Goal: Task Accomplishment & Management: Manage account settings

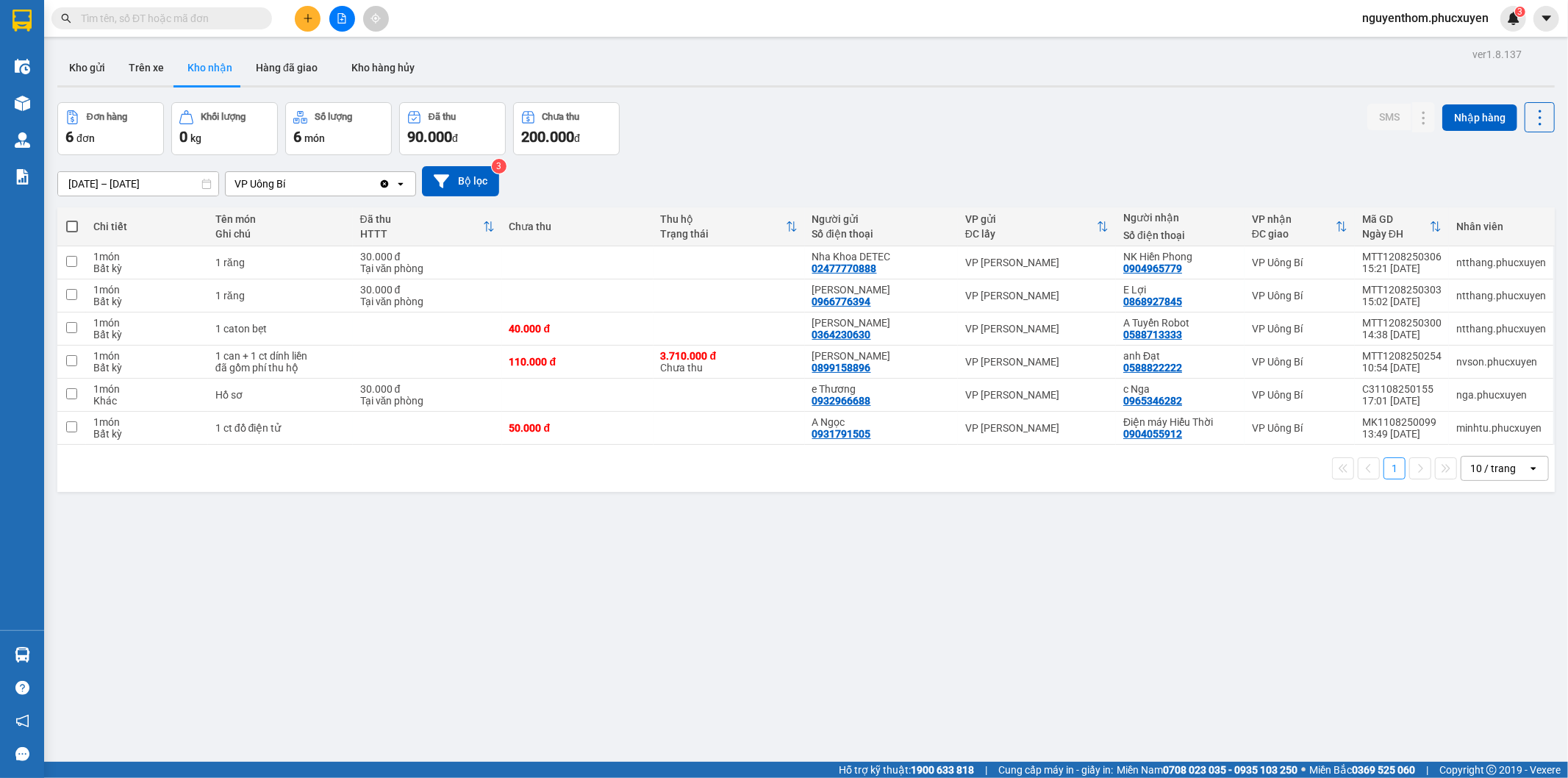
click at [309, 19] on icon "plus" at bounding box center [308, 18] width 11 height 11
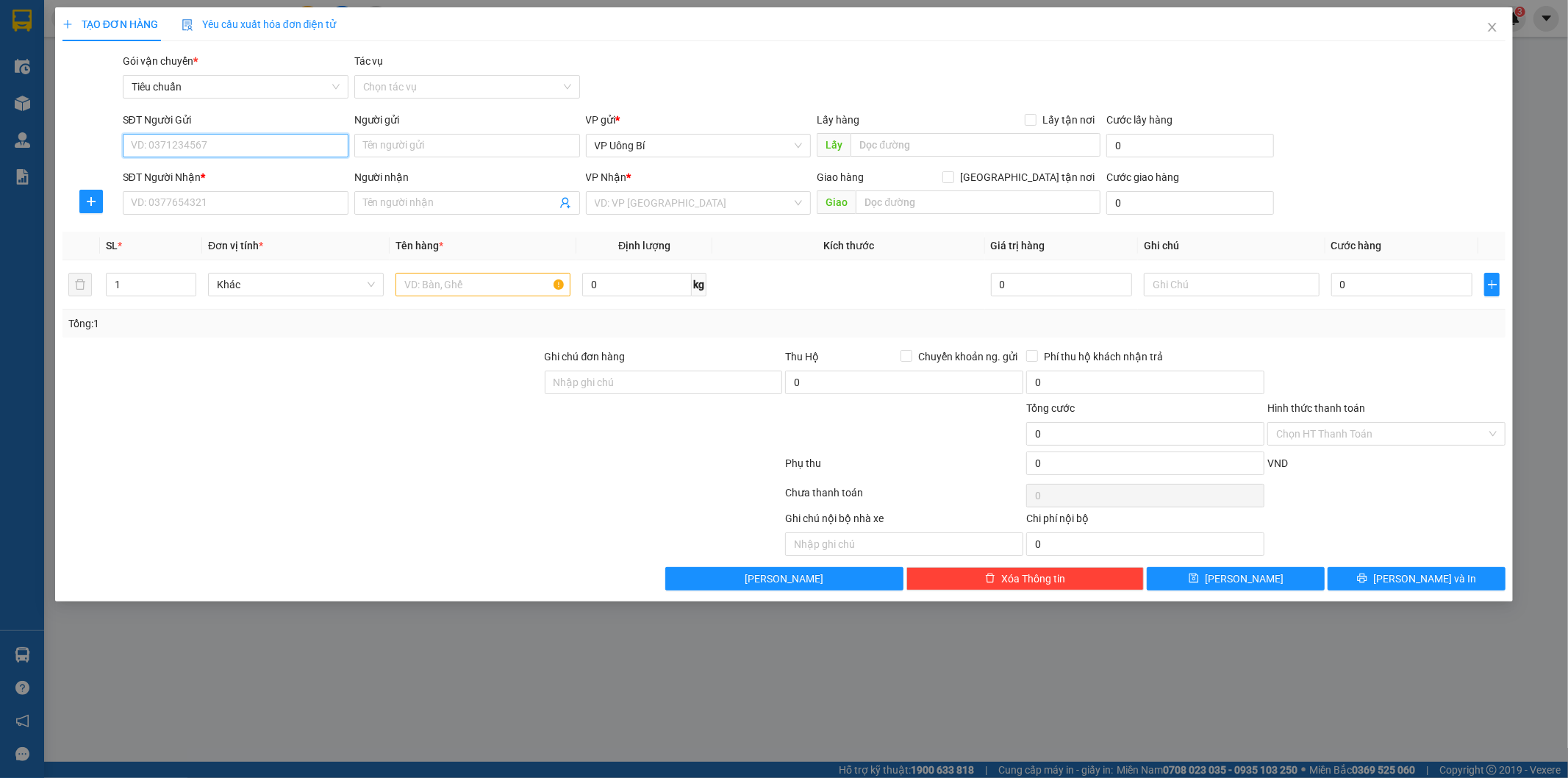
click at [284, 147] on input "SĐT Người Gửi" at bounding box center [235, 145] width 225 height 24
click at [230, 169] on div "0386383216 - Trà" at bounding box center [236, 175] width 208 height 16
type input "0386383216"
type input "Trà"
type input "0386383216"
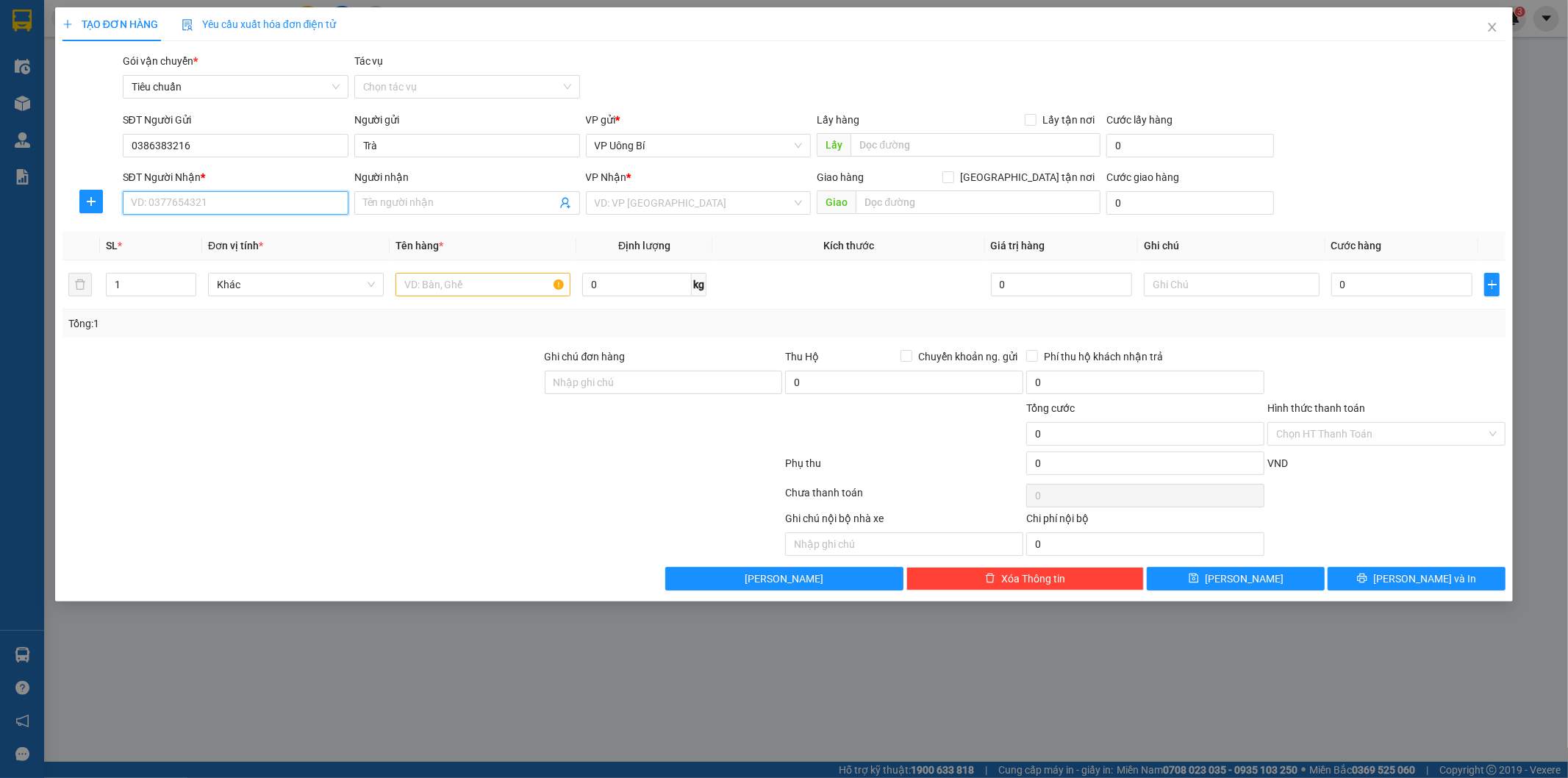
click at [224, 202] on input "SĐT Người Nhận *" at bounding box center [235, 202] width 225 height 24
click at [221, 253] on div "0912615997 - [GEOGRAPHIC_DATA]" at bounding box center [236, 256] width 208 height 16
type input "0912615997"
type input "Green Lab"
click at [459, 288] on input "text" at bounding box center [484, 284] width 175 height 24
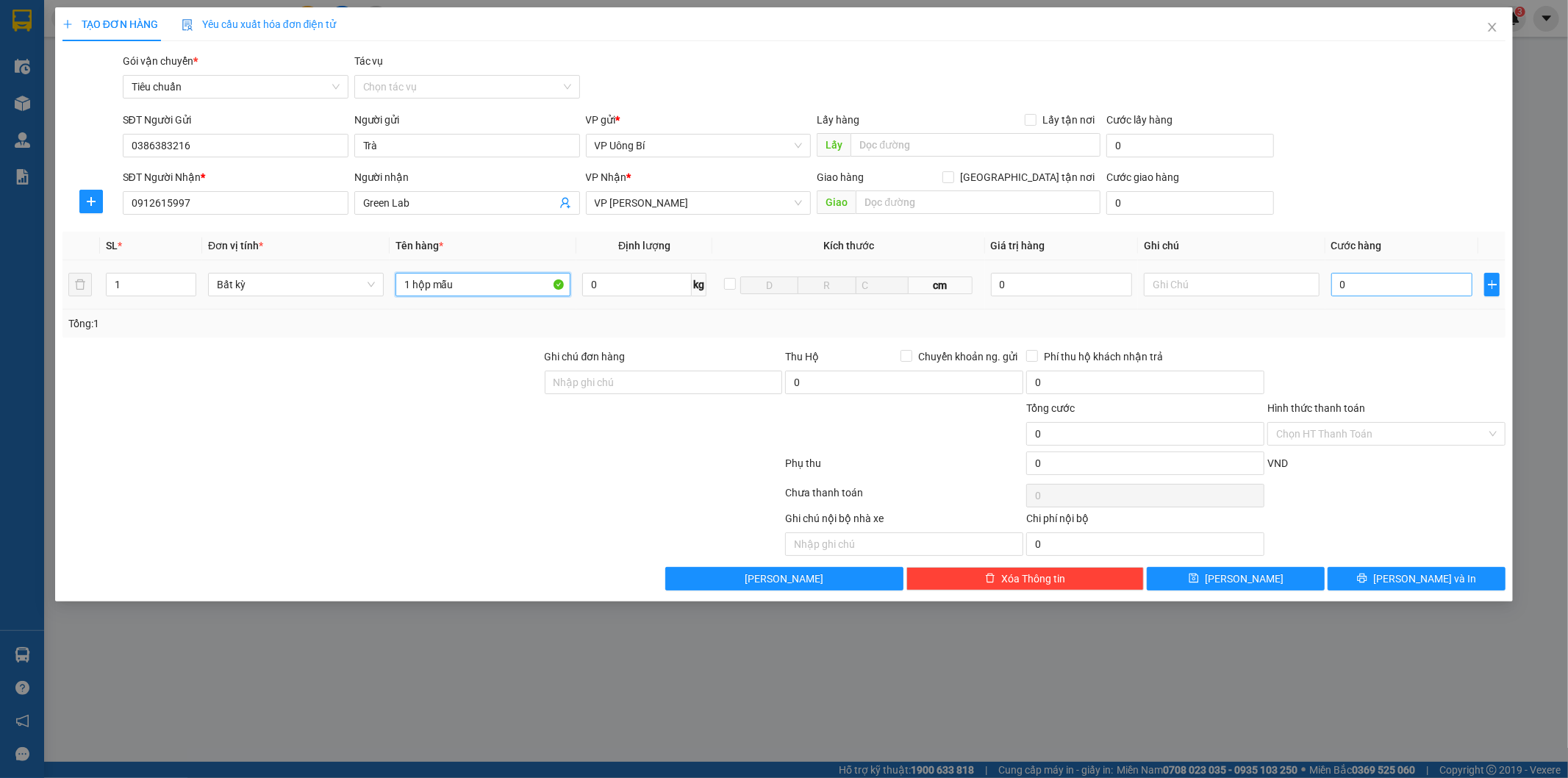
type input "1 hộp mẫu"
click at [1424, 287] on input "0" at bounding box center [1402, 284] width 141 height 24
type input "3"
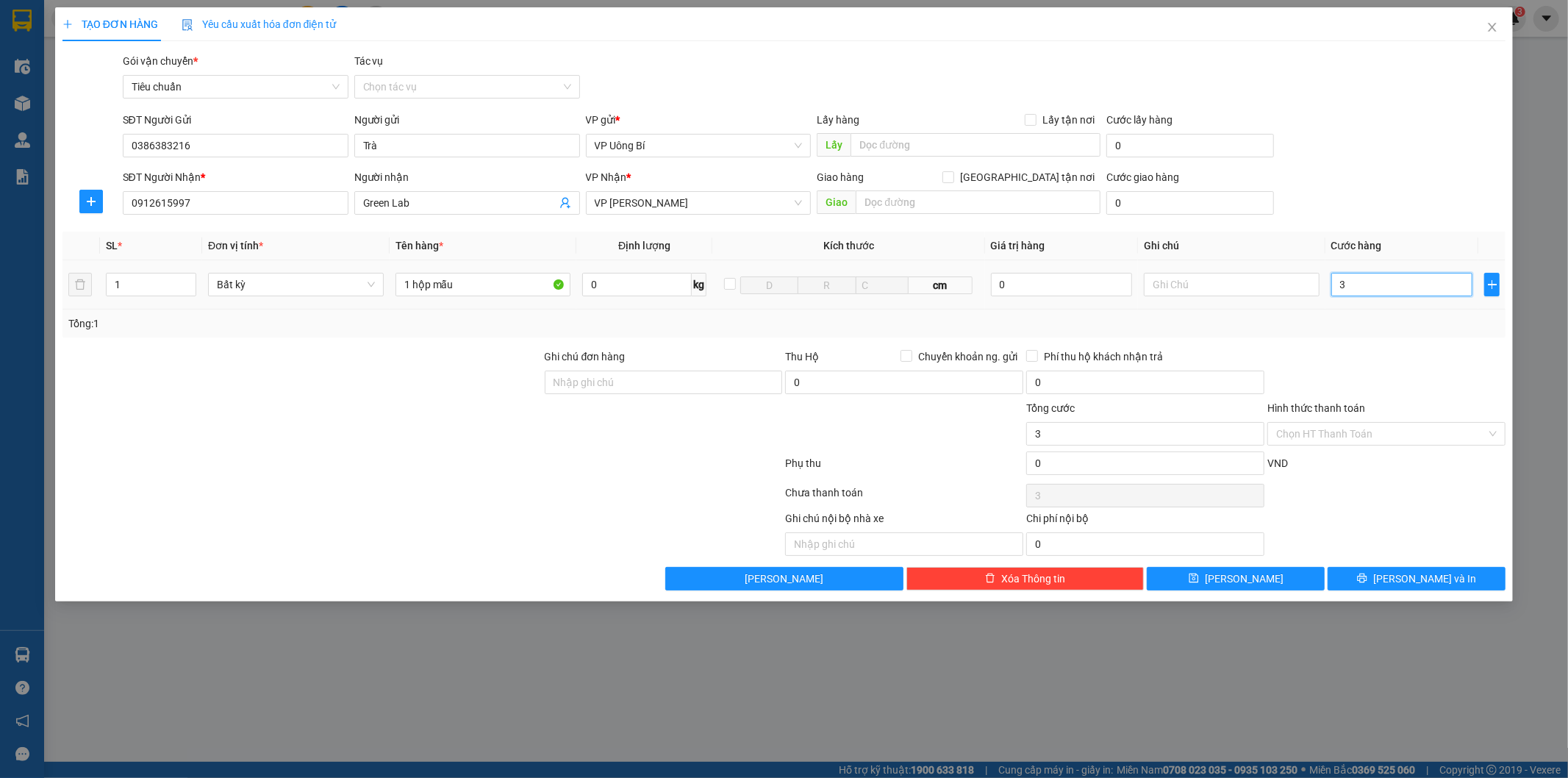
type input "30"
type input "30.000"
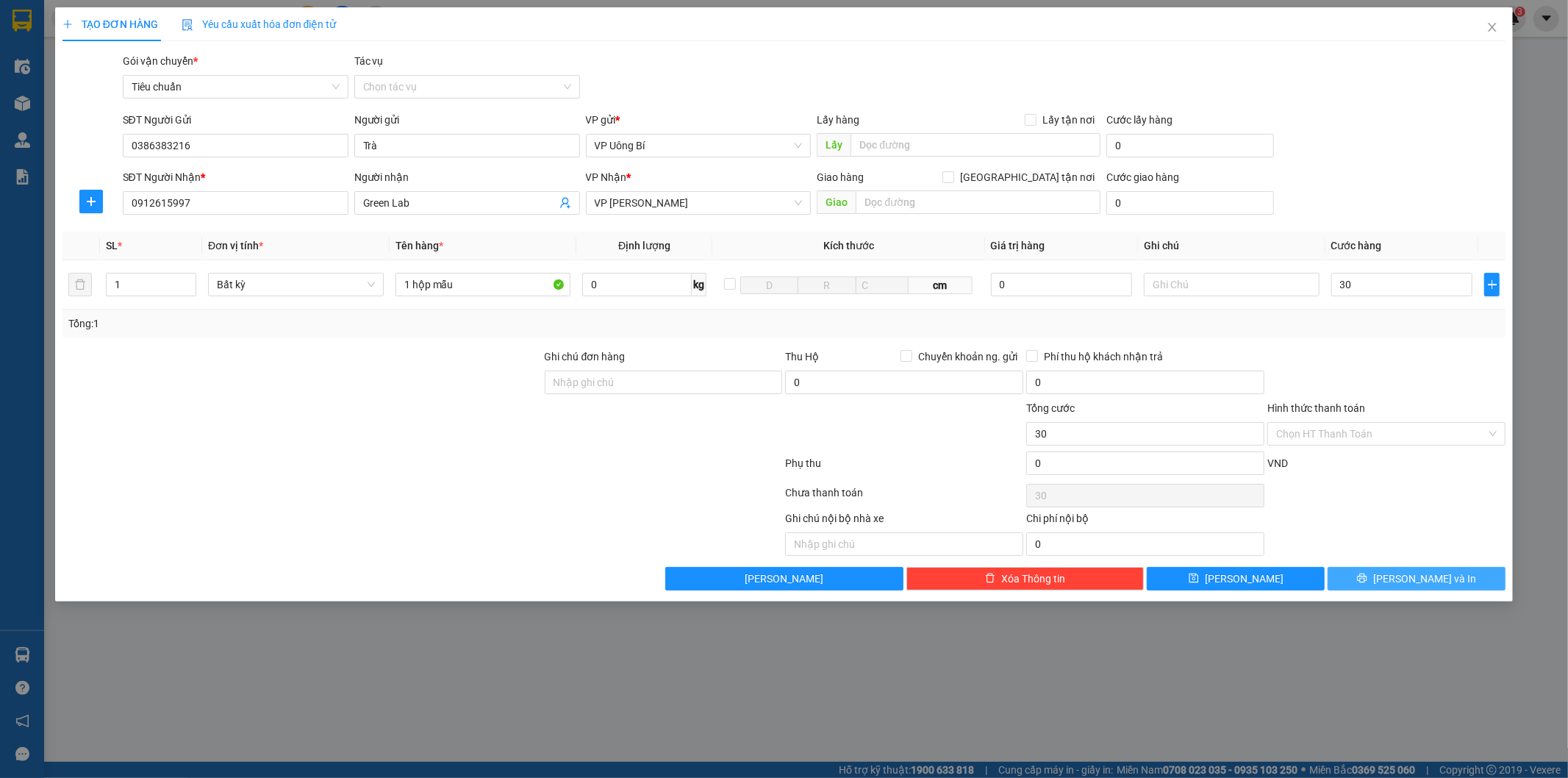
type input "30.000"
click at [1419, 576] on span "[PERSON_NAME] và In" at bounding box center [1425, 579] width 103 height 16
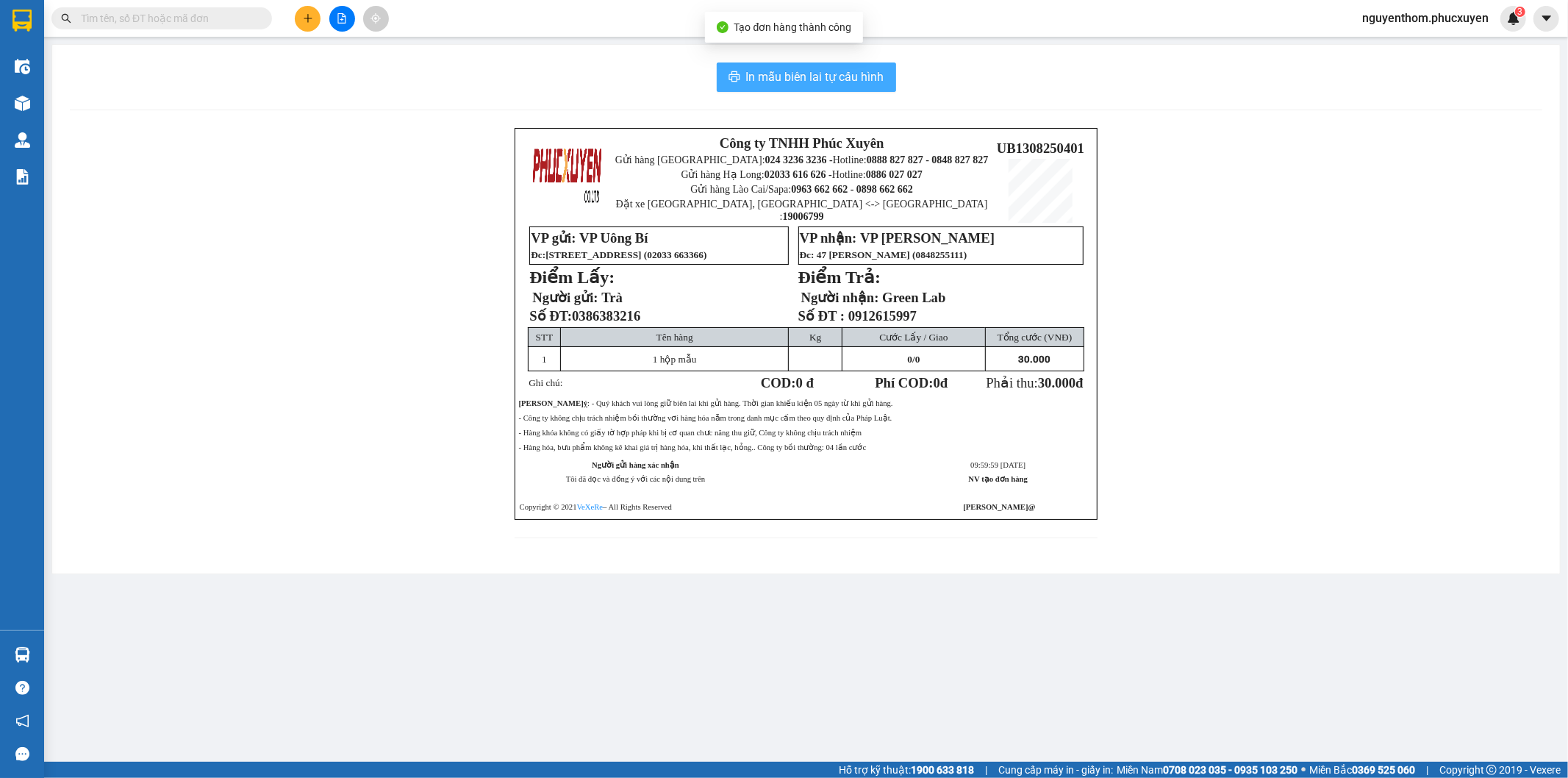
click at [802, 75] on span "In mẫu biên lai tự cấu hình" at bounding box center [815, 77] width 139 height 18
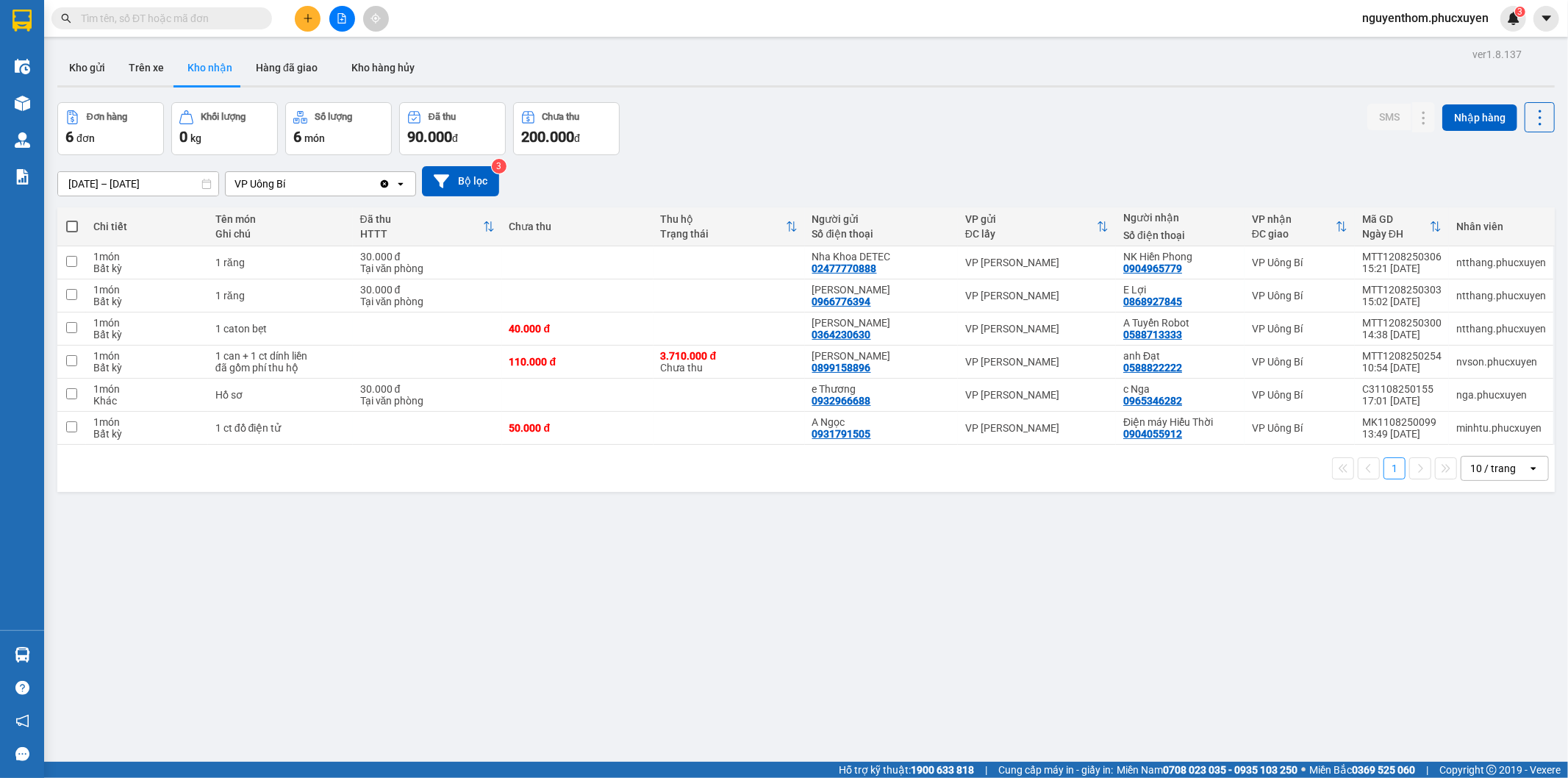
click at [307, 11] on button at bounding box center [307, 18] width 25 height 25
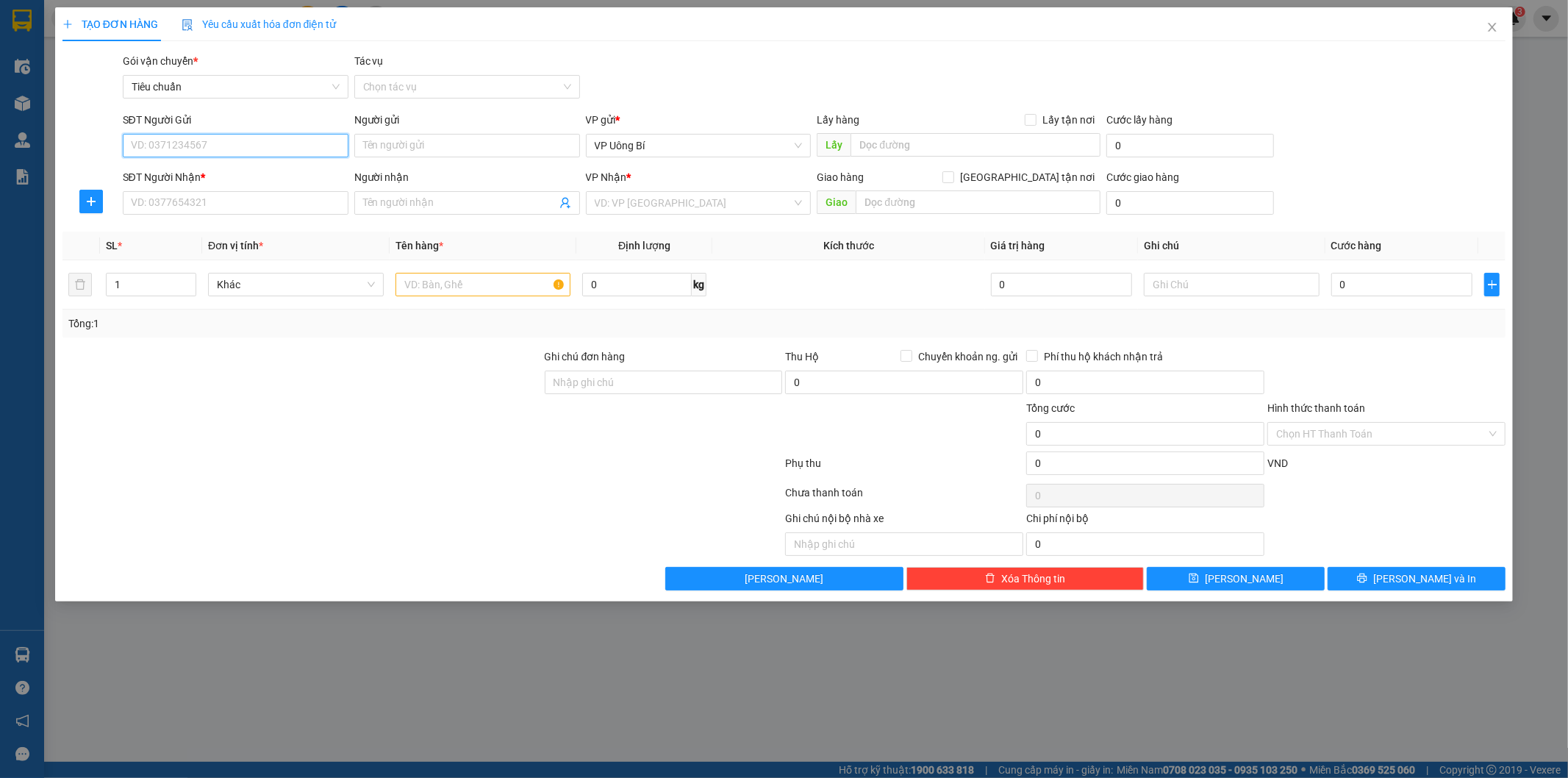
click at [290, 144] on input "SĐT Người Gửi" at bounding box center [235, 145] width 225 height 24
click at [234, 197] on div "0988350036 - Đinh Hoàng Việt" at bounding box center [236, 198] width 208 height 16
type input "0988350036"
type input "Đinh Hoàng Việt"
type input "0988350036"
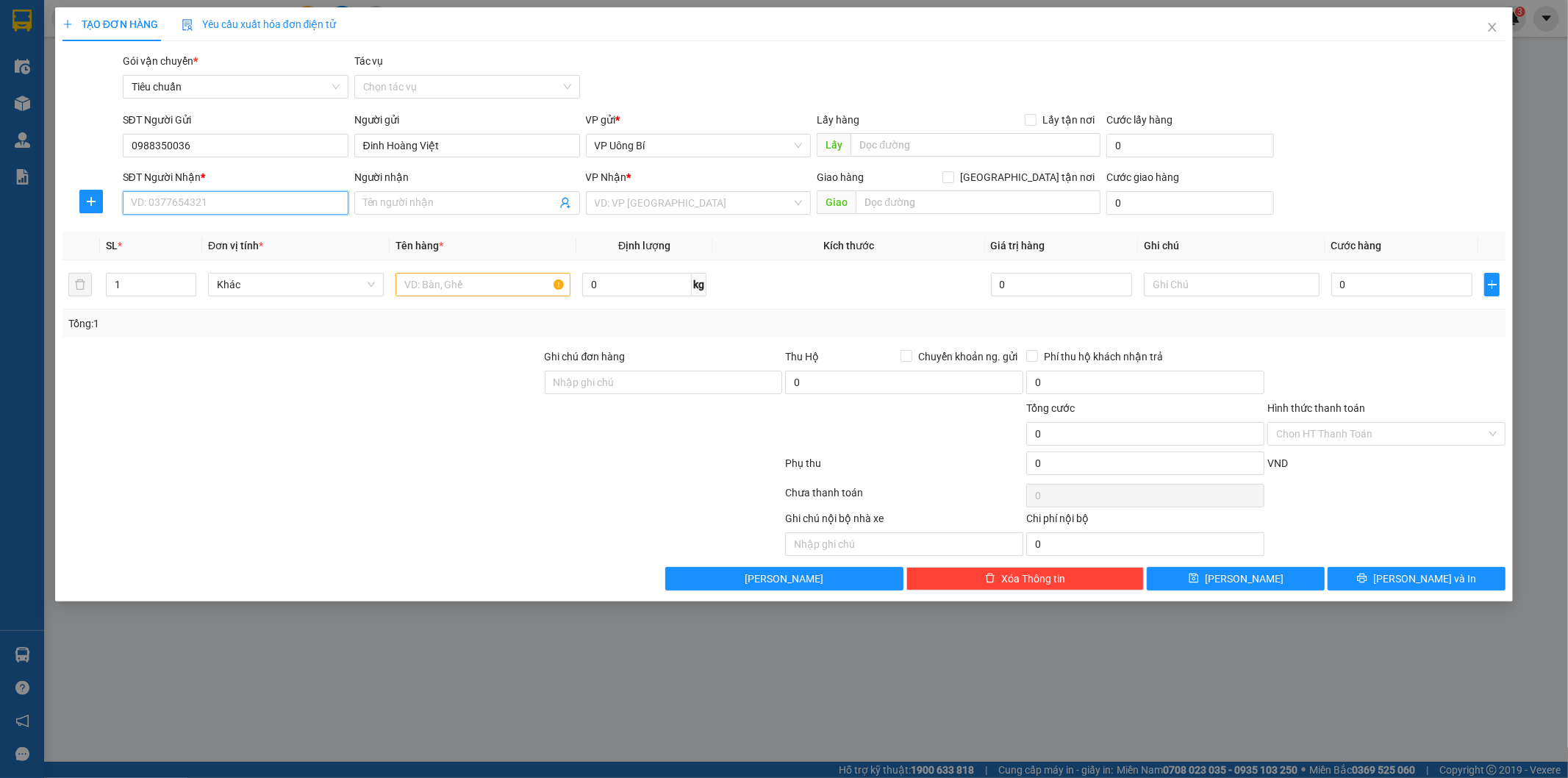
click at [214, 203] on input "SĐT Người Nhận *" at bounding box center [235, 202] width 225 height 24
click at [216, 276] on div "0984573916 - A Khoa" at bounding box center [236, 280] width 208 height 16
type input "0984573916"
type input "A Khoa"
click at [491, 285] on input "text" at bounding box center [484, 284] width 175 height 24
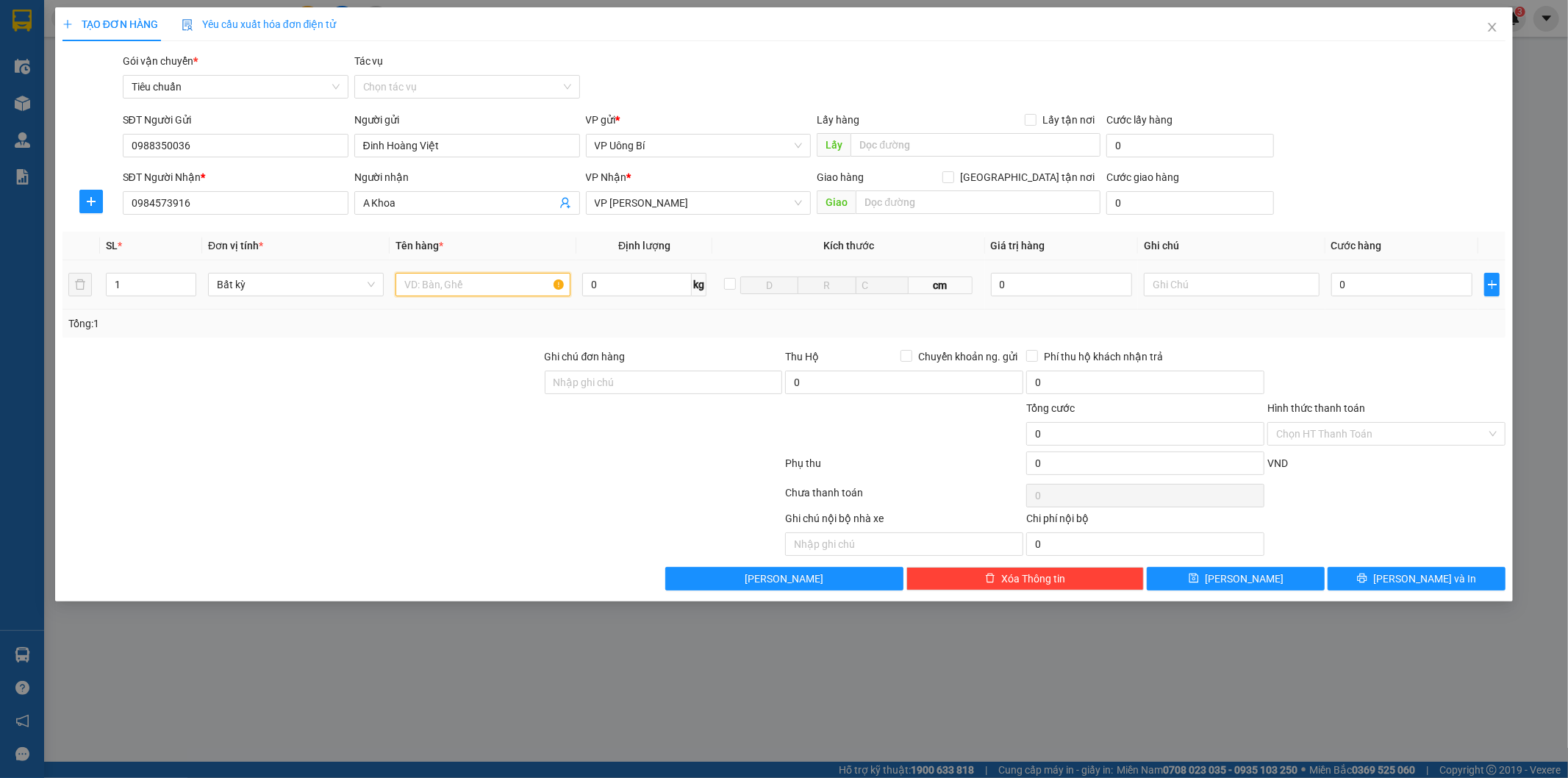
click at [534, 289] on input "text" at bounding box center [484, 284] width 175 height 24
type input "1 catong pt"
click at [1423, 276] on input "0" at bounding box center [1402, 284] width 141 height 24
type input "4"
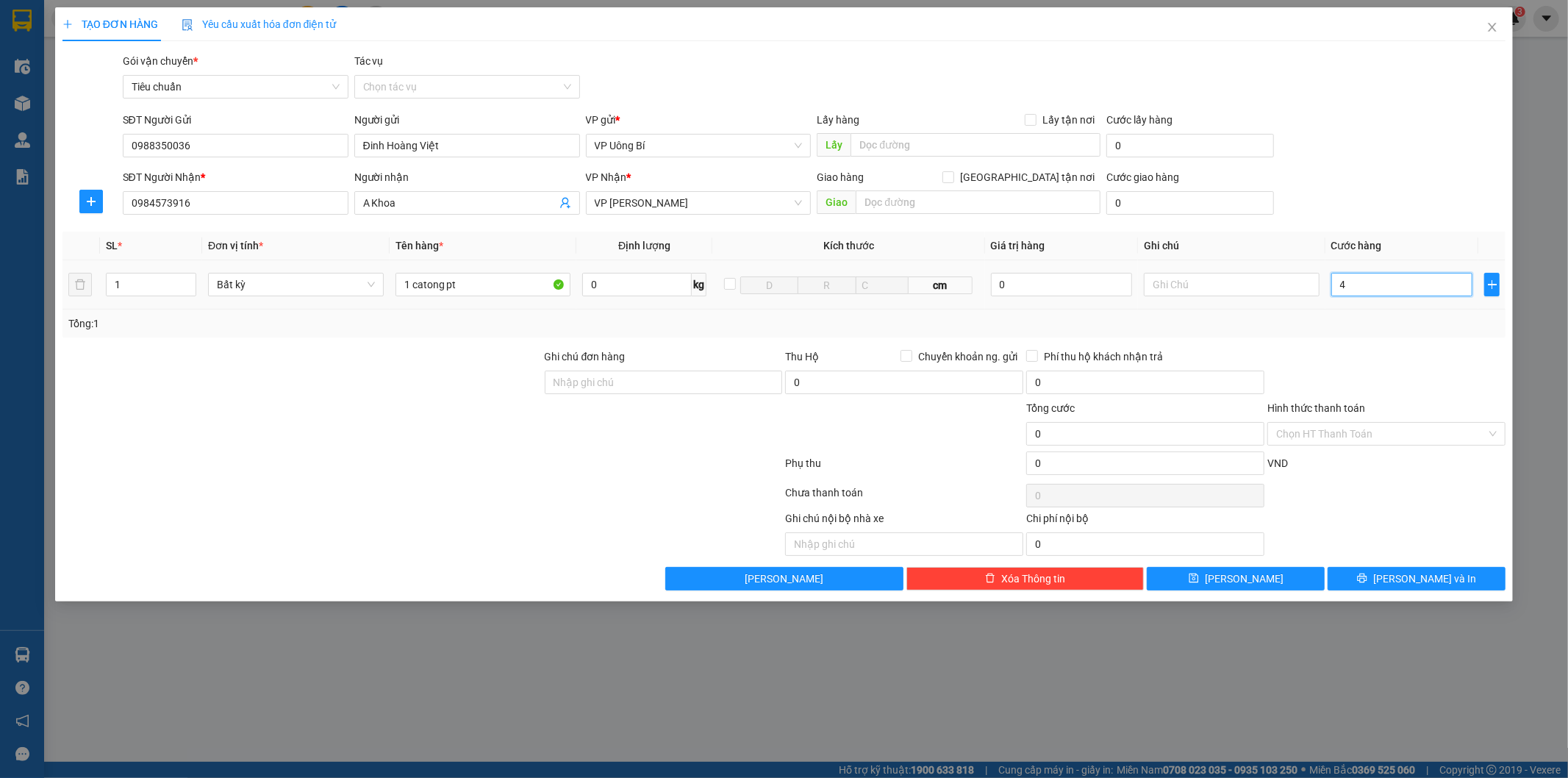
type input "4"
type input "40"
click at [1407, 575] on span "[PERSON_NAME] và In" at bounding box center [1425, 579] width 103 height 16
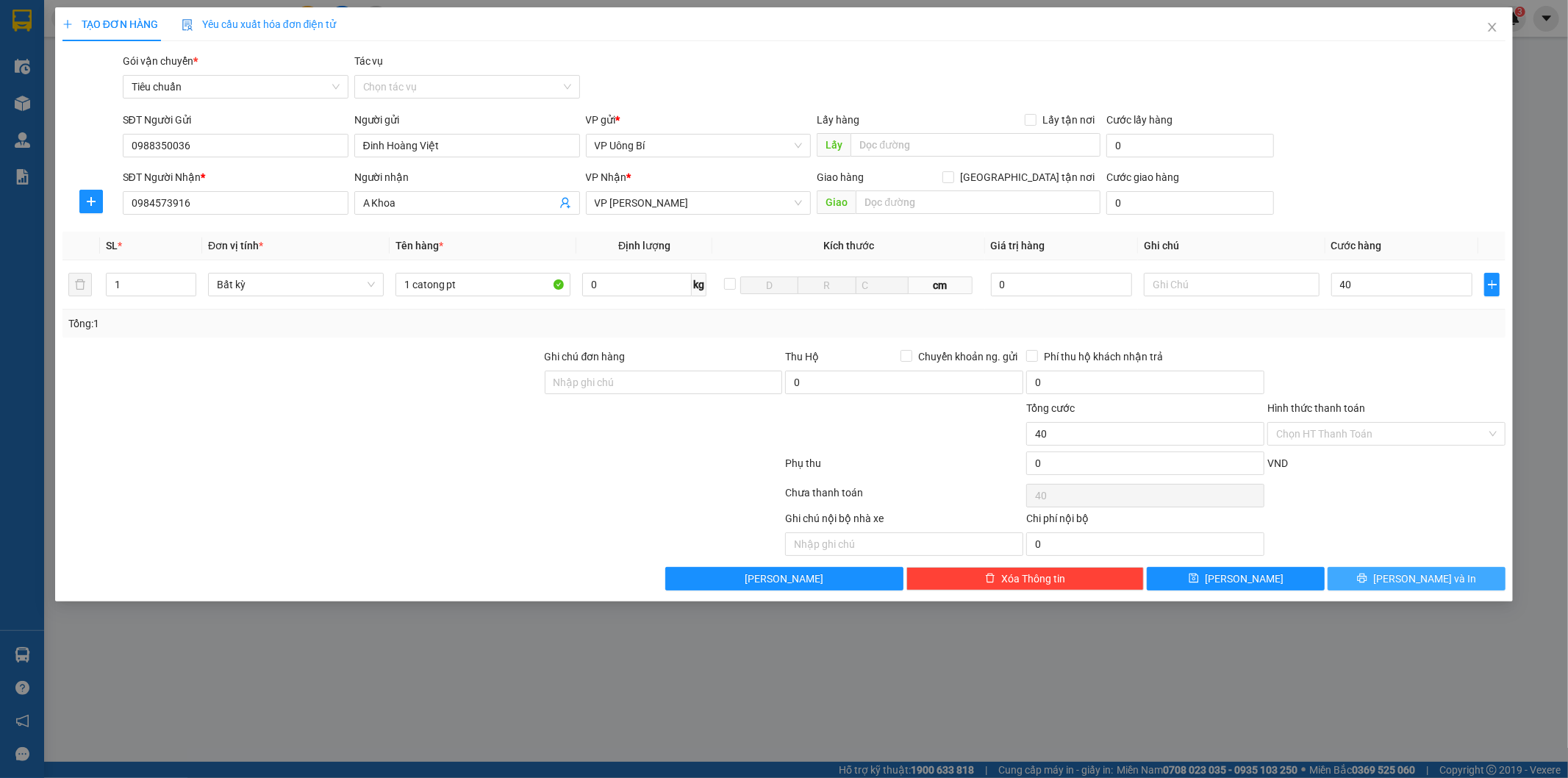
type input "40.000"
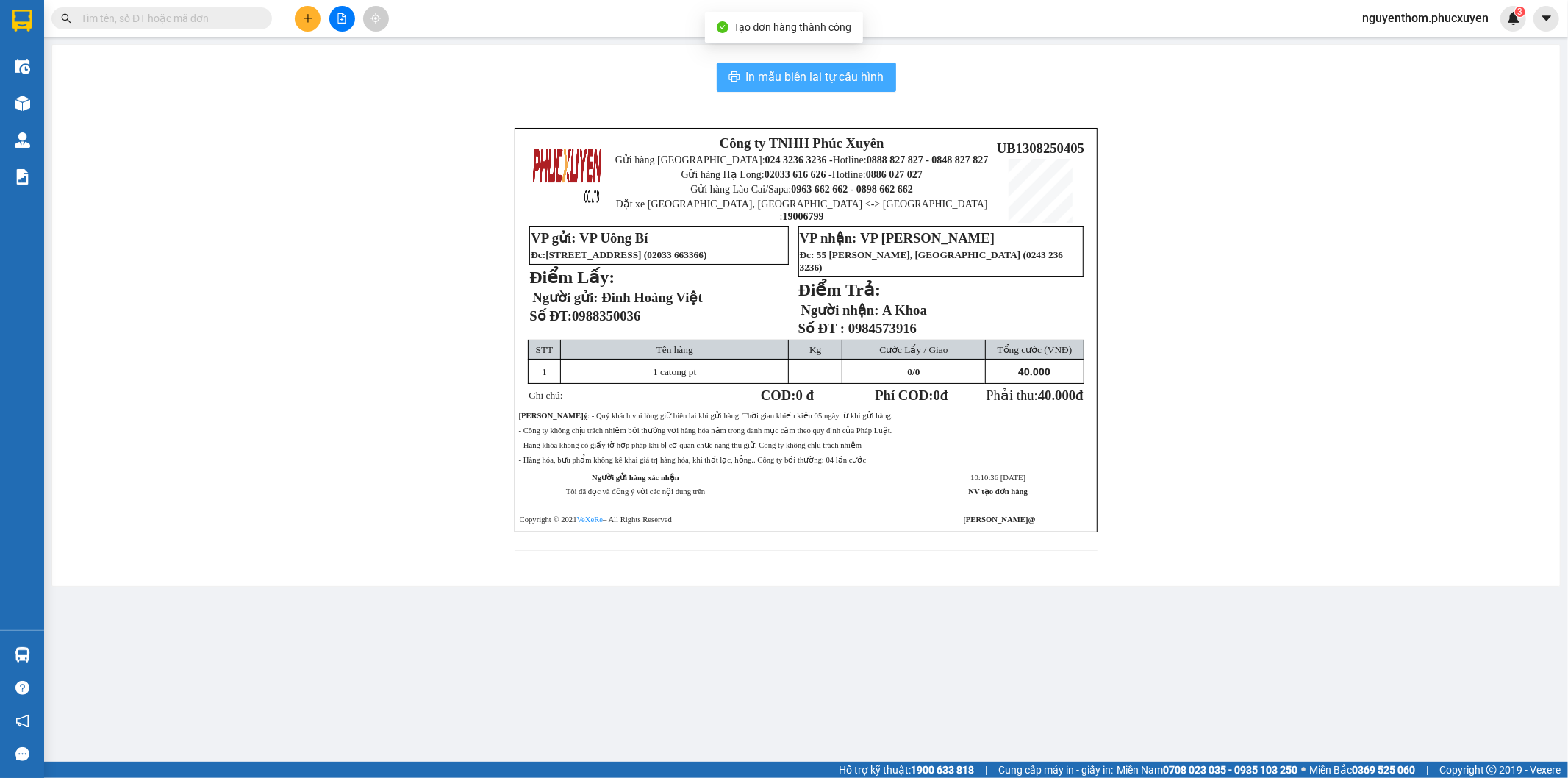
click at [810, 71] on span "In mẫu biên lai tự cấu hình" at bounding box center [815, 77] width 139 height 18
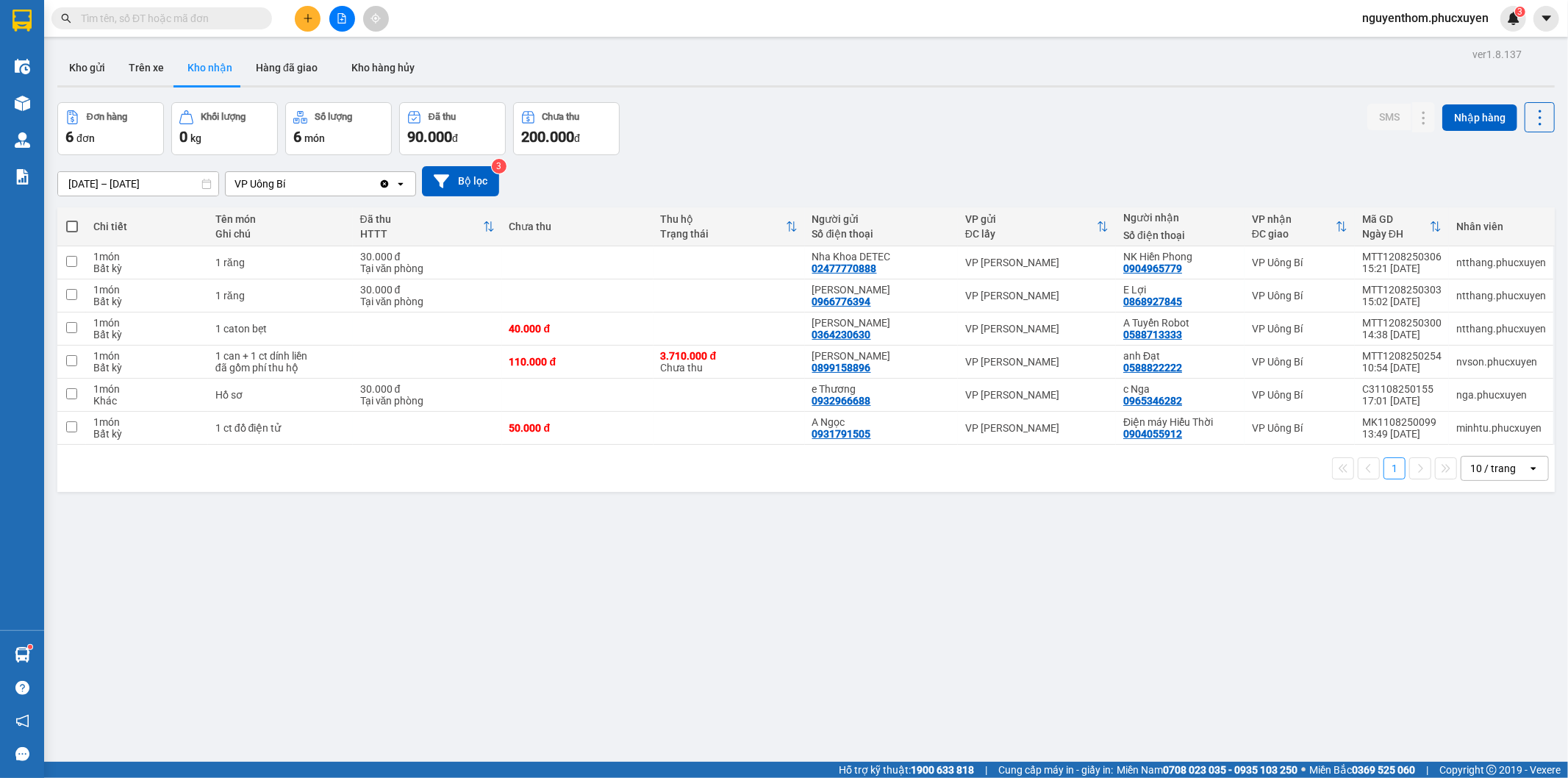
click at [897, 116] on div "Đơn hàng 6 đơn Khối lượng 0 kg Số lượng 6 món Đã thu 90.000 đ Chưa thu 200.000 …" at bounding box center [806, 129] width 1498 height 53
drag, startPoint x: 1116, startPoint y: 367, endPoint x: 1177, endPoint y: 369, distance: 61.0
click at [1177, 369] on td "anh Đạt 0588822222" at bounding box center [1180, 362] width 129 height 33
checkbox input "true"
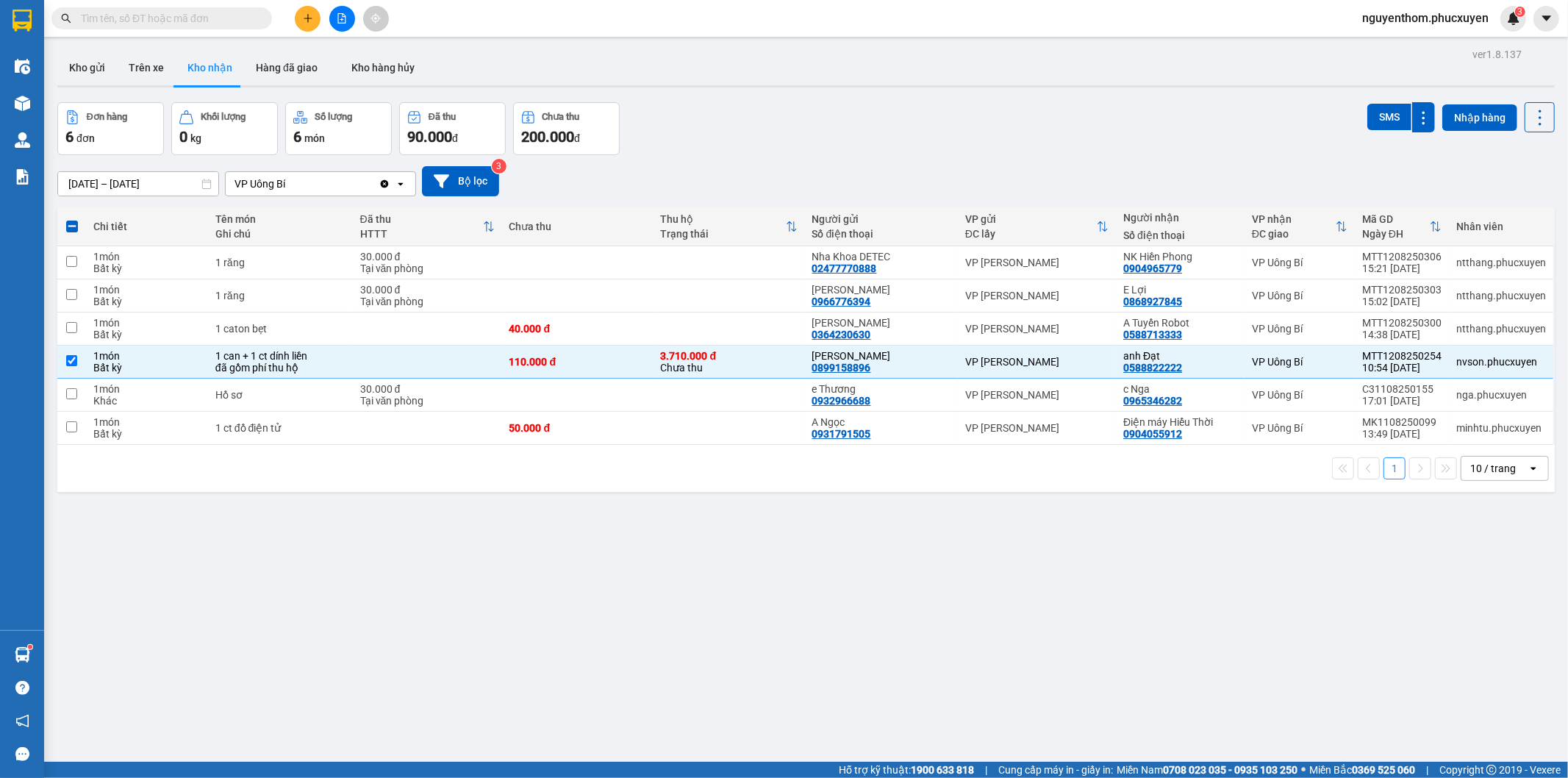
drag, startPoint x: 1166, startPoint y: 369, endPoint x: 1182, endPoint y: 146, distance: 223.6
click at [1182, 146] on div "Đơn hàng 6 đơn Khối lượng 0 kg Số lượng 6 món Đã thu 90.000 đ Chưa thu 200.000 …" at bounding box center [806, 129] width 1498 height 53
click at [978, 164] on div "[DATE] – [DATE] Press the down arrow key to interact with the calendar and sele…" at bounding box center [806, 181] width 1498 height 52
click at [692, 469] on div "1 10 / trang open" at bounding box center [806, 468] width 1486 height 25
click at [910, 142] on div "Đơn hàng 6 đơn Khối lượng 0 kg Số lượng 6 món Đã thu 90.000 đ Chưa thu 200.000 …" at bounding box center [806, 129] width 1498 height 53
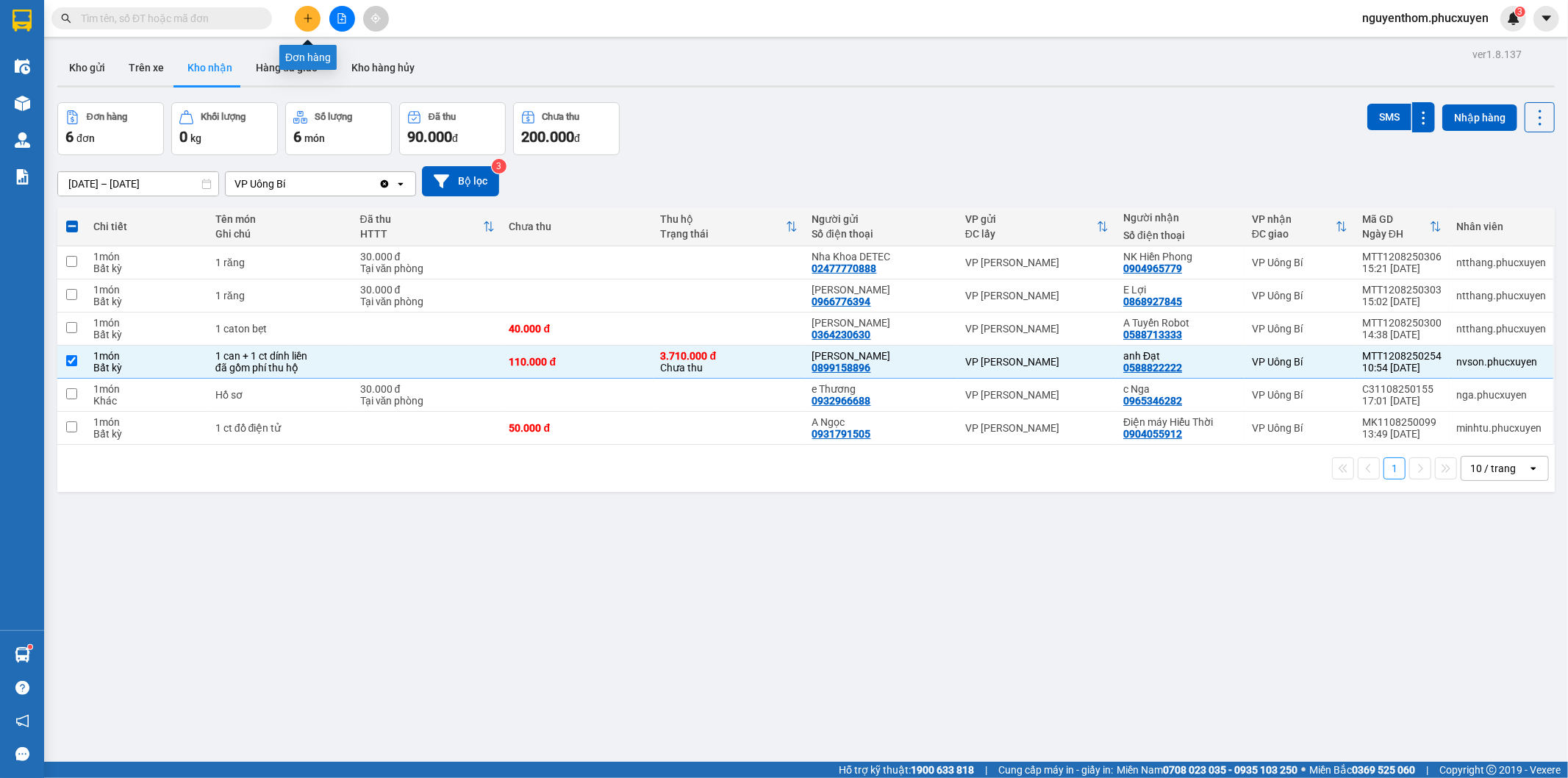
click at [305, 13] on icon "plus" at bounding box center [308, 18] width 11 height 11
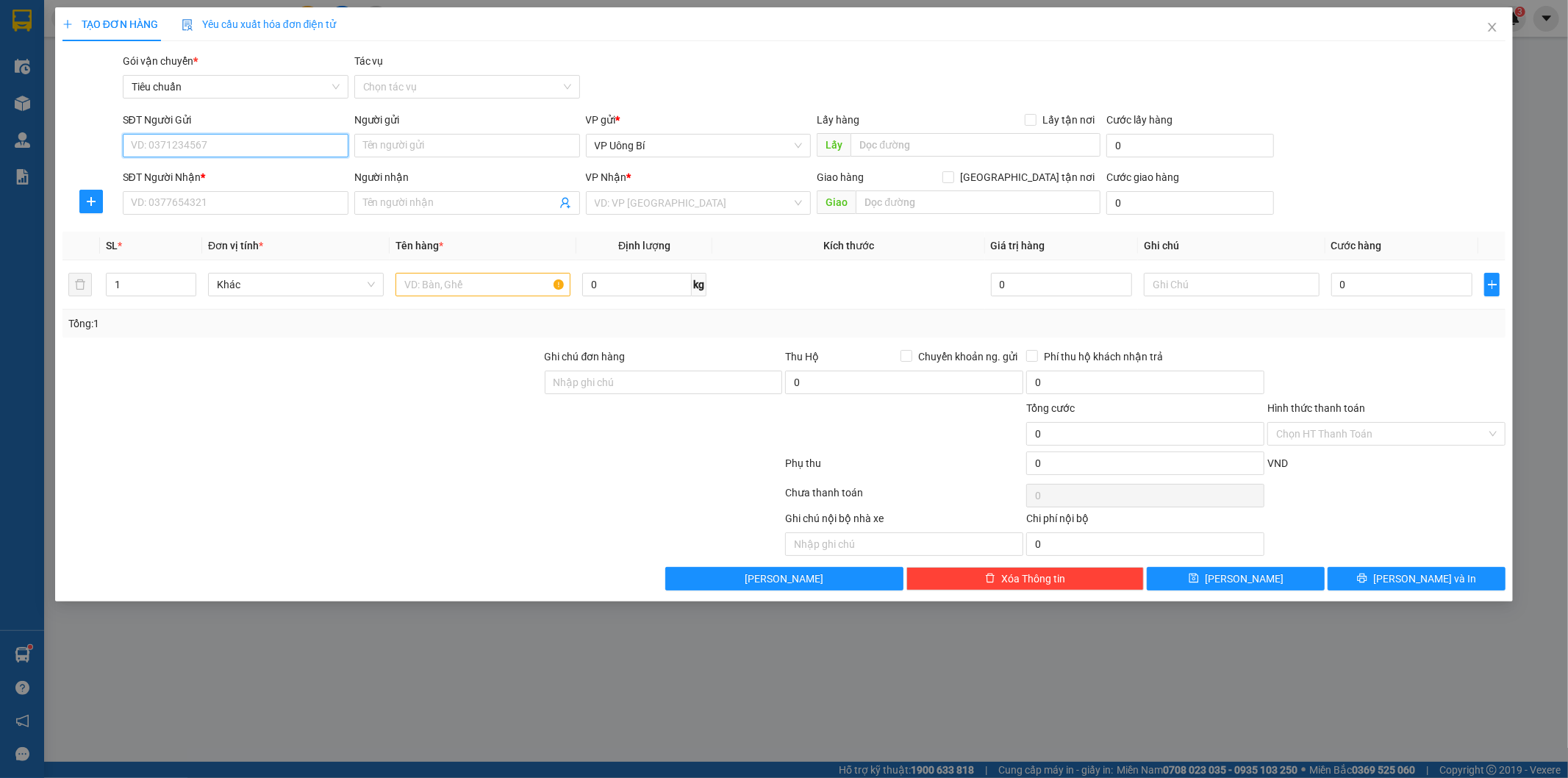
click at [312, 134] on input "SĐT Người Gửi" at bounding box center [235, 145] width 225 height 24
click at [311, 143] on input "3333" at bounding box center [235, 145] width 225 height 24
click at [255, 175] on div "0588173333 - A Tuyến" at bounding box center [236, 175] width 208 height 16
type input "0588173333"
type input "A Tuyến"
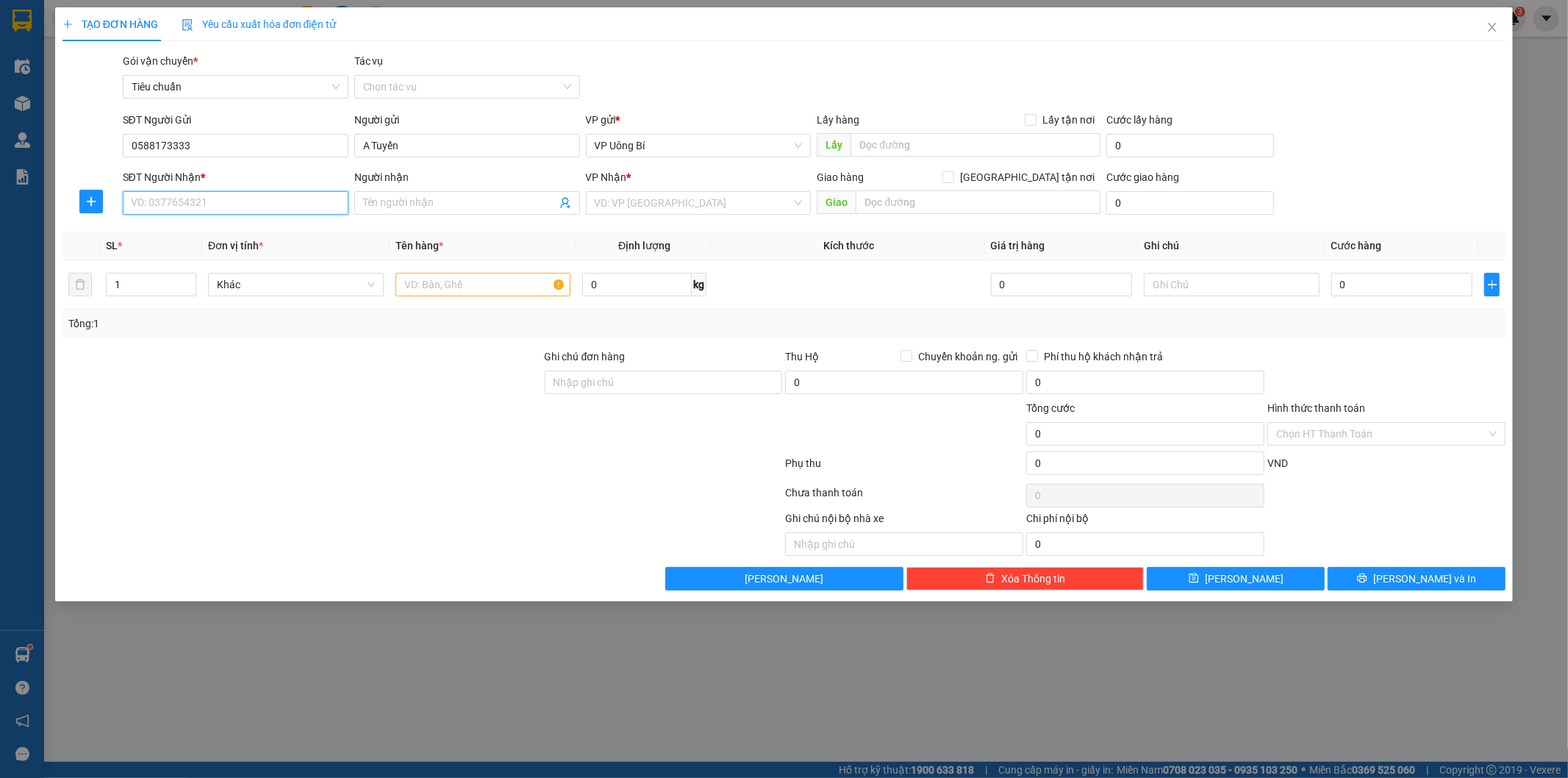
click at [288, 202] on input "SĐT Người Nhận *" at bounding box center [235, 202] width 225 height 24
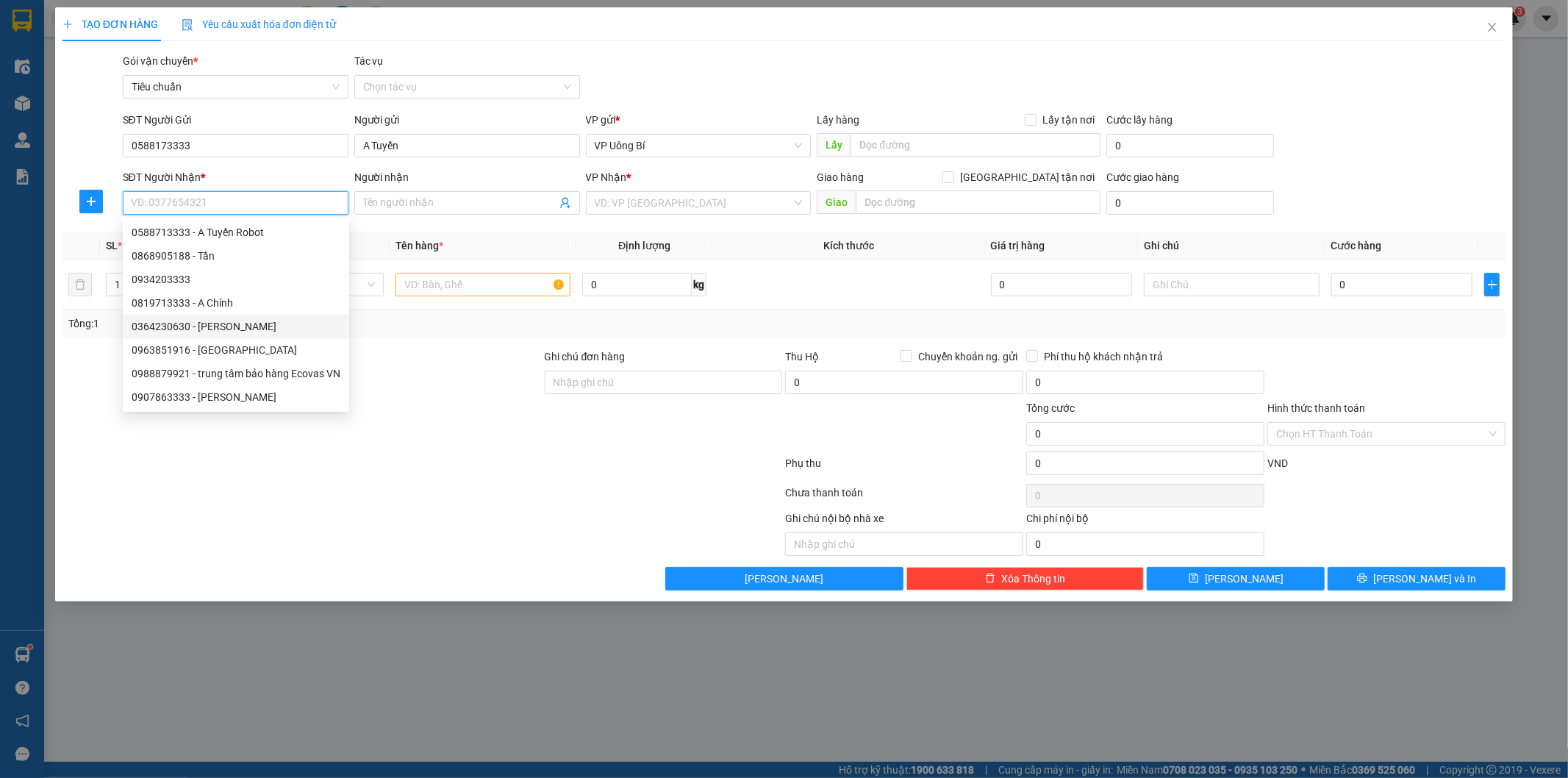
click at [243, 329] on div "0364230630 - [PERSON_NAME]" at bounding box center [236, 326] width 209 height 16
type input "0364230630"
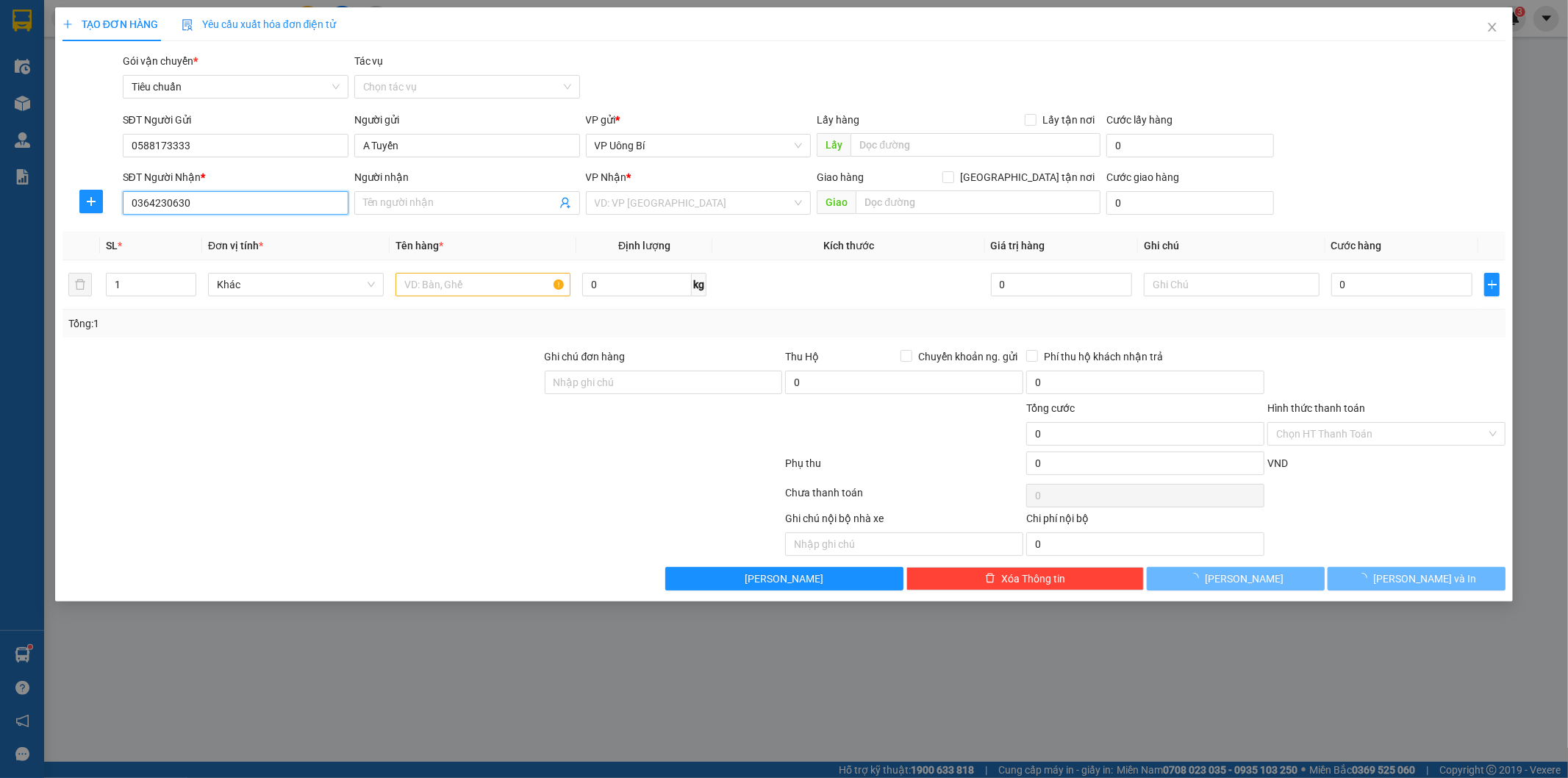
type input "[PERSON_NAME]"
checkbox input "true"
type input "Số 58 ngõ 358/40 [PERSON_NAME], [PERSON_NAME], [GEOGRAPHIC_DATA]"
type input "50.000"
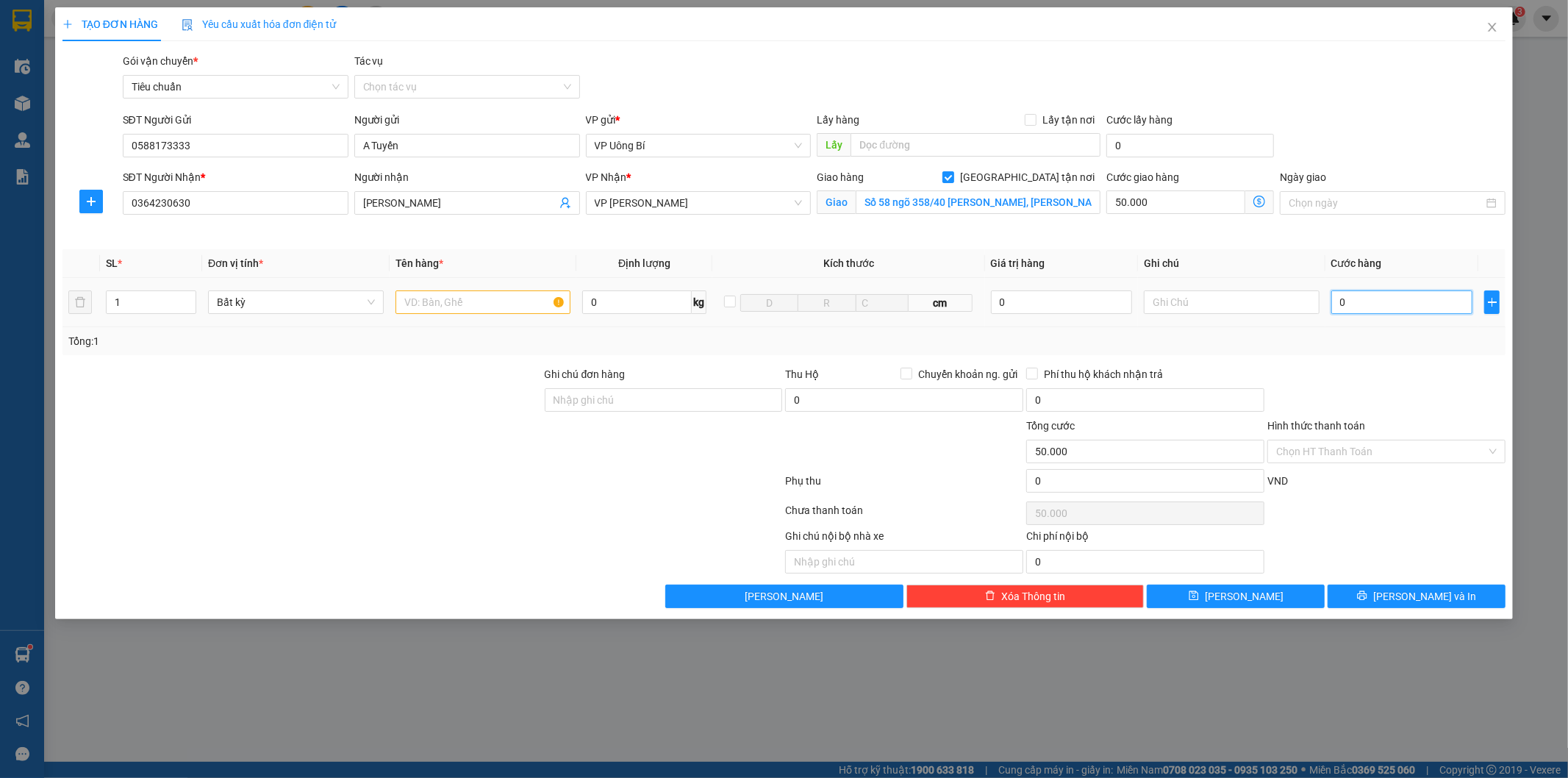
click at [1387, 311] on input "0" at bounding box center [1402, 302] width 141 height 24
type input "6"
type input "50.006"
type input "60"
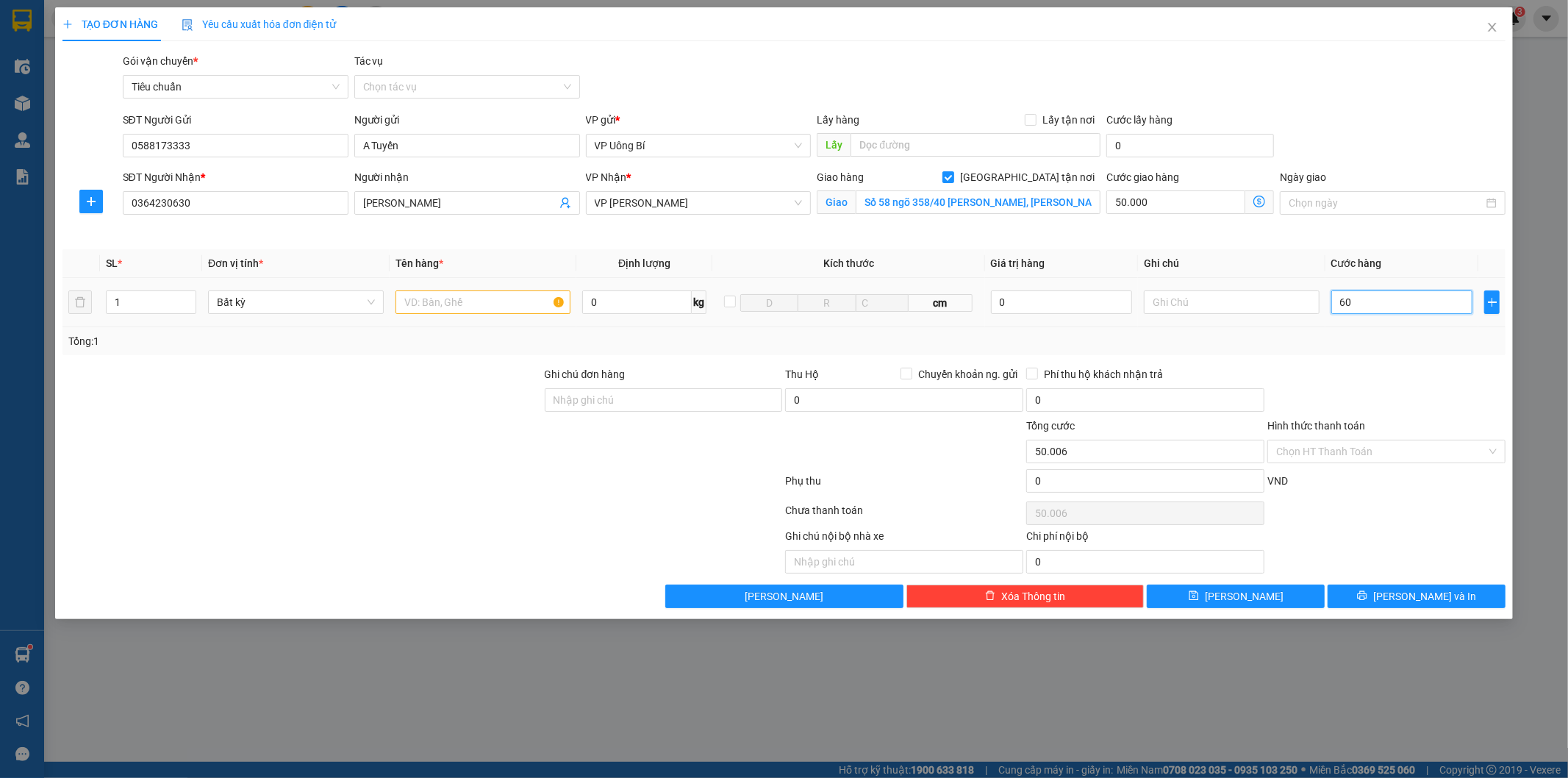
type input "50.060"
click at [467, 303] on input "text" at bounding box center [484, 302] width 175 height 24
type input "60.000"
type input "110.000"
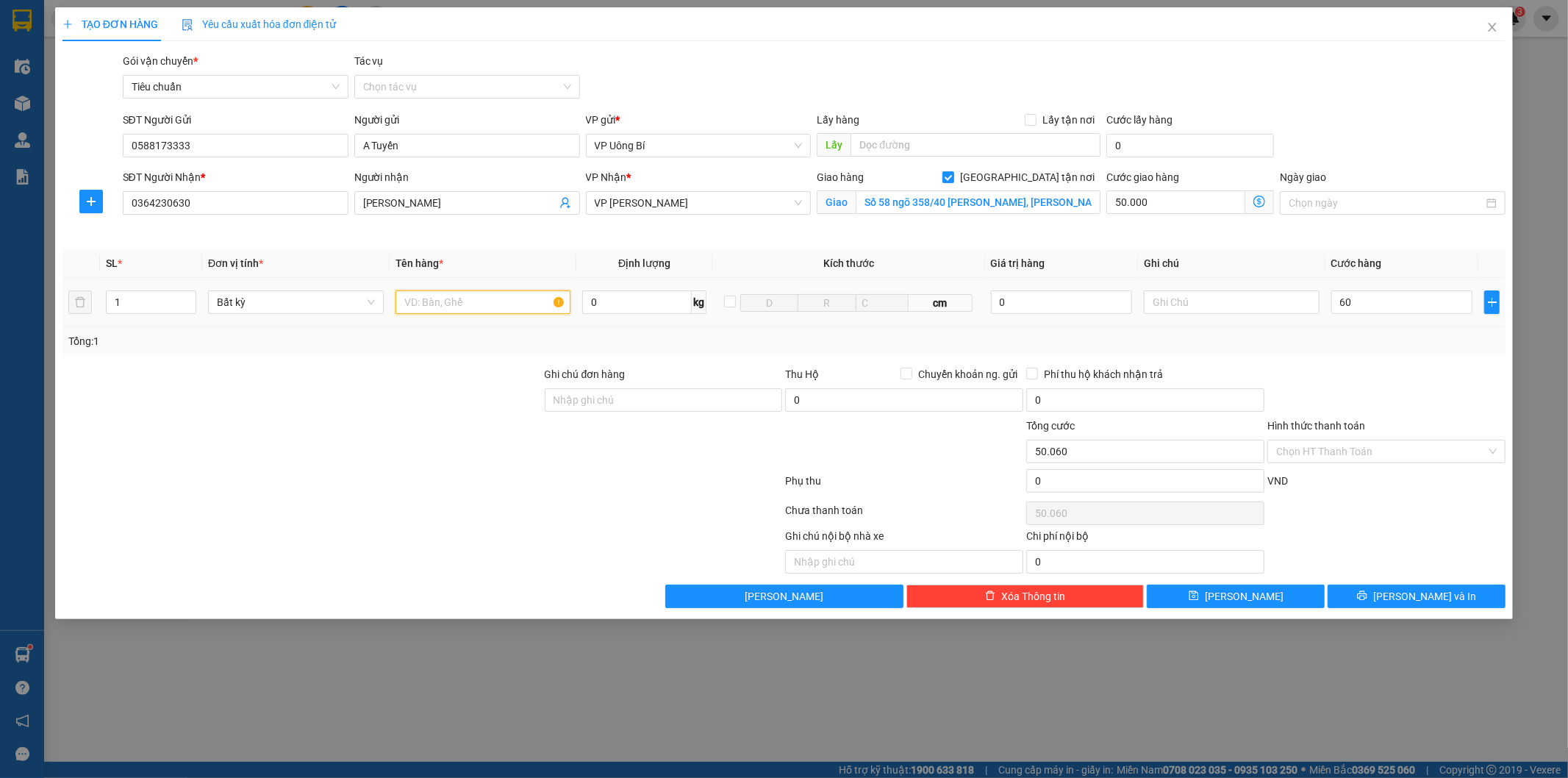
type input "110.000"
type input "1 sen robot"
click at [1358, 451] on input "Hình thức thanh toán" at bounding box center [1381, 451] width 211 height 22
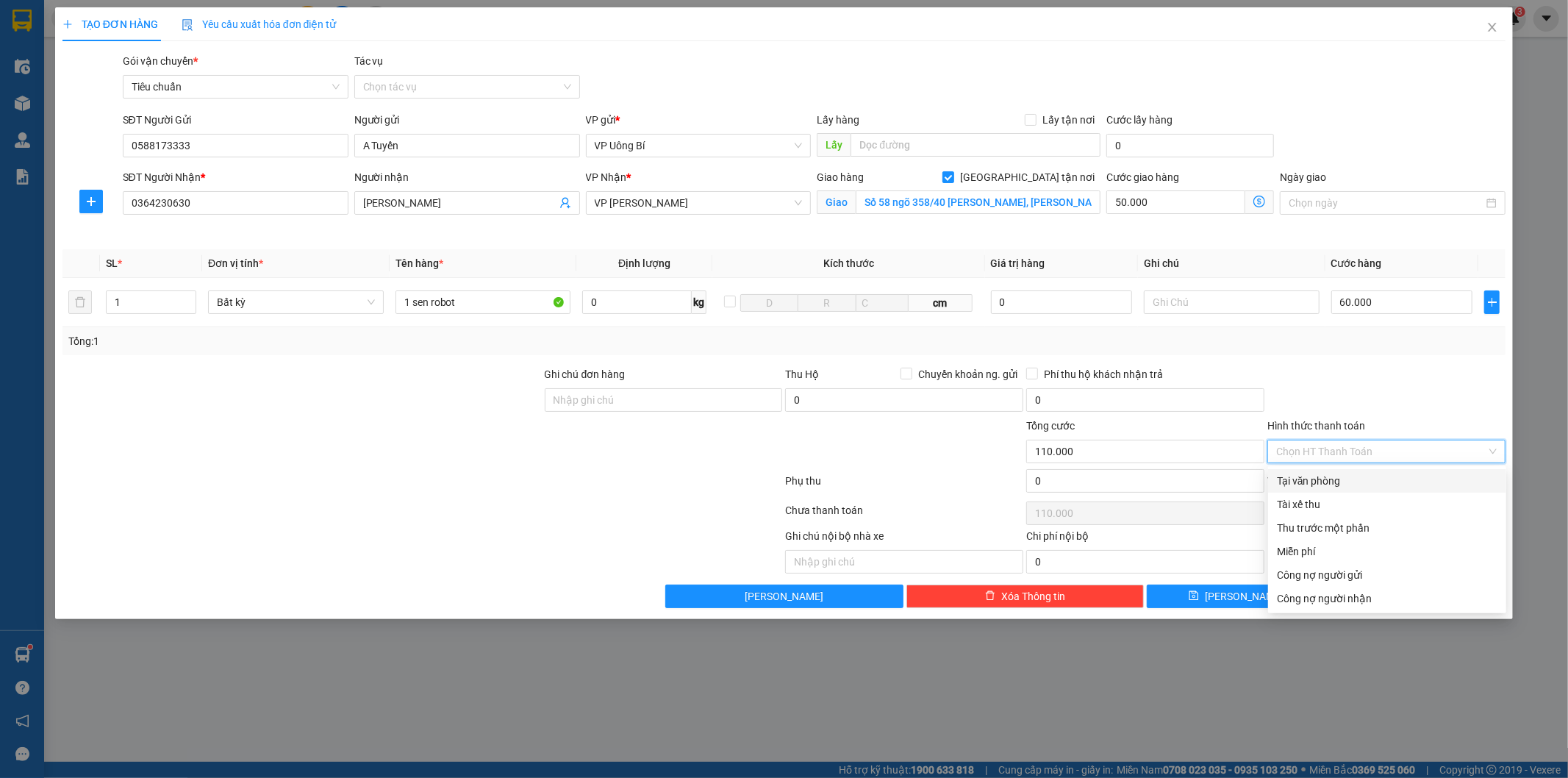
click at [1357, 481] on div "Tại văn phòng" at bounding box center [1387, 481] width 220 height 16
type input "0"
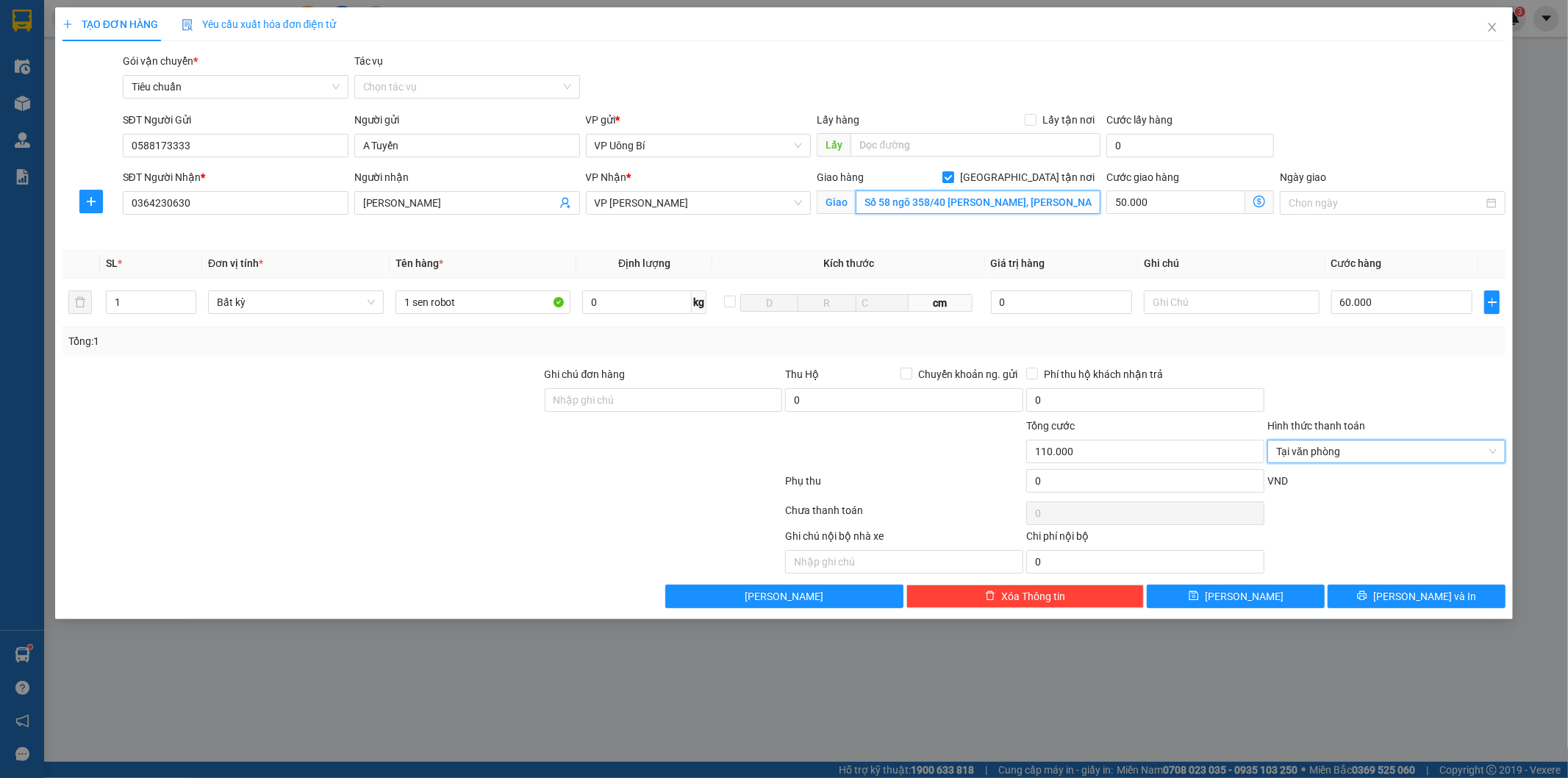
click at [1054, 203] on input "Số 58 ngõ 358/40 [PERSON_NAME], [PERSON_NAME], [GEOGRAPHIC_DATA]" at bounding box center [978, 202] width 245 height 24
click at [1009, 203] on input "Số 58 ngõ 358/40 [PERSON_NAME], [PERSON_NAME], [GEOGRAPHIC_DATA]" at bounding box center [978, 202] width 245 height 24
click at [1041, 202] on input "Số 58 ngõ 358/40 [PERSON_NAME], [PERSON_NAME], [GEOGRAPHIC_DATA]" at bounding box center [978, 202] width 245 height 24
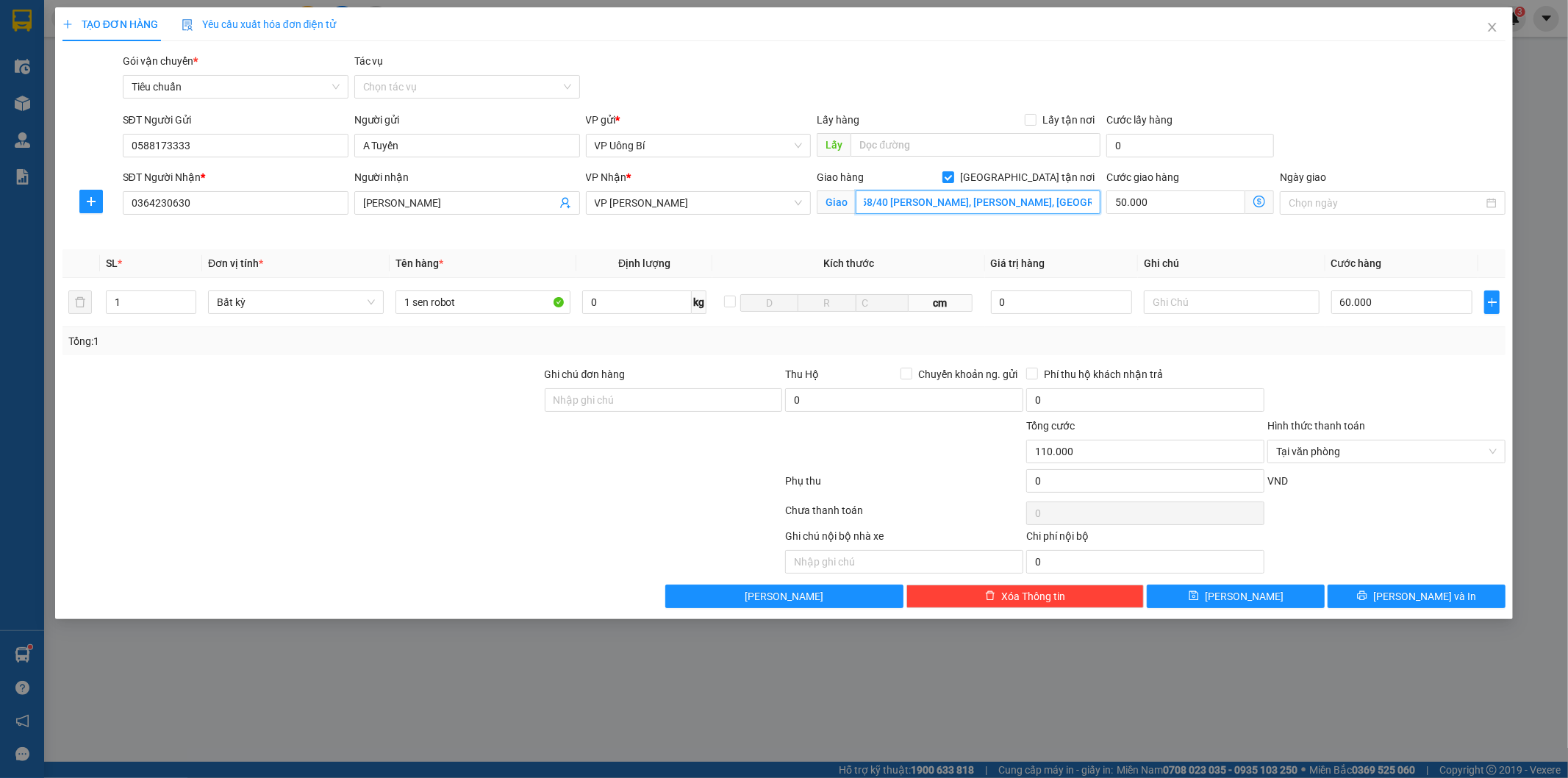
scroll to position [0, 62]
click at [1494, 25] on icon "close" at bounding box center [1493, 27] width 8 height 9
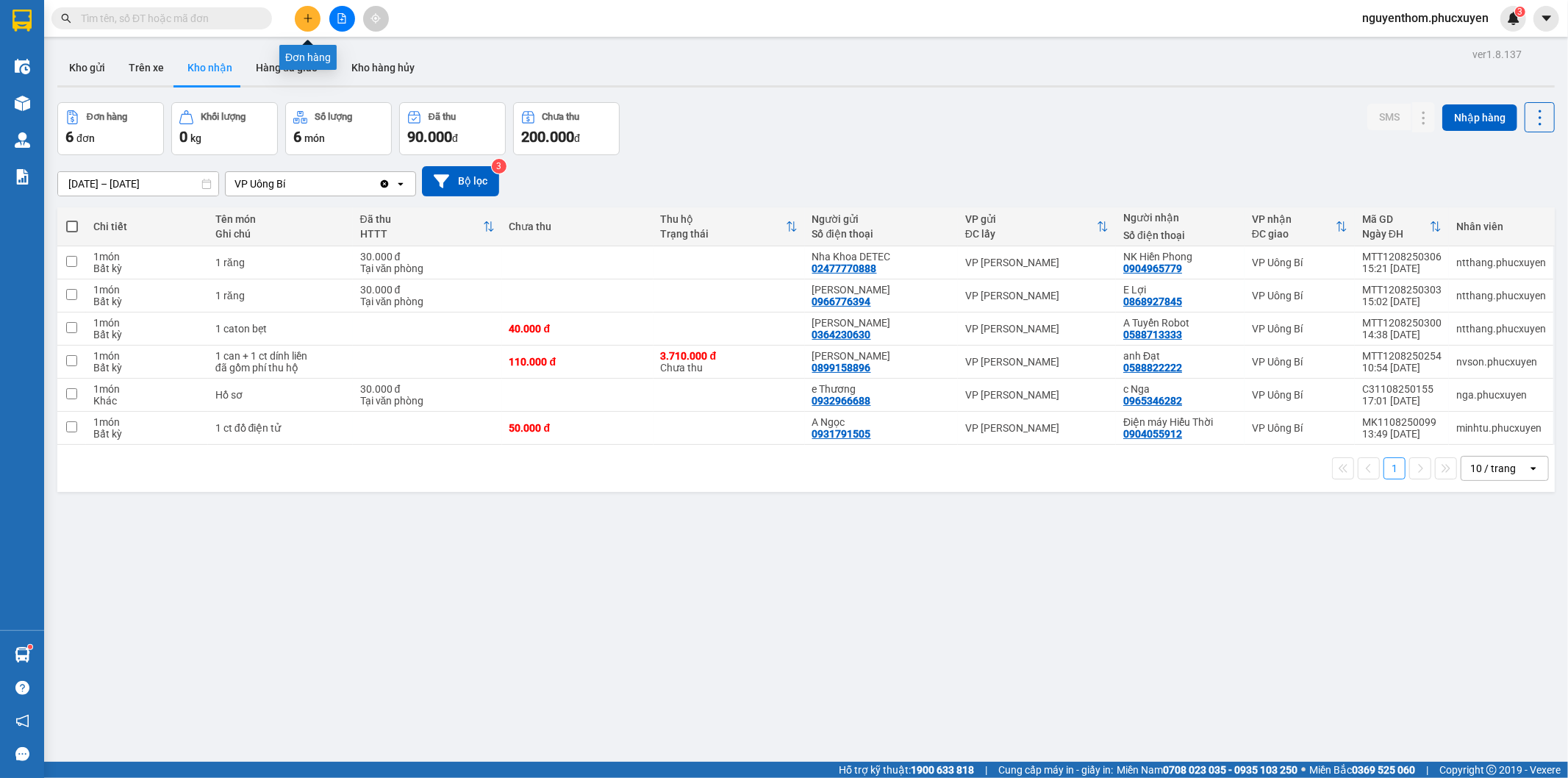
click at [303, 13] on icon "plus" at bounding box center [308, 18] width 11 height 11
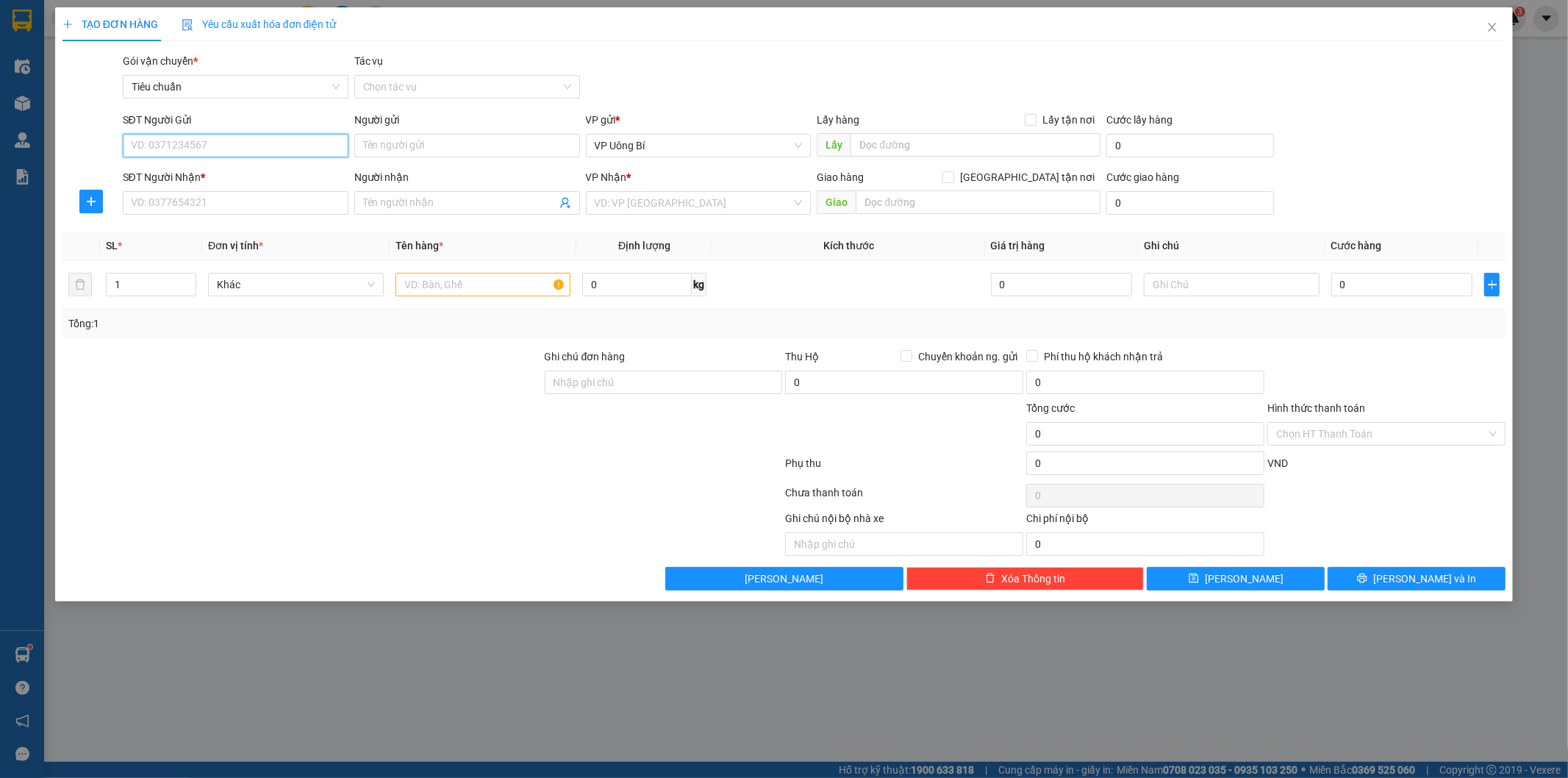
click at [269, 145] on input "SĐT Người Gửi" at bounding box center [235, 145] width 225 height 24
click at [269, 171] on div "0979923638 - bsi Lực/0852339666" at bounding box center [236, 175] width 208 height 16
type input "0979923638"
type input "bsi Lực/0852339666"
type input "0979923638"
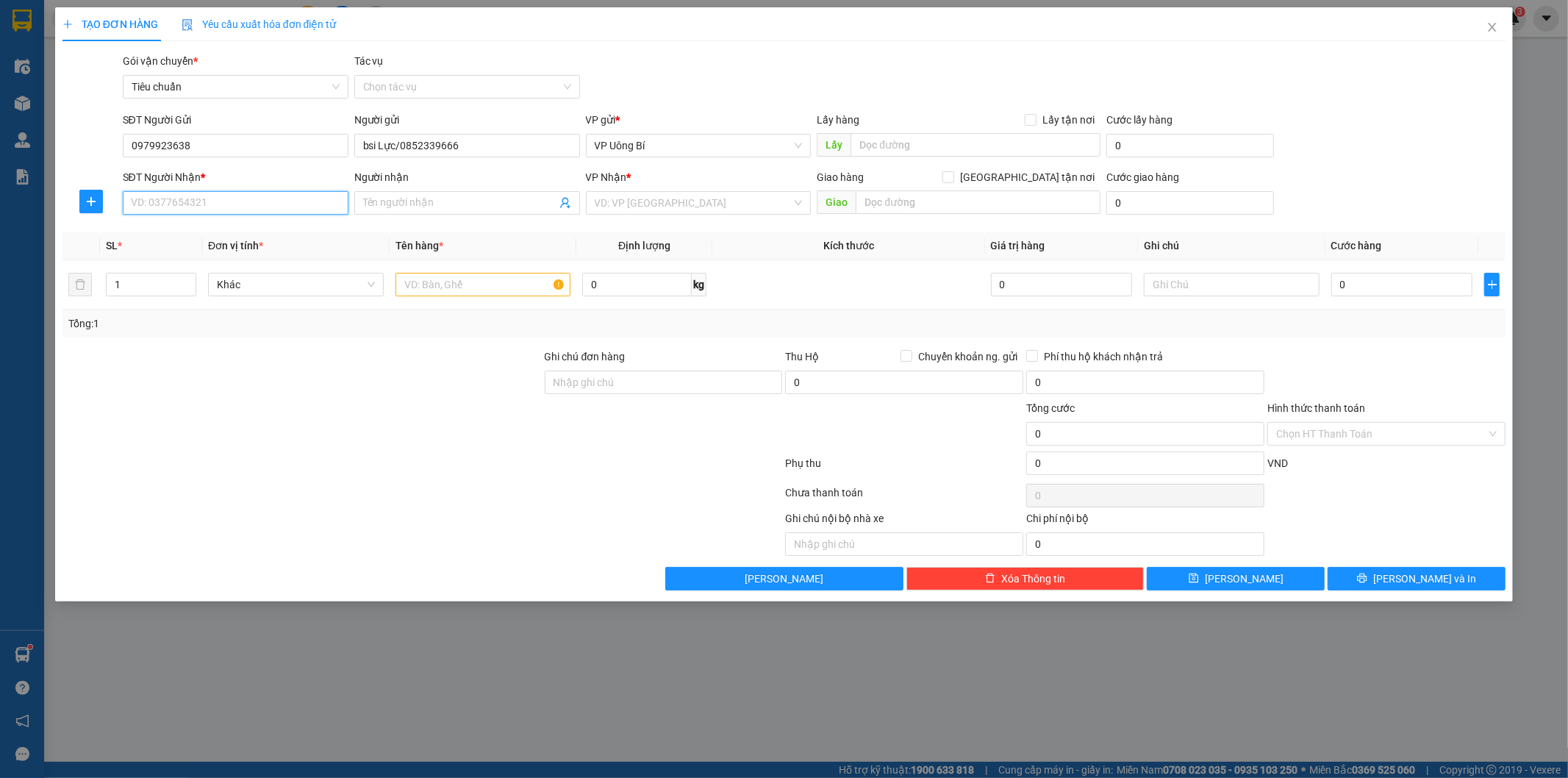
click at [277, 202] on input "SĐT Người Nhận *" at bounding box center [235, 202] width 225 height 24
click at [270, 253] on div "0971681989 - Lab Sun Dental/0936411005" at bounding box center [236, 256] width 208 height 16
type input "0971681989"
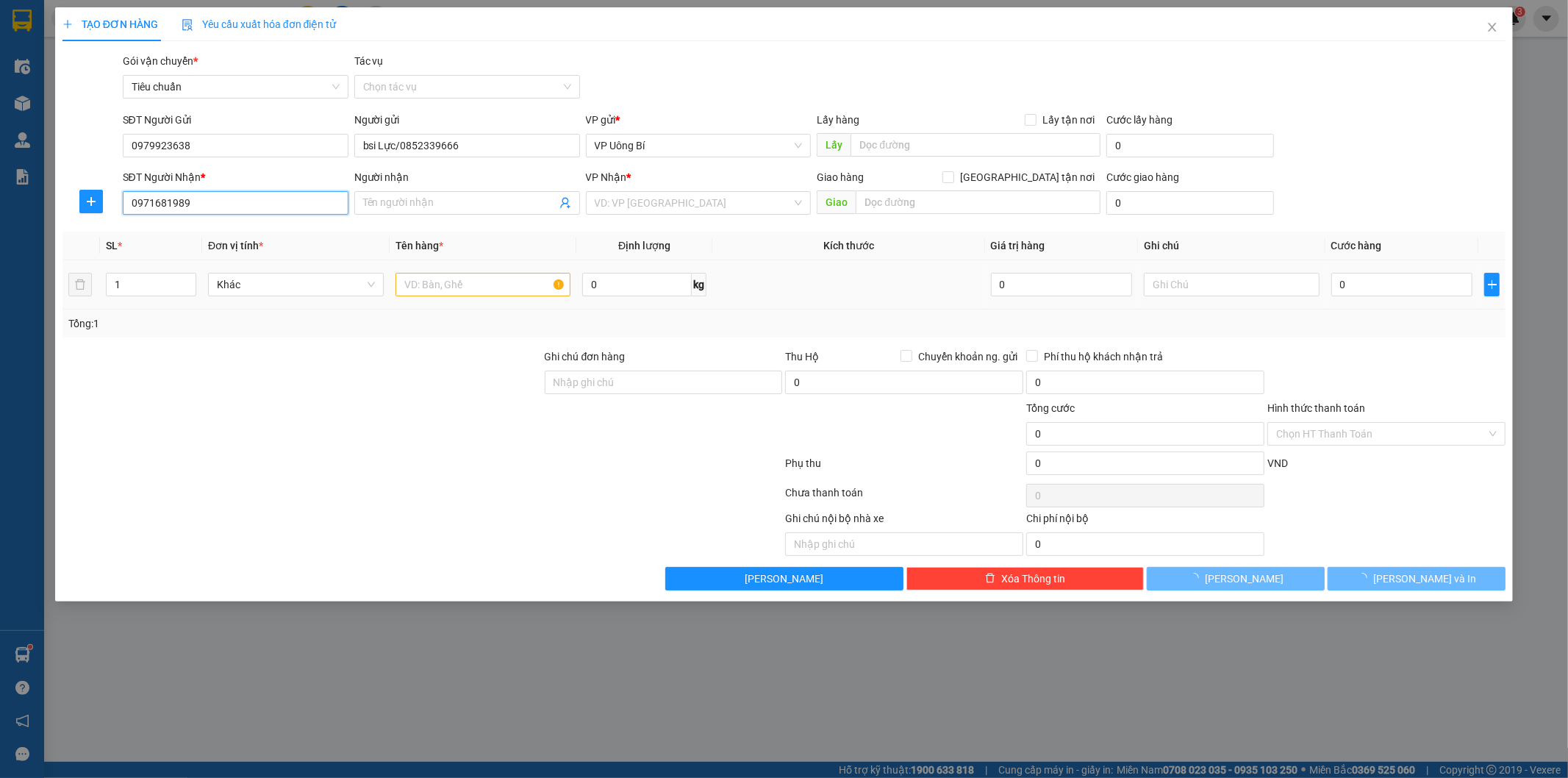
type input "Lab Sun Dental/0936411005"
click at [481, 285] on input "text" at bounding box center [484, 284] width 175 height 24
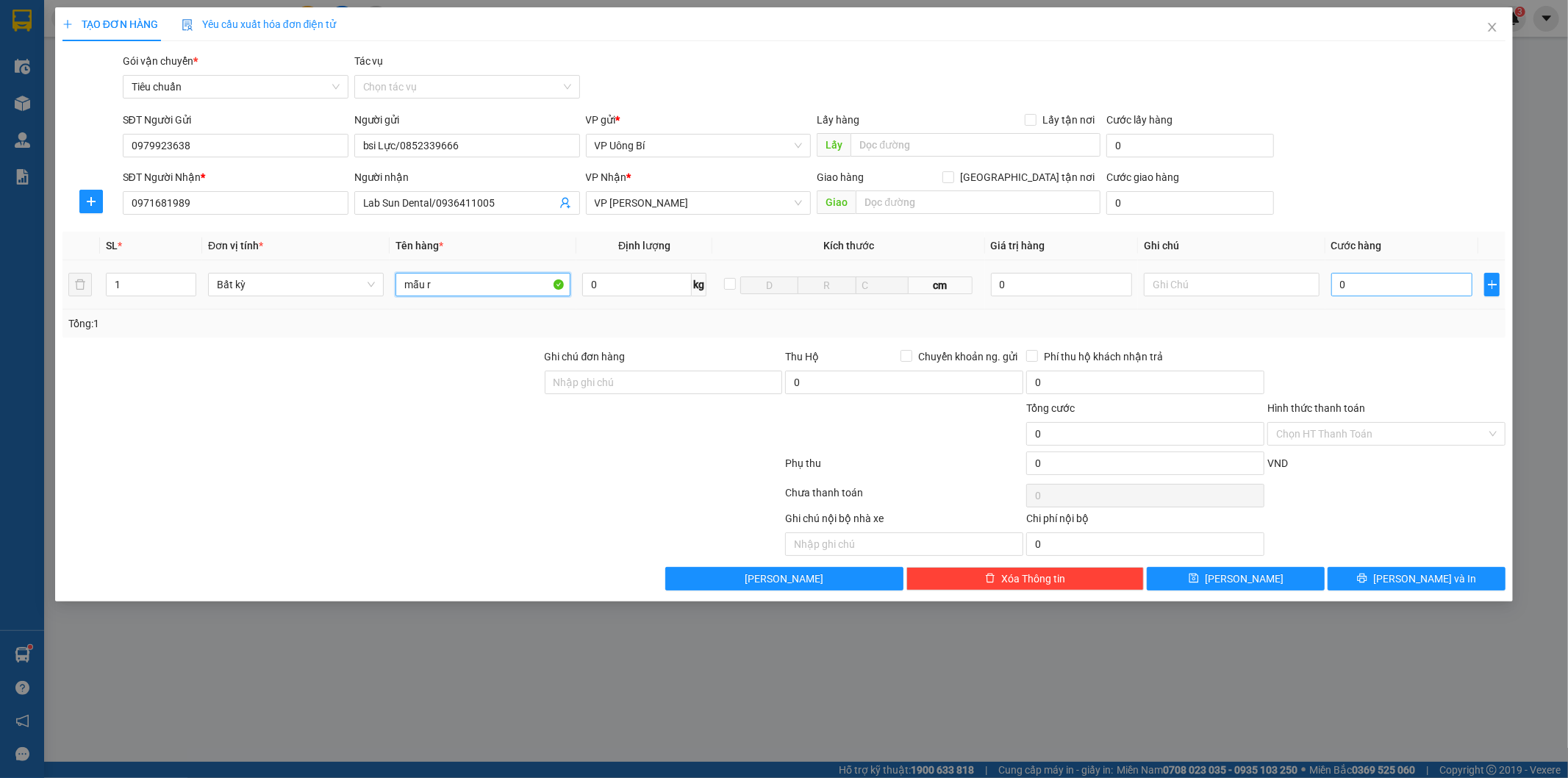
type input "mẫu r"
click at [1445, 280] on input "0" at bounding box center [1402, 284] width 141 height 24
type input "3"
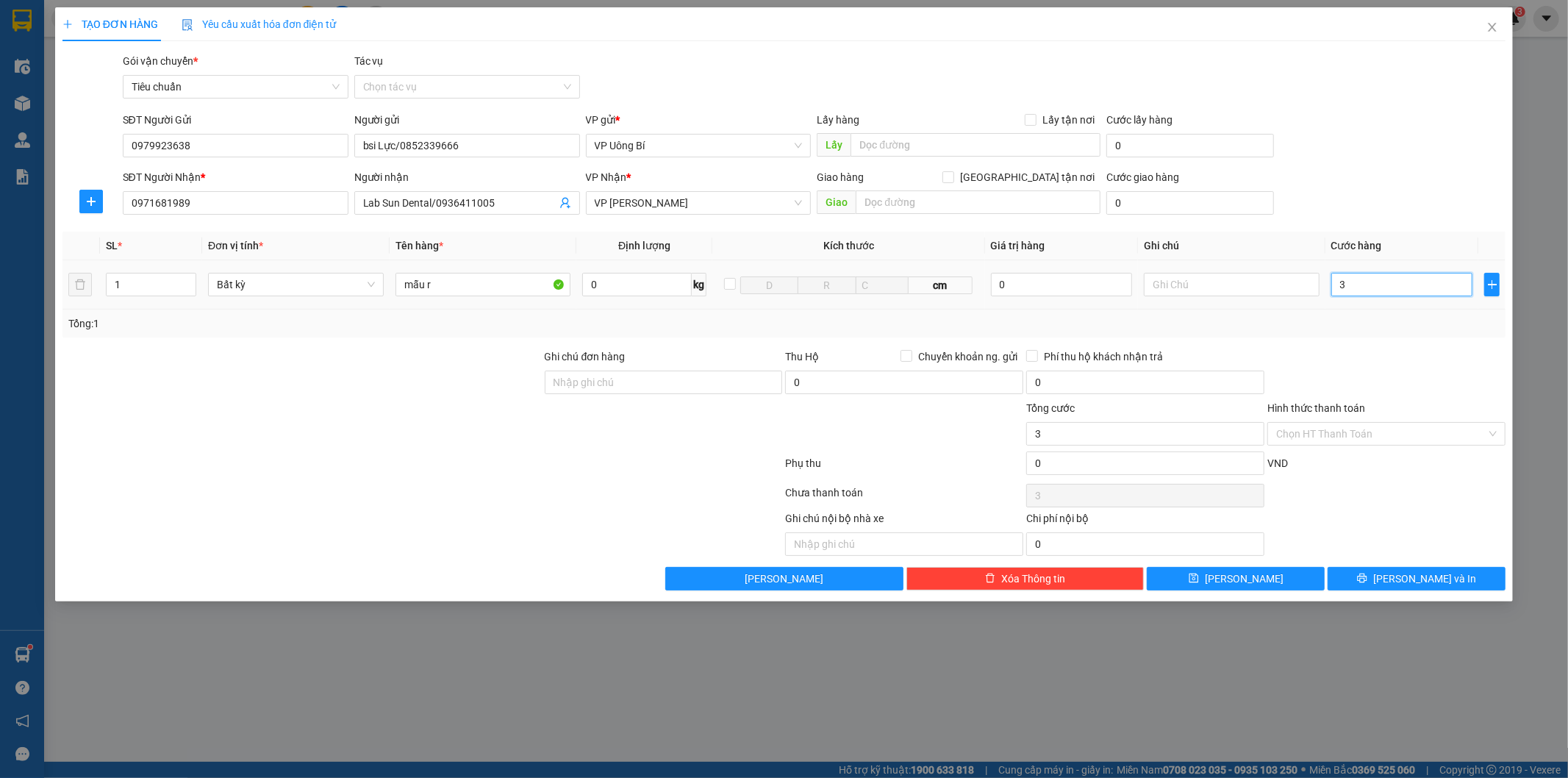
type input "30"
type input "30.000"
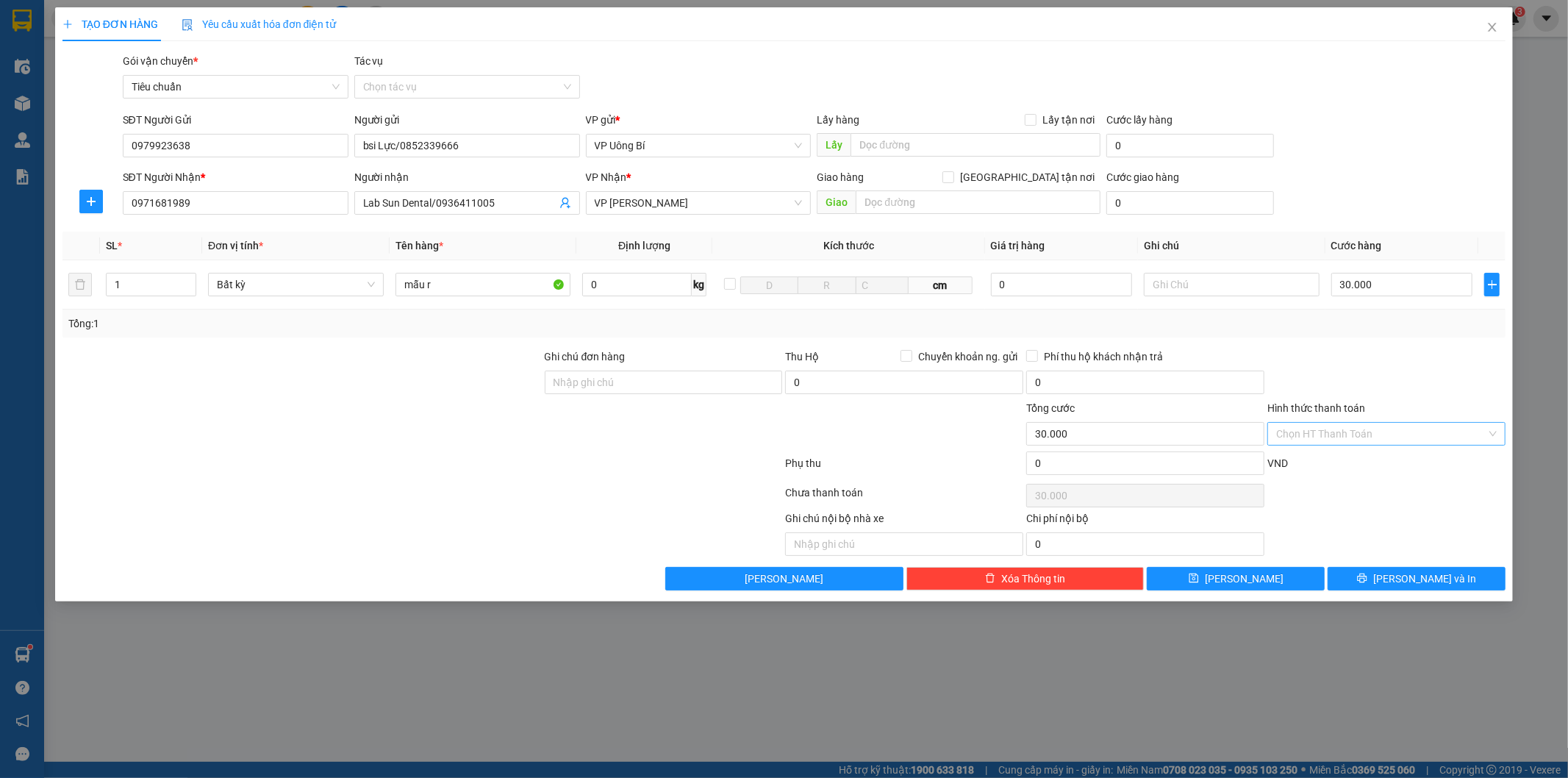
click at [1398, 430] on input "Hình thức thanh toán" at bounding box center [1381, 434] width 211 height 22
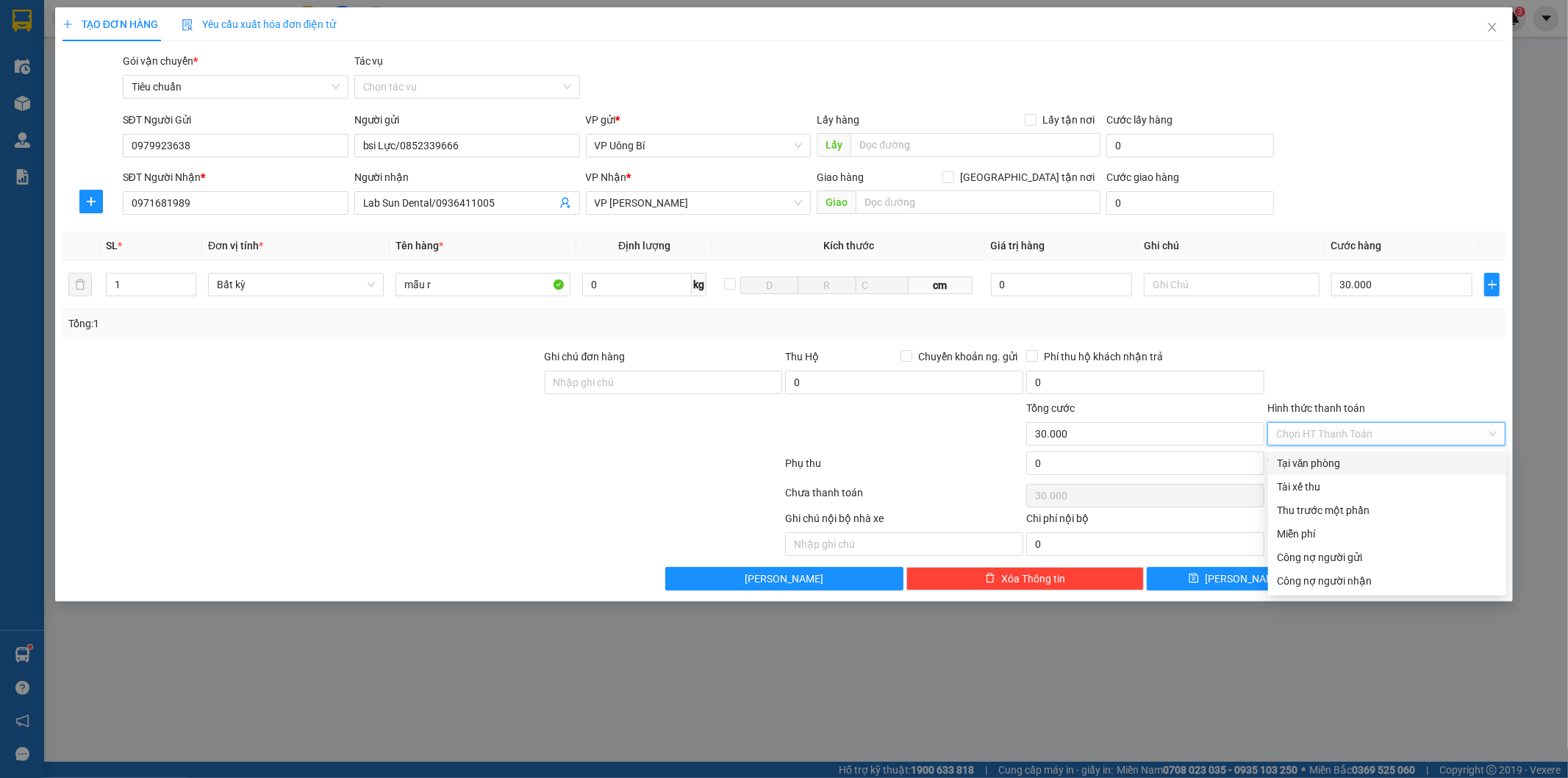
click at [1366, 462] on div "Tại văn phòng" at bounding box center [1387, 463] width 220 height 16
type input "0"
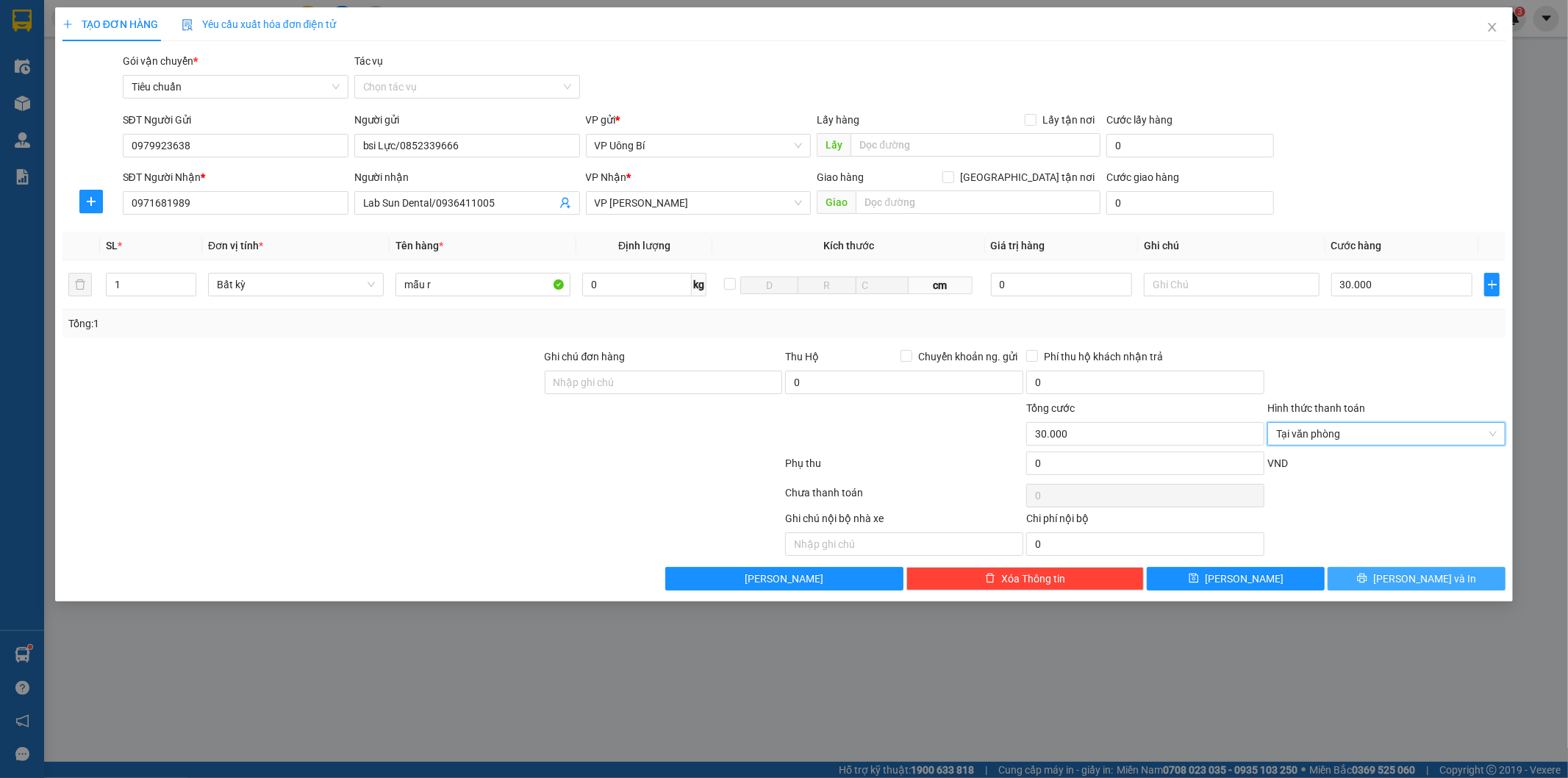
click at [1399, 576] on button "[PERSON_NAME] và In" at bounding box center [1416, 579] width 178 height 24
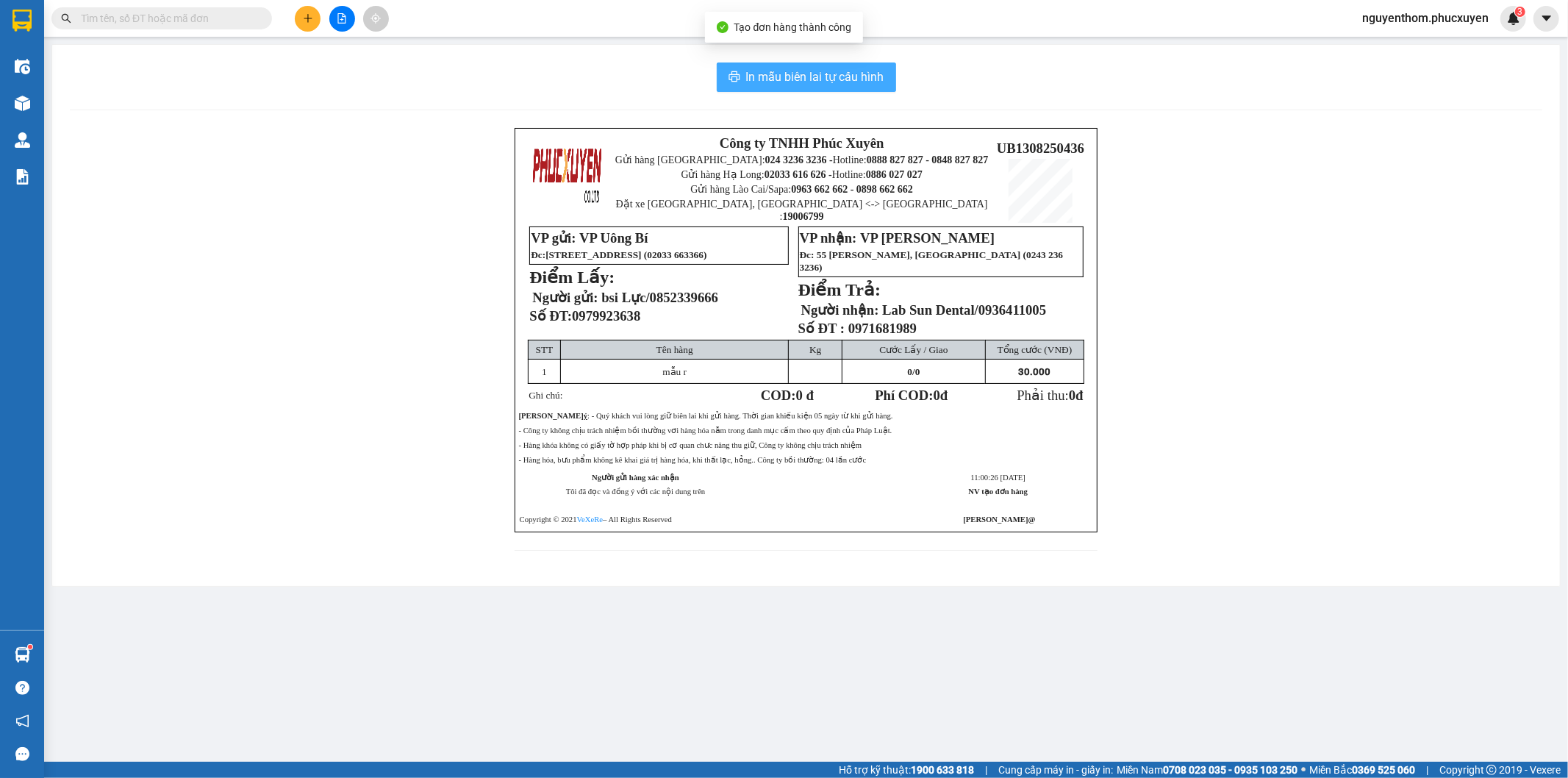
click at [839, 77] on span "In mẫu biên lai tự cấu hình" at bounding box center [815, 77] width 139 height 18
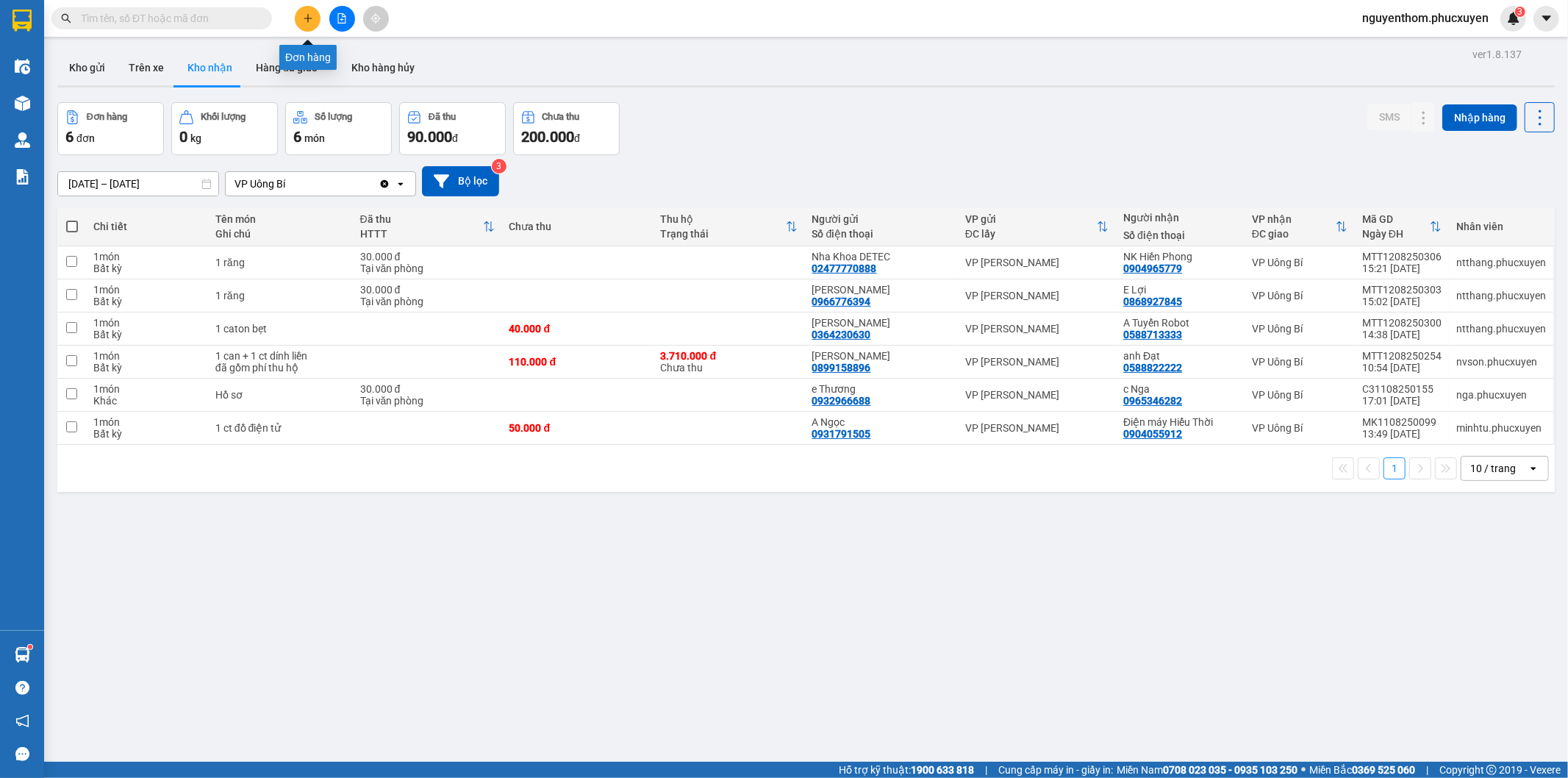
click at [307, 11] on button at bounding box center [307, 18] width 25 height 25
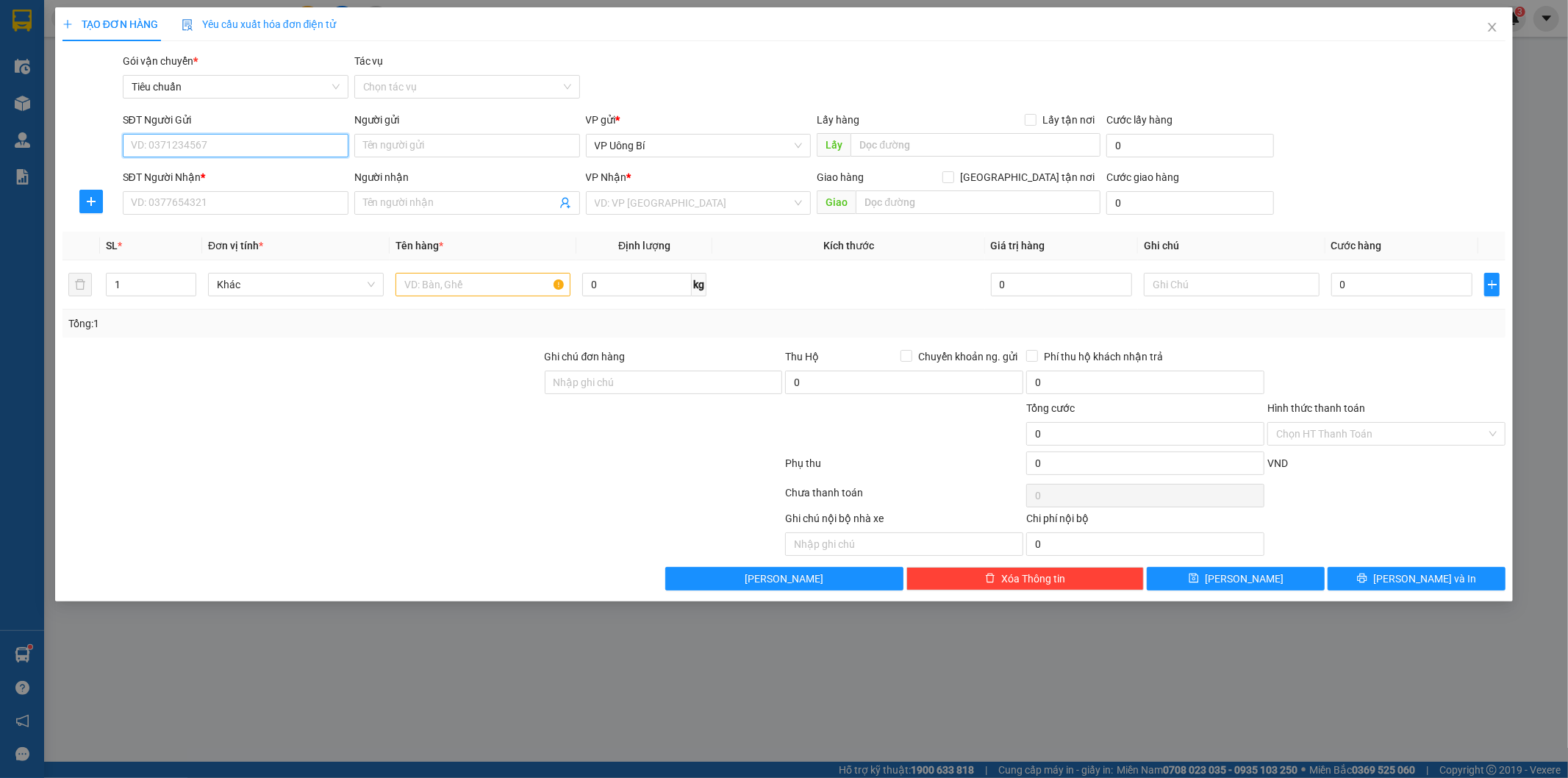
click at [272, 147] on input "SĐT Người Gửi" at bounding box center [235, 145] width 225 height 24
click at [246, 175] on div "0852339666 - NK [GEOGRAPHIC_DATA]" at bounding box center [236, 175] width 208 height 16
type input "0852339666"
type input "NK Việt Úc"
type input "0852339666"
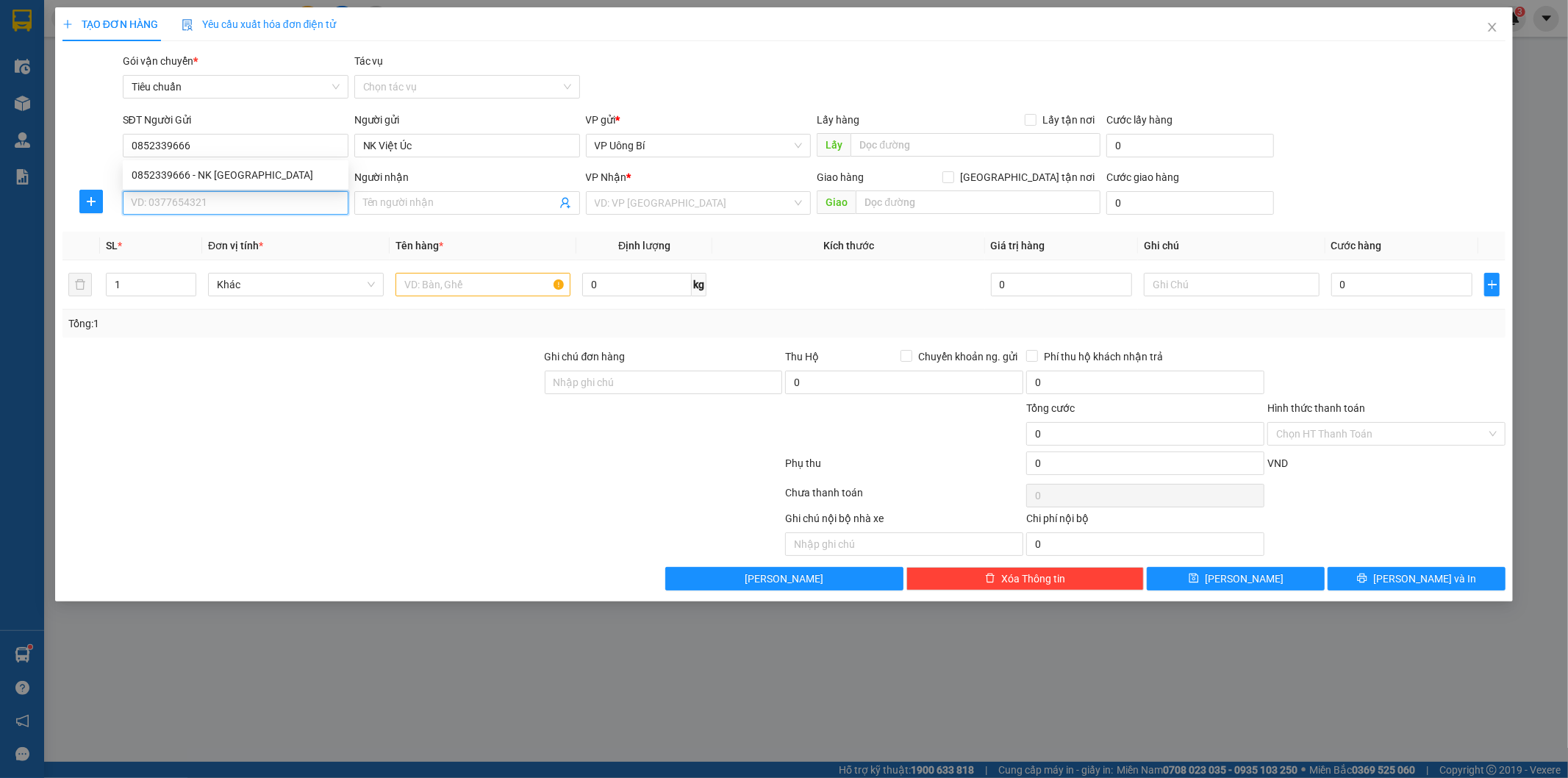
click at [235, 199] on input "SĐT Người Nhận *" at bounding box center [235, 202] width 225 height 24
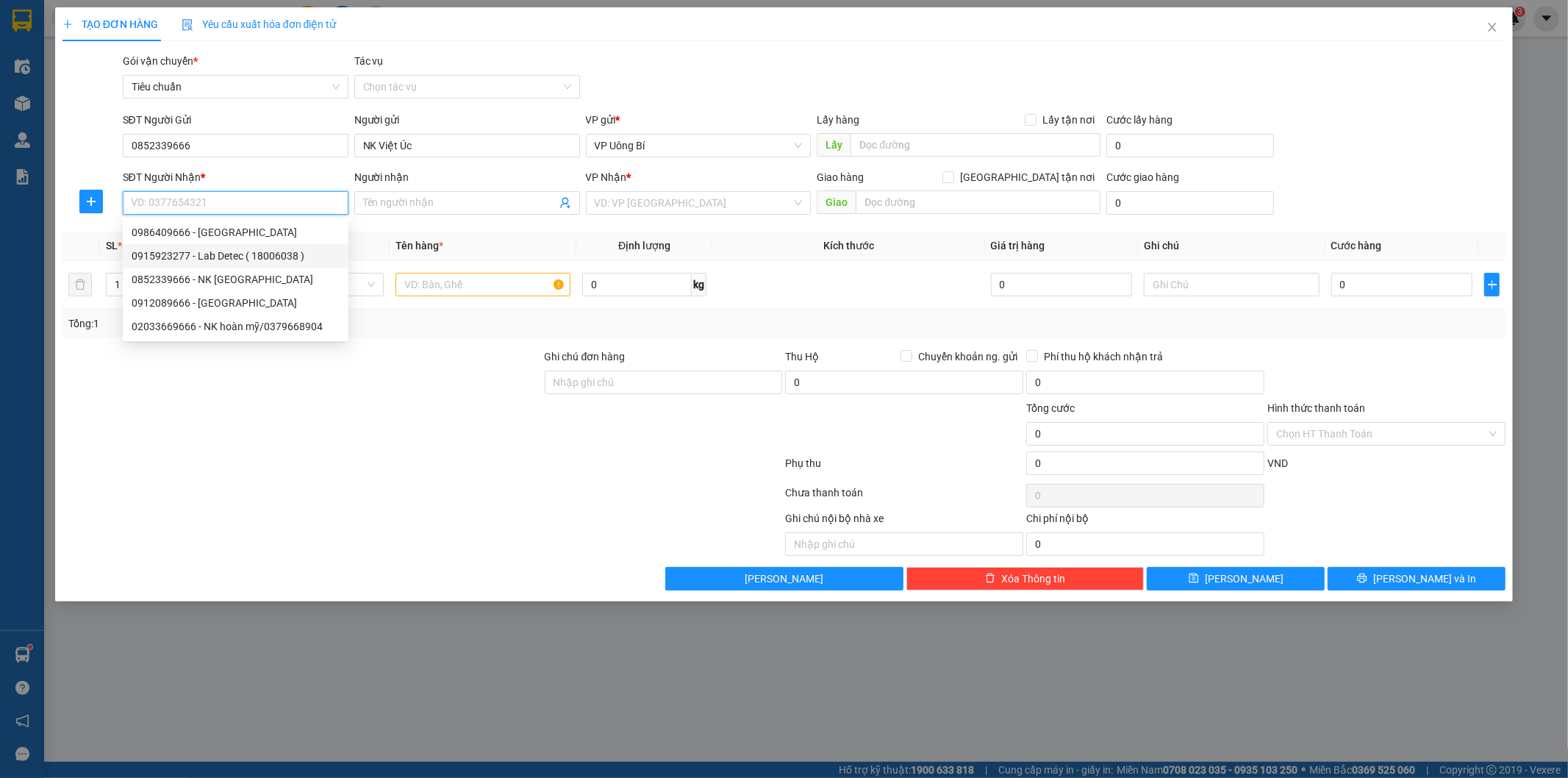
click at [232, 253] on div "0915923277 - Lab Detec ( 18006038 )" at bounding box center [236, 256] width 208 height 16
type input "0915923277"
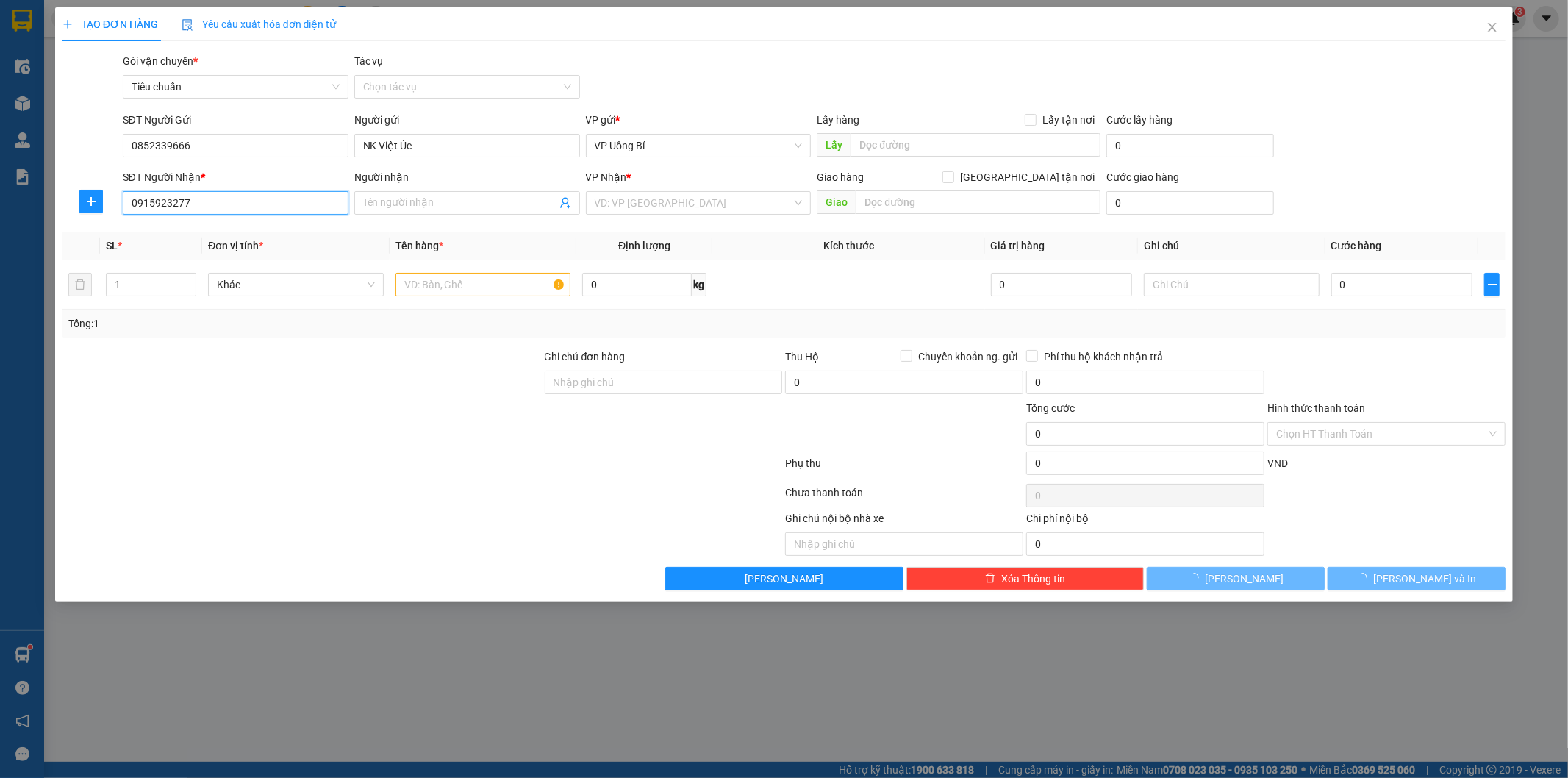
type input "Lab Detec ( 18006038 )"
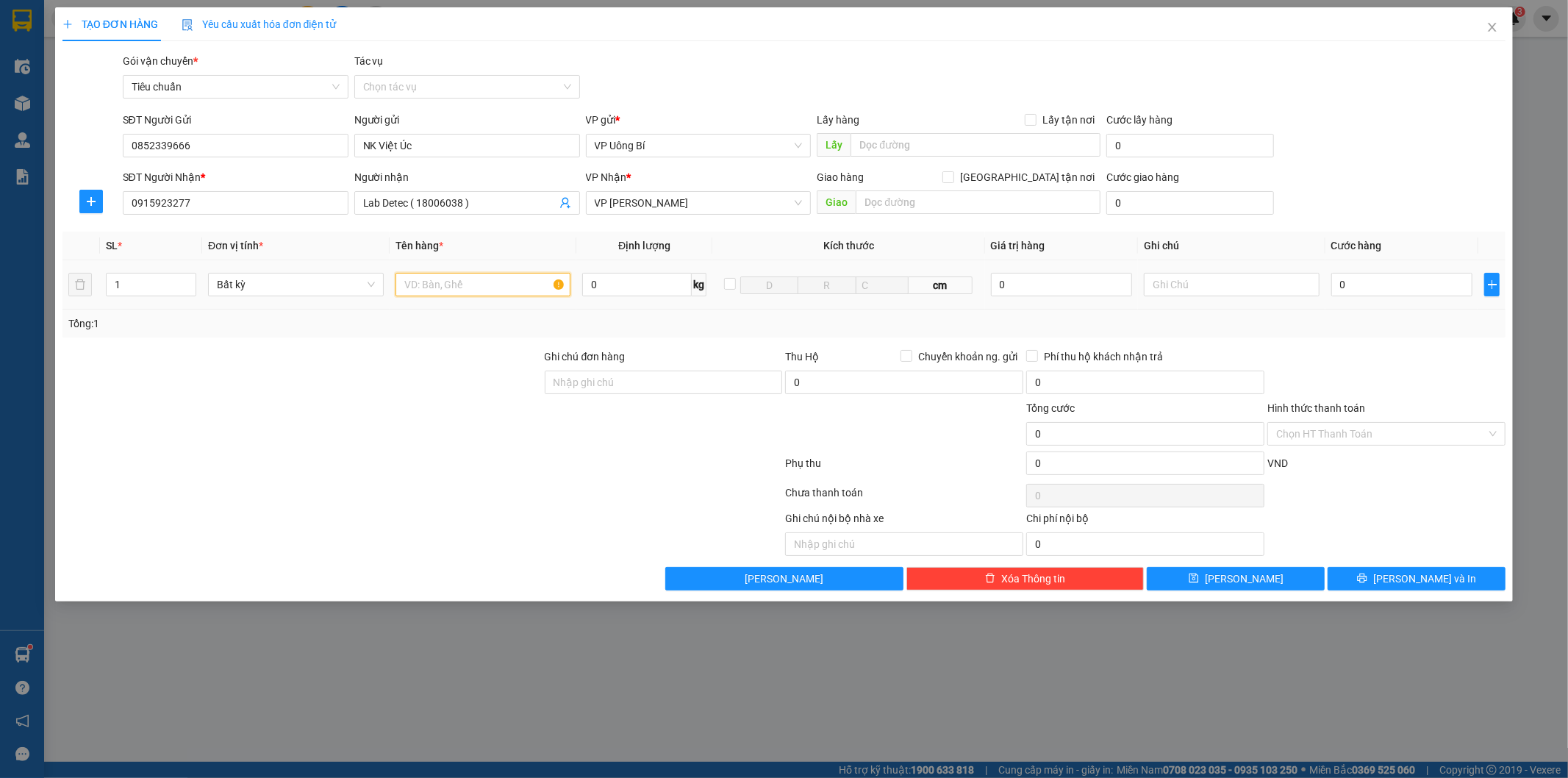
click at [484, 287] on input "text" at bounding box center [484, 284] width 175 height 24
type input "mẫu r"
click at [1434, 285] on input "0" at bounding box center [1402, 284] width 141 height 24
type input "3"
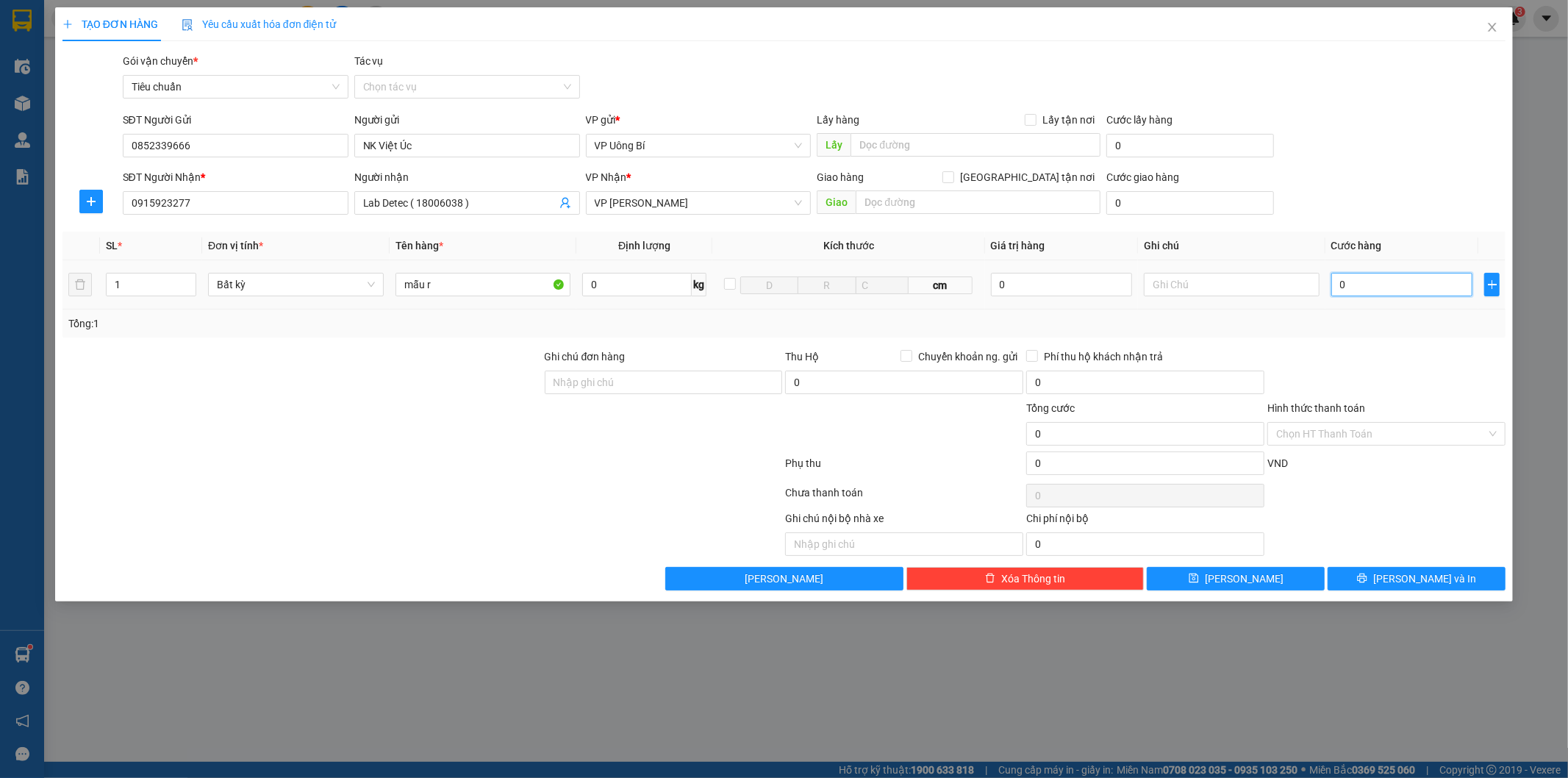
type input "3"
type input "30"
type input "30.000"
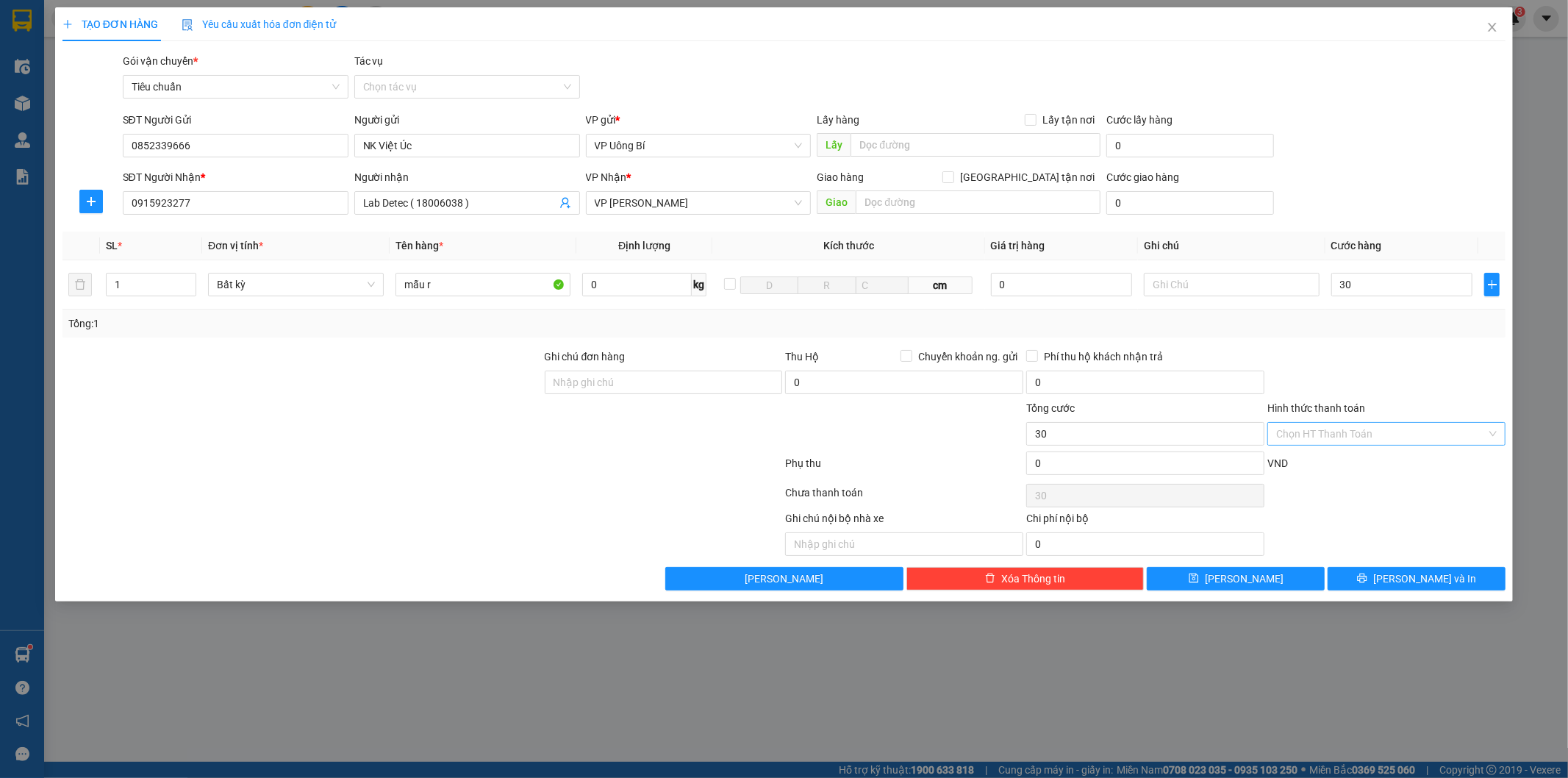
type input "30.000"
click at [1333, 434] on input "Hình thức thanh toán" at bounding box center [1381, 434] width 211 height 22
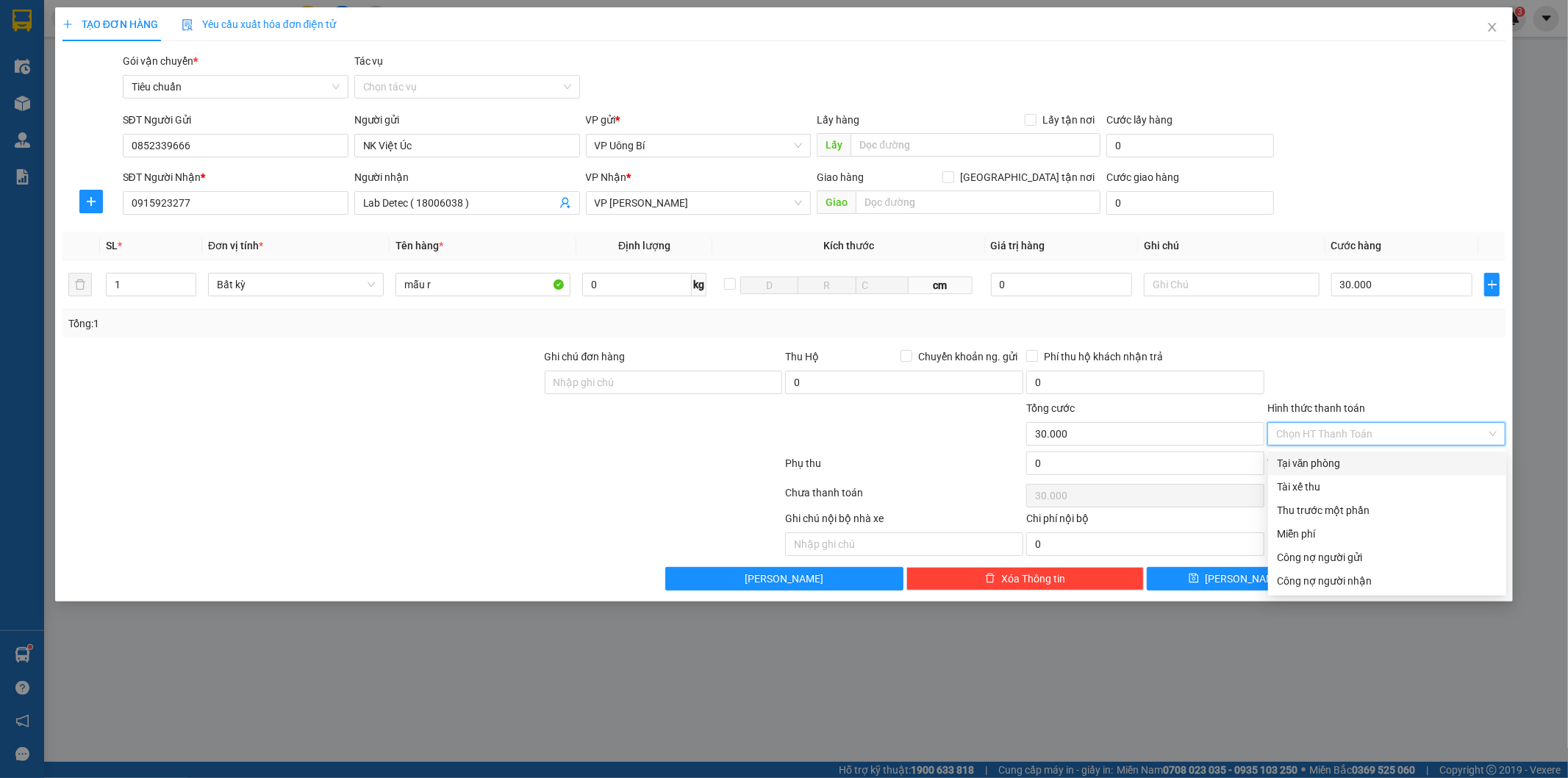
click at [1331, 459] on div "Tại văn phòng" at bounding box center [1387, 463] width 220 height 16
type input "0"
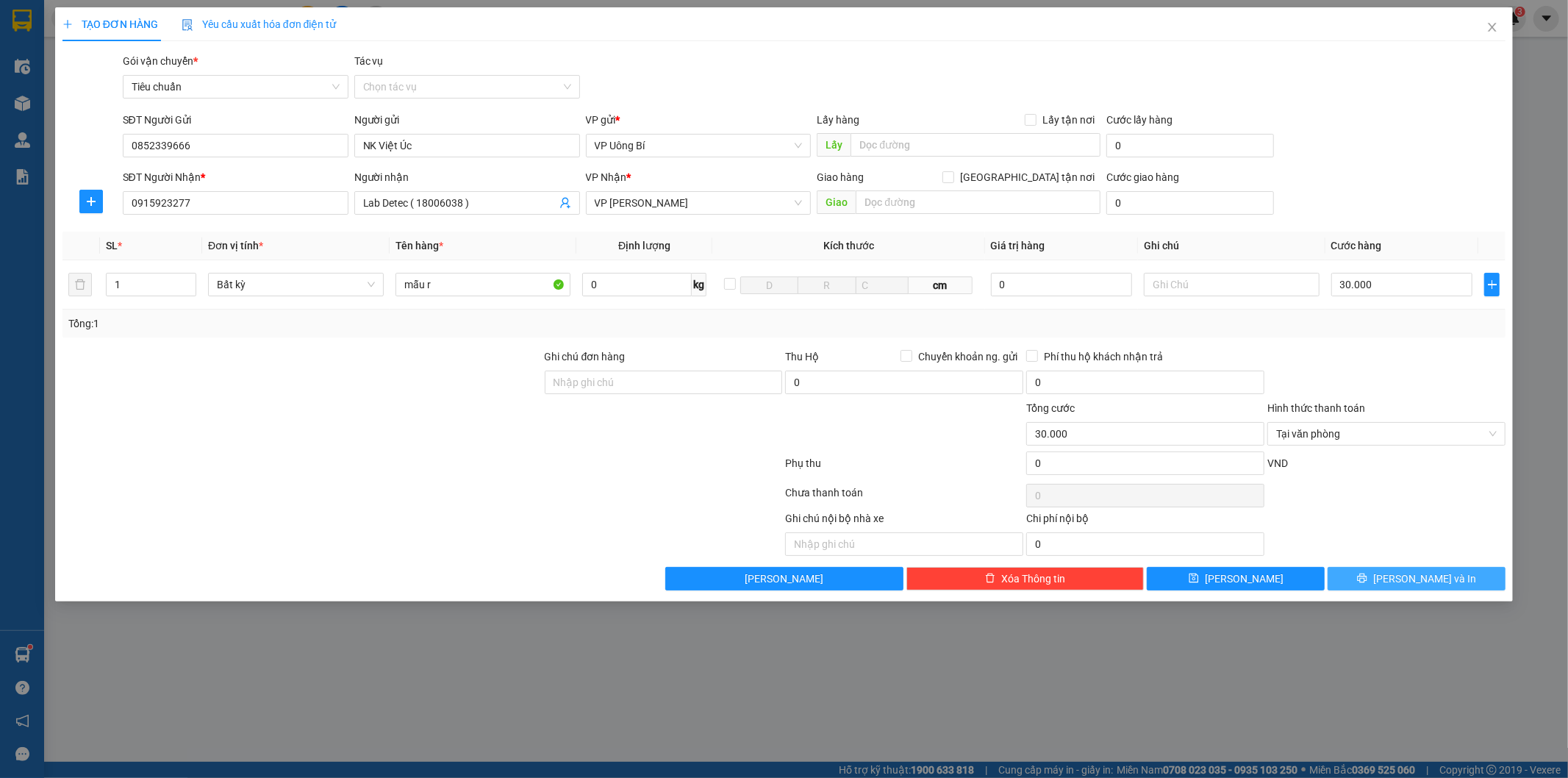
click at [1405, 577] on span "[PERSON_NAME] và In" at bounding box center [1425, 579] width 103 height 16
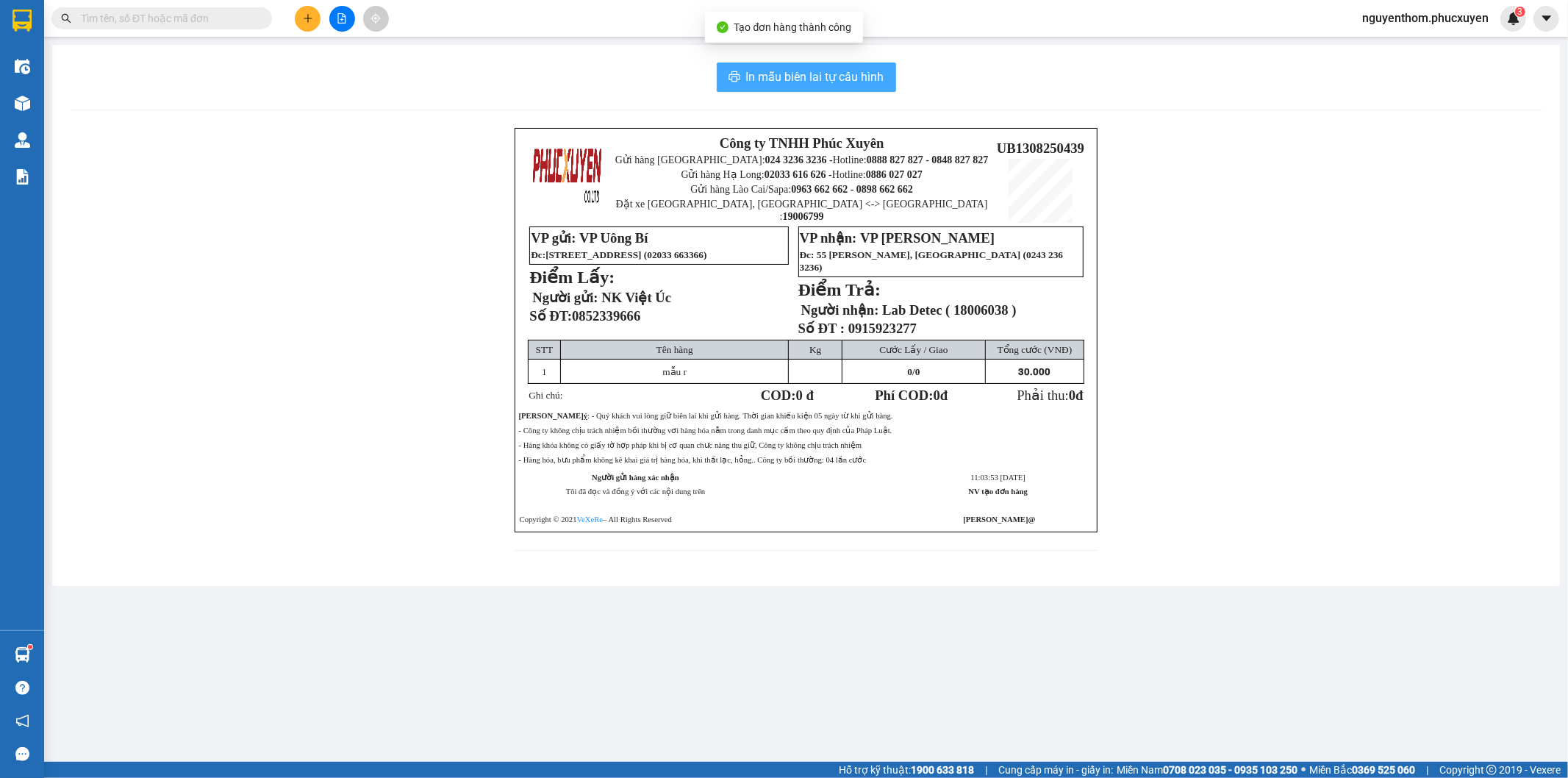
click at [810, 75] on span "In mẫu biên lai tự cấu hình" at bounding box center [815, 77] width 139 height 18
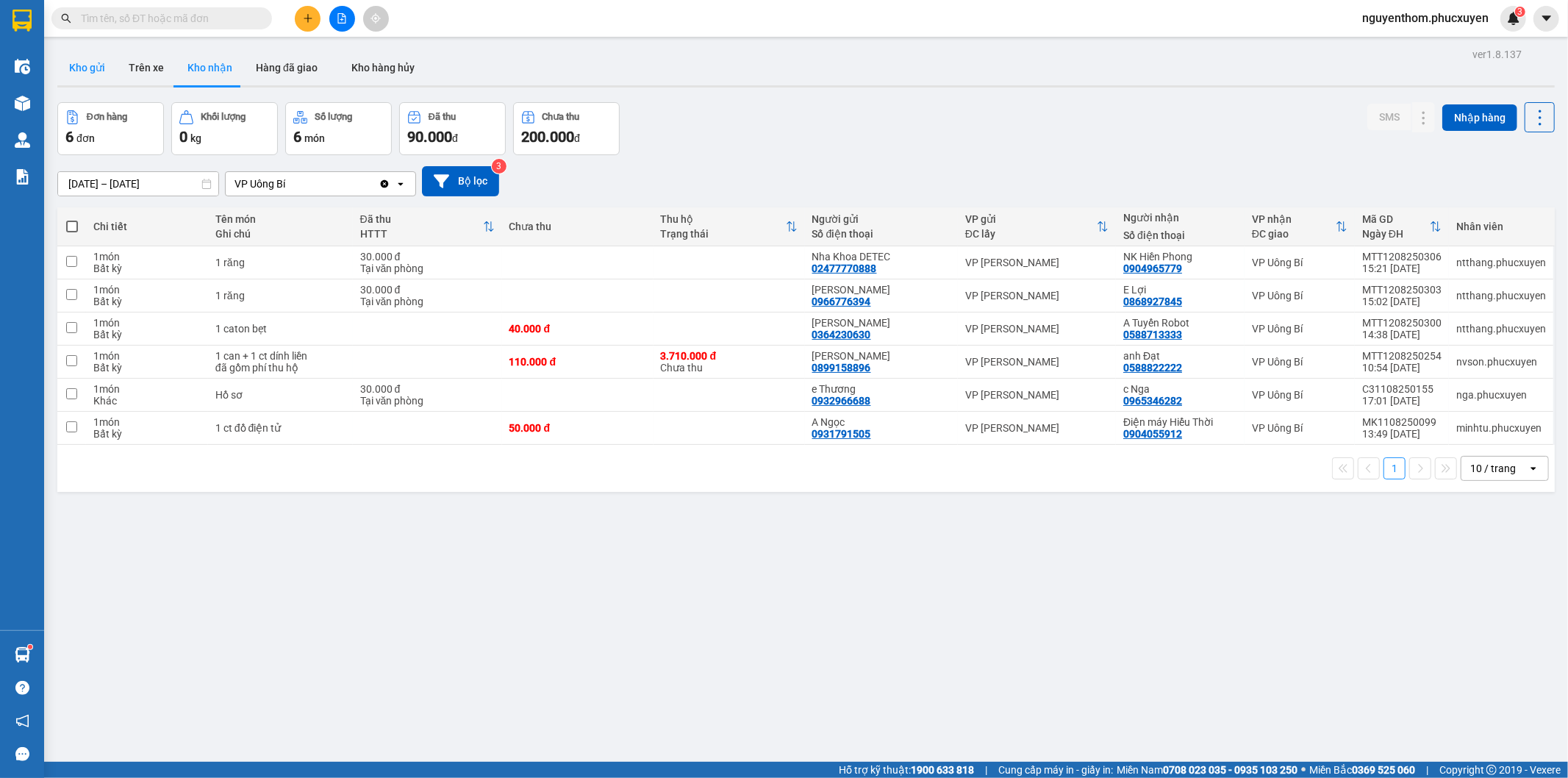
click at [85, 62] on button "Kho gửi" at bounding box center [87, 67] width 60 height 35
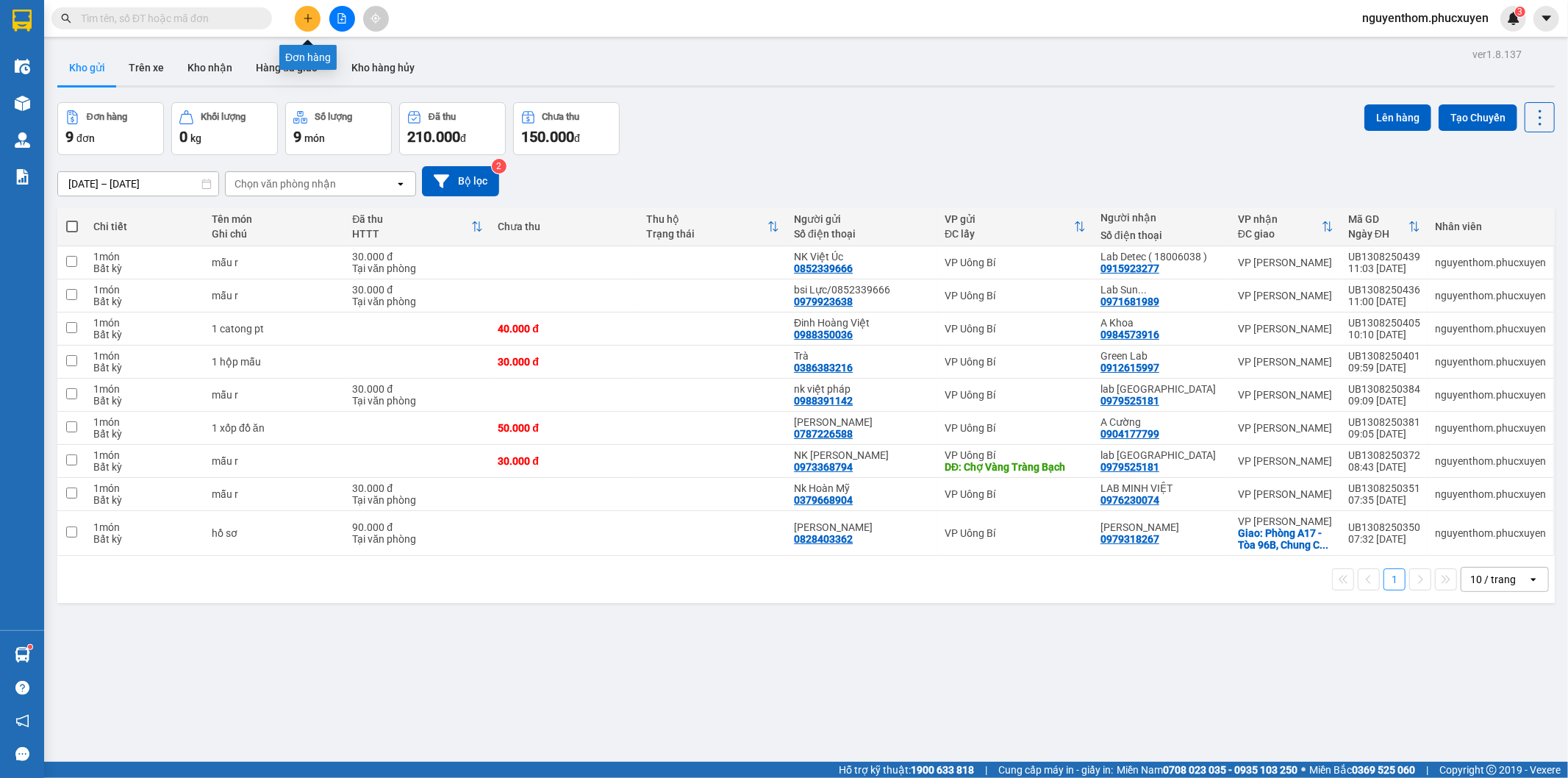
click at [307, 16] on icon "plus" at bounding box center [308, 18] width 11 height 11
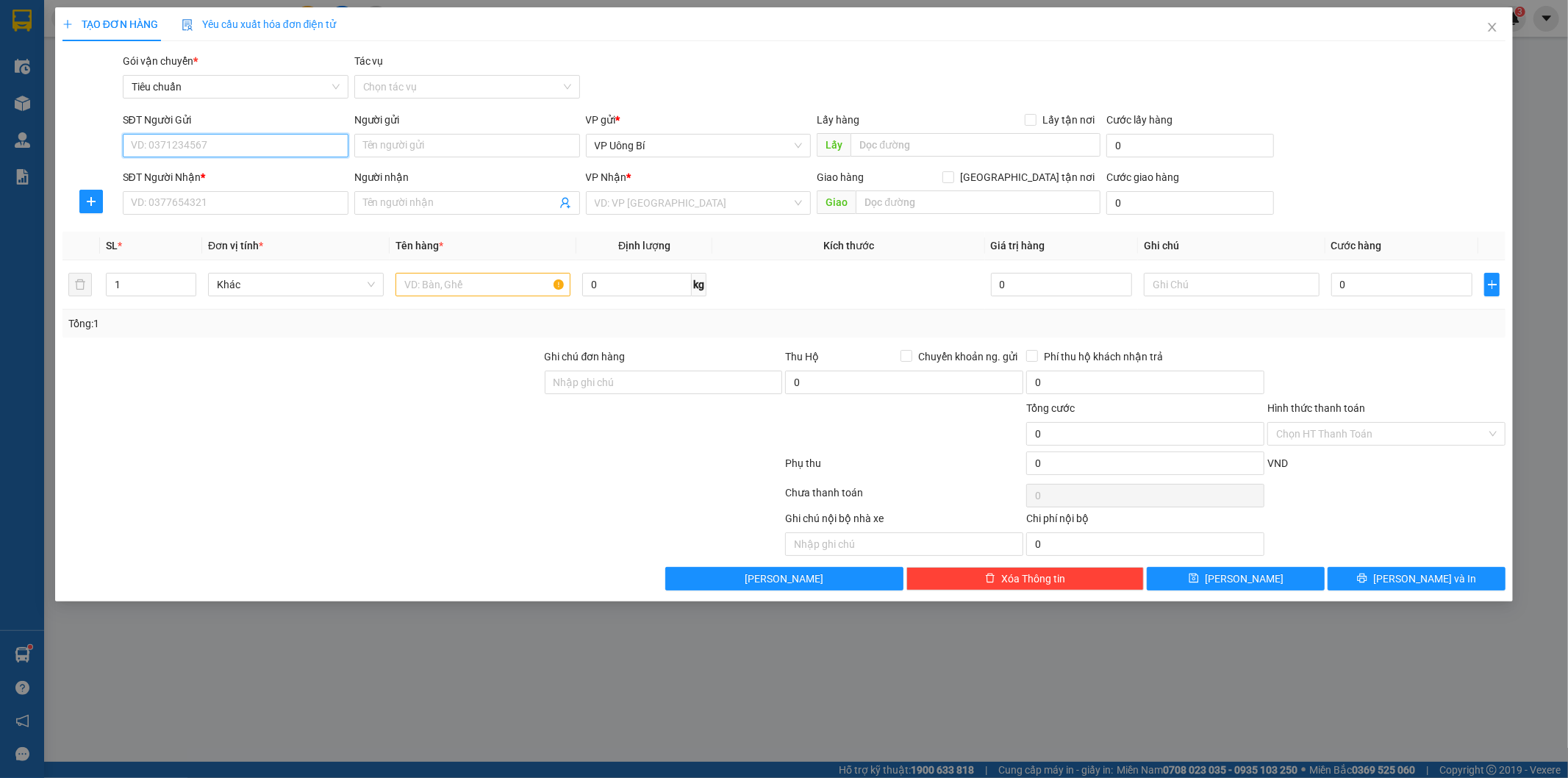
click at [288, 136] on input "SĐT Người Gửi" at bounding box center [235, 145] width 225 height 24
click at [233, 175] on div "0588173333 - A Tuyến" at bounding box center [236, 175] width 208 height 16
type input "0588173333"
type input "A Tuyến"
type input "0588173333"
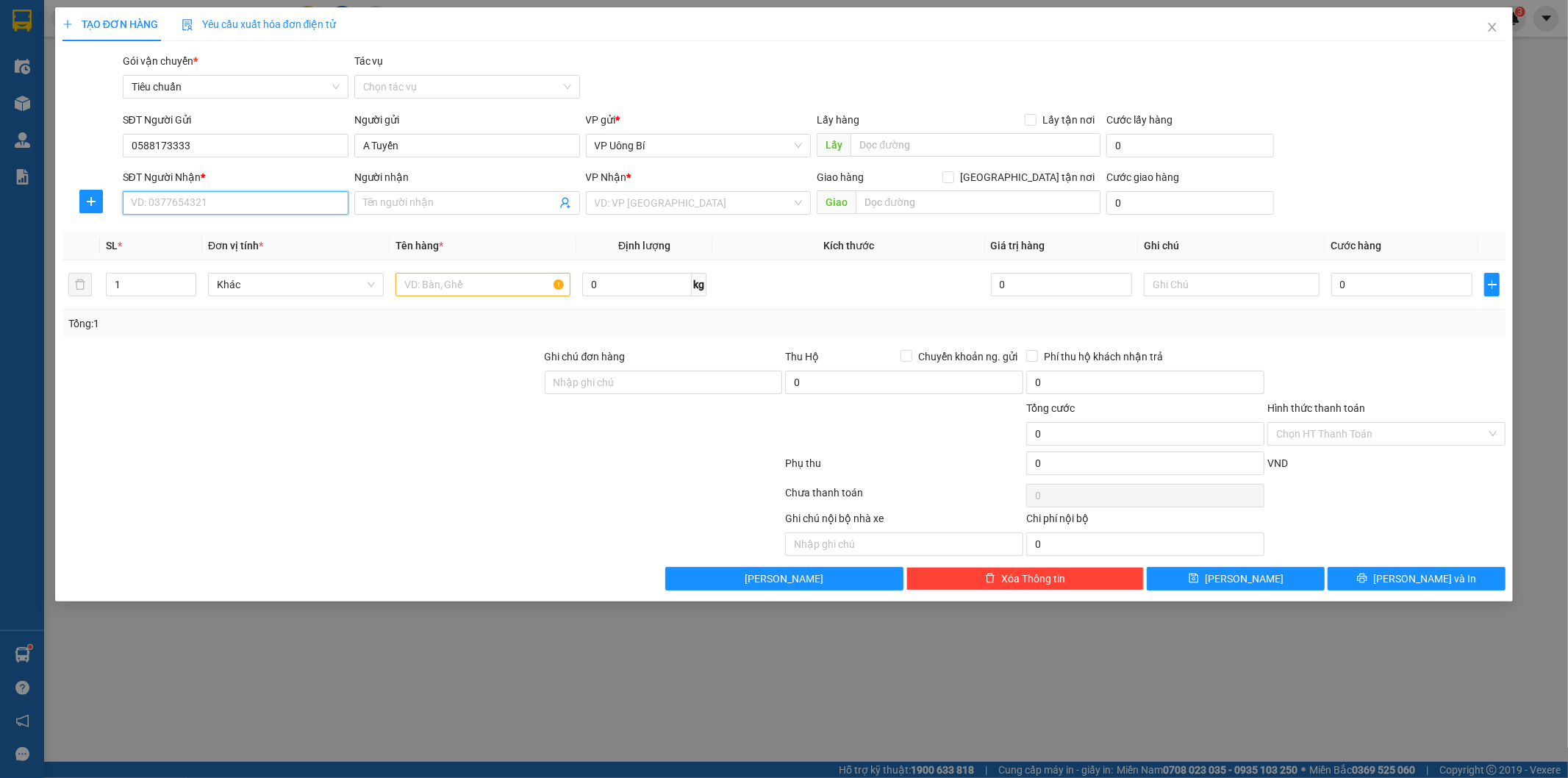
click at [233, 194] on input "SĐT Người Nhận *" at bounding box center [235, 202] width 225 height 24
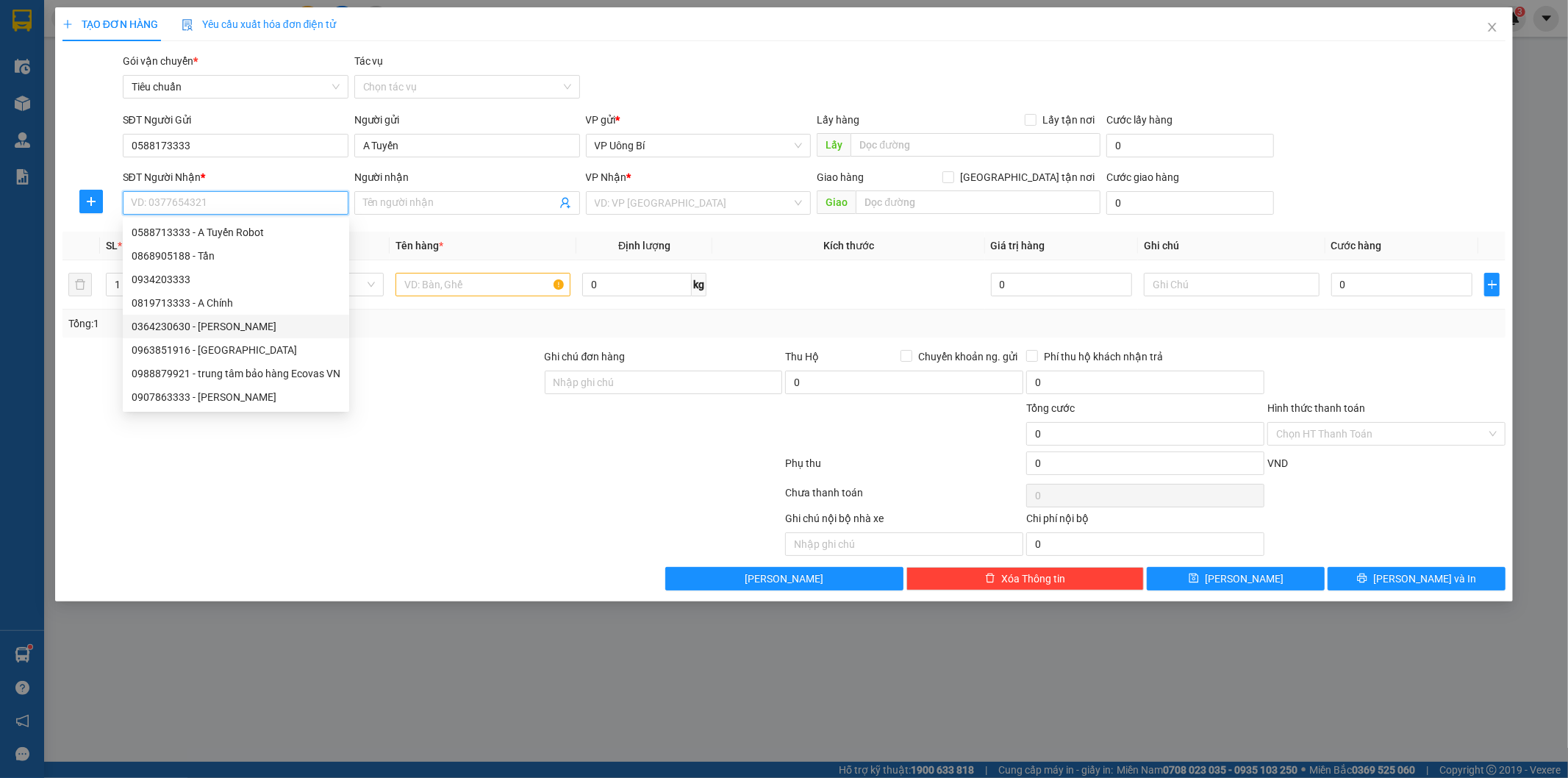
click at [229, 325] on div "0364230630 - [PERSON_NAME]" at bounding box center [236, 326] width 209 height 16
type input "0364230630"
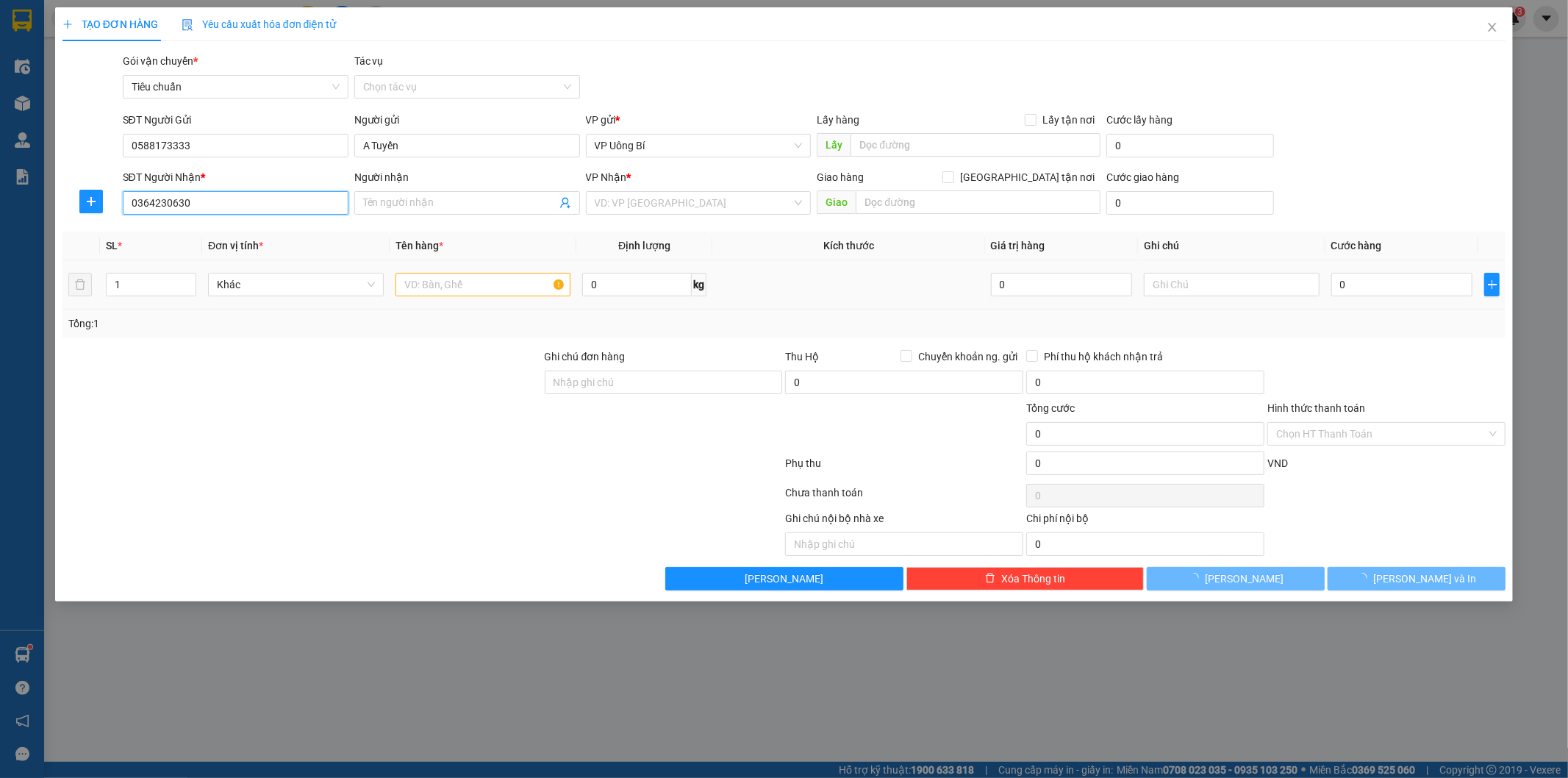
type input "[PERSON_NAME]"
checkbox input "true"
type input "Số 58 ngõ 358/40 [PERSON_NAME], [PERSON_NAME], [GEOGRAPHIC_DATA]"
type input "50.000"
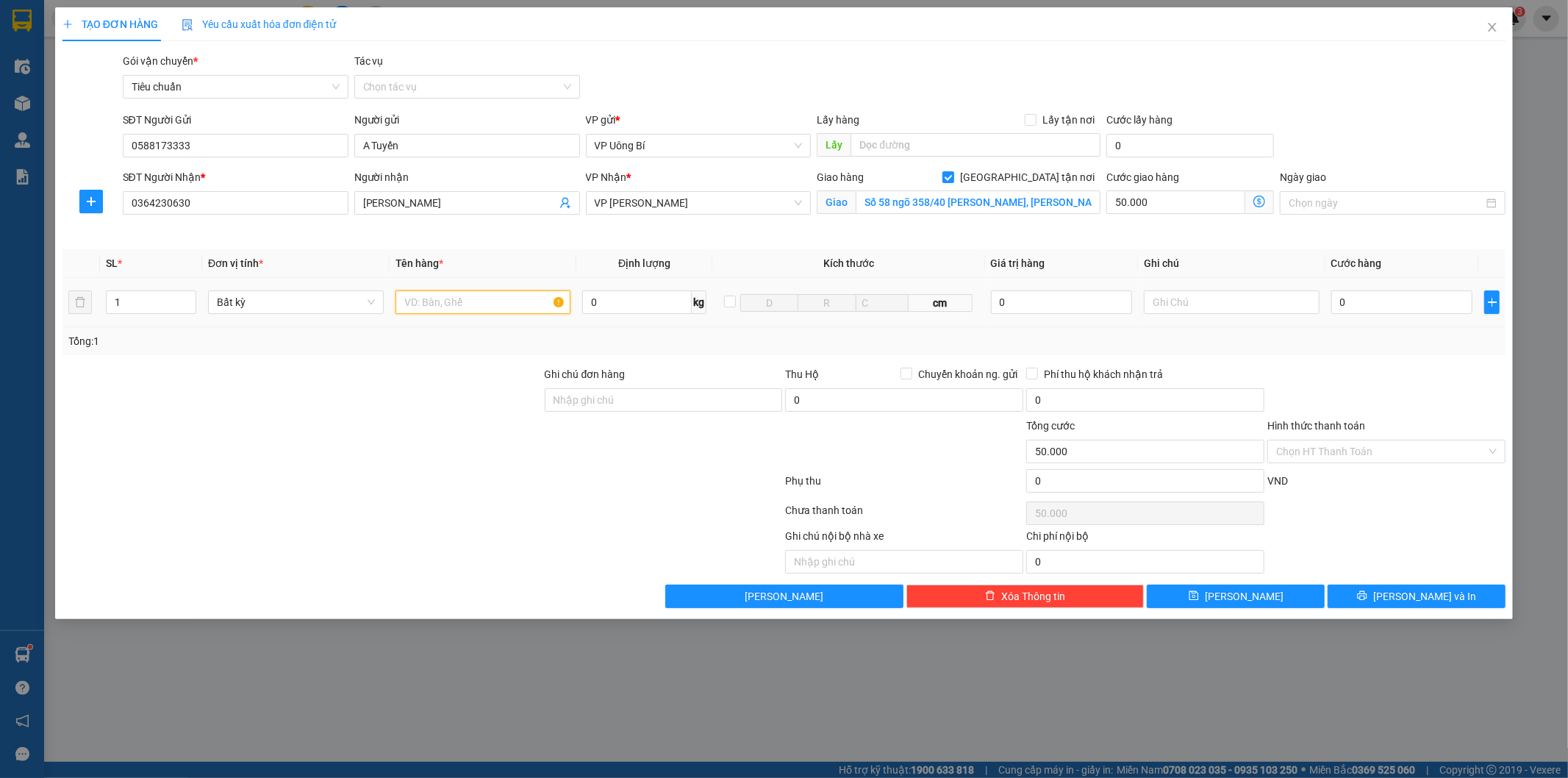
click at [502, 295] on input "text" at bounding box center [484, 302] width 175 height 24
type input "1 sen robot"
click at [1372, 300] on input "0" at bounding box center [1402, 302] width 141 height 24
type input "6"
type input "50.006"
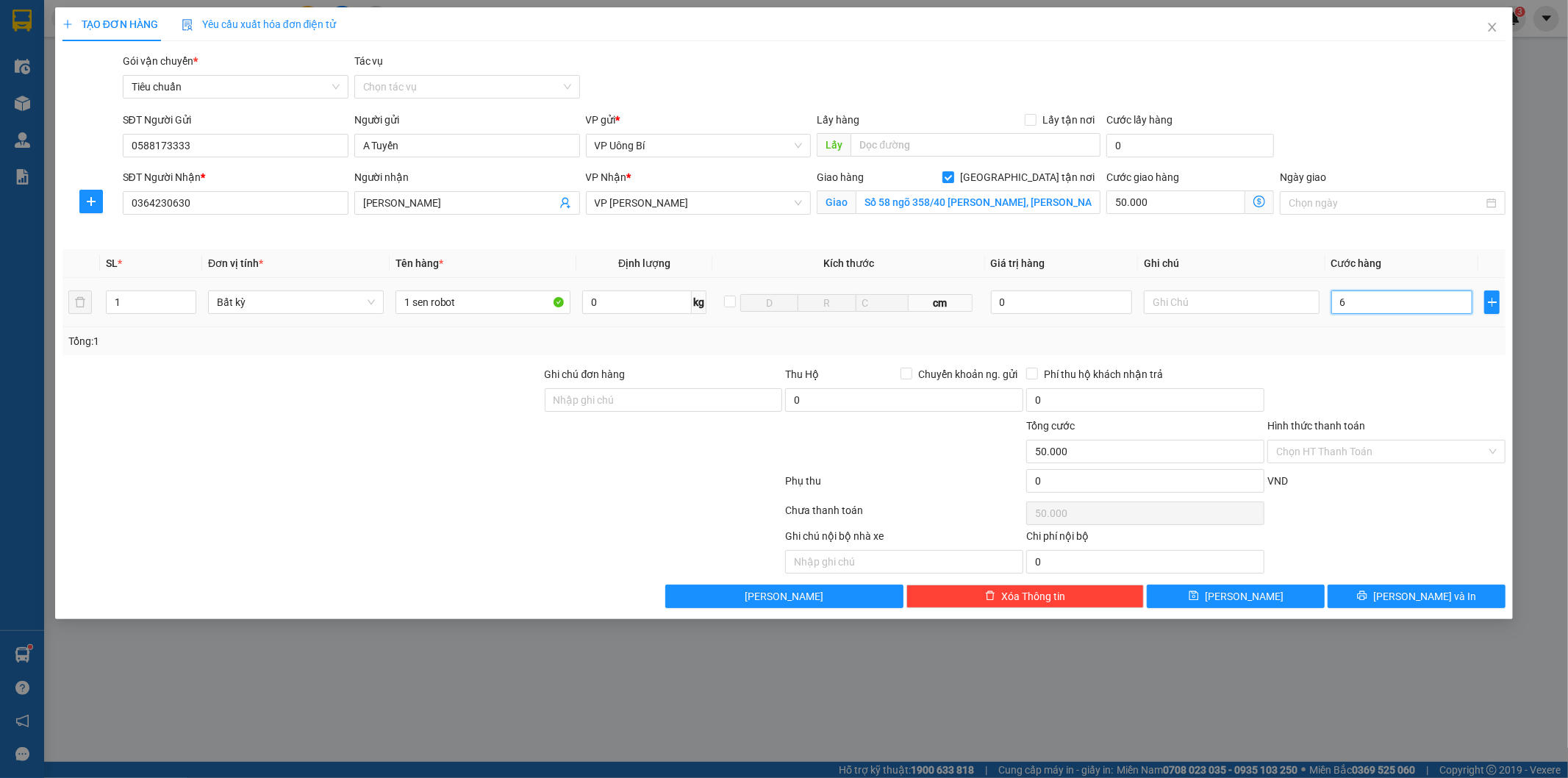
type input "50.006"
type input "60"
type input "50.060"
type input "60.000"
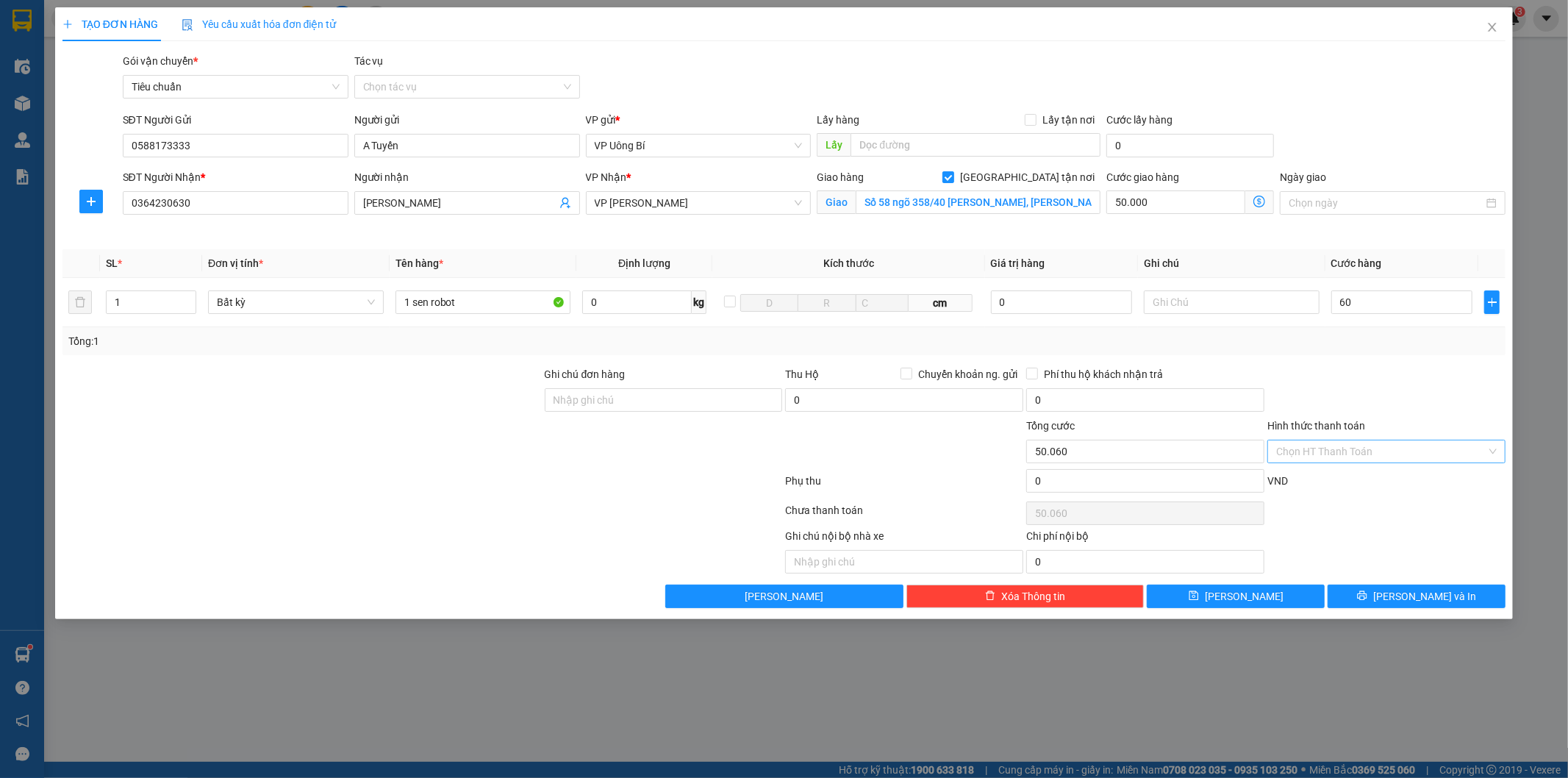
type input "110.000"
click at [1320, 453] on input "Hình thức thanh toán" at bounding box center [1381, 451] width 211 height 22
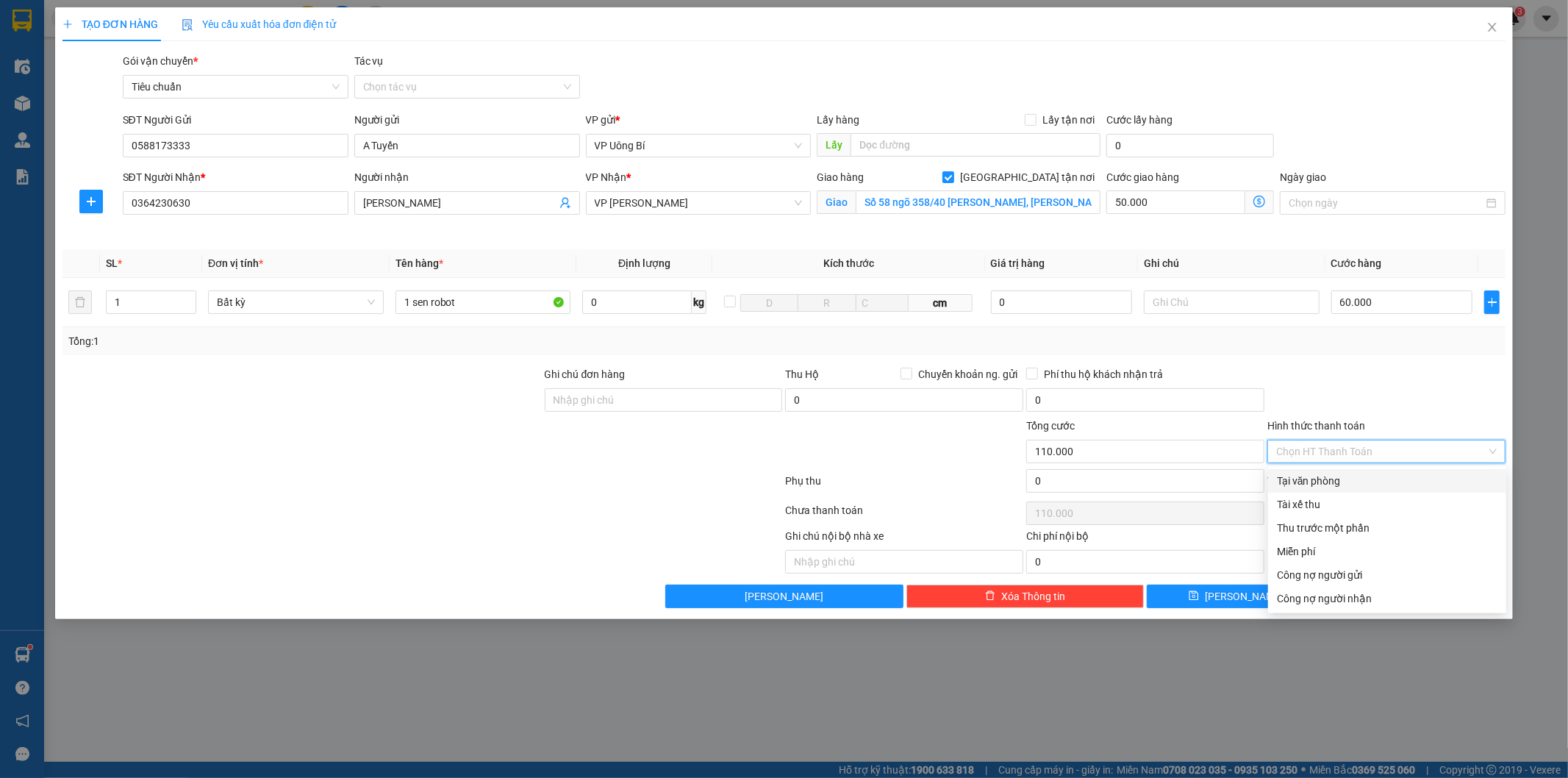
click at [1328, 480] on div "Tại văn phòng" at bounding box center [1387, 481] width 220 height 16
type input "0"
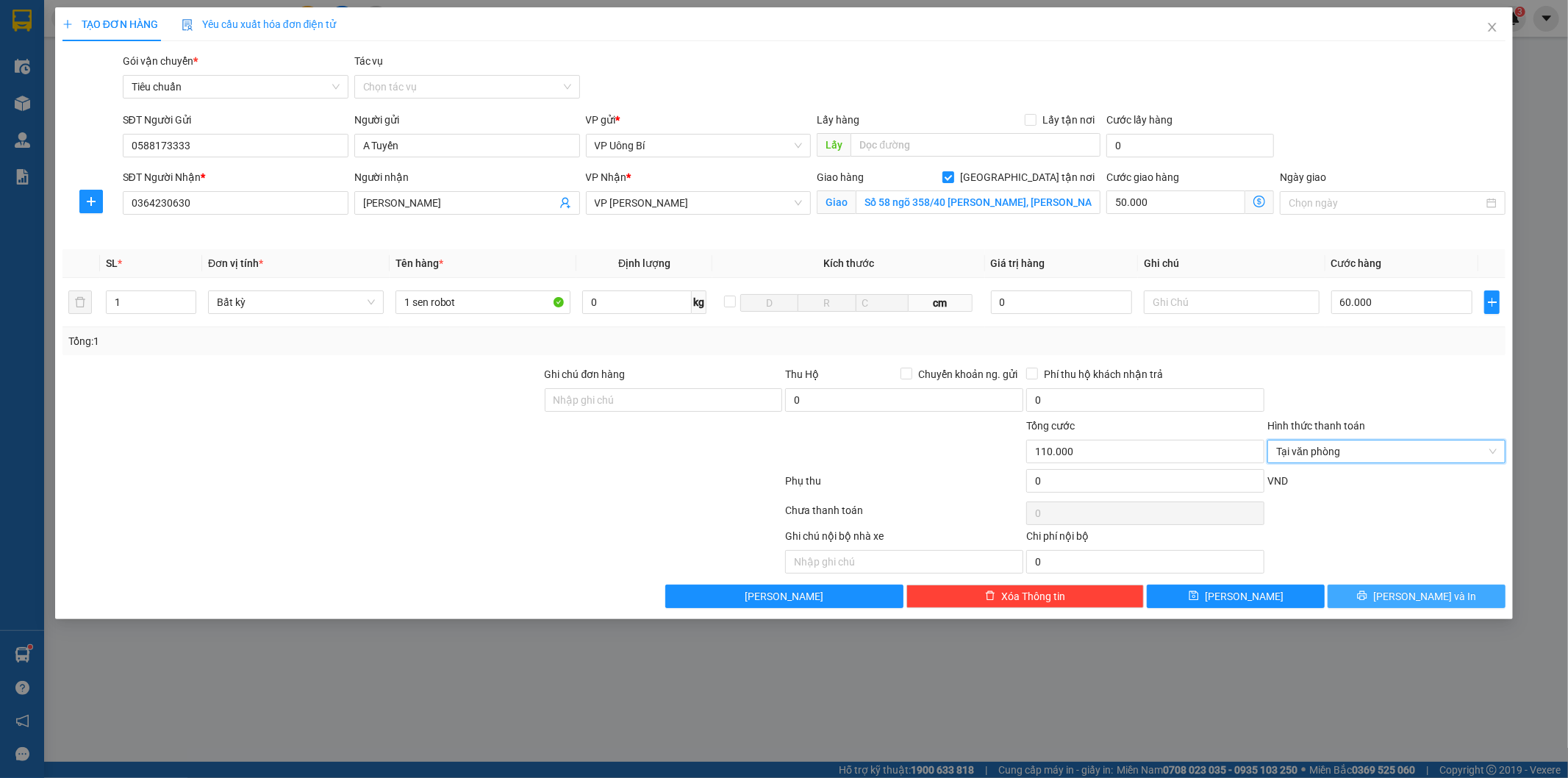
click at [1407, 598] on span "[PERSON_NAME] và In" at bounding box center [1425, 597] width 103 height 16
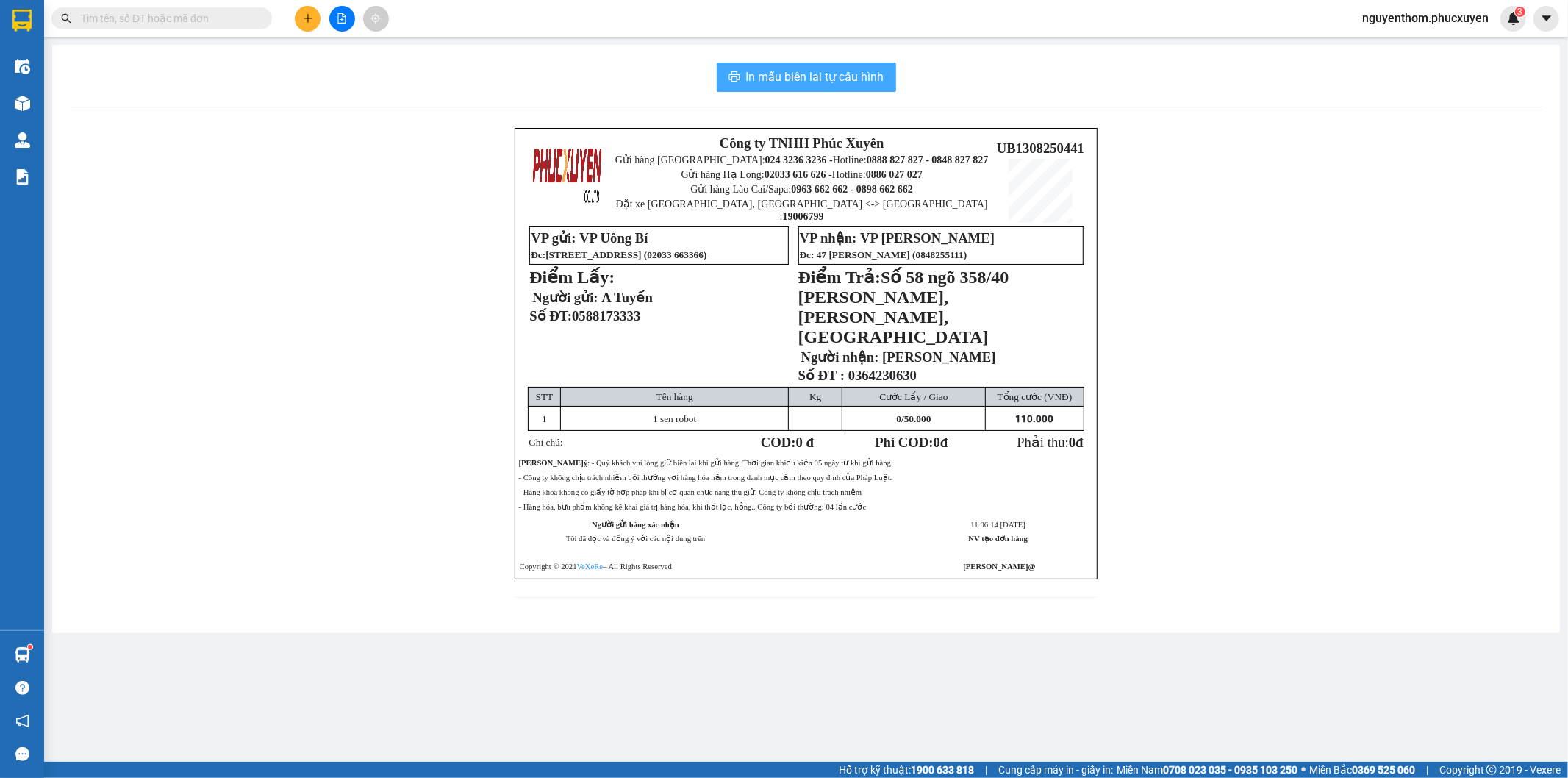
click at [811, 71] on span "In mẫu biên lai tự cấu hình" at bounding box center [815, 77] width 139 height 18
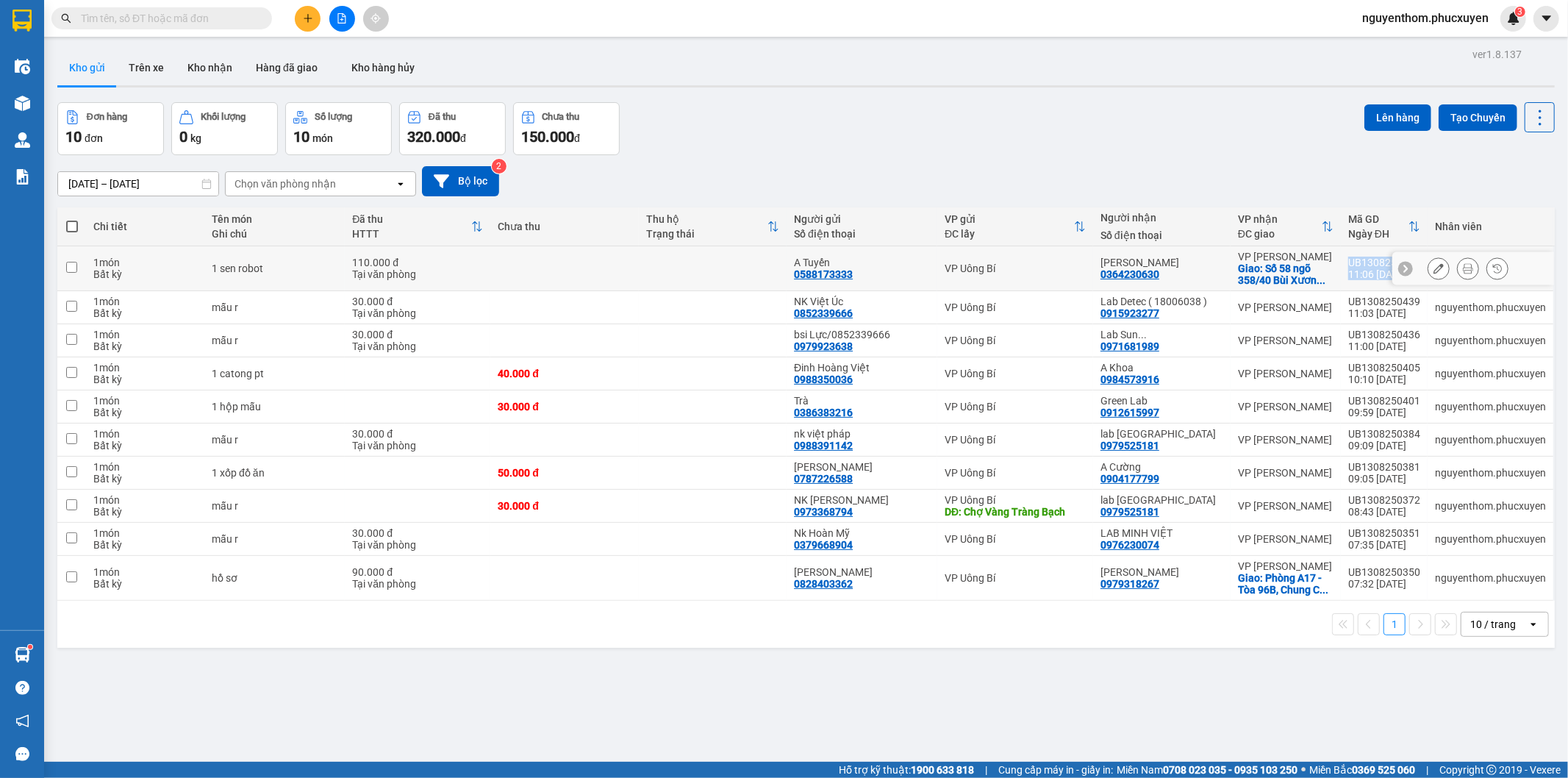
drag, startPoint x: 1338, startPoint y: 262, endPoint x: 1387, endPoint y: 262, distance: 49.0
click at [1387, 262] on tr "1 món Bất kỳ 1 sen robot 110.000 đ Tại văn phòng A Tuyến 0588173333 VP Uông Bí …" at bounding box center [806, 268] width 1498 height 45
checkbox input "true"
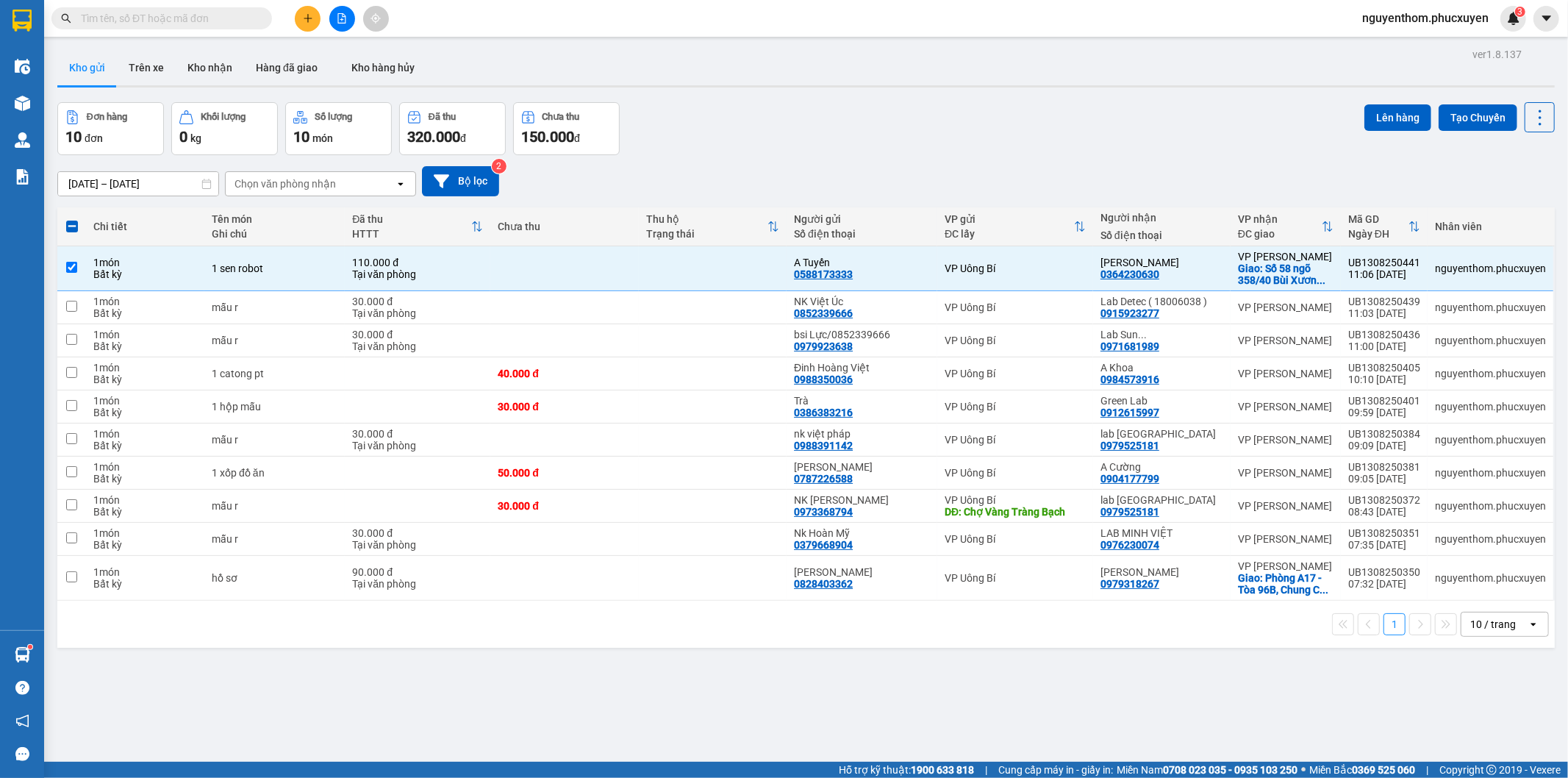
click at [1284, 182] on div "[DATE] – [DATE] Press the down arrow key to interact with the calendar and sele…" at bounding box center [806, 181] width 1498 height 30
click at [209, 62] on button "Kho nhận" at bounding box center [209, 67] width 68 height 35
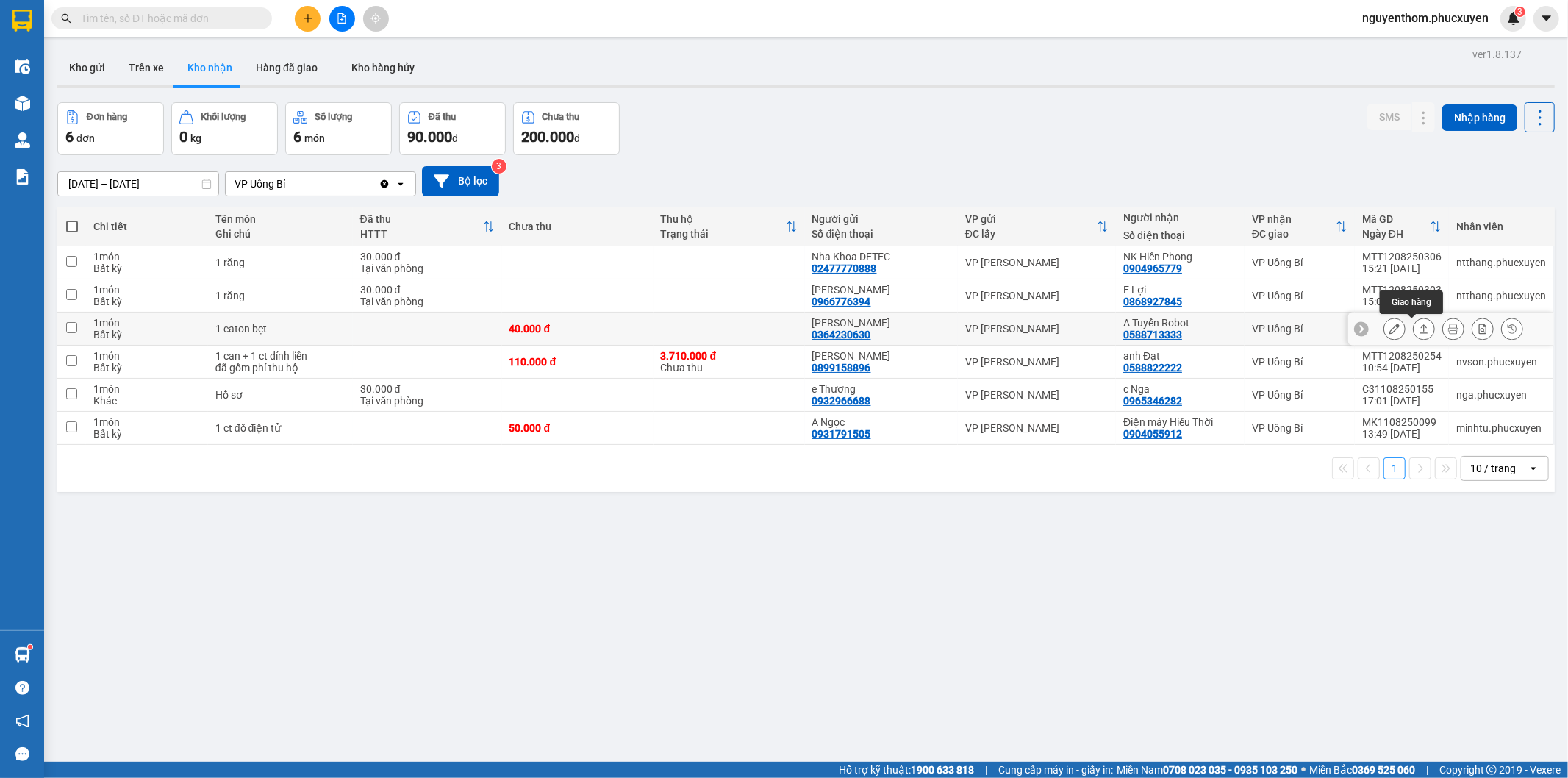
click at [1419, 328] on icon at bounding box center [1424, 329] width 11 height 11
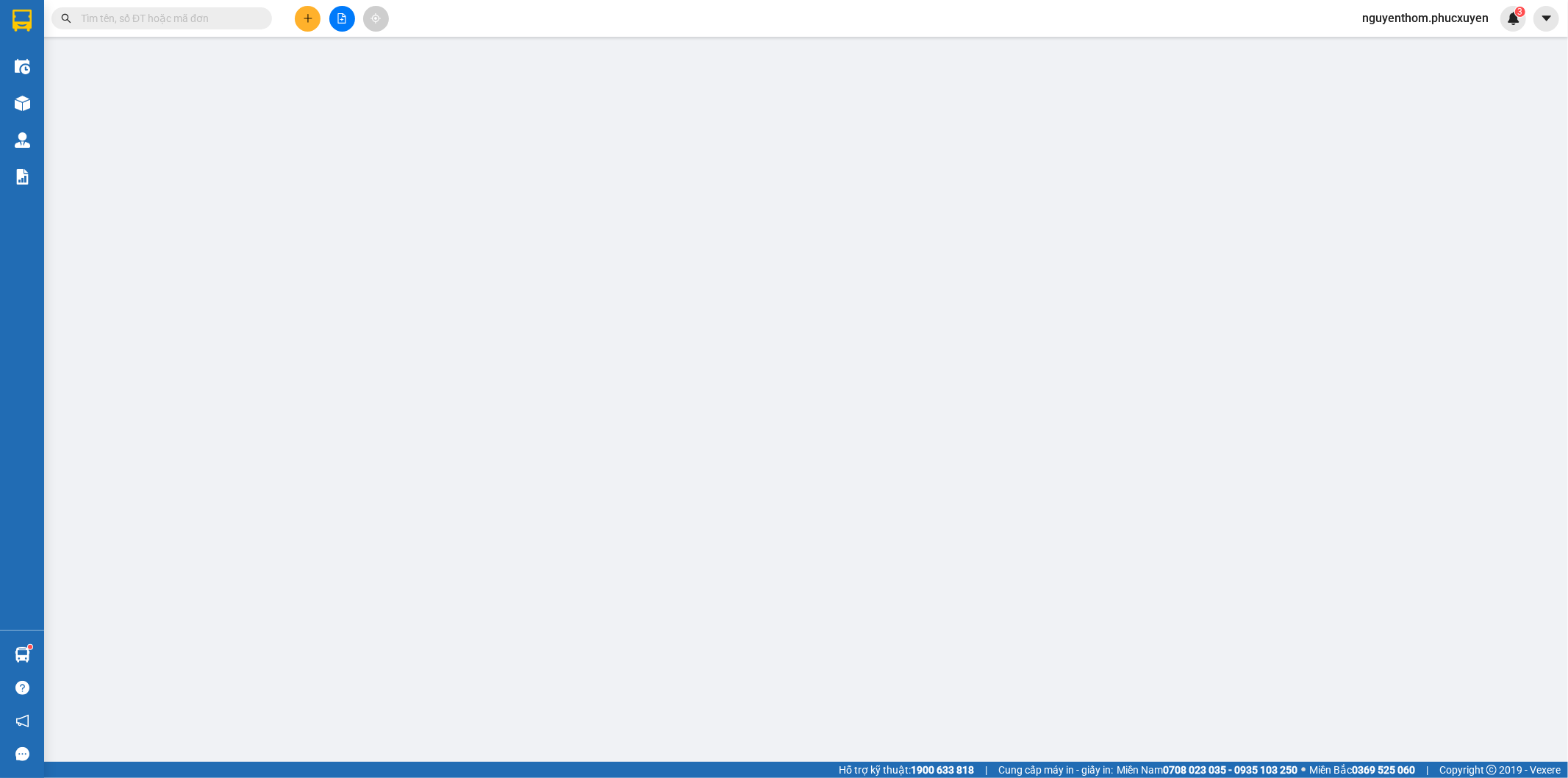
type input "0364230630"
type input "[PERSON_NAME]"
type input "0588713333"
type input "A Tuyến Robot"
type input "40.000"
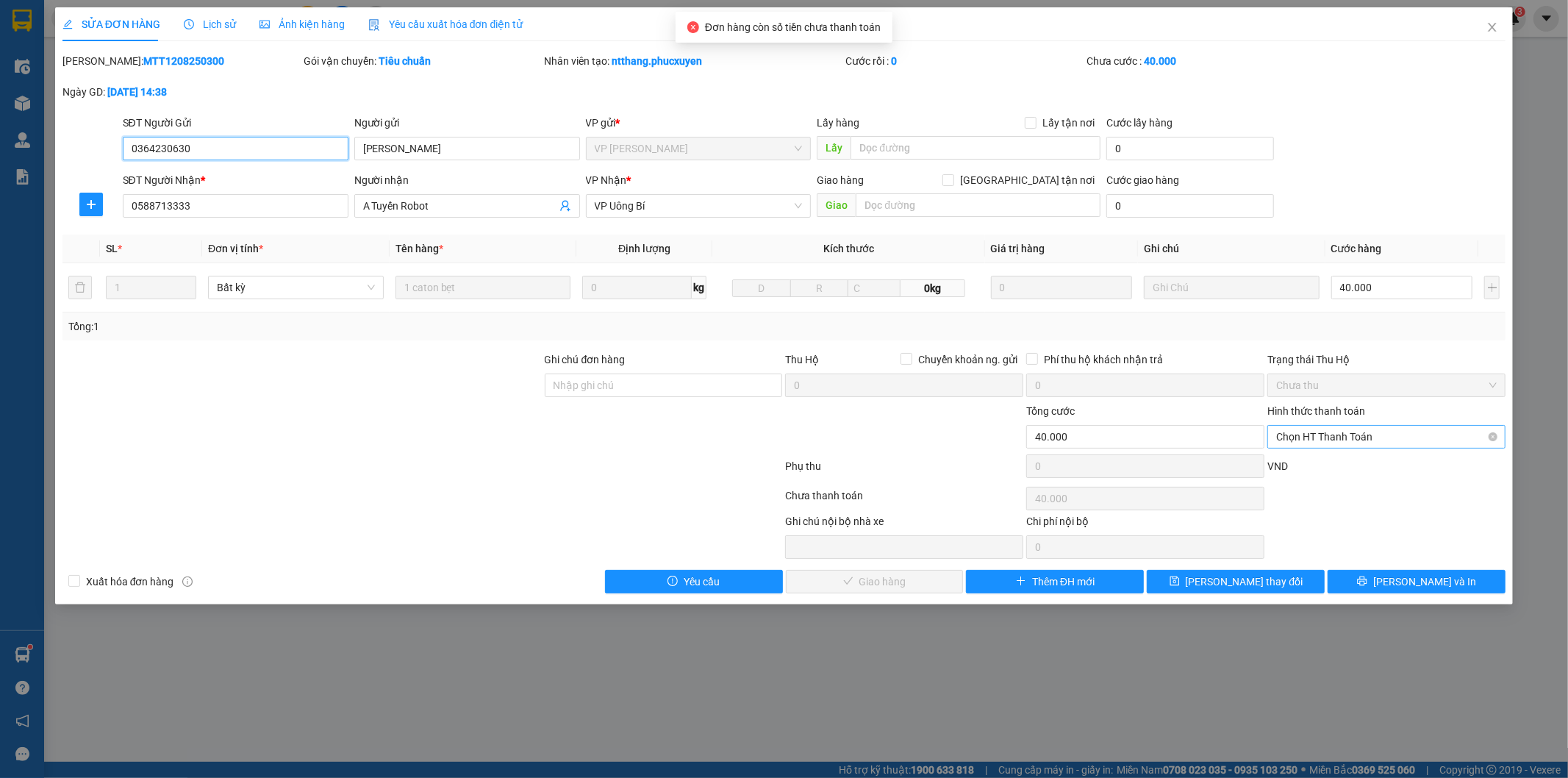
click at [1369, 435] on span "Chọn HT Thanh Toán" at bounding box center [1386, 436] width 220 height 22
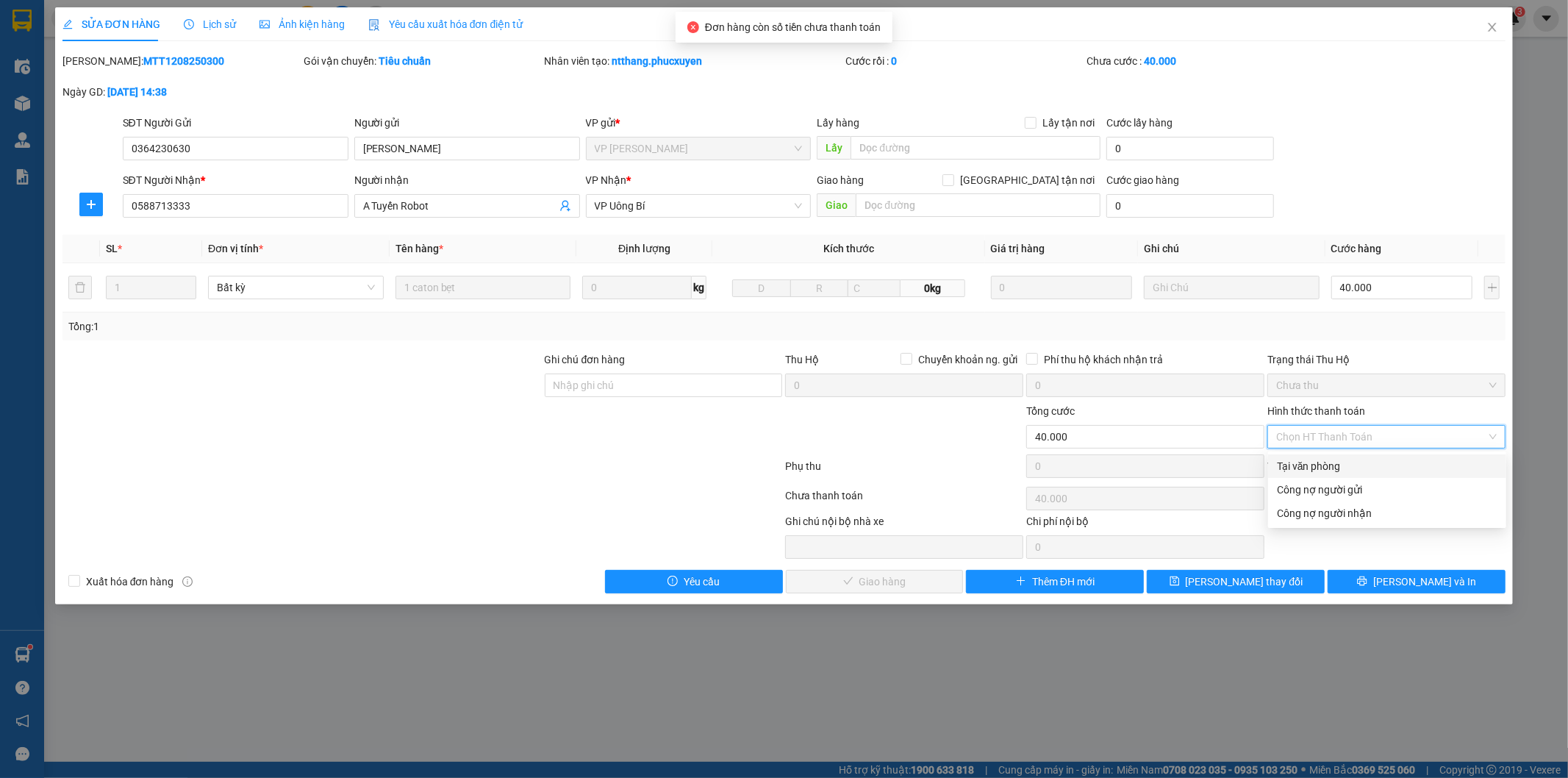
click at [1349, 465] on div "Tại văn phòng" at bounding box center [1387, 466] width 220 height 16
type input "0"
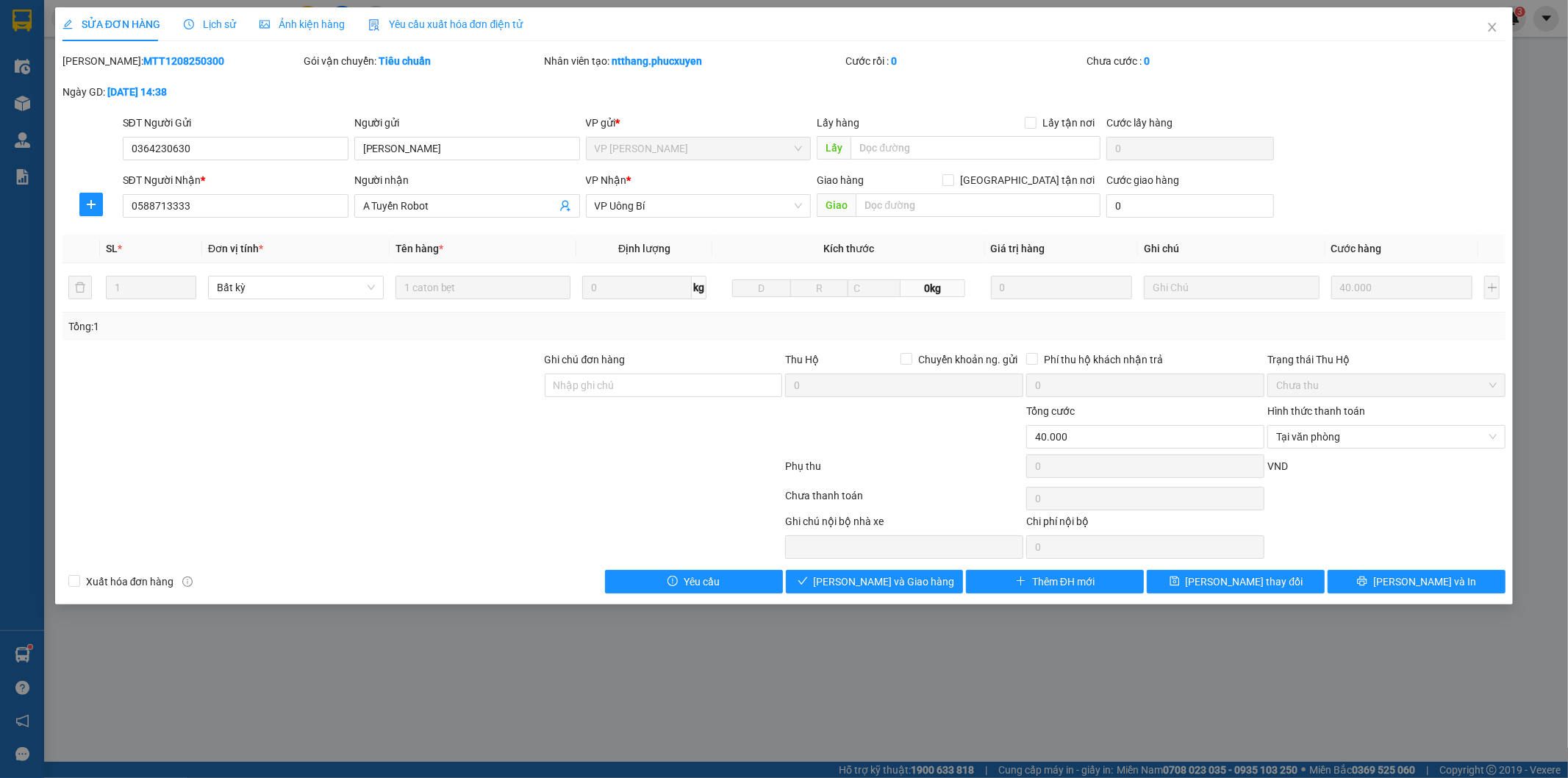
drag, startPoint x: 181, startPoint y: 57, endPoint x: 103, endPoint y: 57, distance: 78.0
click at [103, 57] on div "Mã ĐH: MTT1208250300" at bounding box center [181, 61] width 239 height 16
copy b "MTT1208250300"
click at [904, 579] on span "[PERSON_NAME] và Giao hàng" at bounding box center [884, 582] width 141 height 16
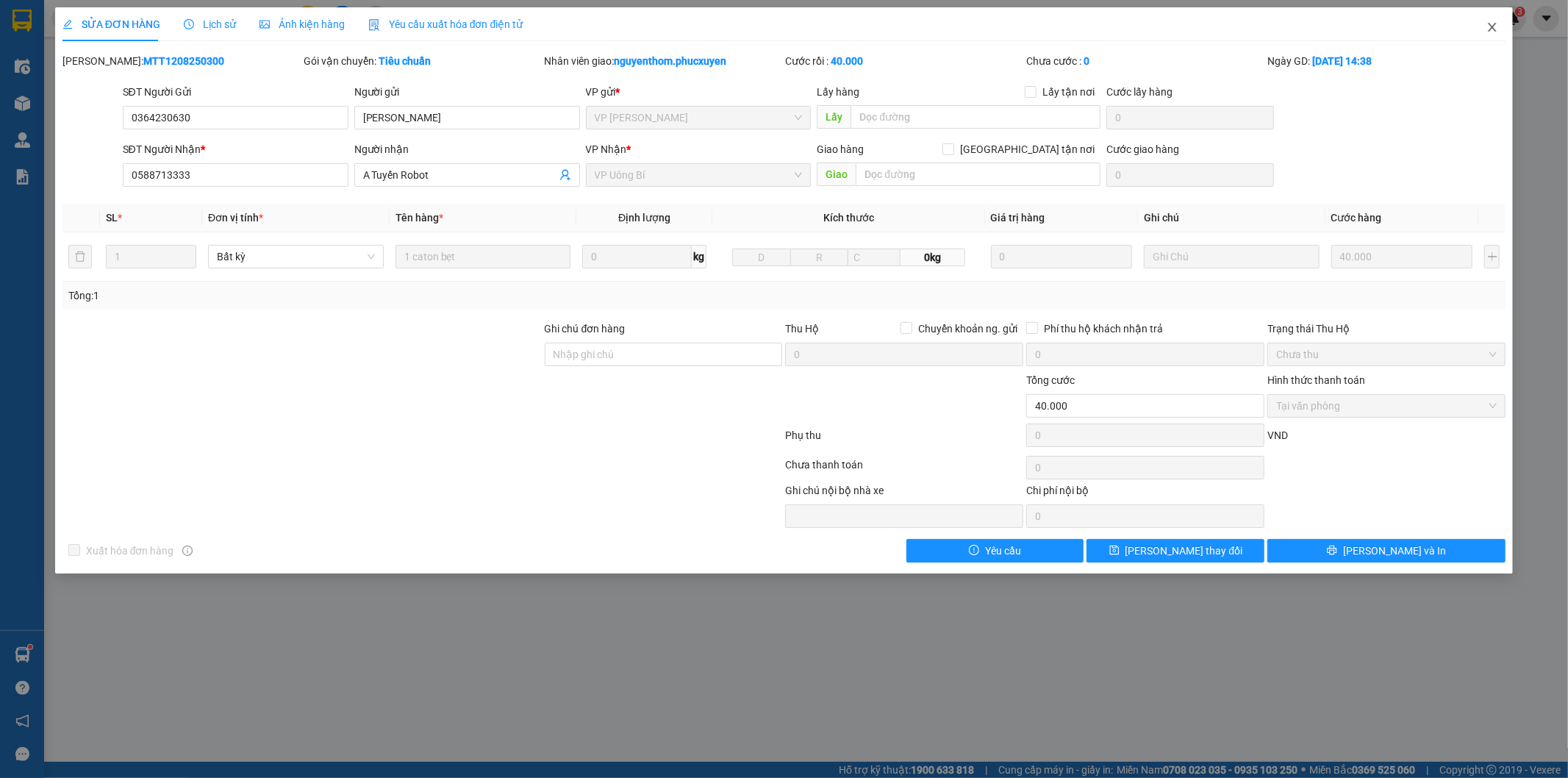
click at [1493, 27] on icon "close" at bounding box center [1493, 27] width 8 height 9
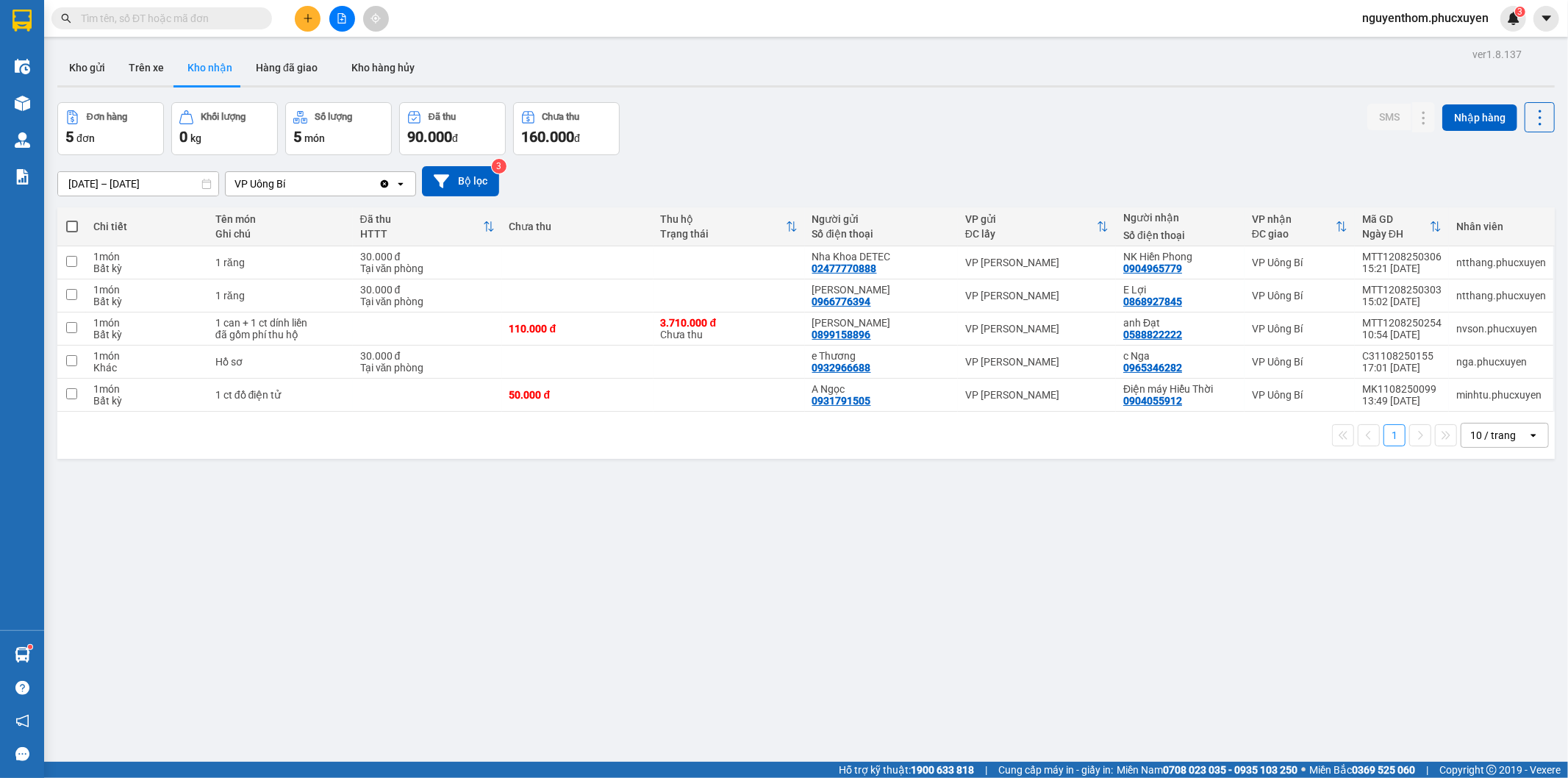
click at [750, 128] on div "Đơn hàng 5 đơn Khối lượng 0 kg Số lượng 5 món Đã thu 90.000 đ Chưa thu 160.000 …" at bounding box center [806, 129] width 1498 height 53
click at [55, 61] on div "ver 1.8.137 Kho gửi Trên xe Kho nhận Hàng đã giao Kho hàng hủy Đơn hàng 5 đơn K…" at bounding box center [807, 433] width 1510 height 778
click at [85, 61] on button "Kho gửi" at bounding box center [87, 67] width 60 height 35
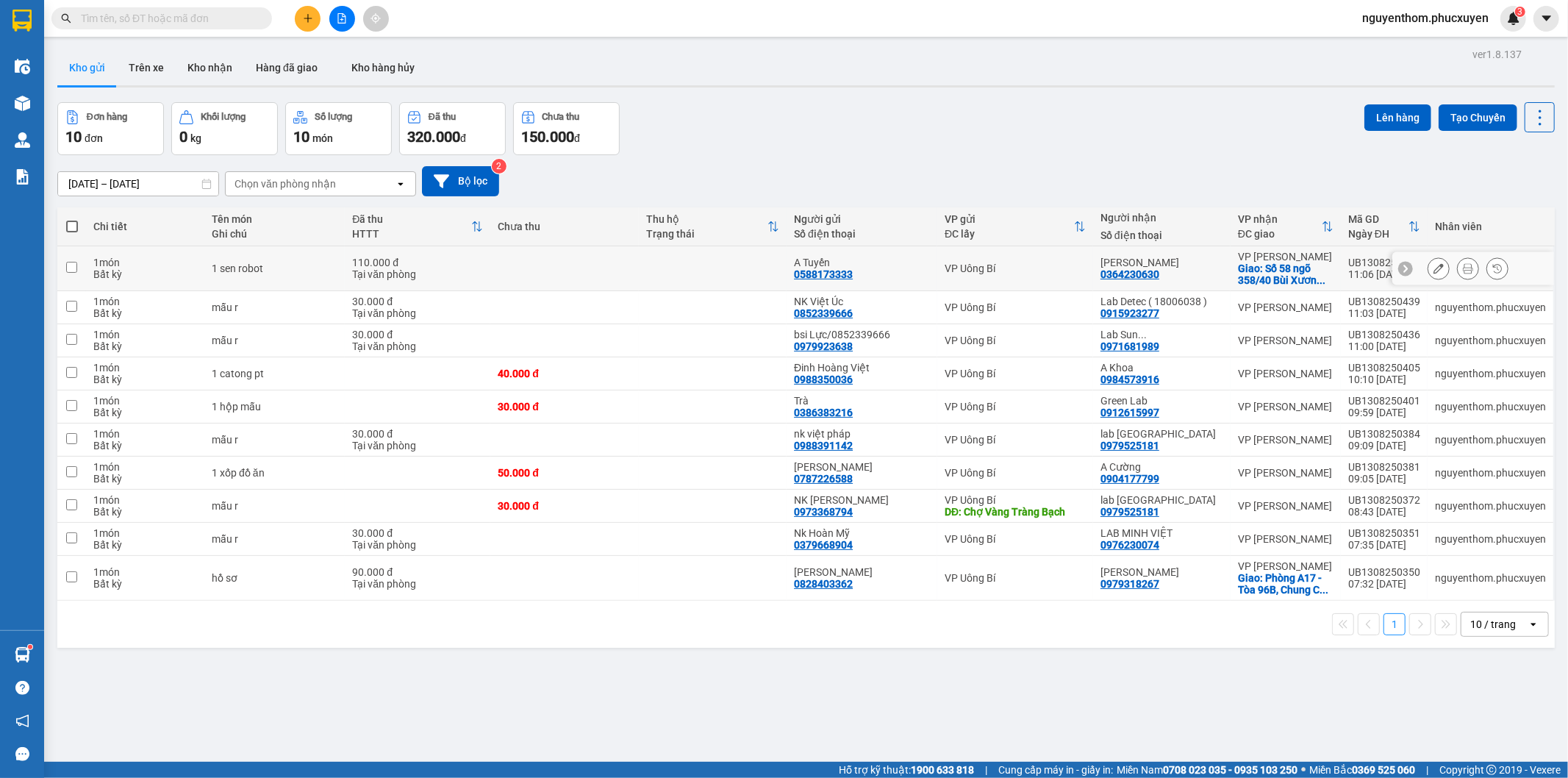
click at [696, 273] on td at bounding box center [712, 268] width 148 height 45
checkbox input "true"
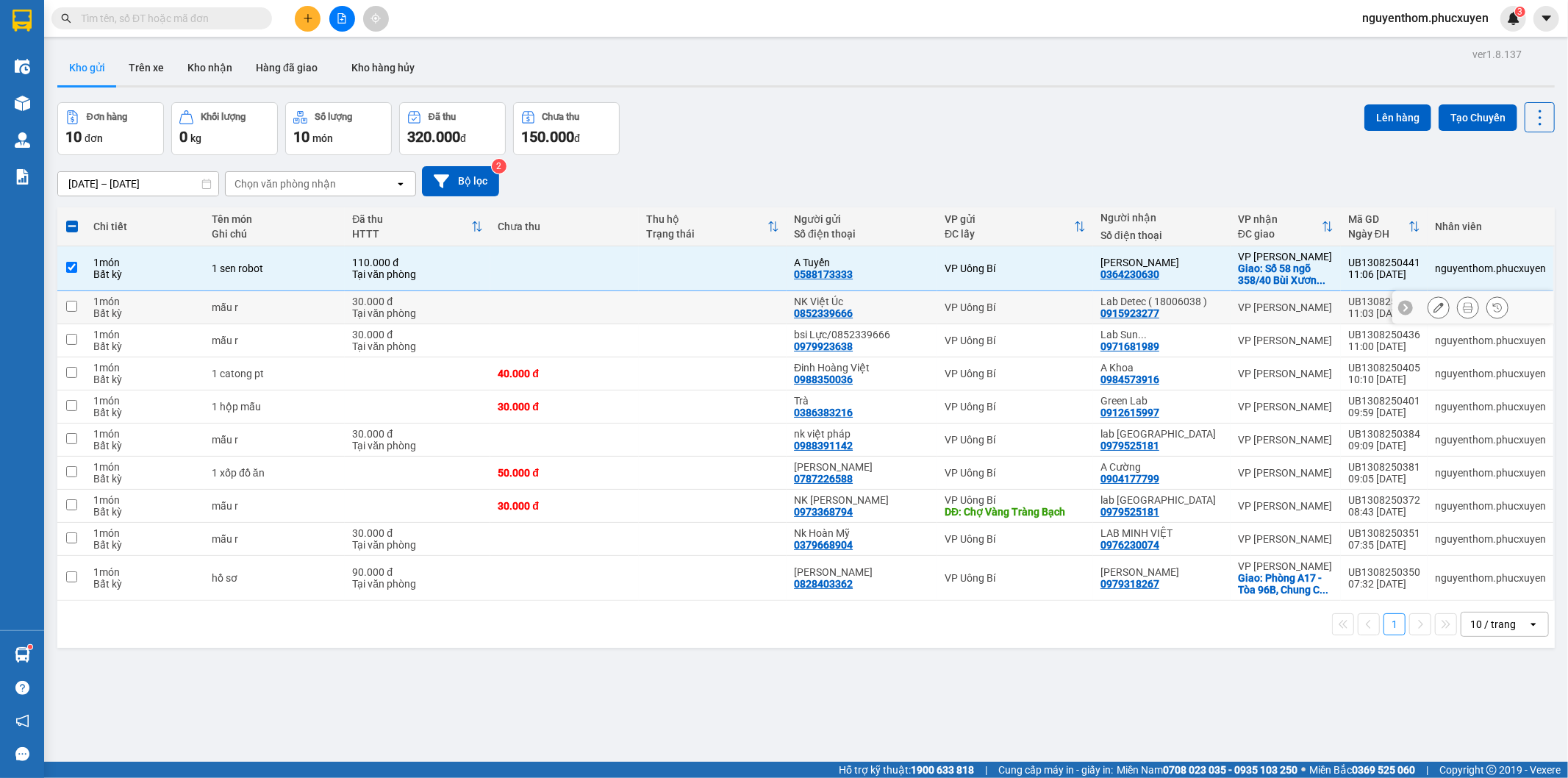
click at [706, 303] on td at bounding box center [712, 307] width 148 height 33
checkbox input "true"
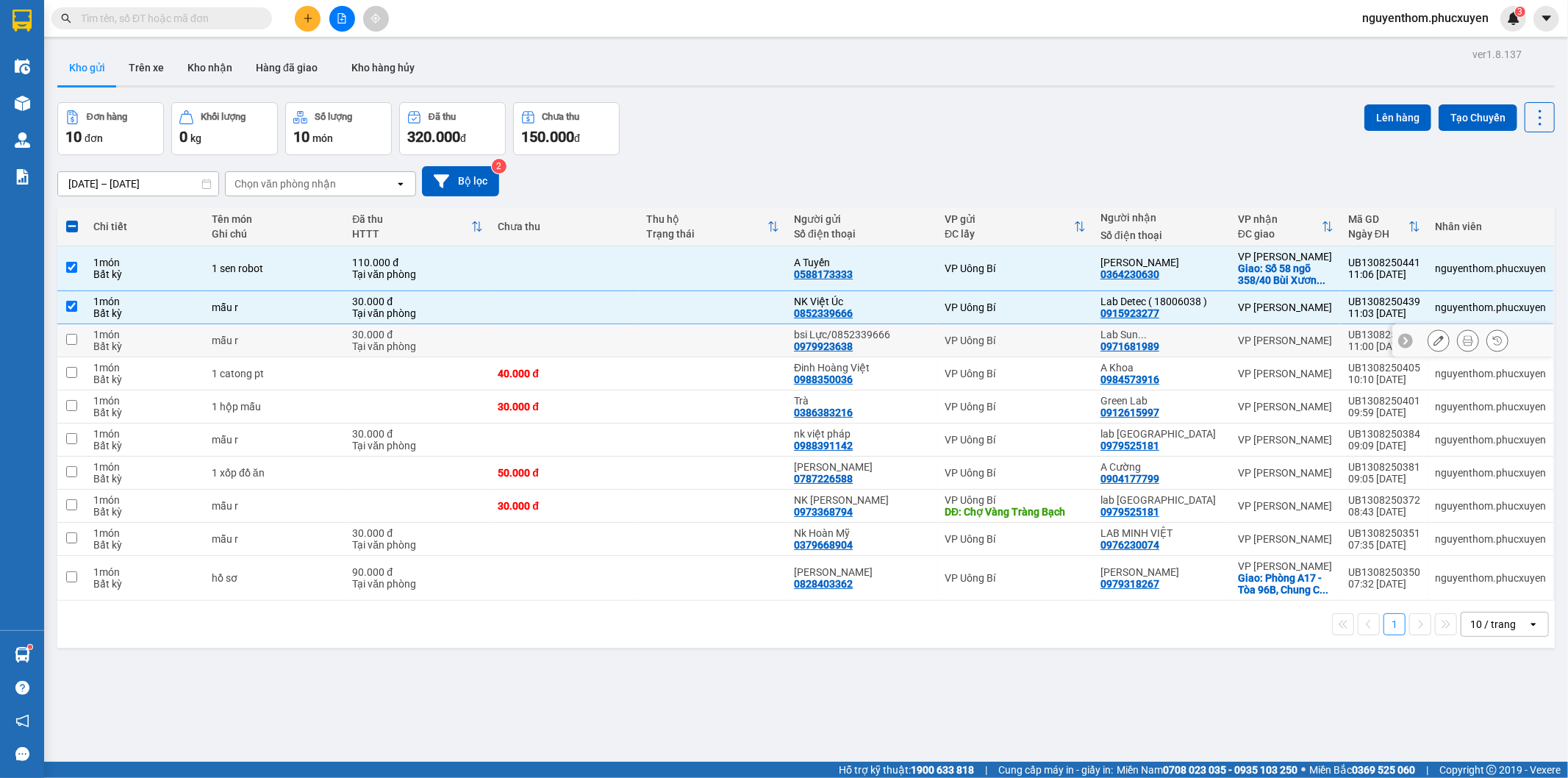
click at [714, 335] on td at bounding box center [712, 341] width 148 height 33
checkbox input "true"
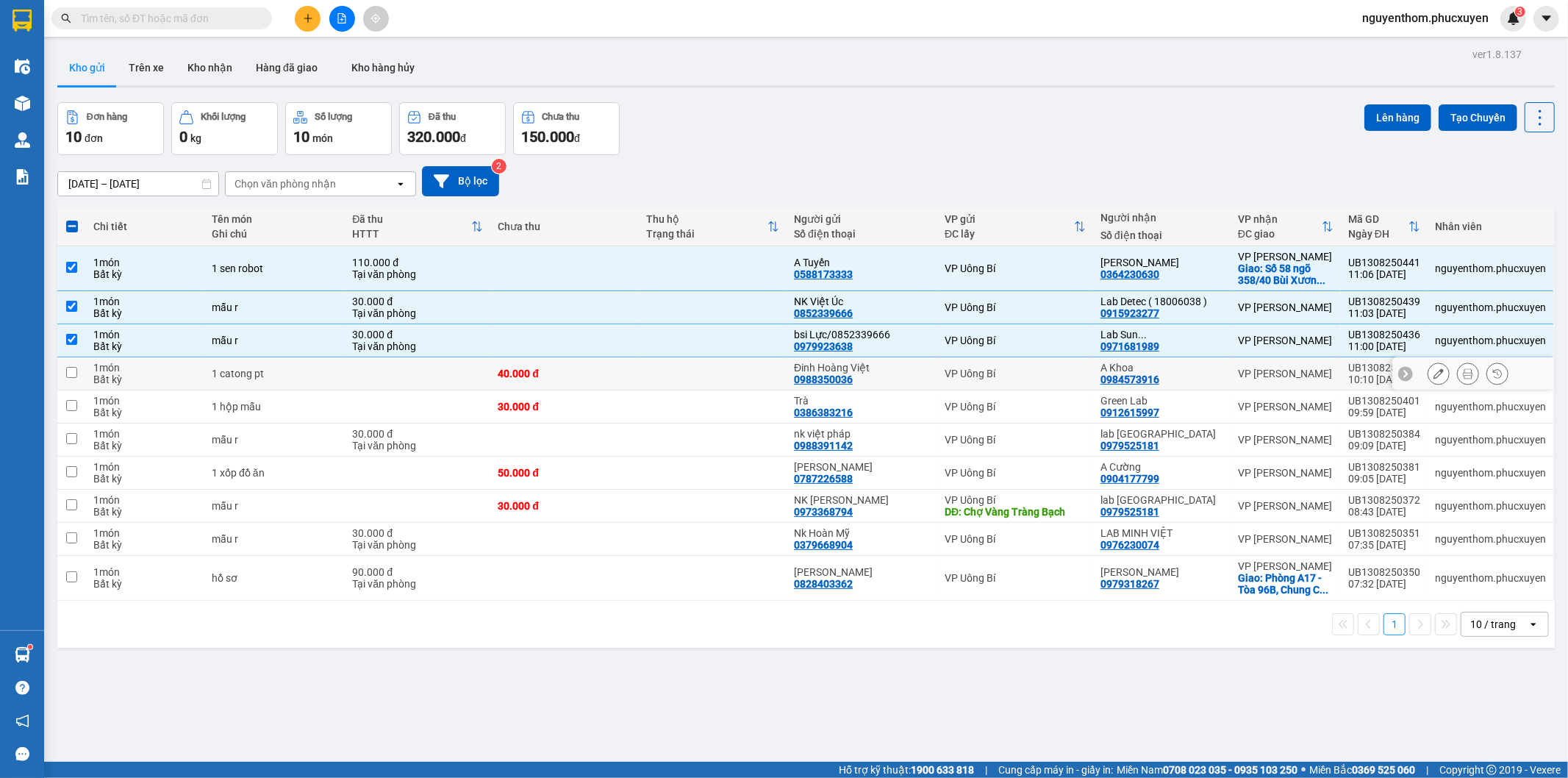
click at [716, 371] on td at bounding box center [712, 374] width 148 height 33
checkbox input "true"
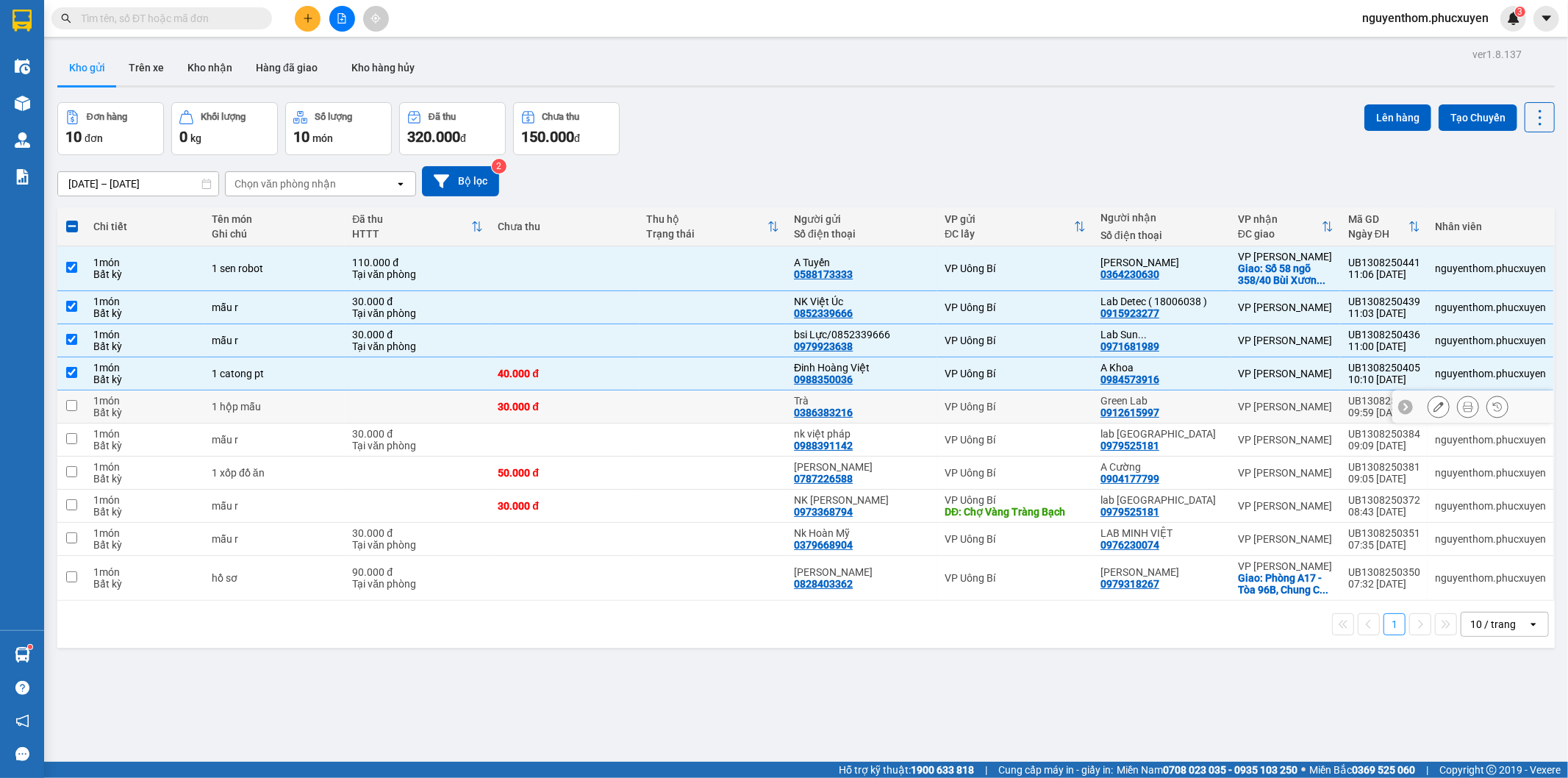
click at [720, 407] on td at bounding box center [712, 407] width 148 height 33
checkbox input "true"
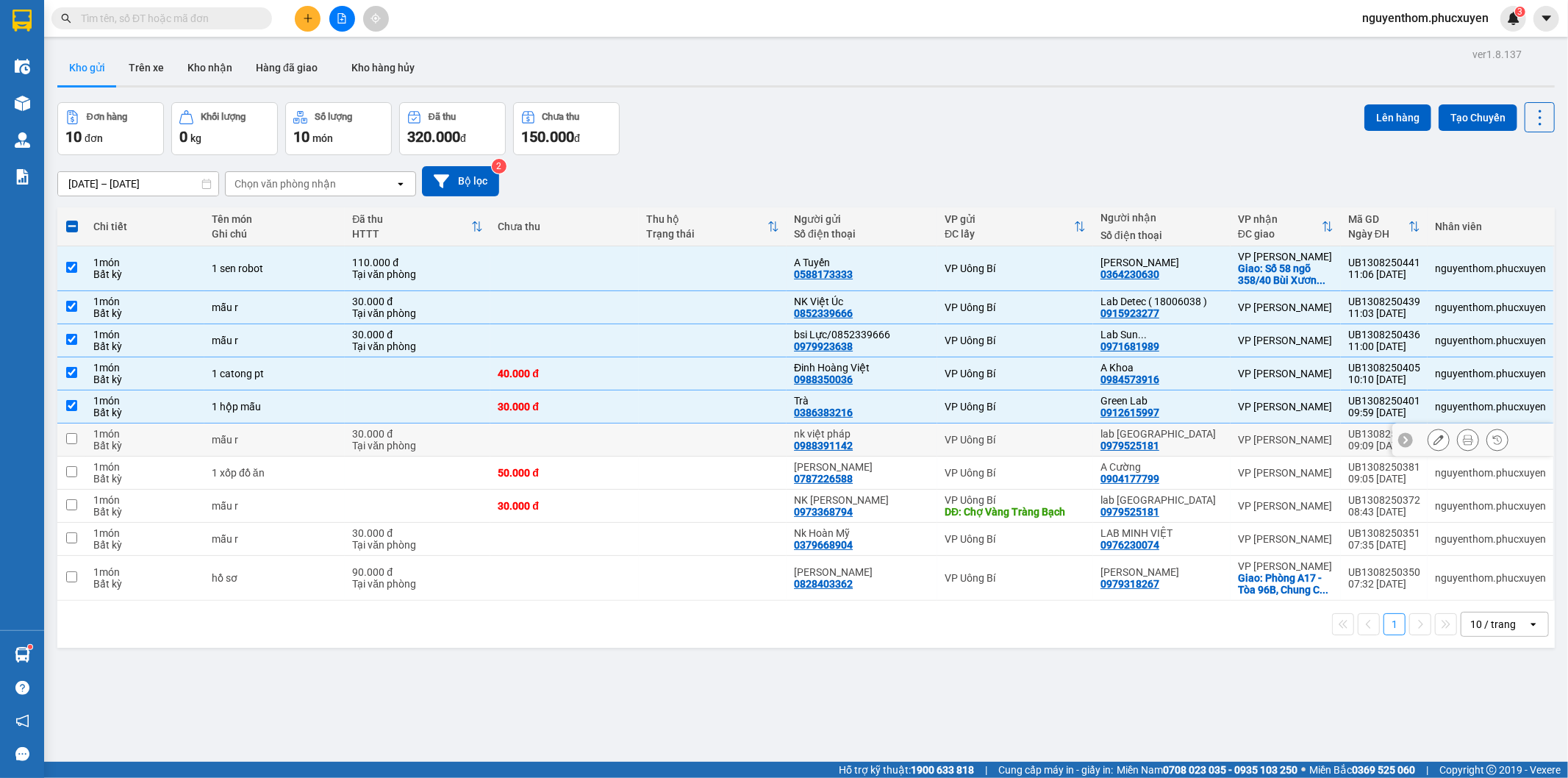
click at [720, 445] on td at bounding box center [712, 440] width 148 height 33
checkbox input "true"
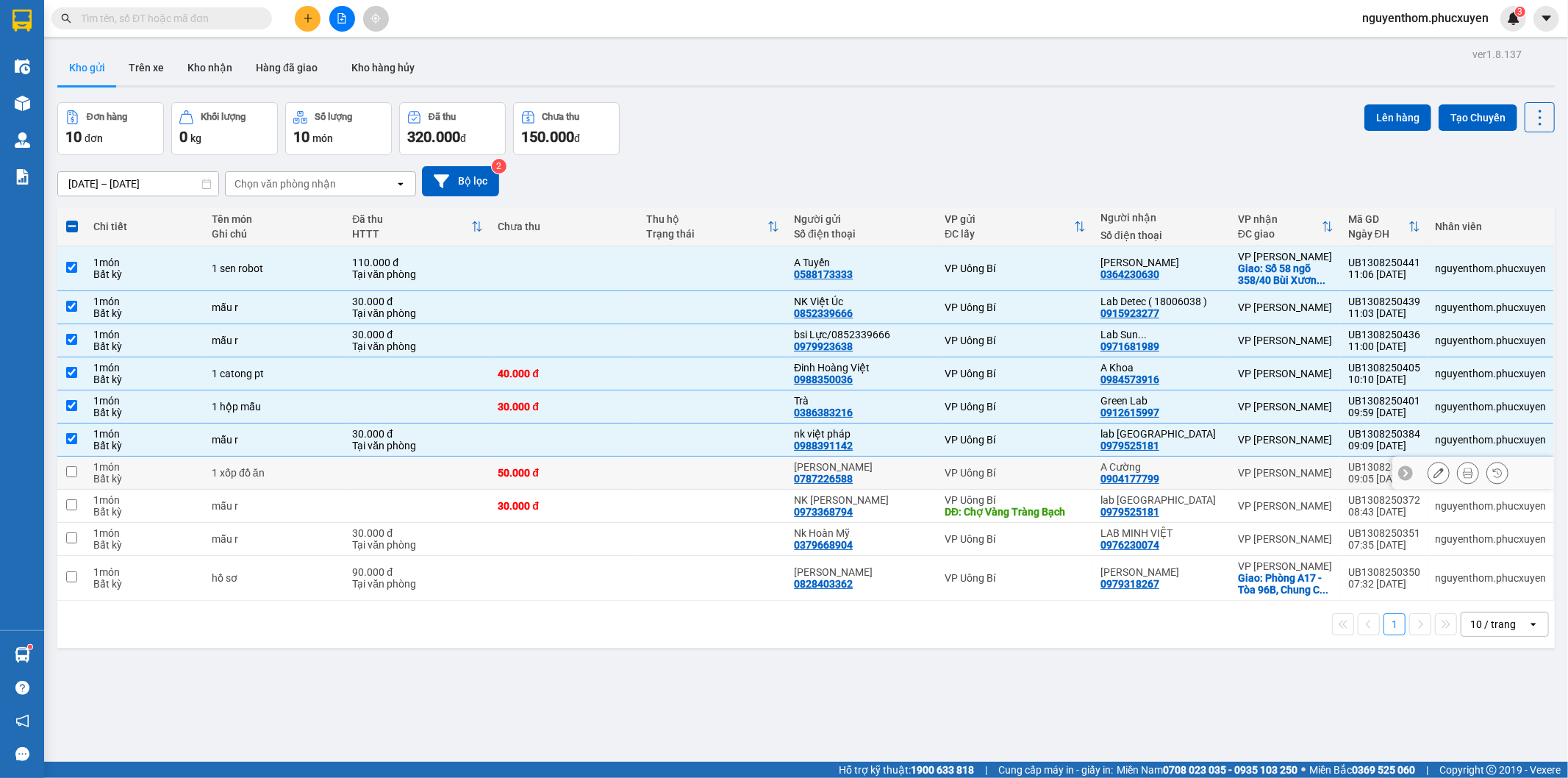
click at [717, 473] on td at bounding box center [712, 473] width 148 height 33
checkbox input "true"
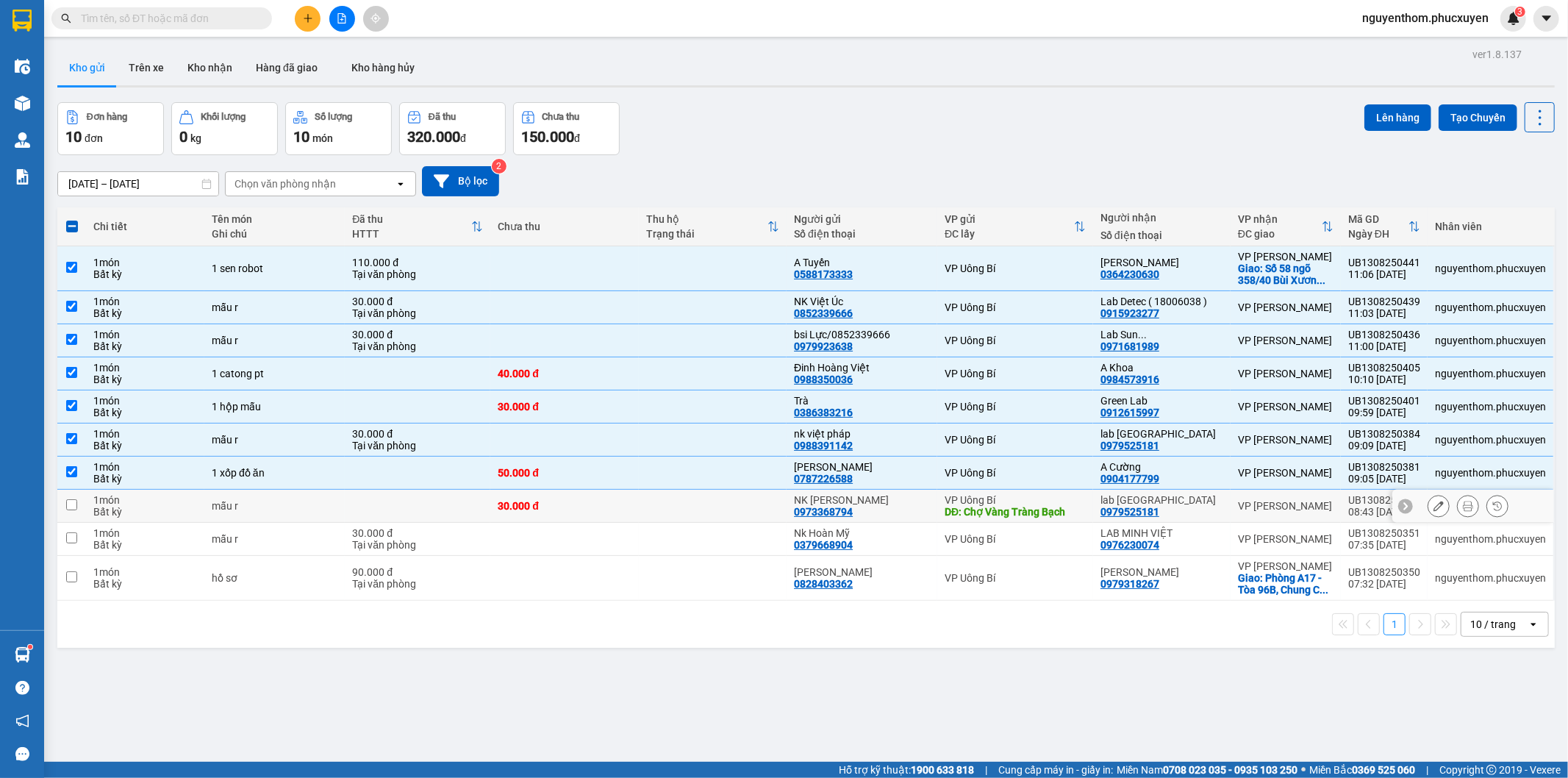
drag, startPoint x: 724, startPoint y: 503, endPoint x: 725, endPoint y: 520, distance: 17.0
click at [724, 503] on td at bounding box center [712, 506] width 148 height 33
checkbox input "true"
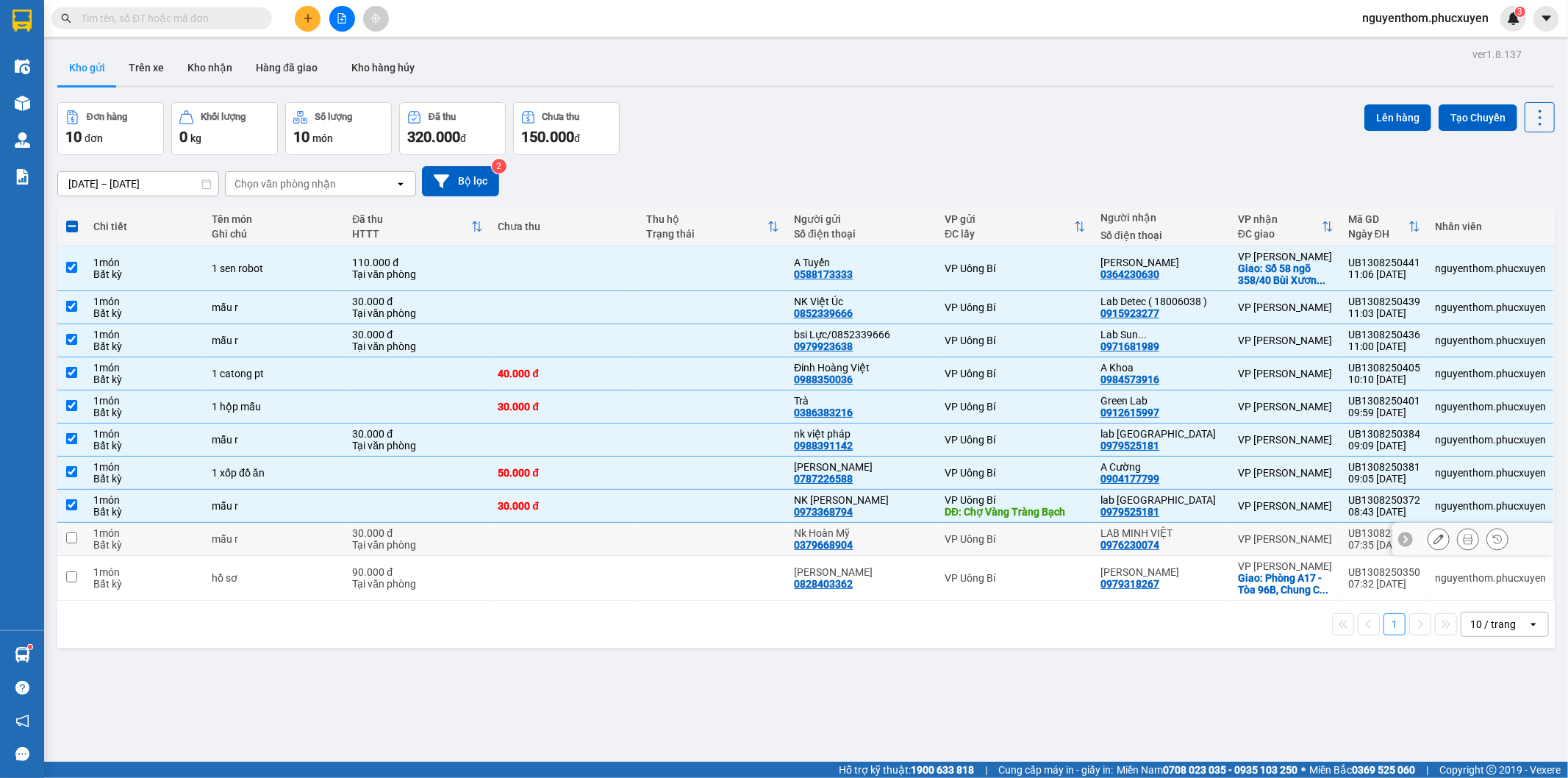
click at [725, 537] on td at bounding box center [712, 539] width 148 height 33
checkbox input "true"
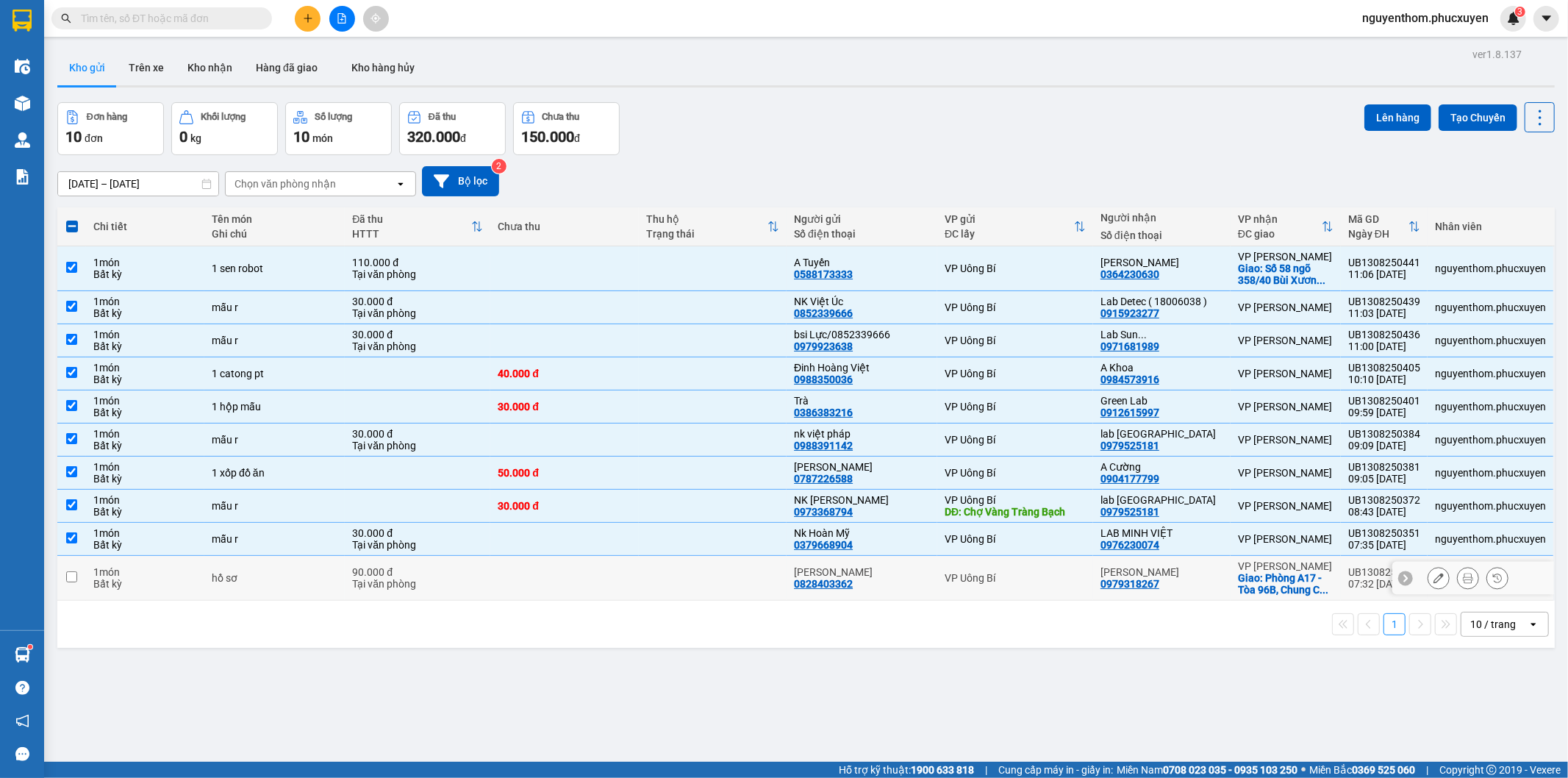
click at [731, 570] on td at bounding box center [712, 578] width 148 height 45
checkbox input "true"
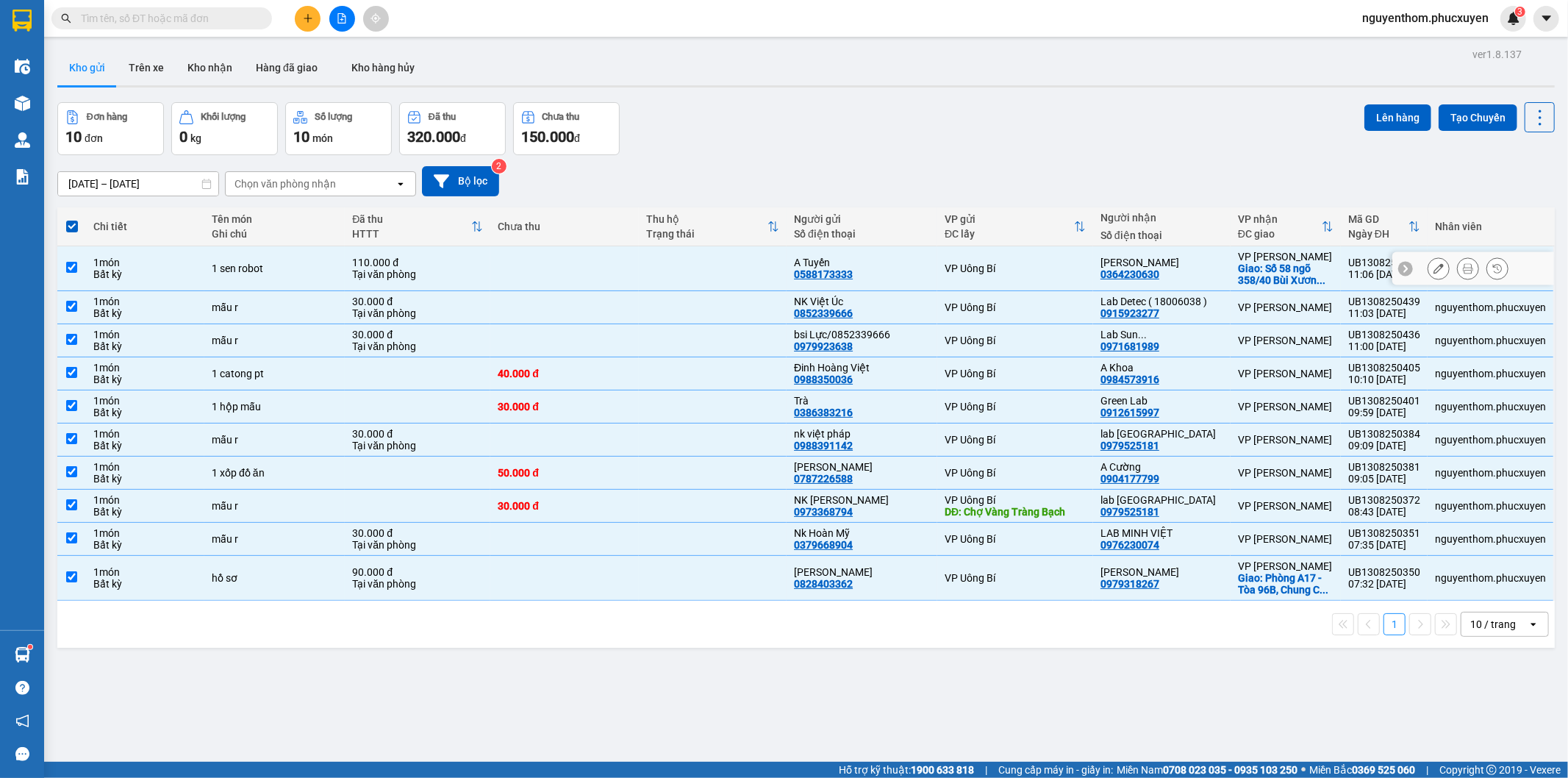
drag, startPoint x: 746, startPoint y: 271, endPoint x: 746, endPoint y: 290, distance: 19.0
click at [748, 269] on td at bounding box center [712, 268] width 148 height 45
checkbox input "false"
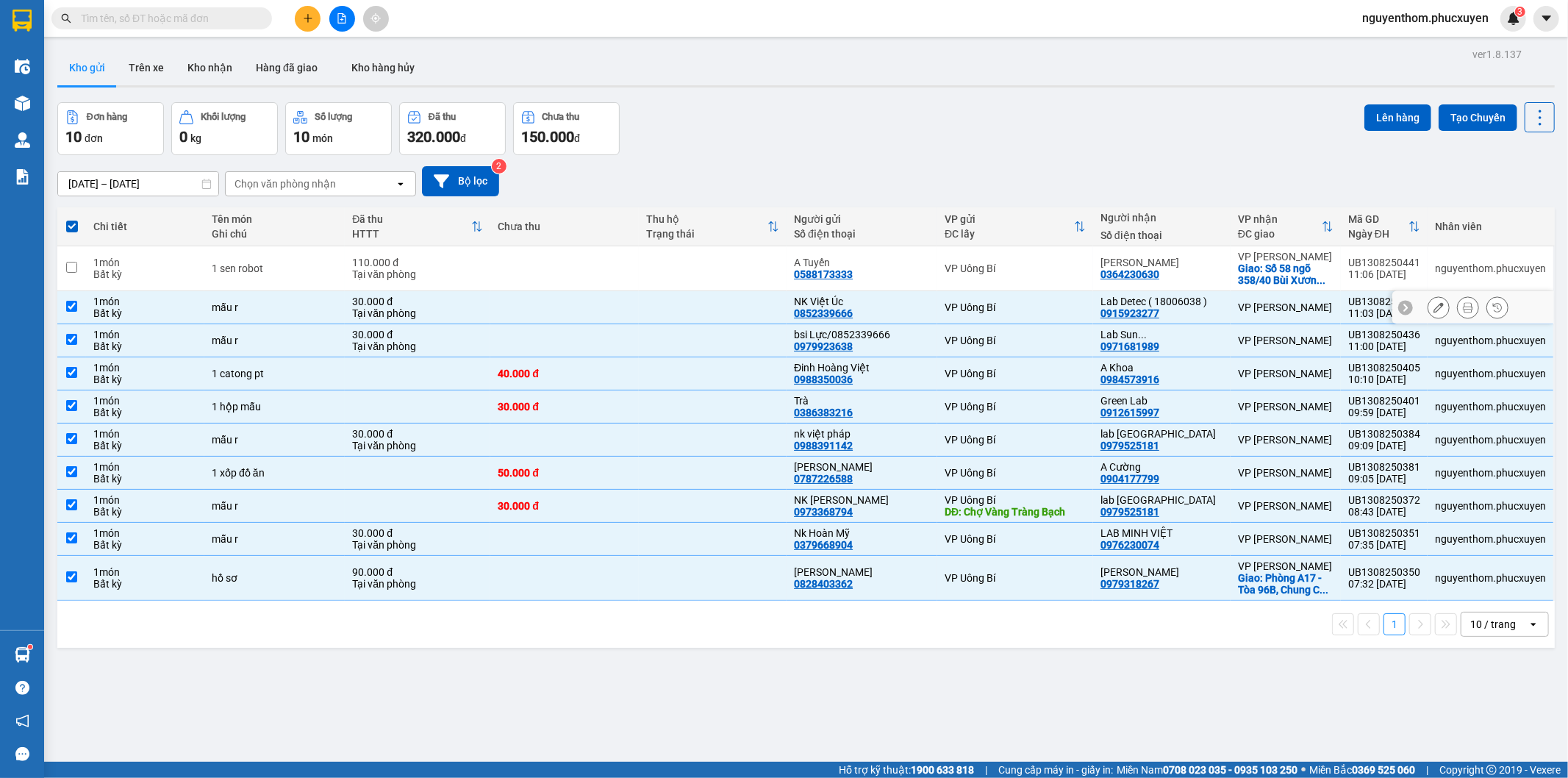
click at [745, 303] on td at bounding box center [712, 307] width 148 height 33
checkbox input "false"
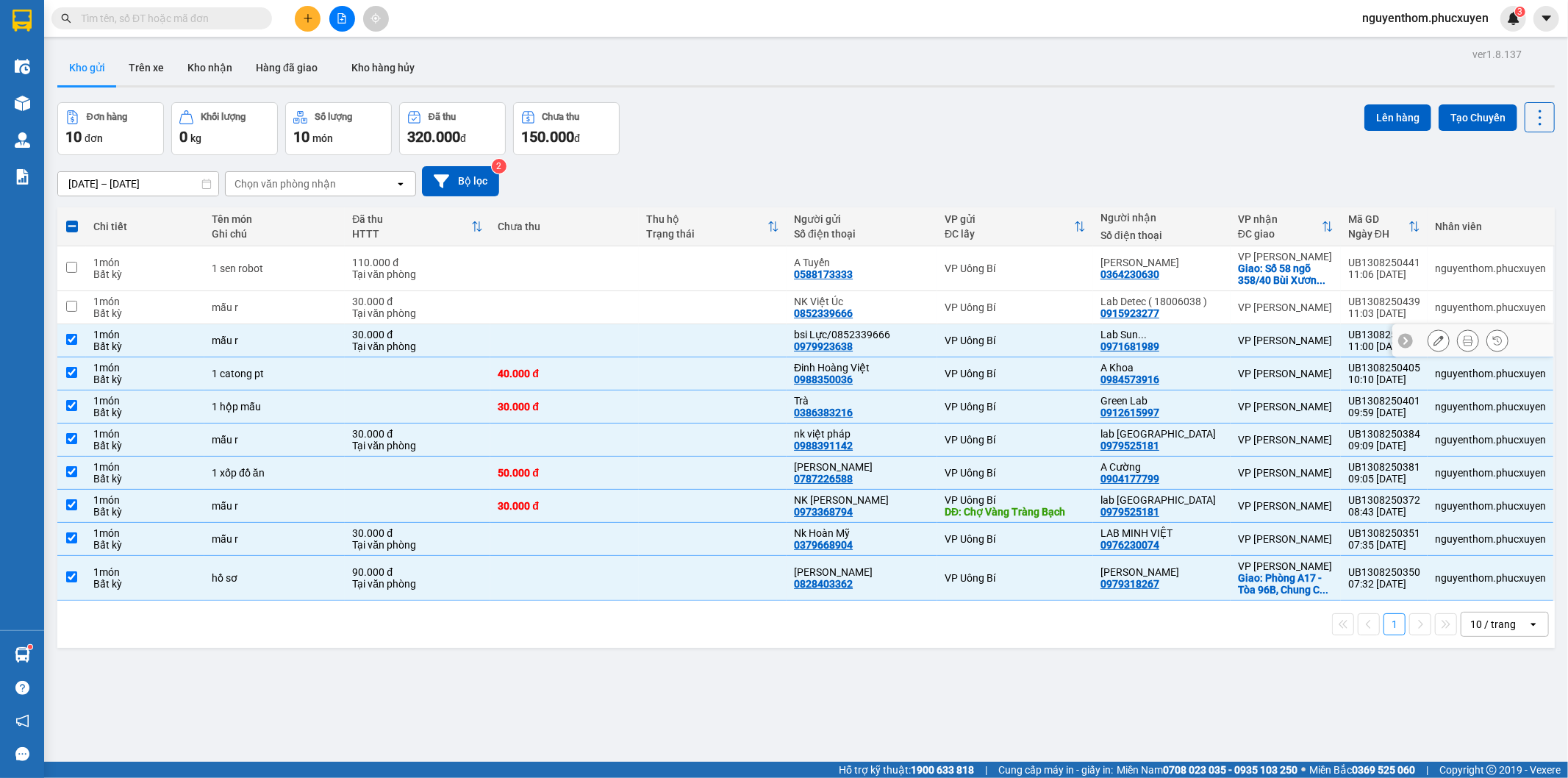
click at [746, 331] on td at bounding box center [712, 341] width 148 height 33
checkbox input "false"
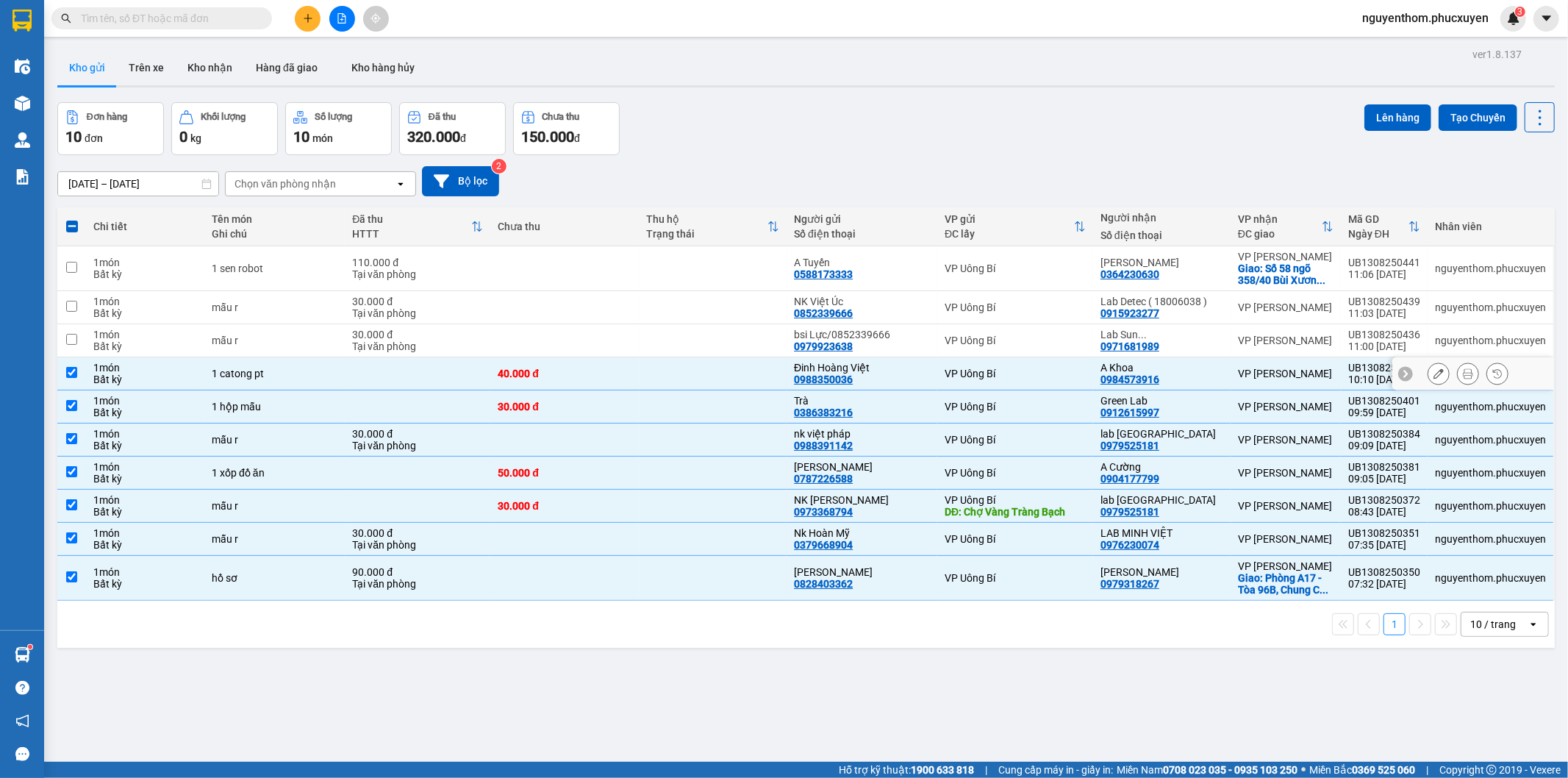
click at [738, 366] on td at bounding box center [712, 374] width 148 height 33
checkbox input "false"
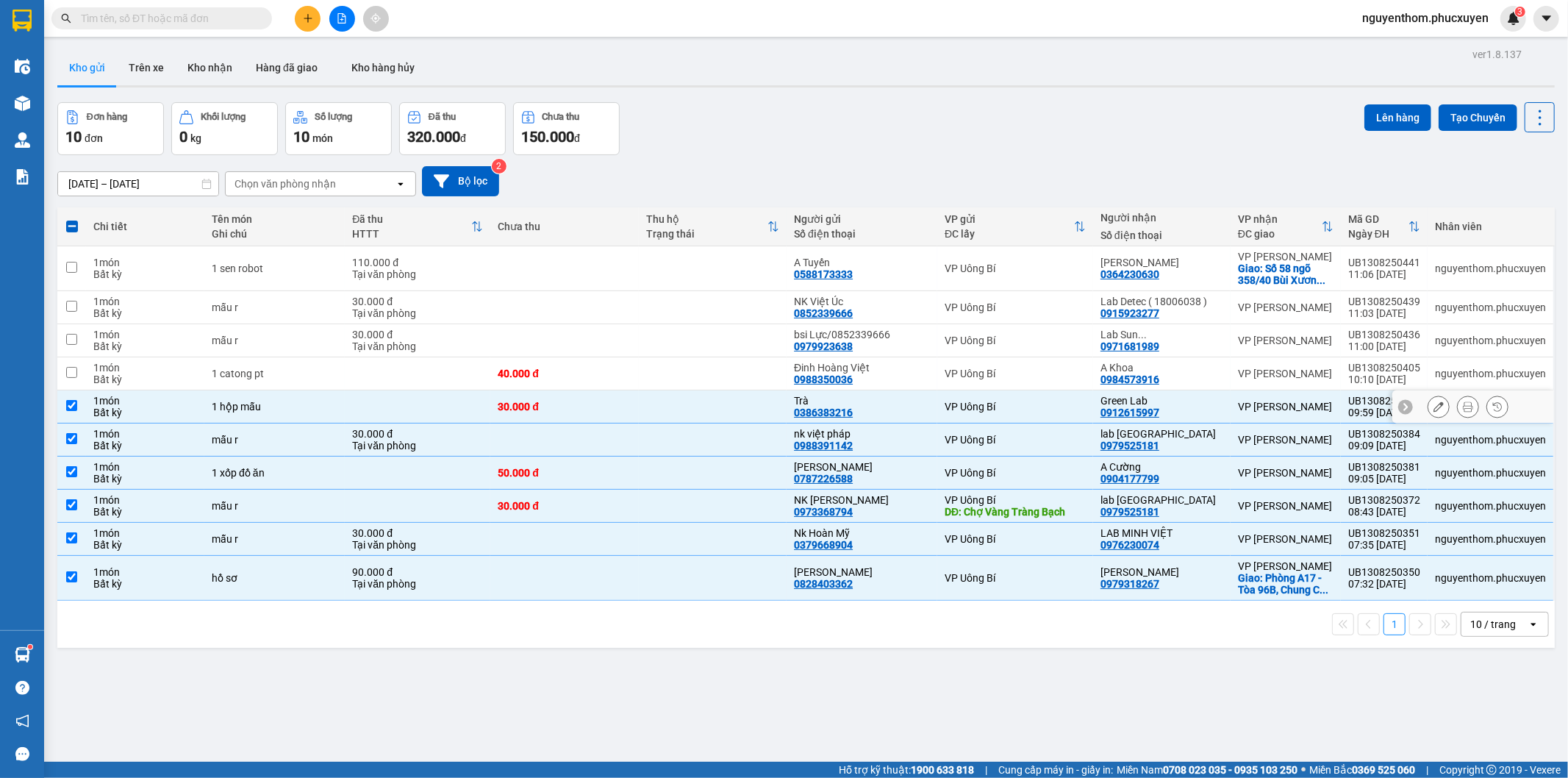
click at [739, 404] on td at bounding box center [712, 407] width 148 height 33
checkbox input "false"
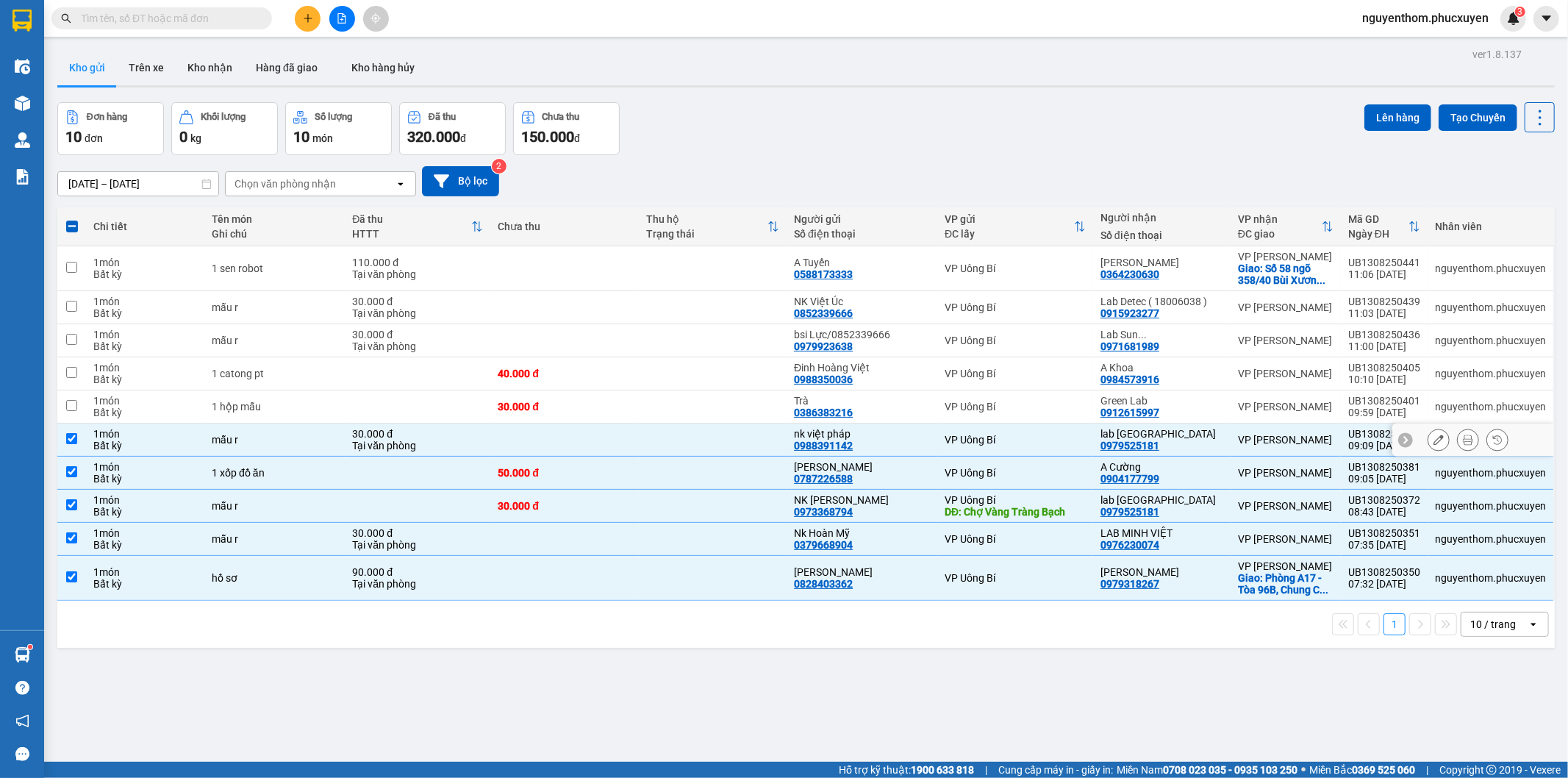
click at [745, 441] on td at bounding box center [712, 440] width 148 height 33
checkbox input "false"
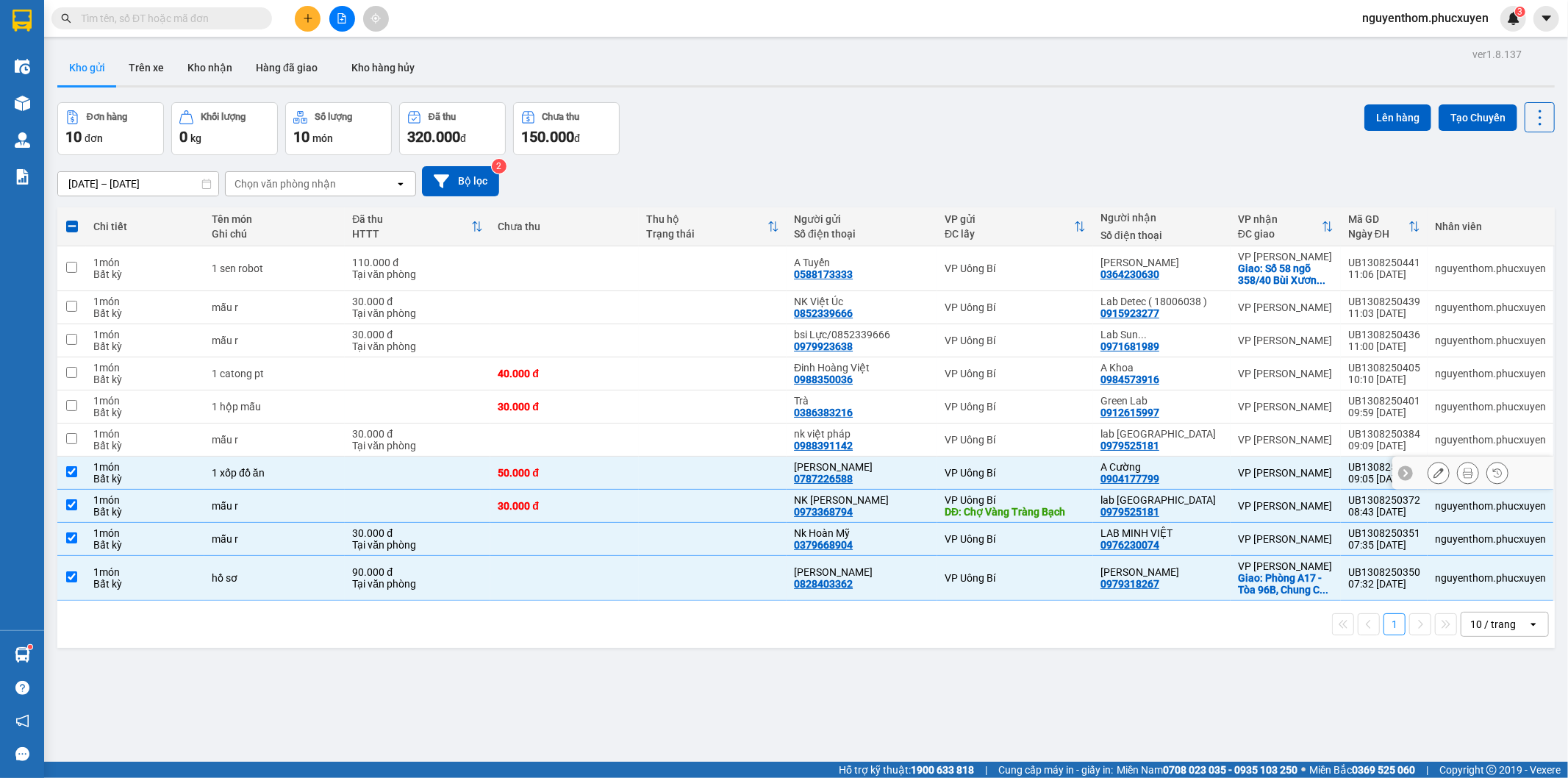
drag, startPoint x: 739, startPoint y: 471, endPoint x: 746, endPoint y: 496, distance: 26.0
click at [740, 474] on td at bounding box center [712, 473] width 148 height 33
checkbox input "false"
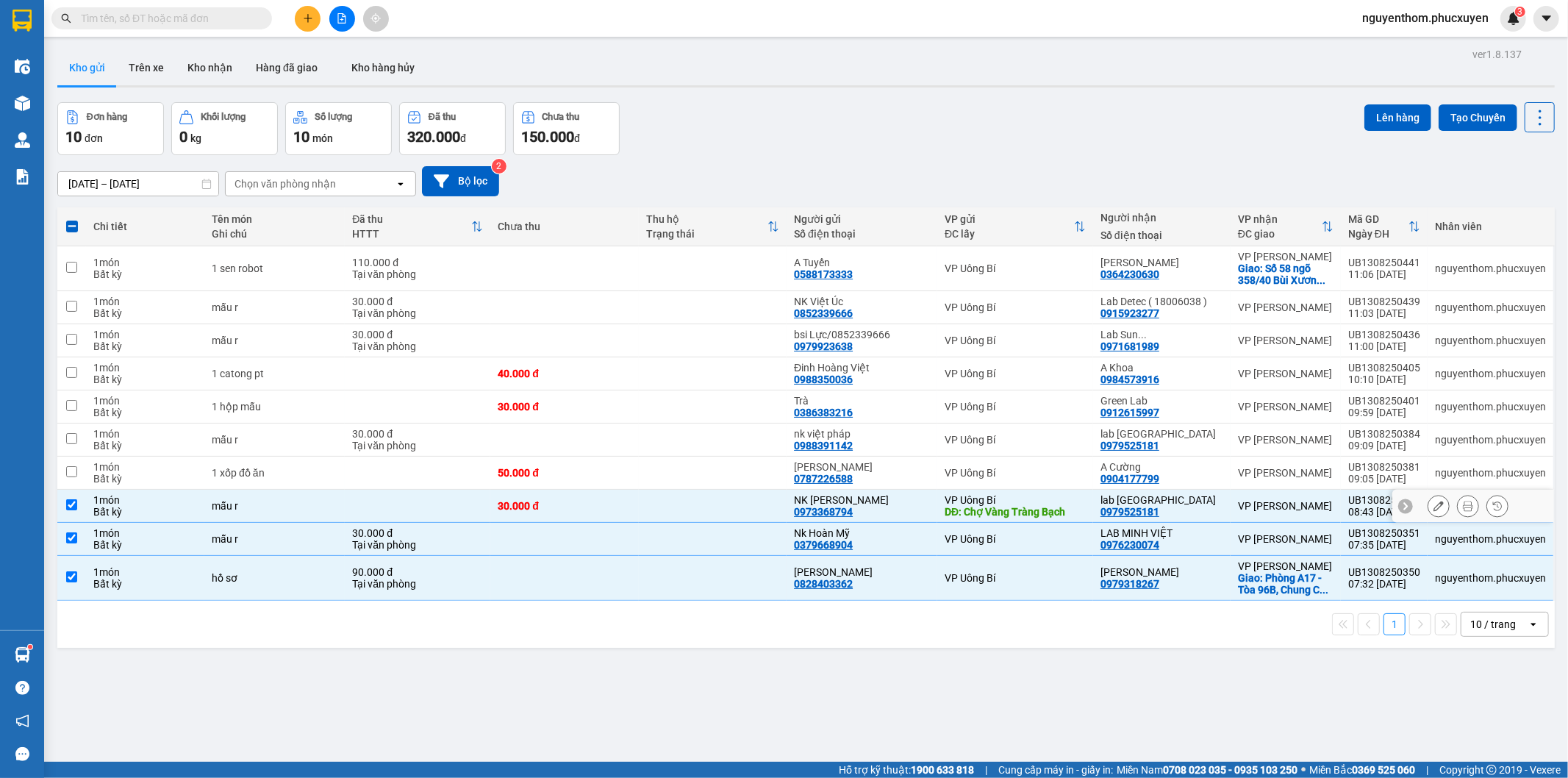
drag, startPoint x: 746, startPoint y: 503, endPoint x: 745, endPoint y: 521, distance: 18.0
click at [746, 506] on td at bounding box center [712, 506] width 148 height 33
checkbox input "false"
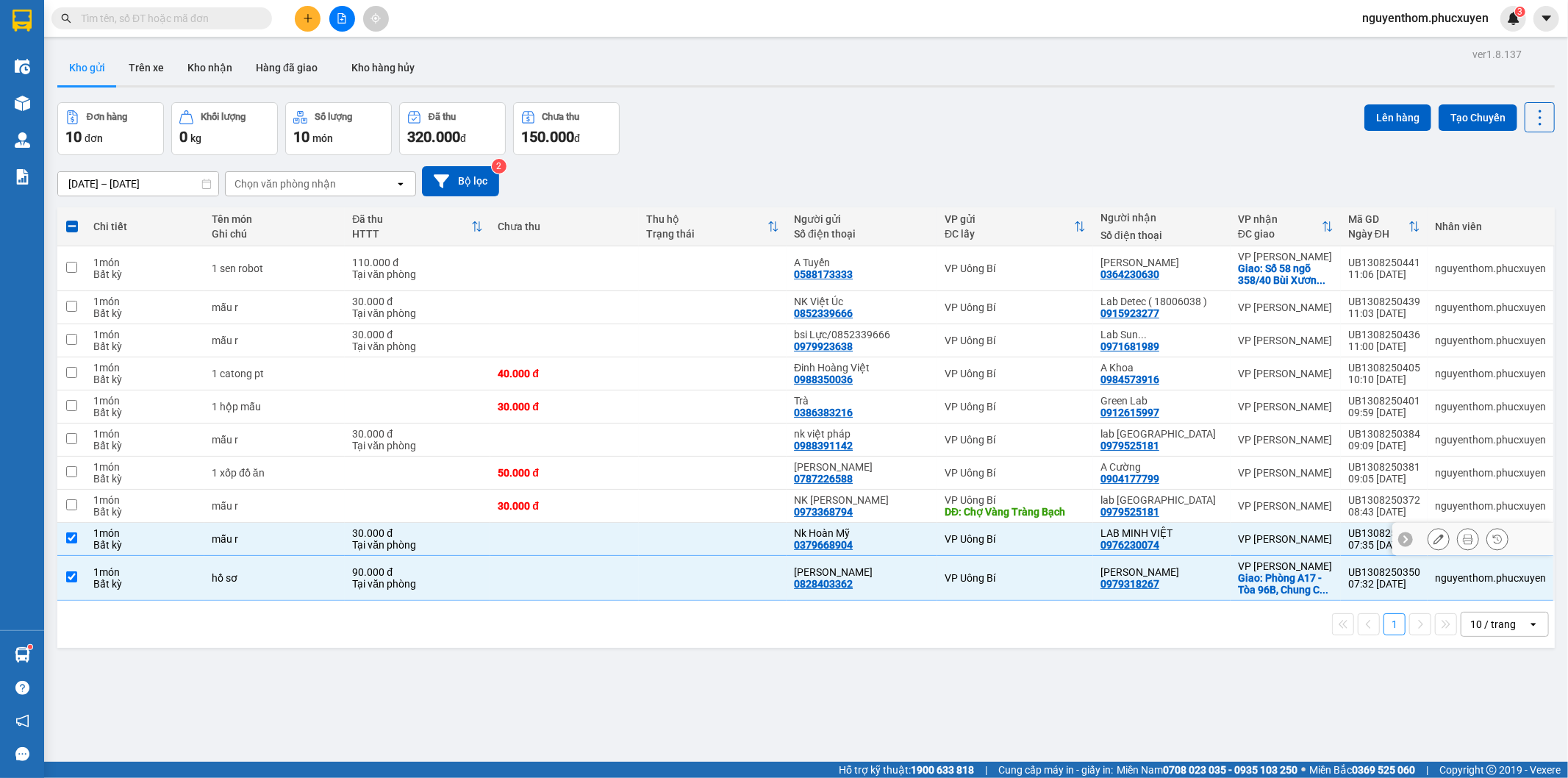
drag, startPoint x: 746, startPoint y: 535, endPoint x: 746, endPoint y: 552, distance: 17.0
click at [746, 537] on td at bounding box center [712, 539] width 148 height 33
checkbox input "false"
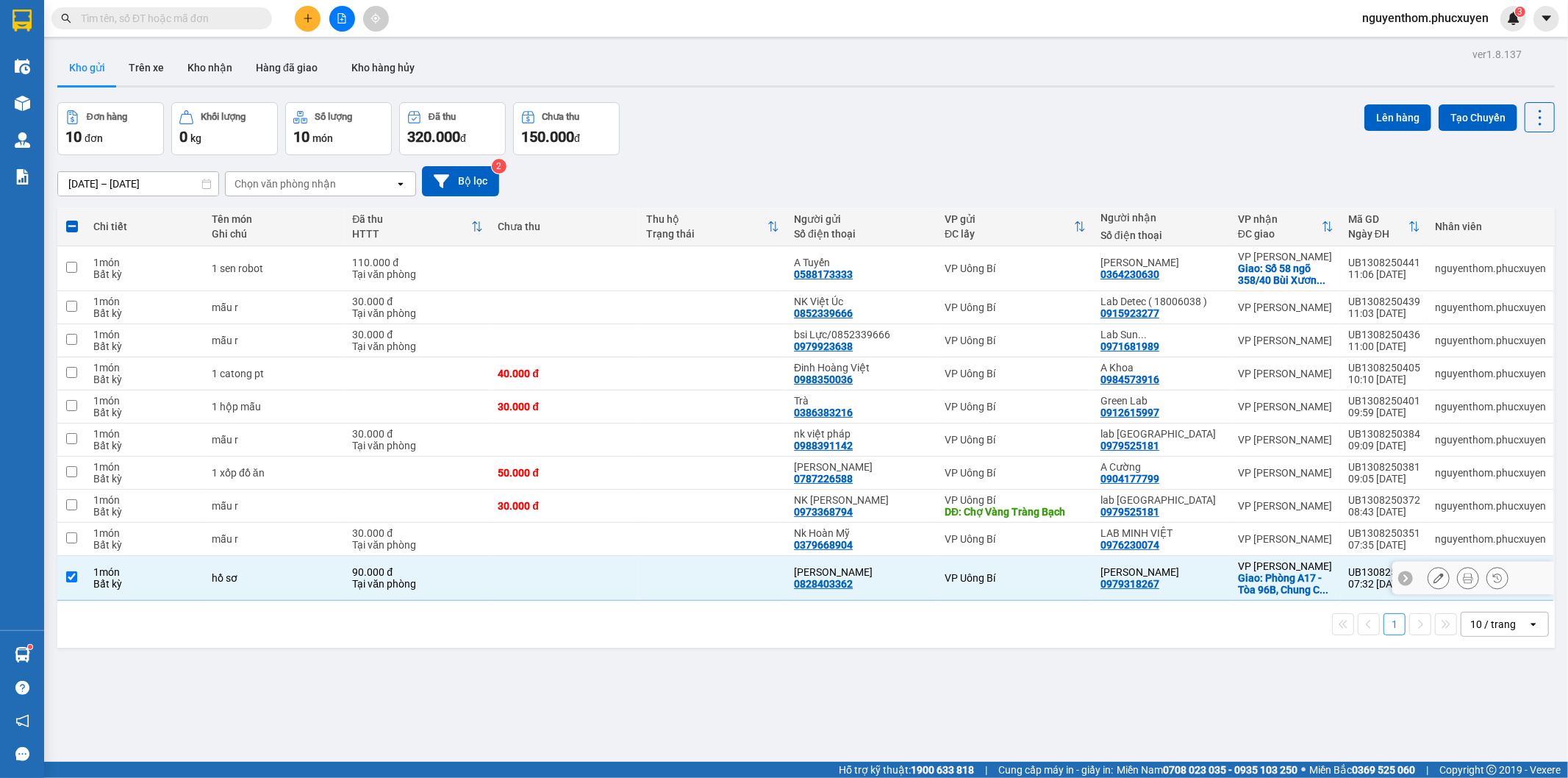
click at [747, 576] on td at bounding box center [712, 578] width 148 height 45
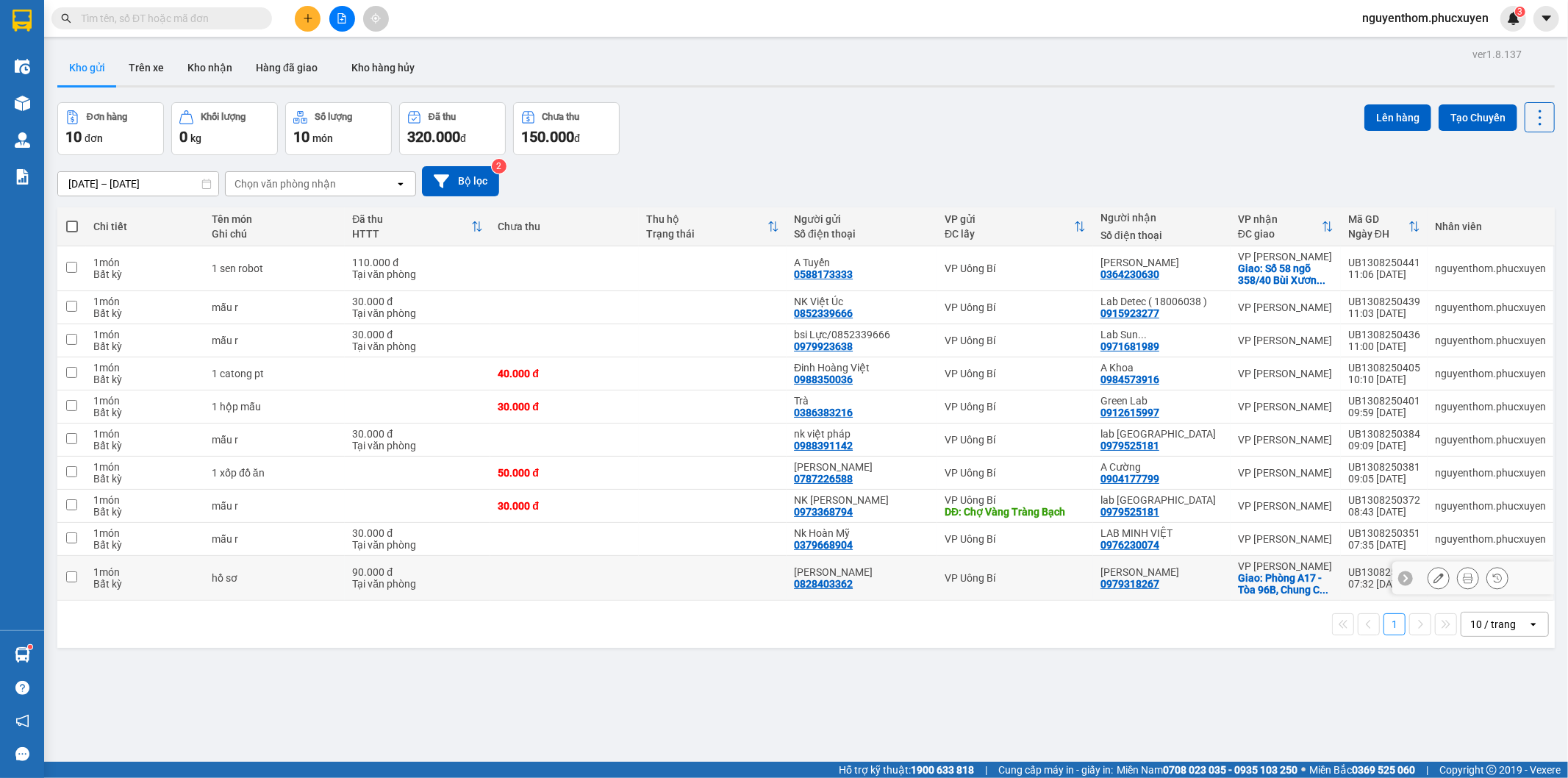
click at [914, 580] on div "[PERSON_NAME] 0828403362" at bounding box center [862, 578] width 136 height 24
checkbox input "true"
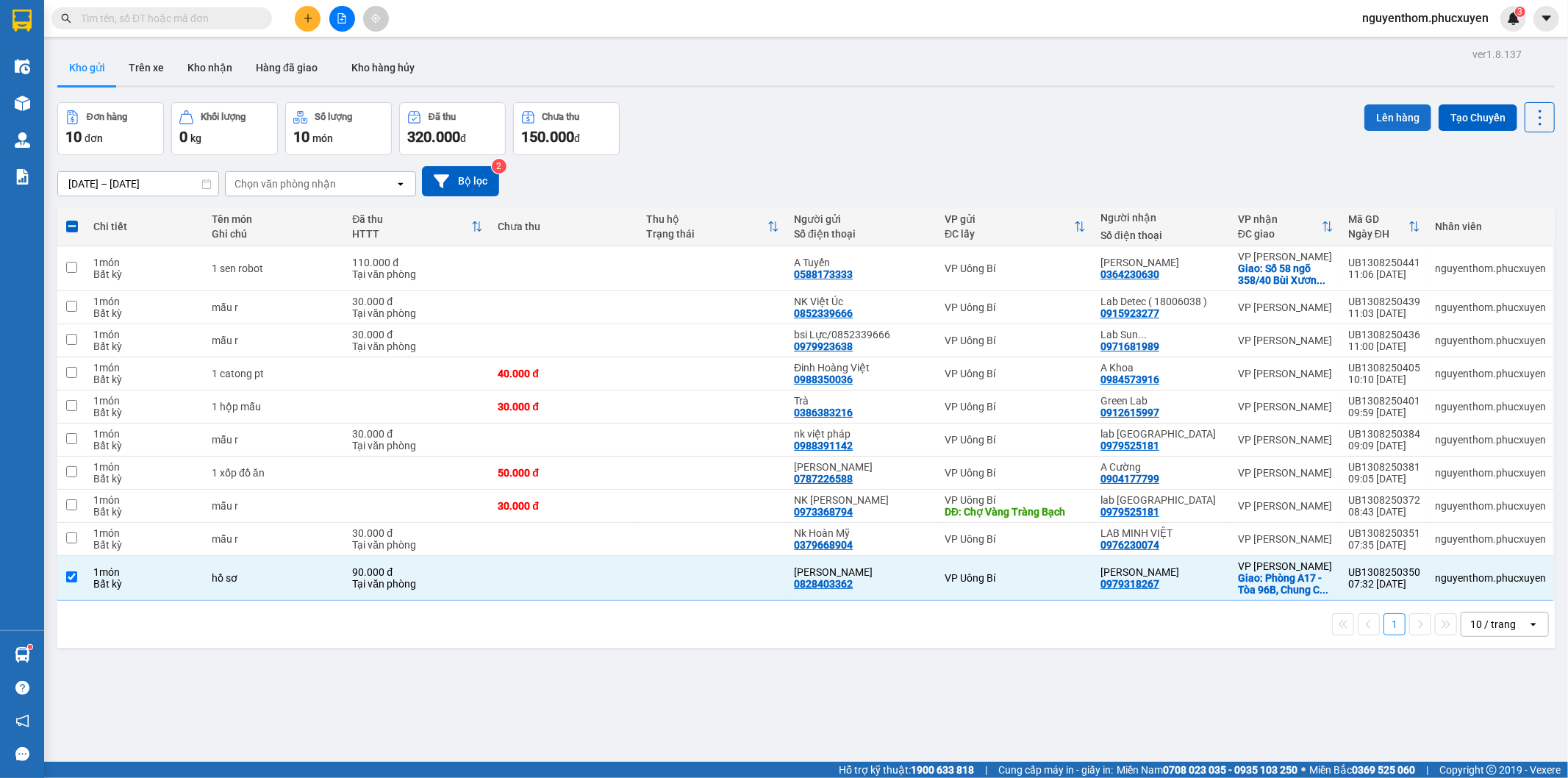
click at [1388, 113] on button "Lên hàng" at bounding box center [1398, 117] width 67 height 26
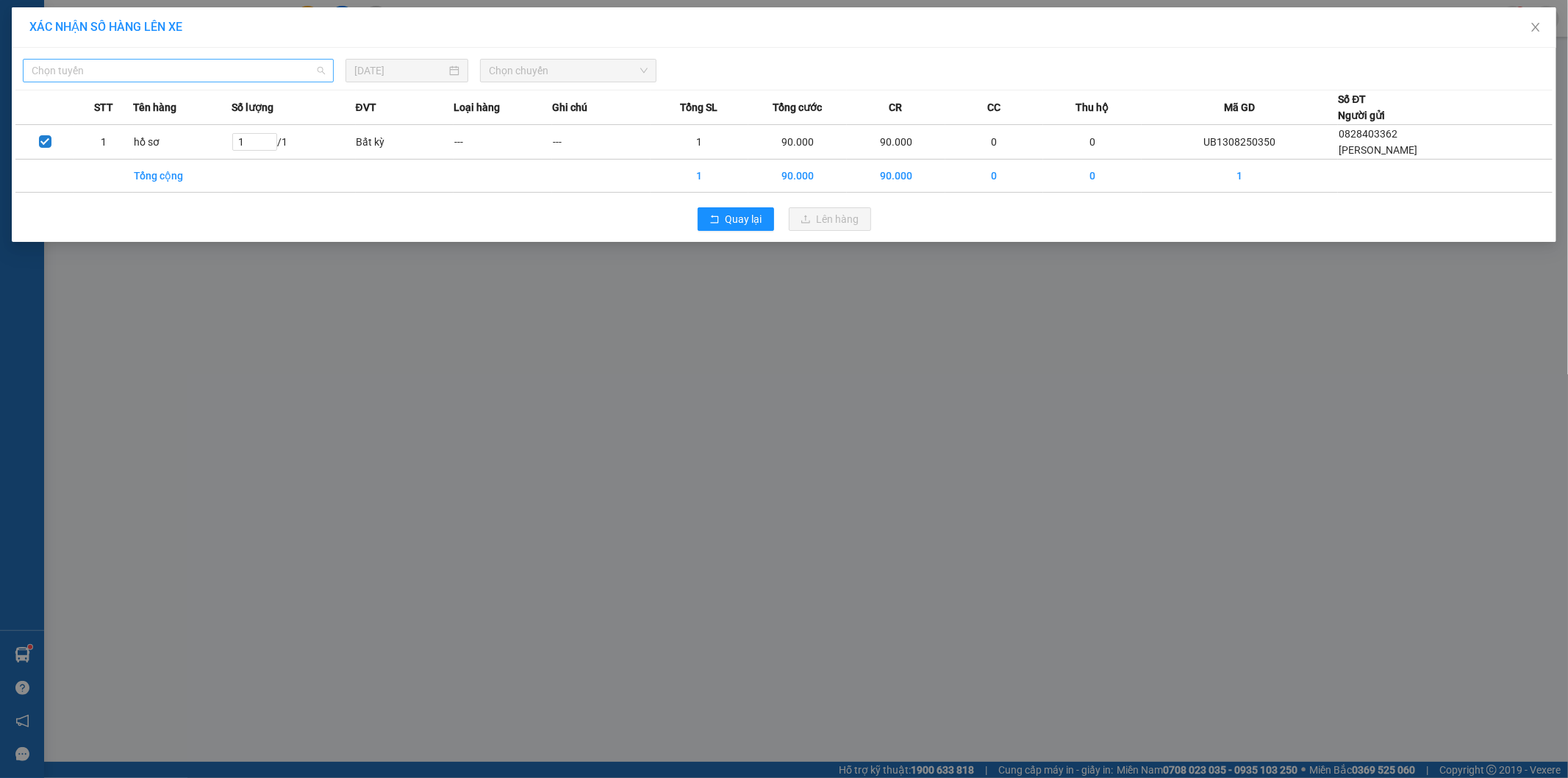
click at [307, 68] on span "Chọn tuyến" at bounding box center [179, 71] width 293 height 22
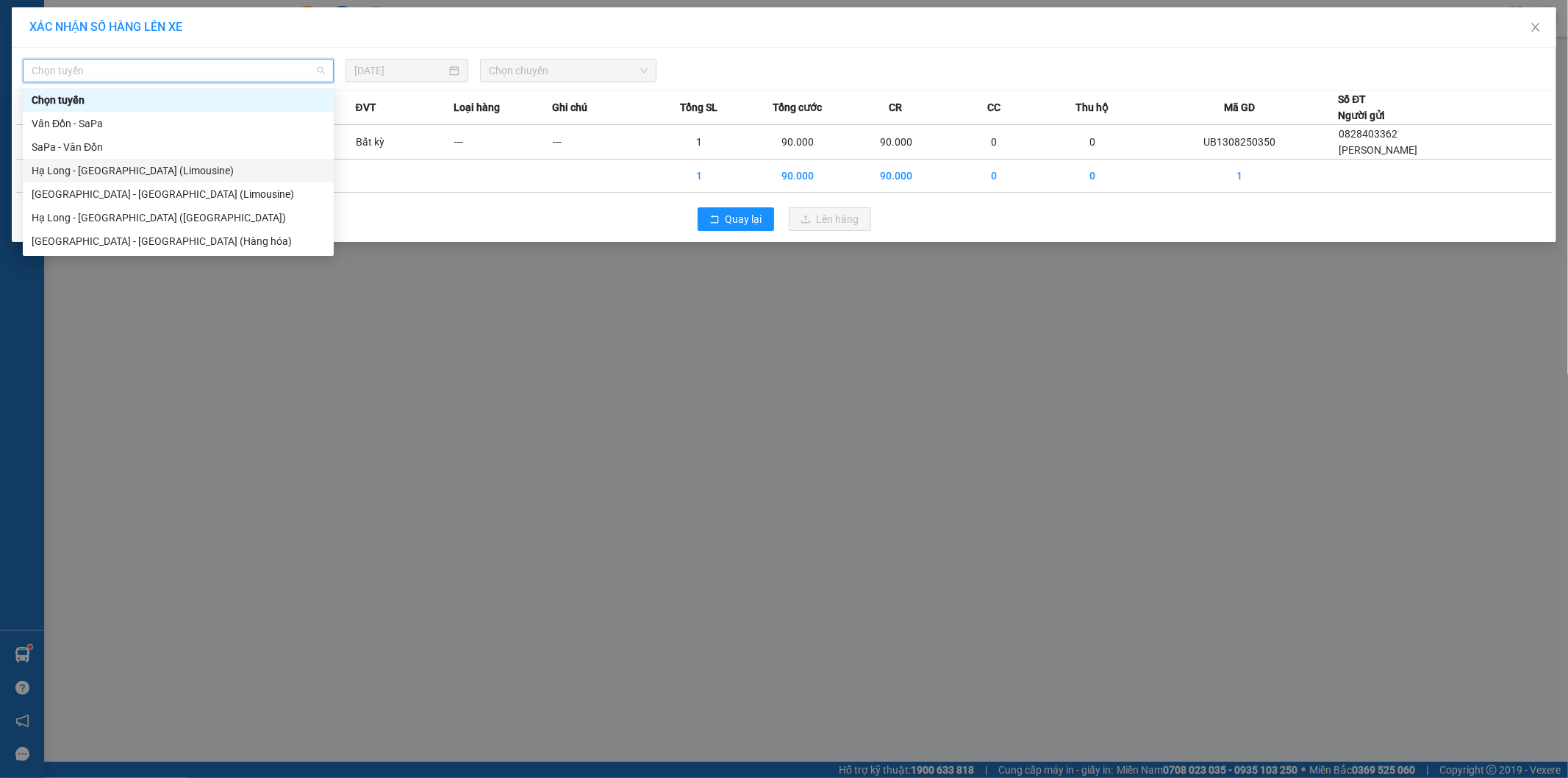
click at [175, 171] on div "Hạ Long - [GEOGRAPHIC_DATA] (Limousine)" at bounding box center [179, 171] width 293 height 16
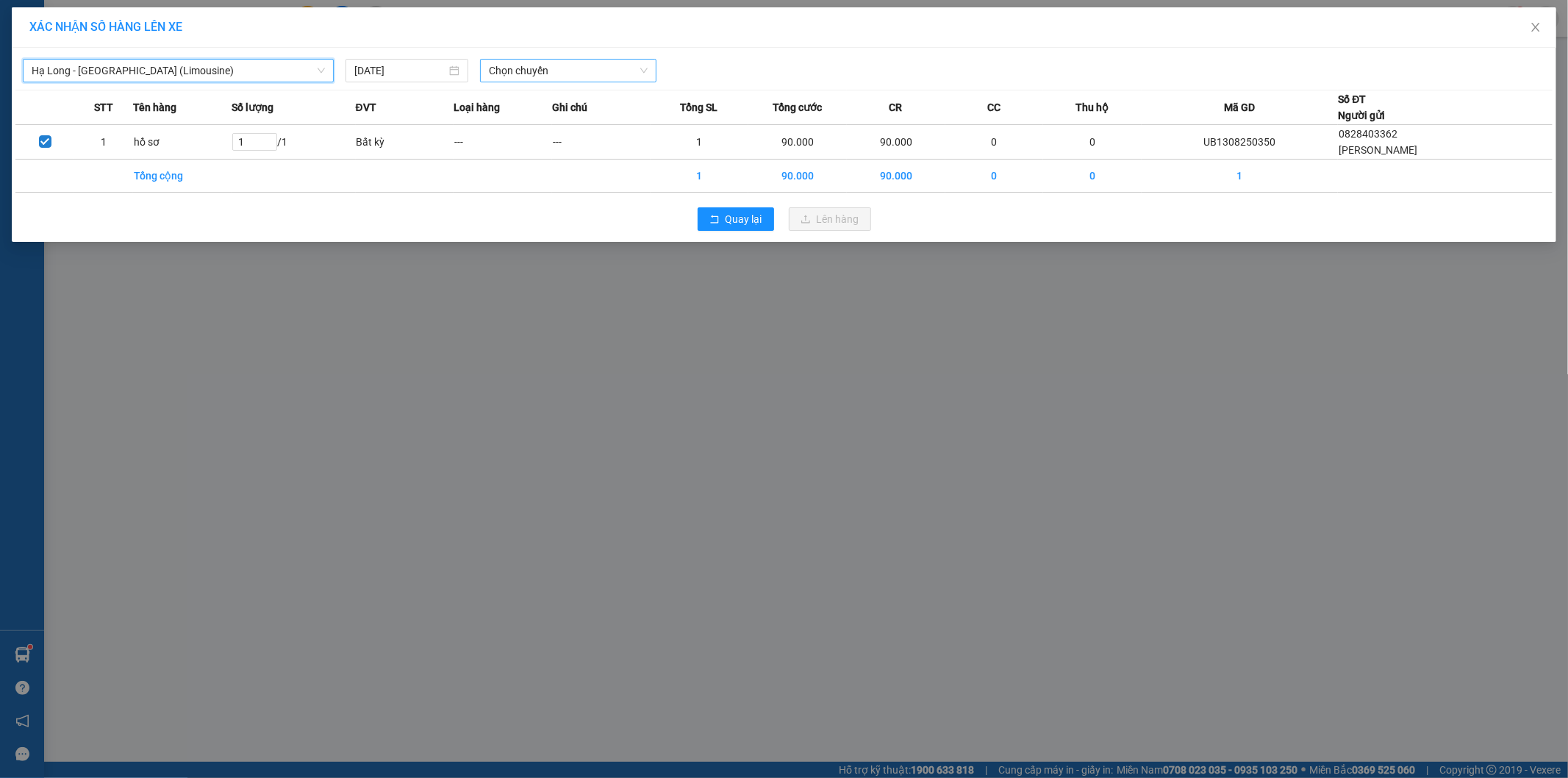
click at [560, 71] on span "Chọn chuyến" at bounding box center [568, 71] width 159 height 22
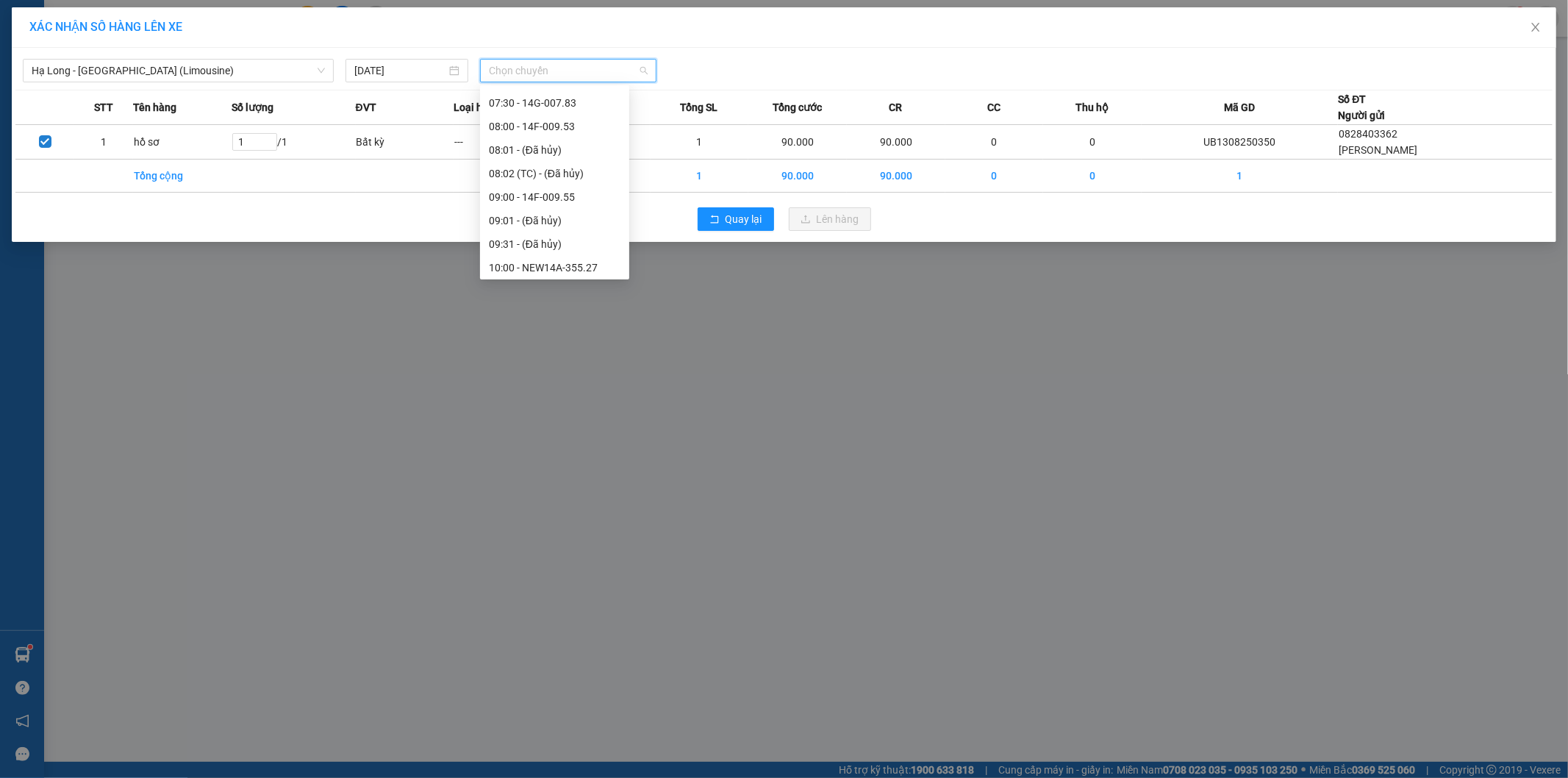
scroll to position [489, 0]
click at [553, 172] on div "11:00 - 14B-012.37" at bounding box center [554, 175] width 132 height 16
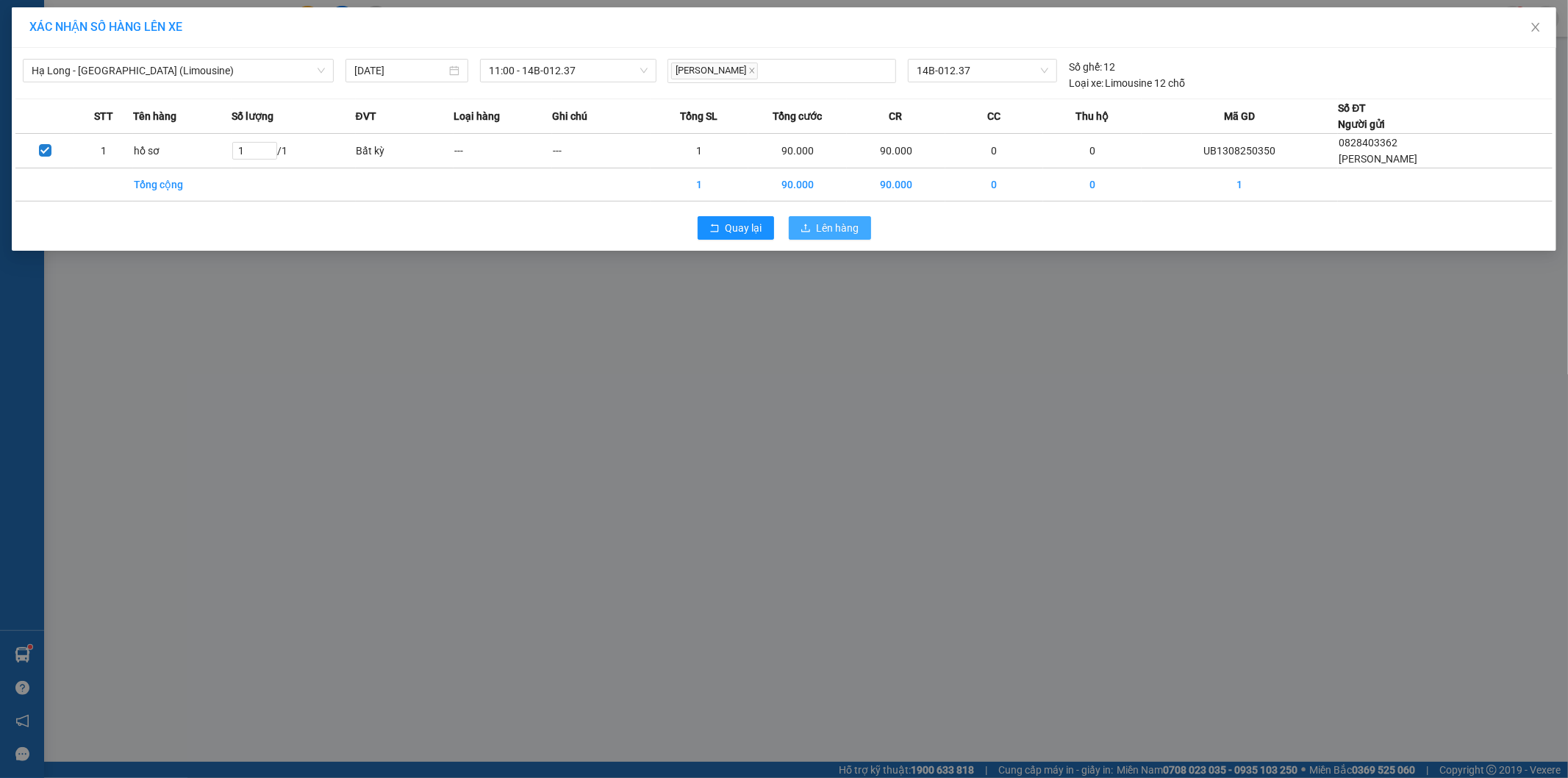
click at [836, 225] on span "Lên hàng" at bounding box center [839, 228] width 43 height 16
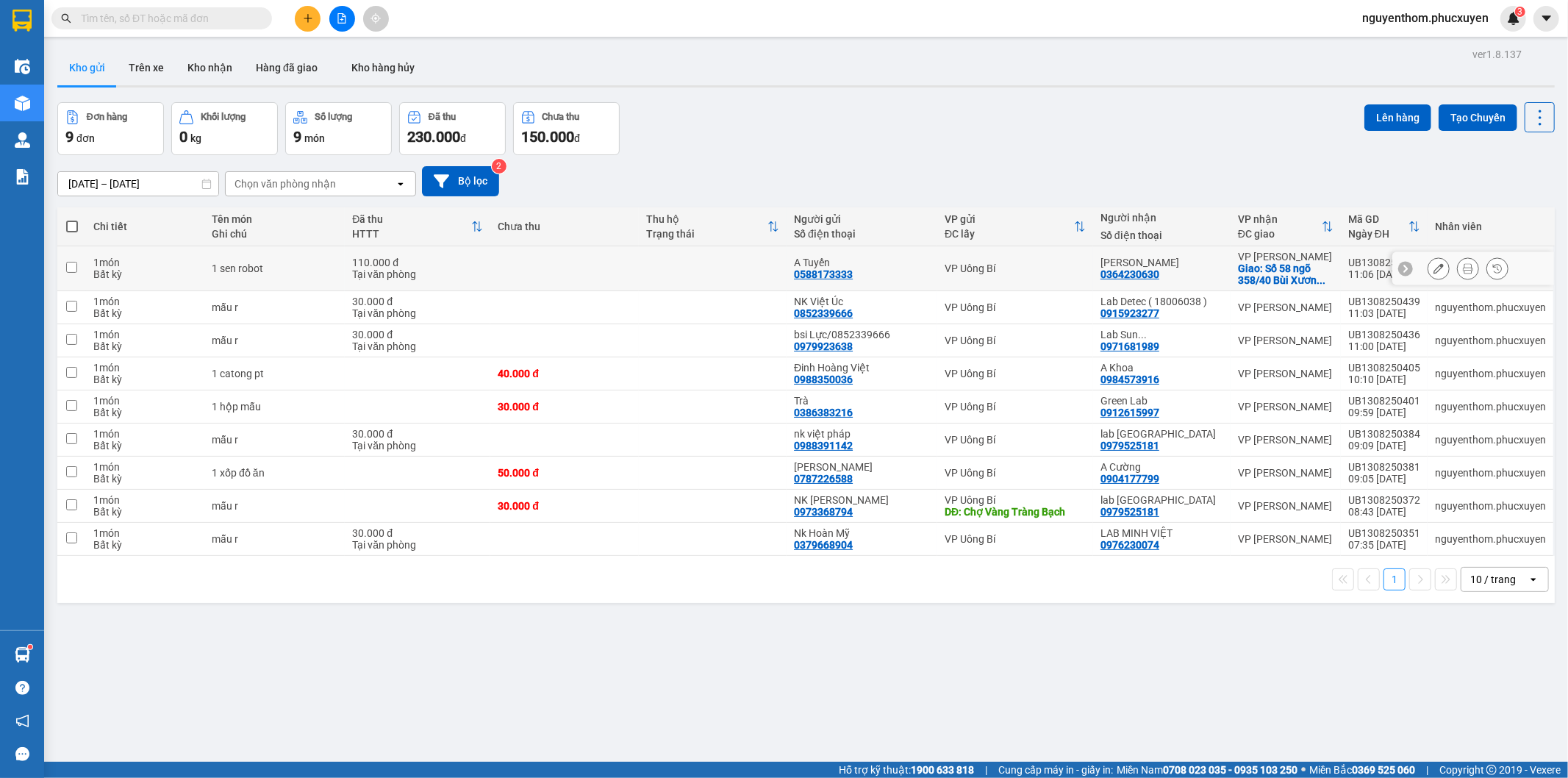
click at [679, 261] on td at bounding box center [712, 268] width 148 height 45
checkbox input "true"
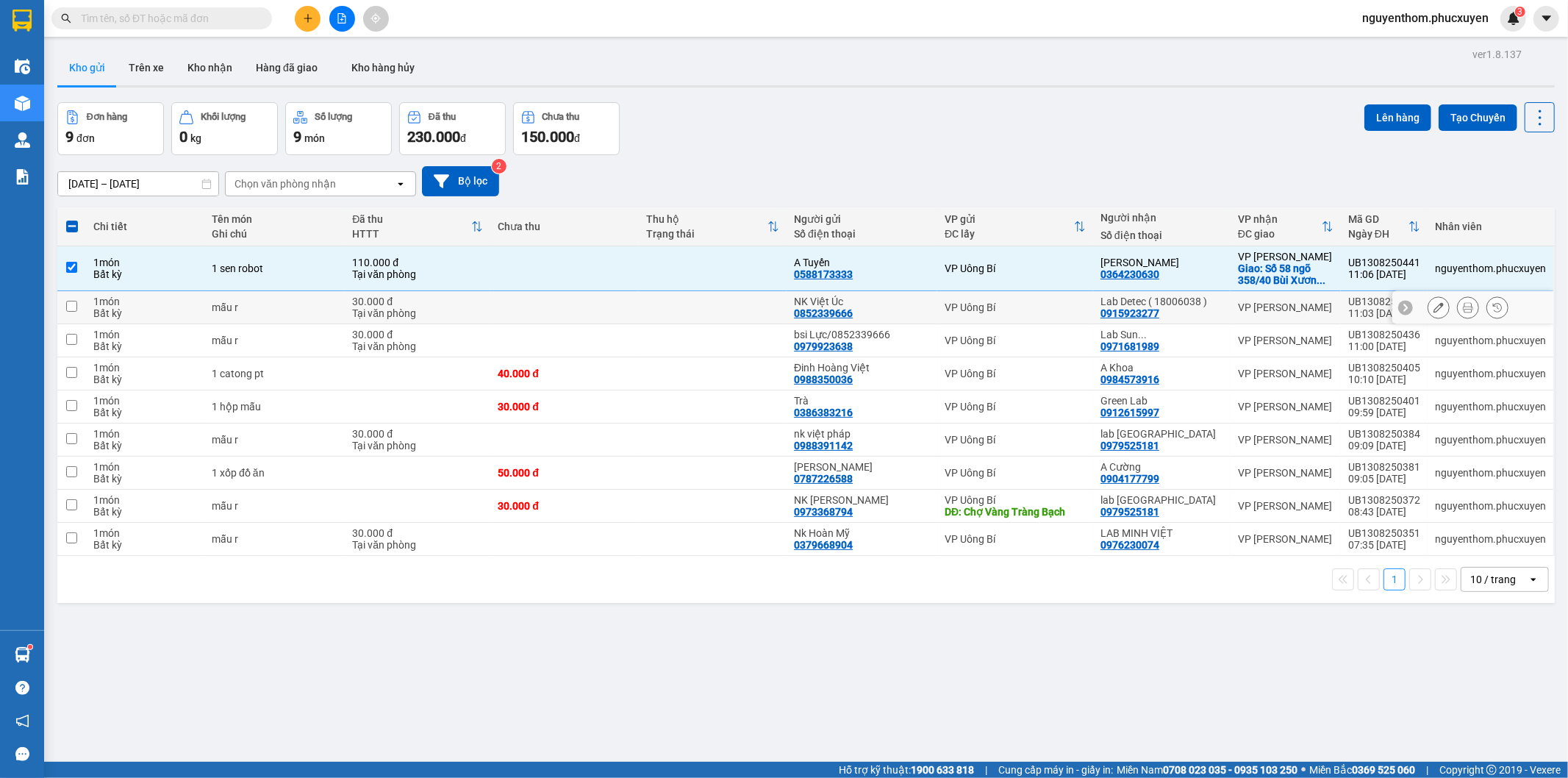
click at [680, 312] on td at bounding box center [712, 307] width 148 height 33
checkbox input "true"
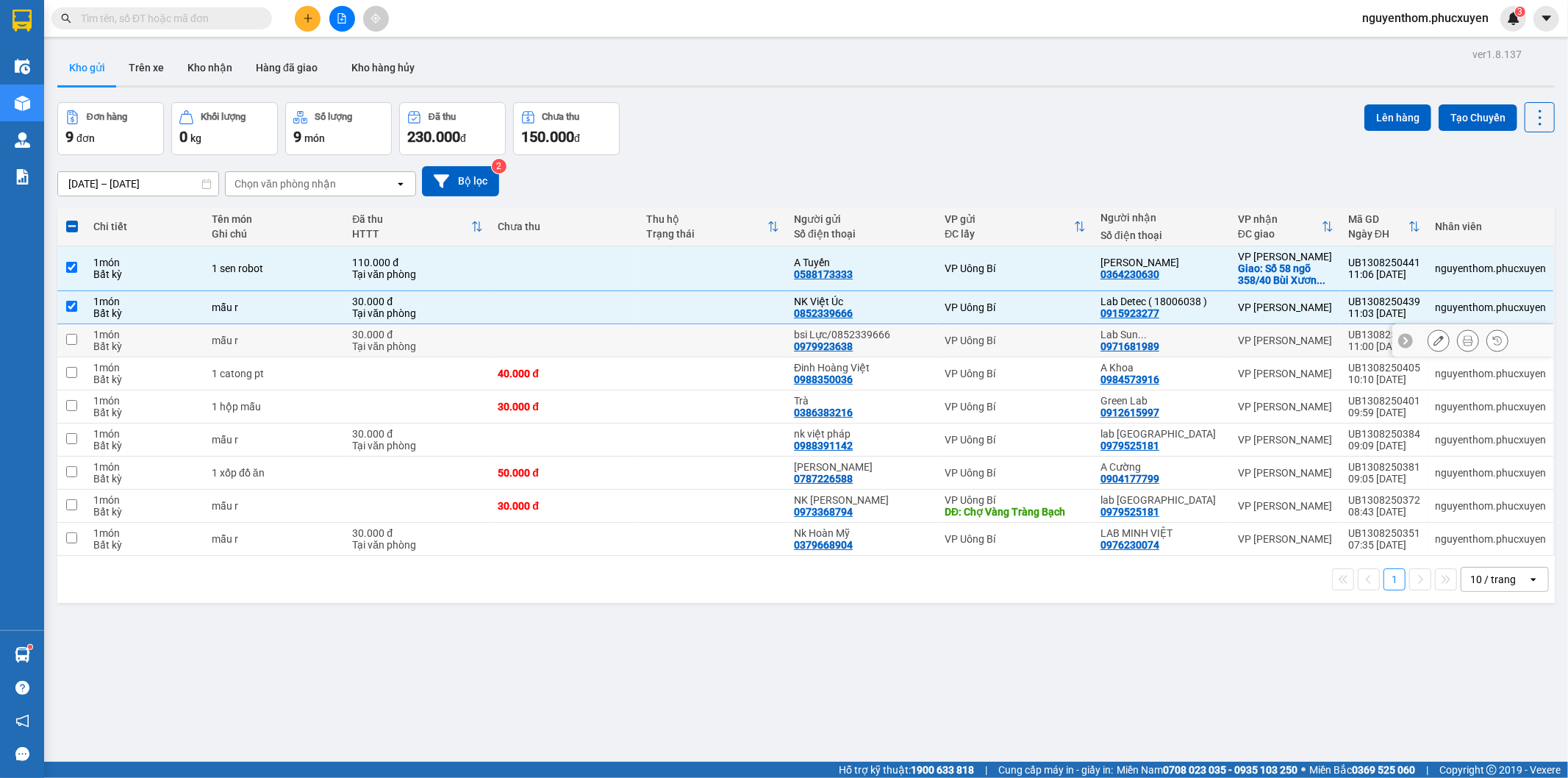
click at [689, 342] on td at bounding box center [712, 341] width 148 height 33
checkbox input "true"
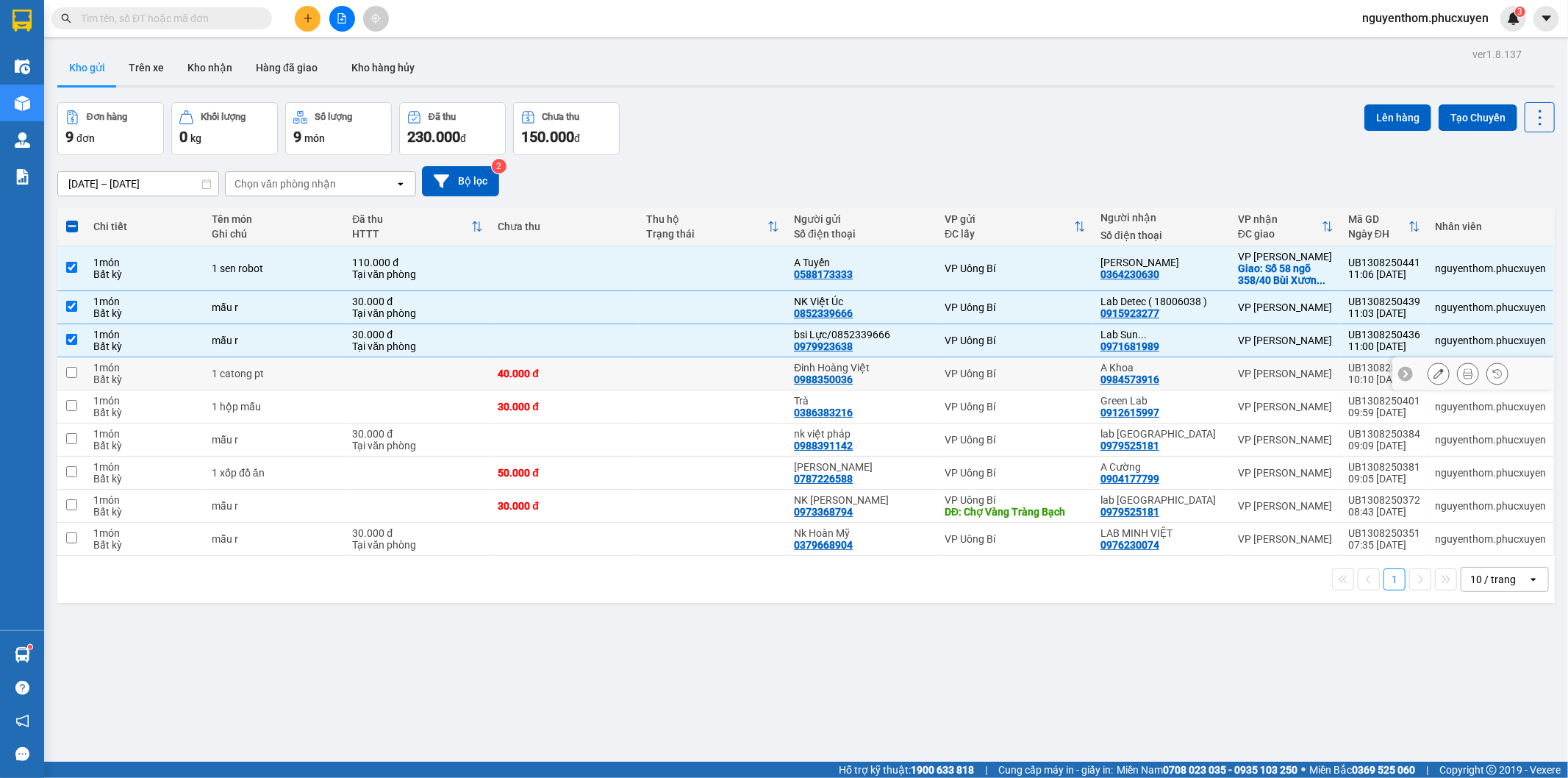
click at [703, 375] on td at bounding box center [712, 374] width 148 height 33
checkbox input "true"
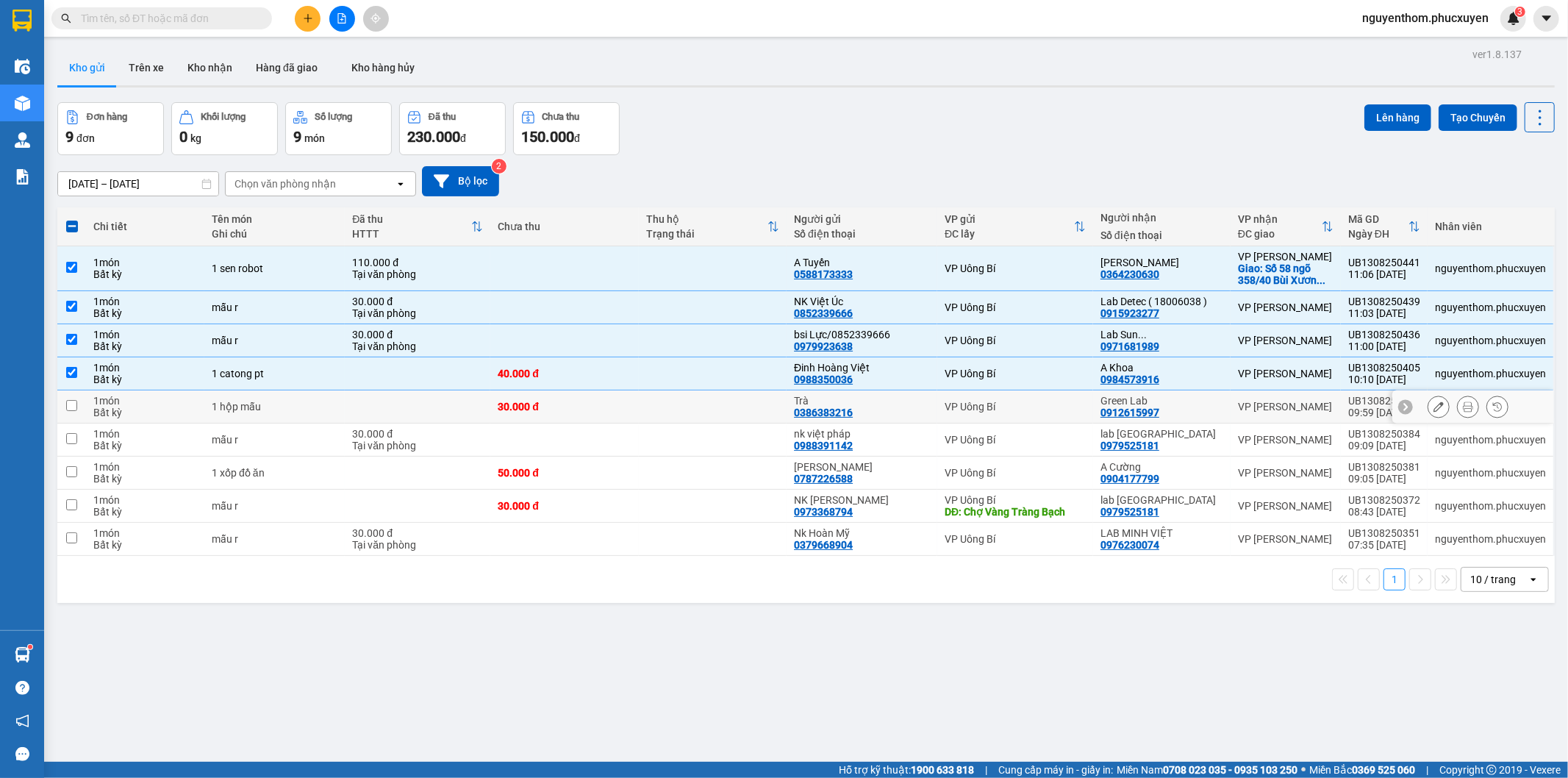
click at [716, 412] on td at bounding box center [712, 407] width 148 height 33
checkbox input "true"
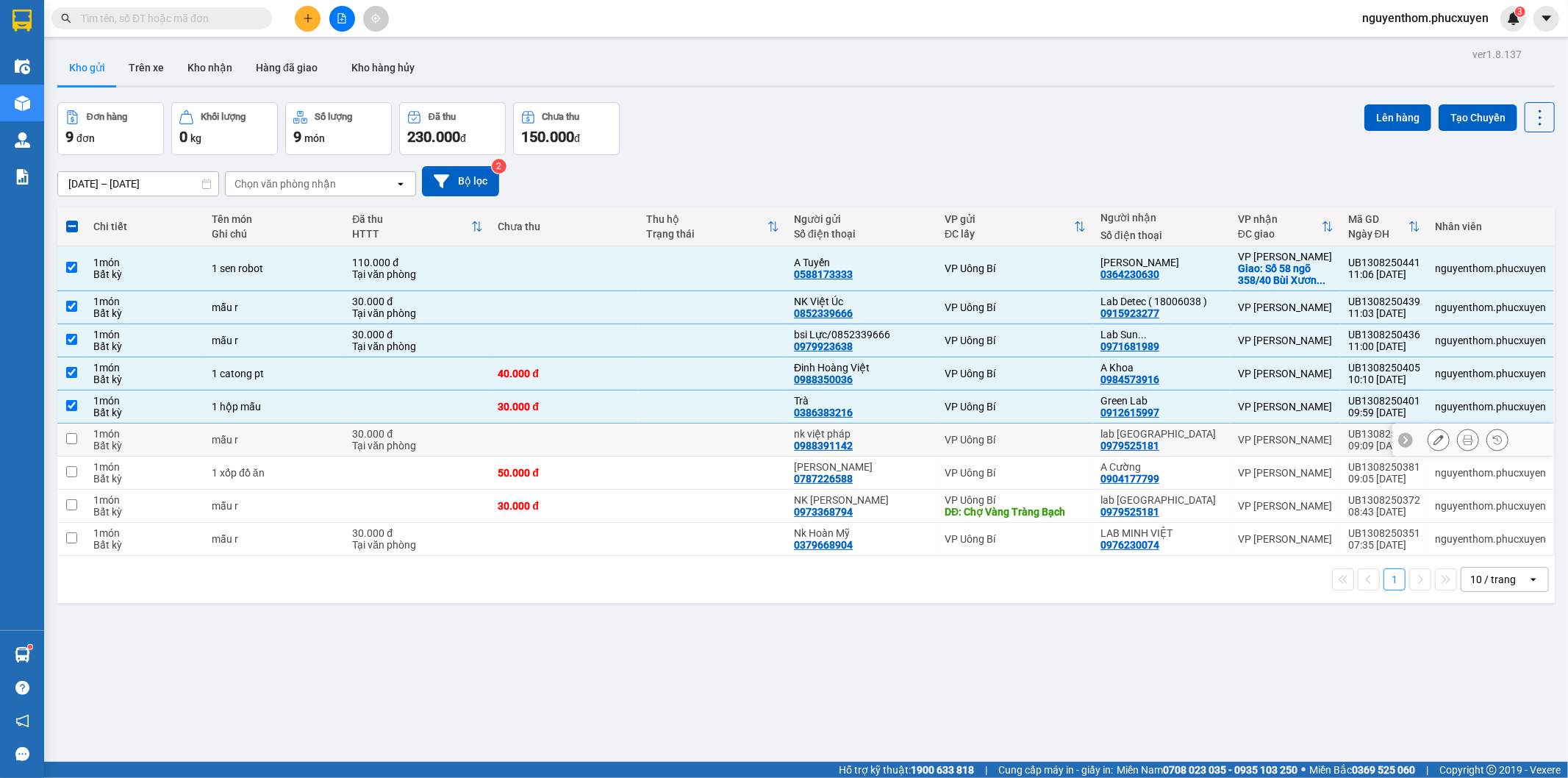
drag, startPoint x: 716, startPoint y: 439, endPoint x: 730, endPoint y: 467, distance: 31.3
click at [721, 439] on td at bounding box center [712, 440] width 148 height 33
checkbox input "true"
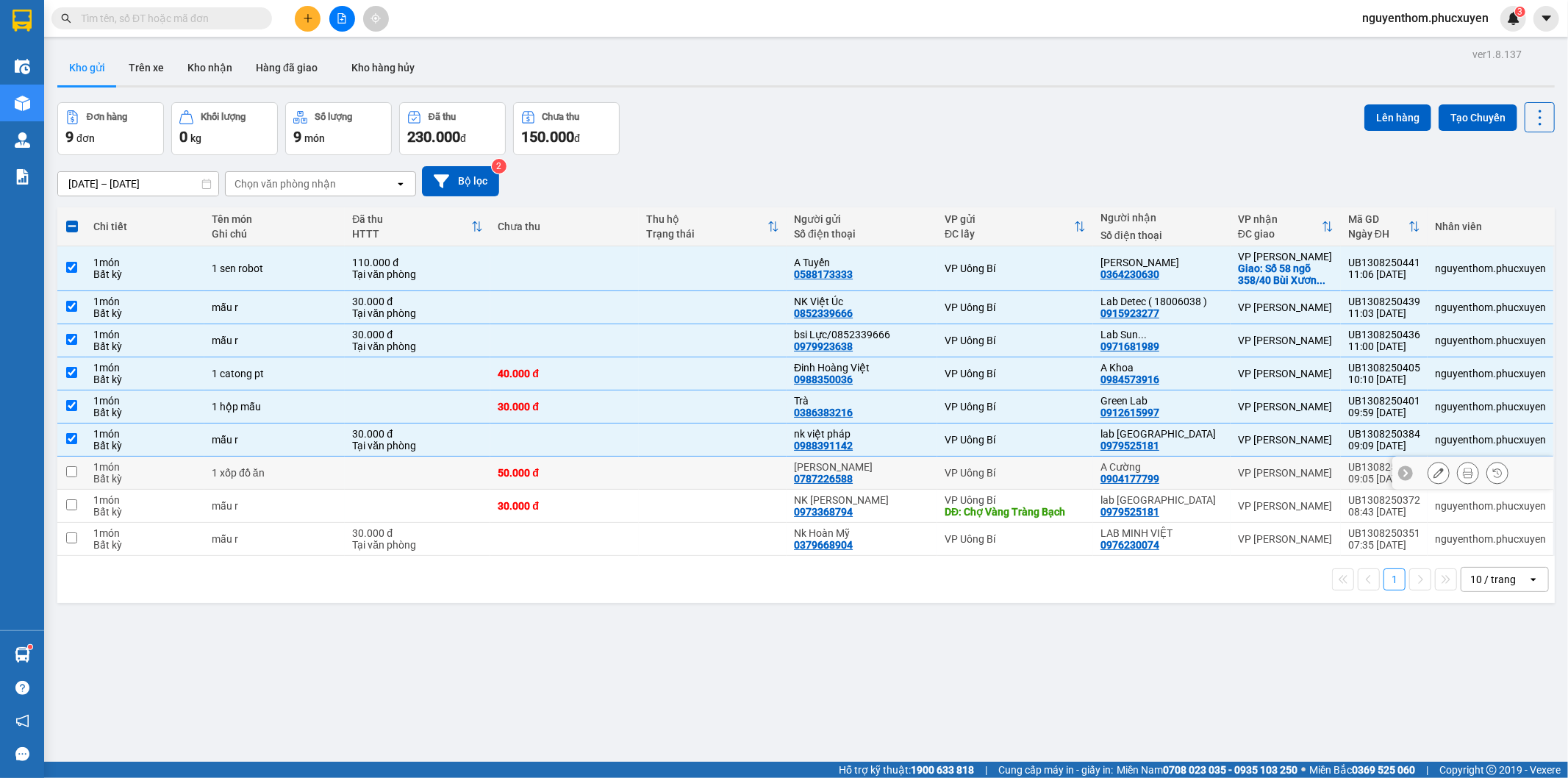
click at [729, 474] on td at bounding box center [712, 473] width 148 height 33
checkbox input "true"
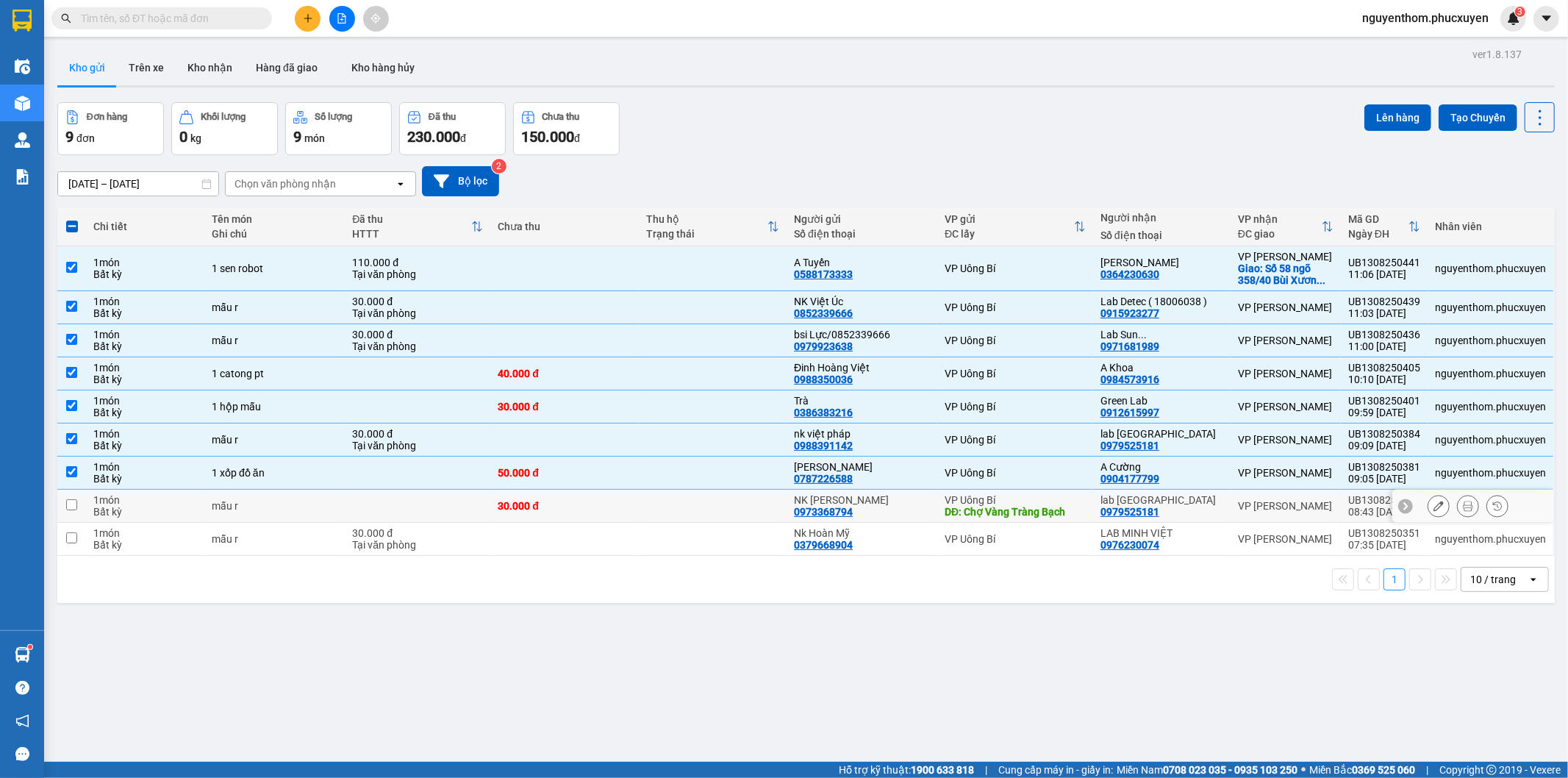
click at [724, 512] on td at bounding box center [712, 506] width 148 height 33
checkbox input "true"
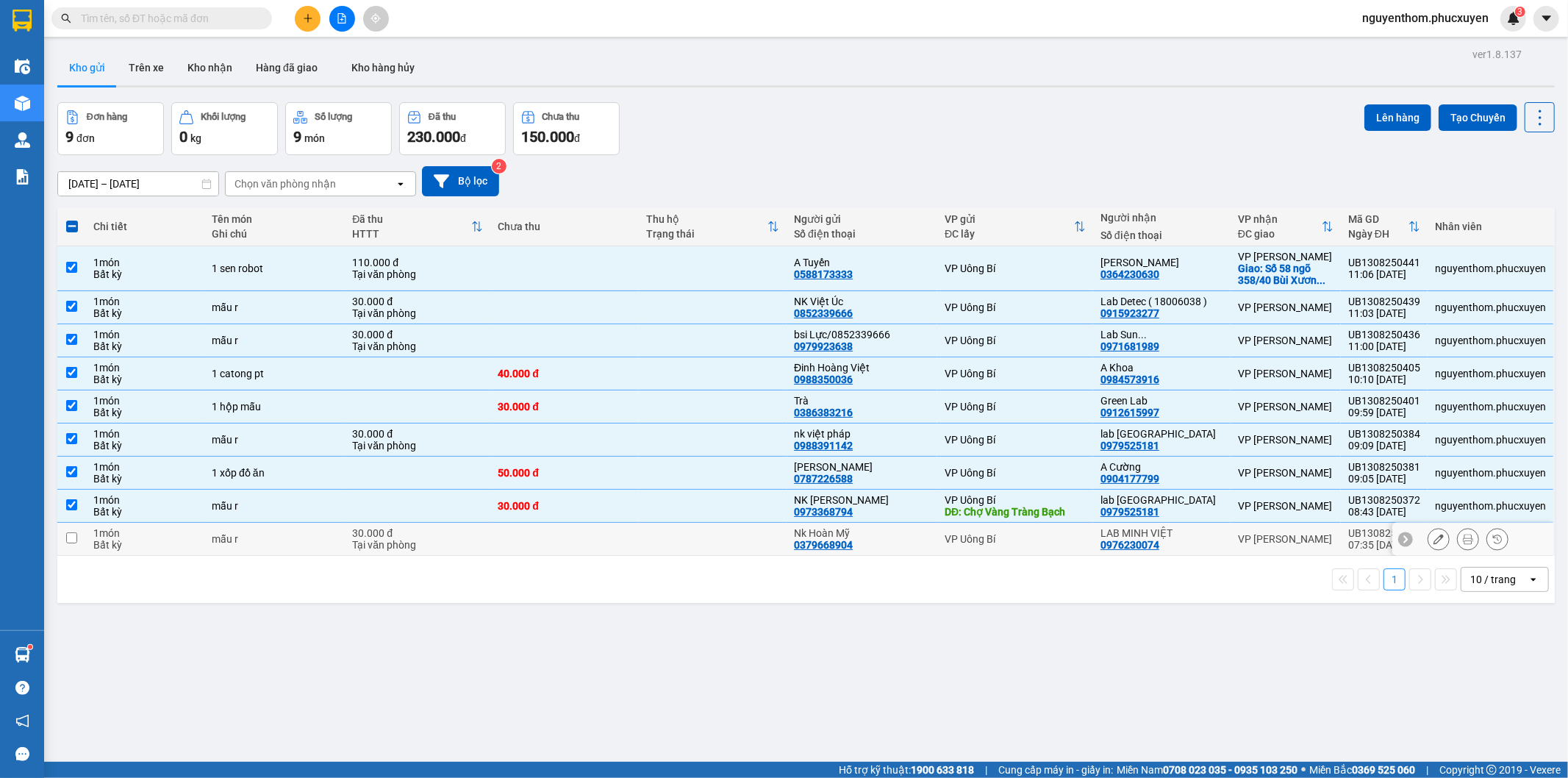
click at [725, 535] on td at bounding box center [712, 539] width 148 height 33
checkbox input "true"
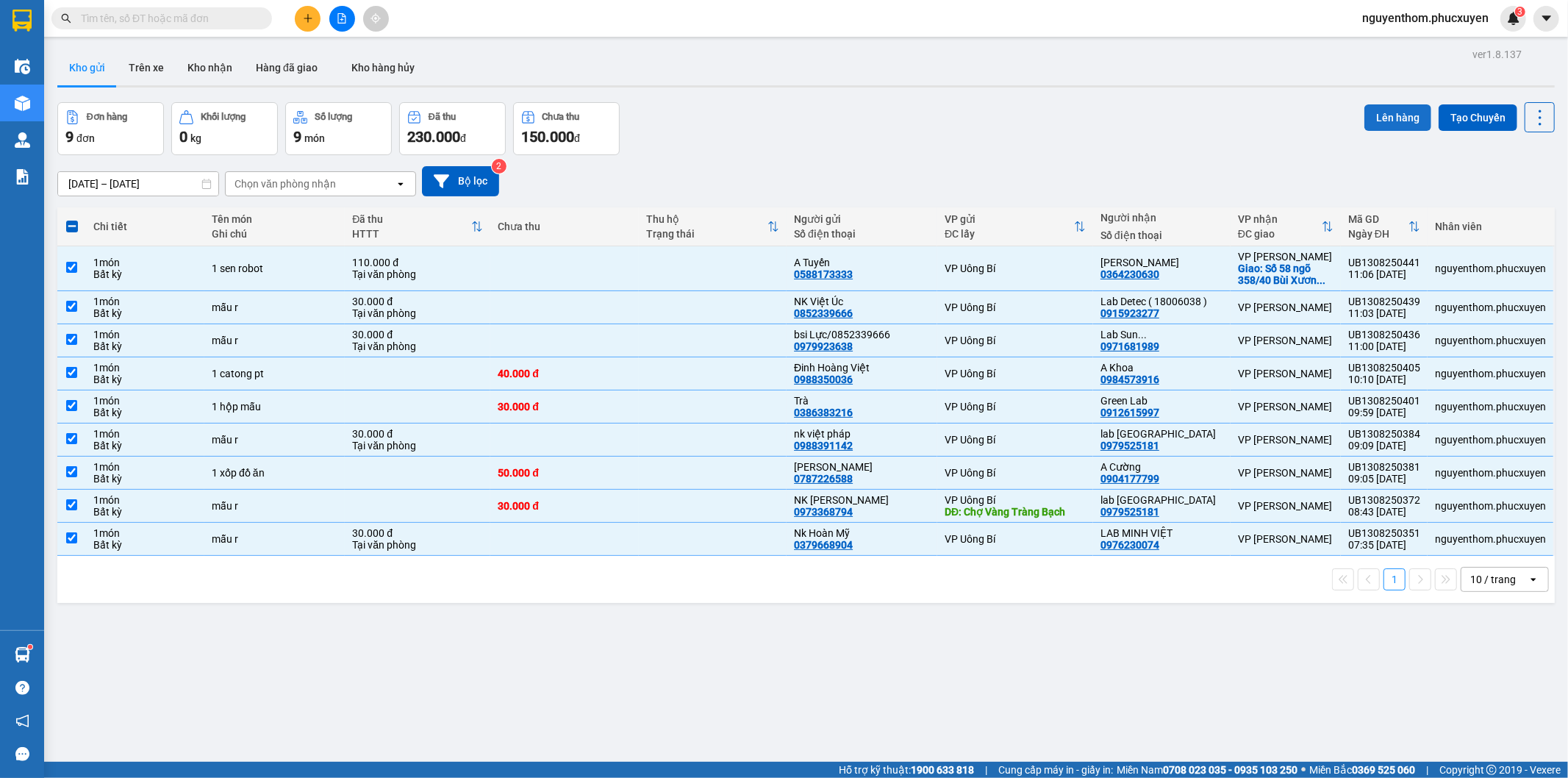
click at [1378, 119] on button "Lên hàng" at bounding box center [1398, 117] width 67 height 26
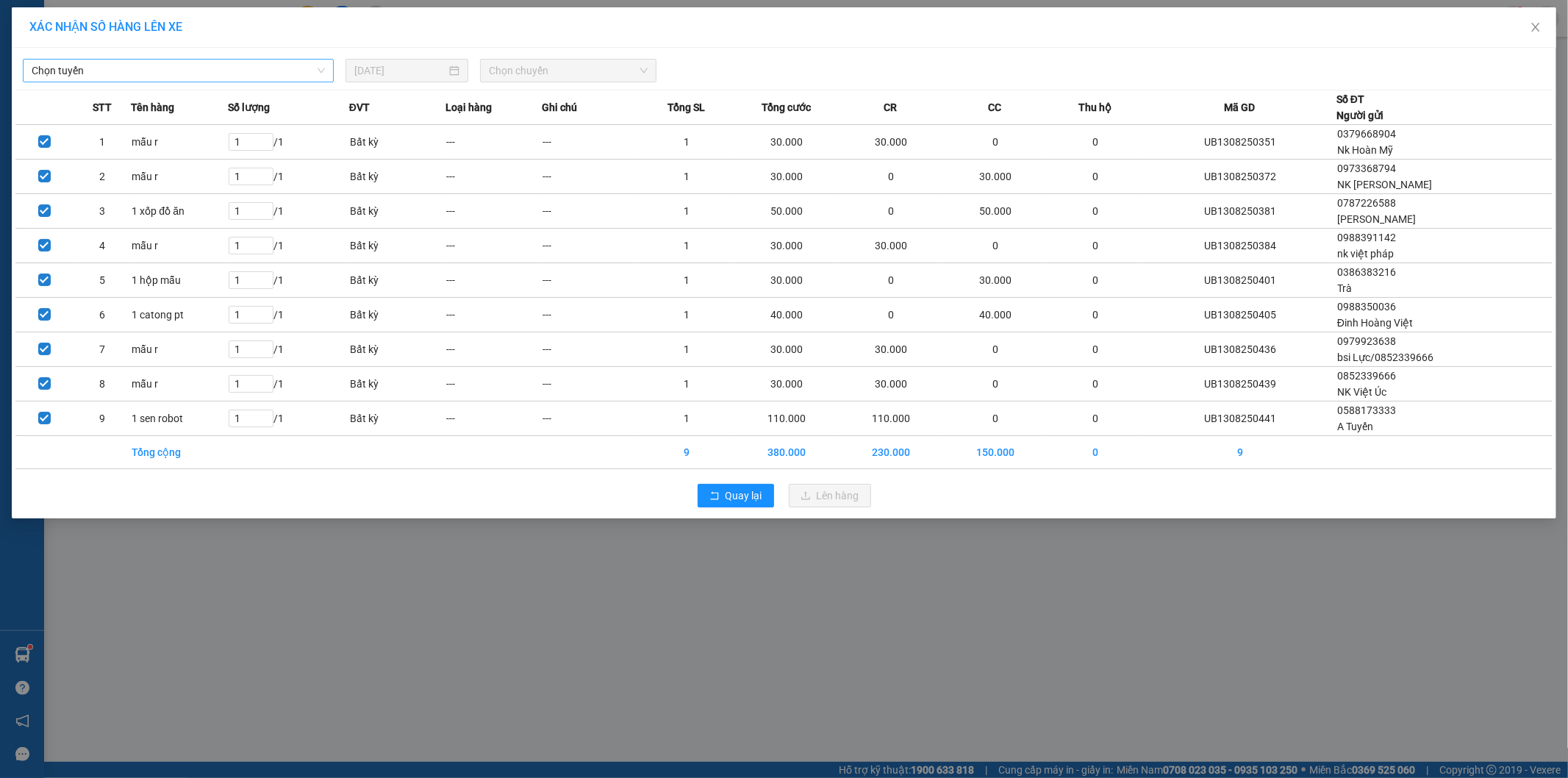
click at [316, 68] on span "Chọn tuyến" at bounding box center [179, 71] width 293 height 22
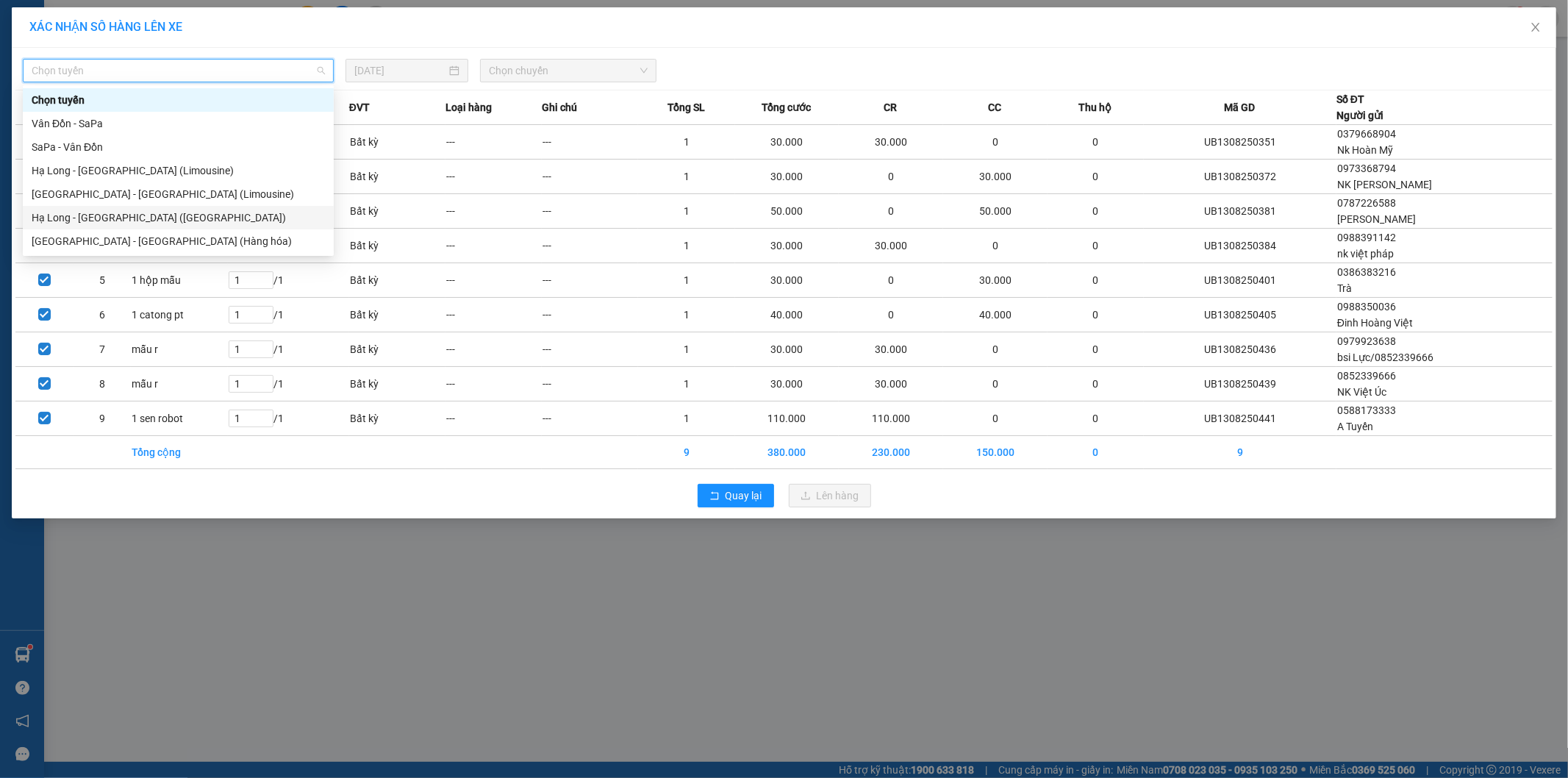
click at [221, 219] on div "Hạ Long - [GEOGRAPHIC_DATA] ([GEOGRAPHIC_DATA])" at bounding box center [179, 218] width 293 height 16
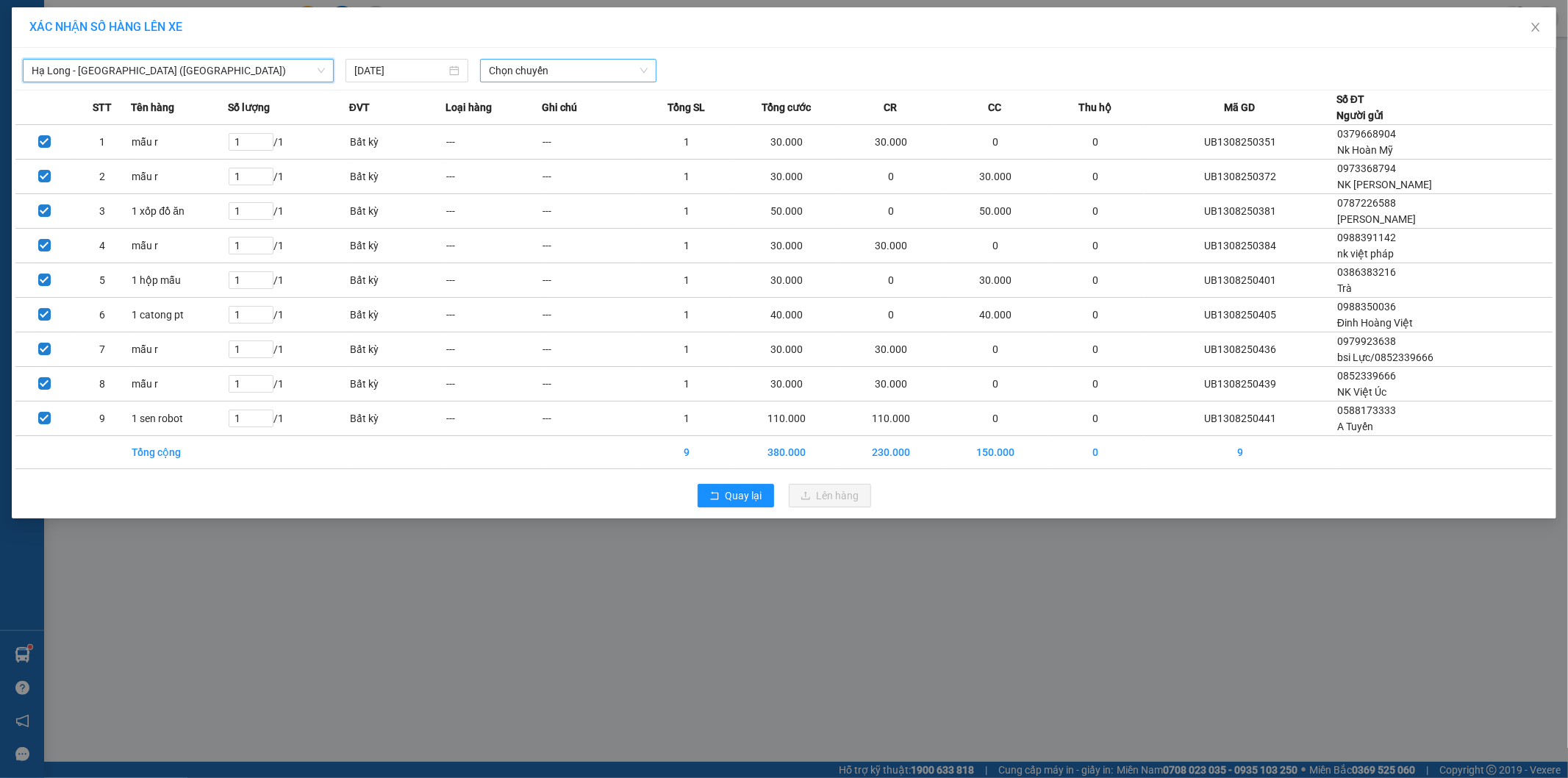
click at [553, 68] on span "Chọn chuyến" at bounding box center [568, 71] width 159 height 22
click at [556, 120] on div "10:00 - 14H-009.60" at bounding box center [546, 124] width 115 height 16
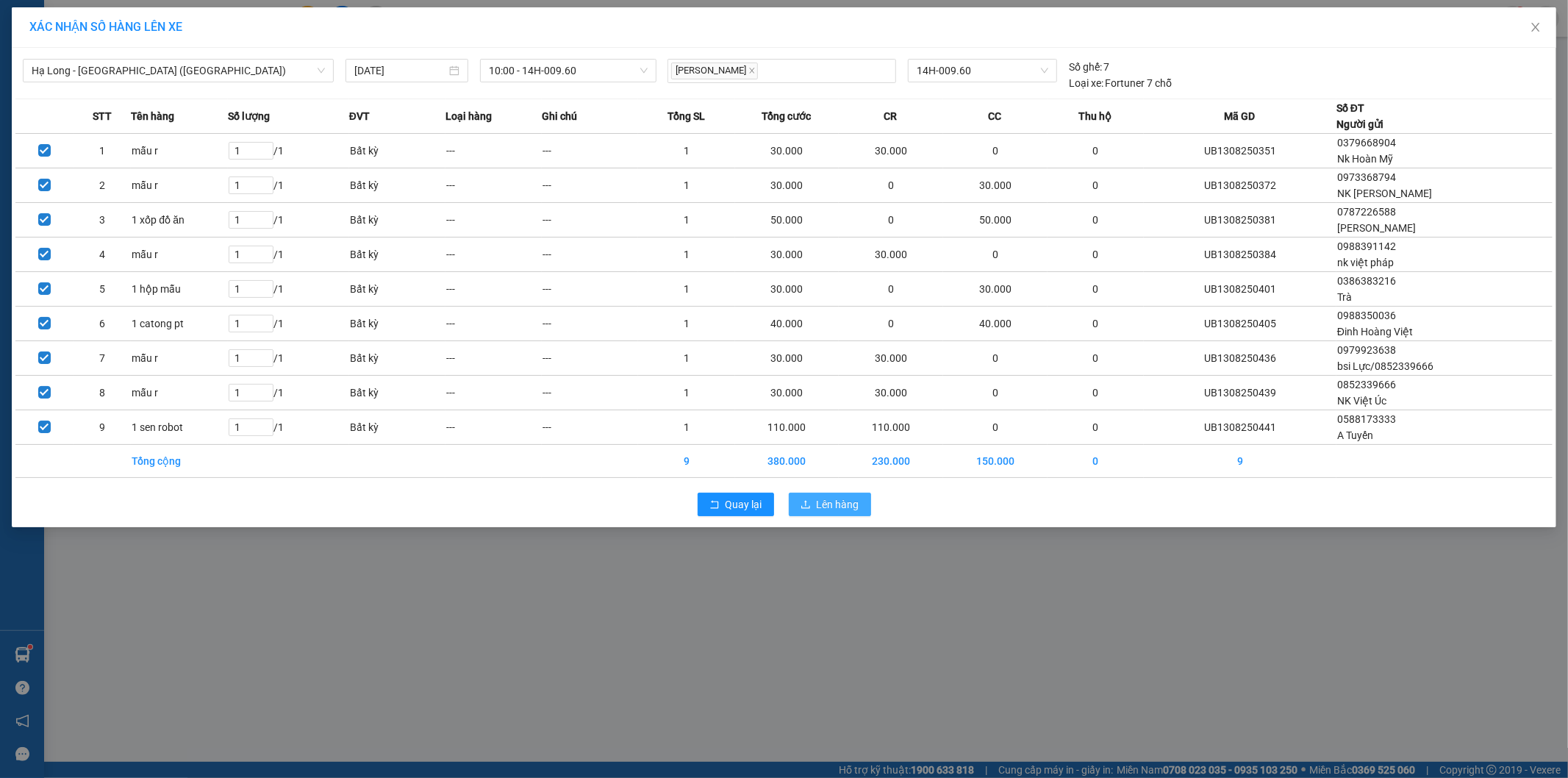
click at [846, 509] on span "Lên hàng" at bounding box center [839, 504] width 43 height 16
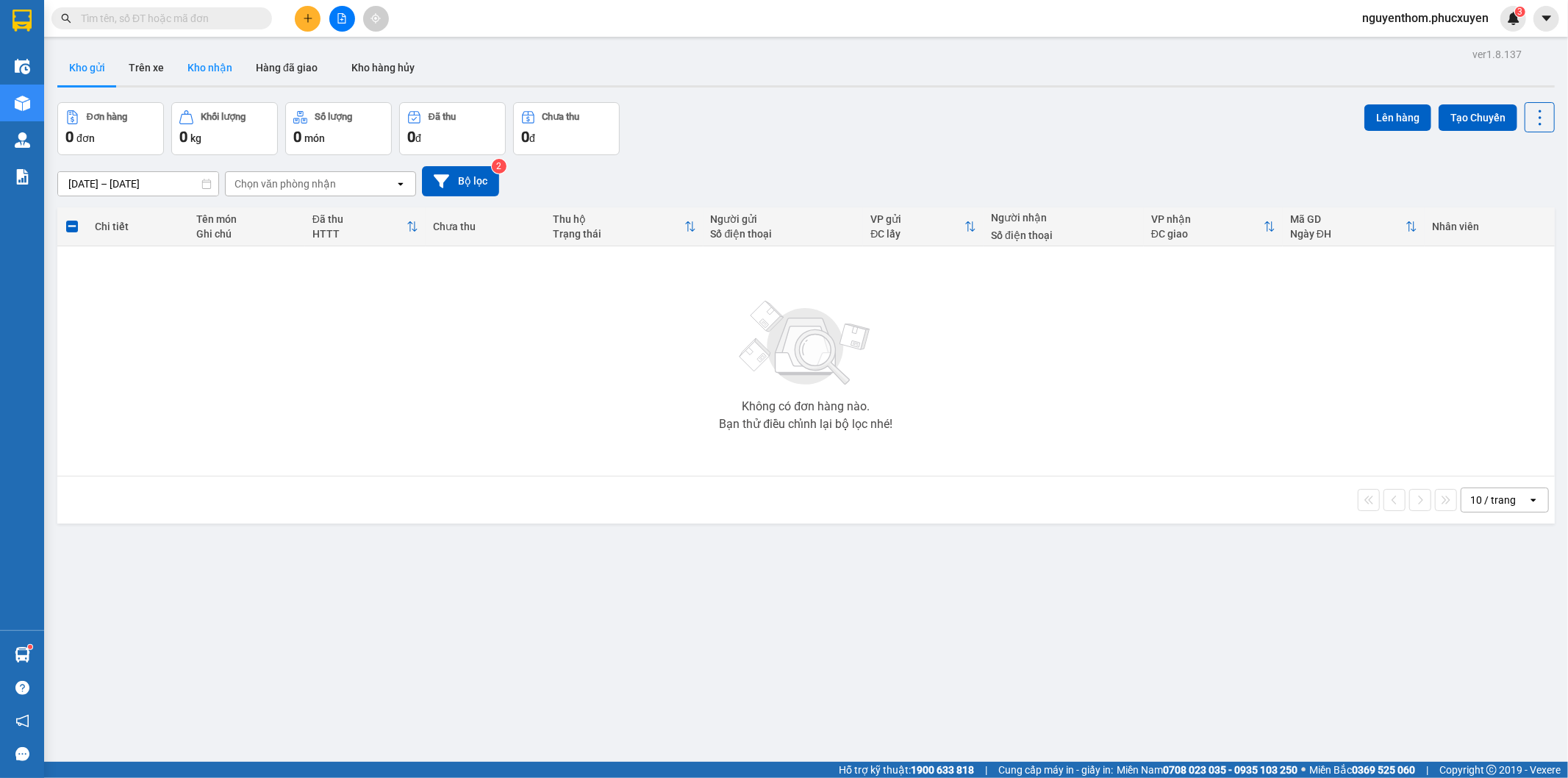
click at [211, 67] on button "Kho nhận" at bounding box center [209, 67] width 68 height 35
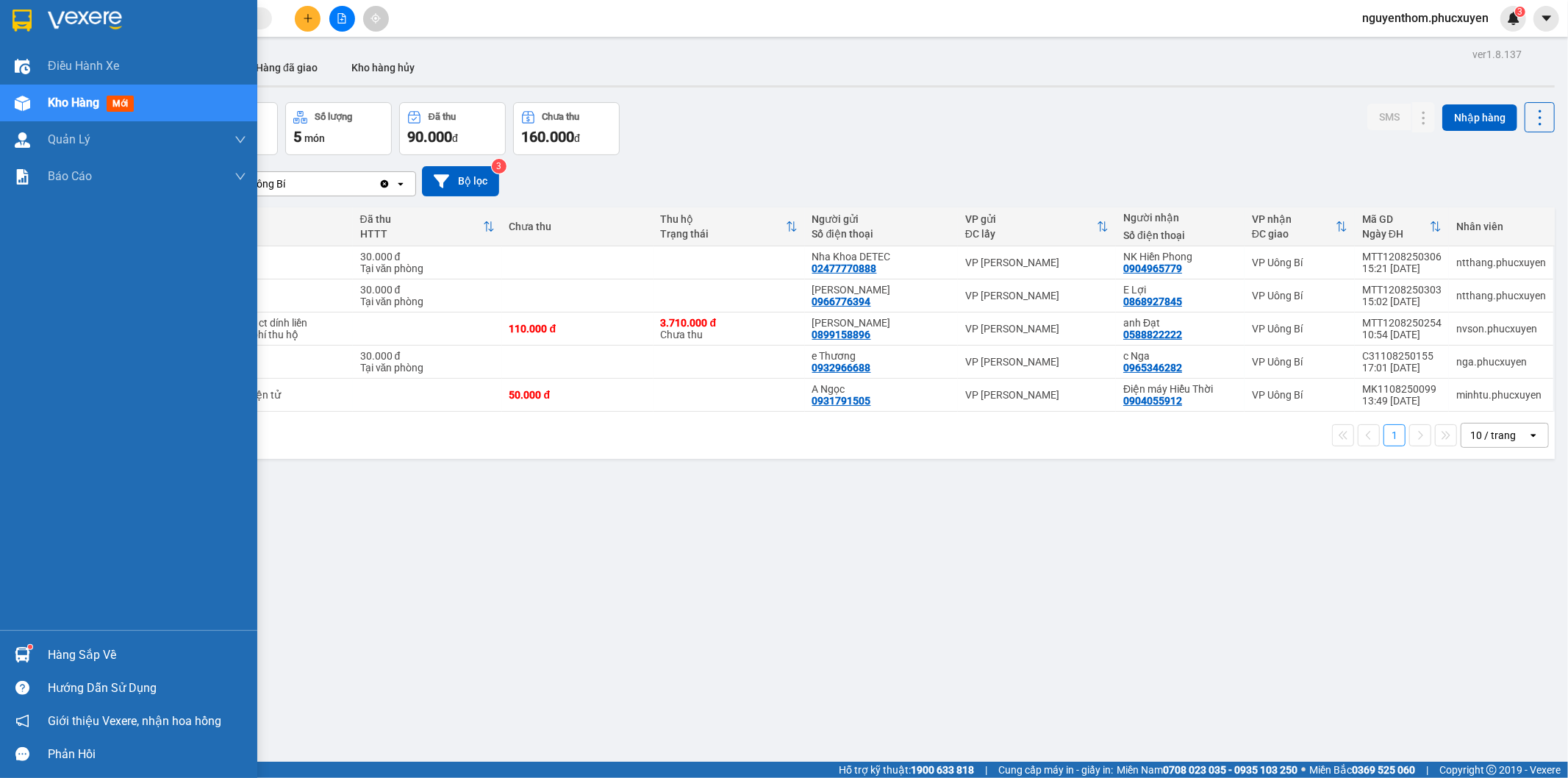
click at [32, 649] on div at bounding box center [22, 654] width 25 height 25
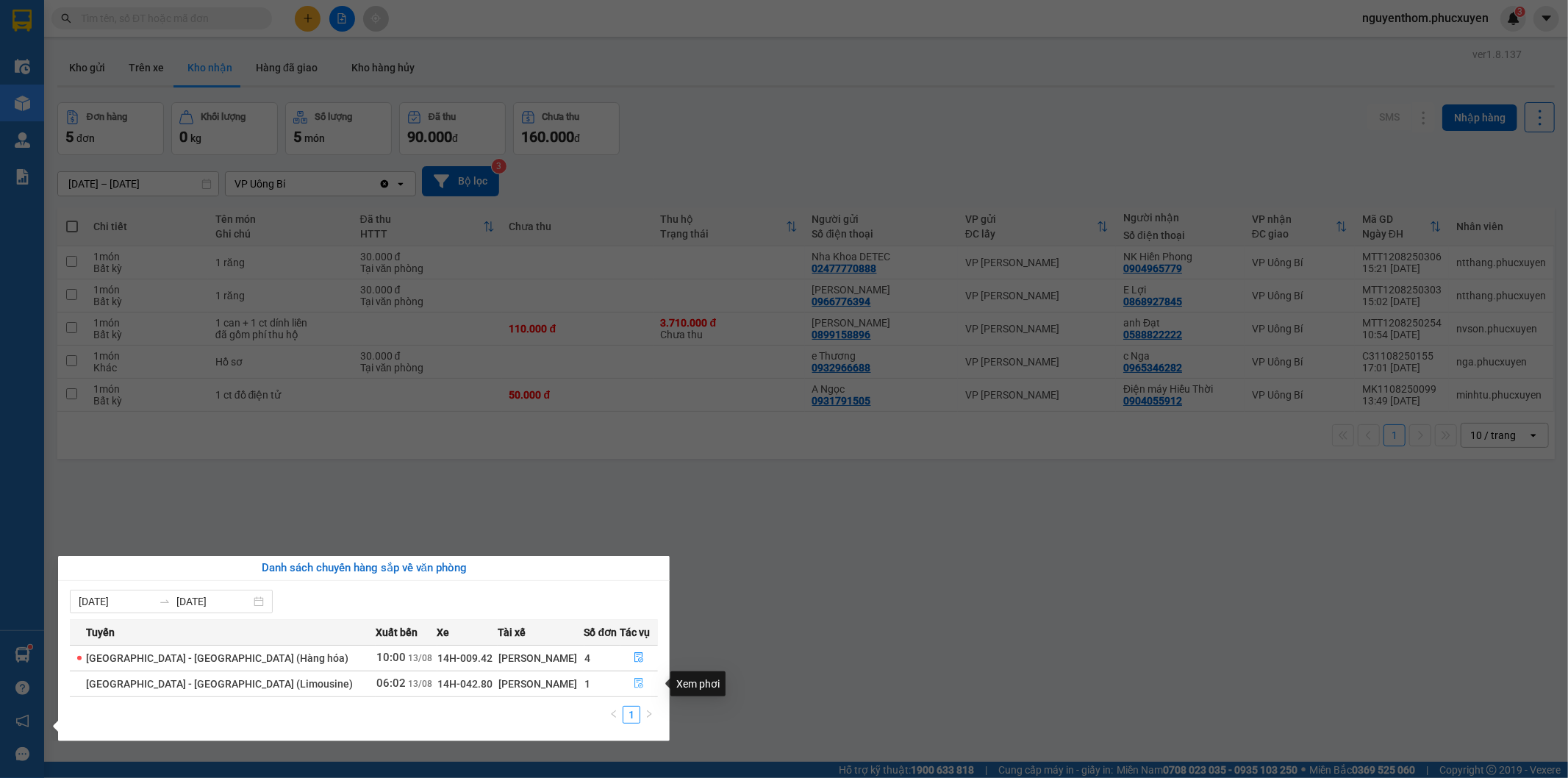
click at [634, 682] on icon "file-done" at bounding box center [639, 683] width 11 height 11
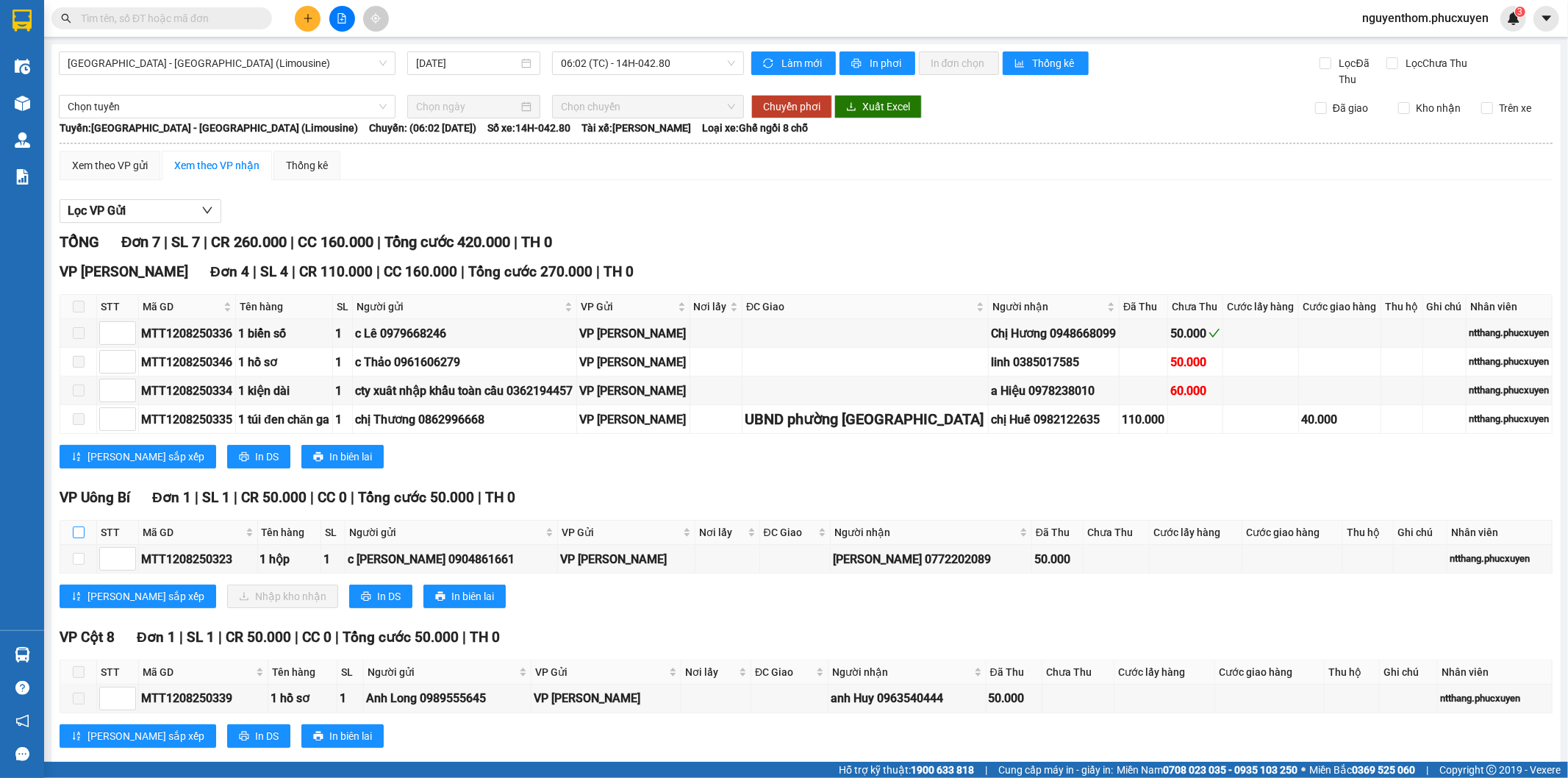
click at [77, 530] on input "checkbox" at bounding box center [79, 532] width 11 height 11
checkbox input "true"
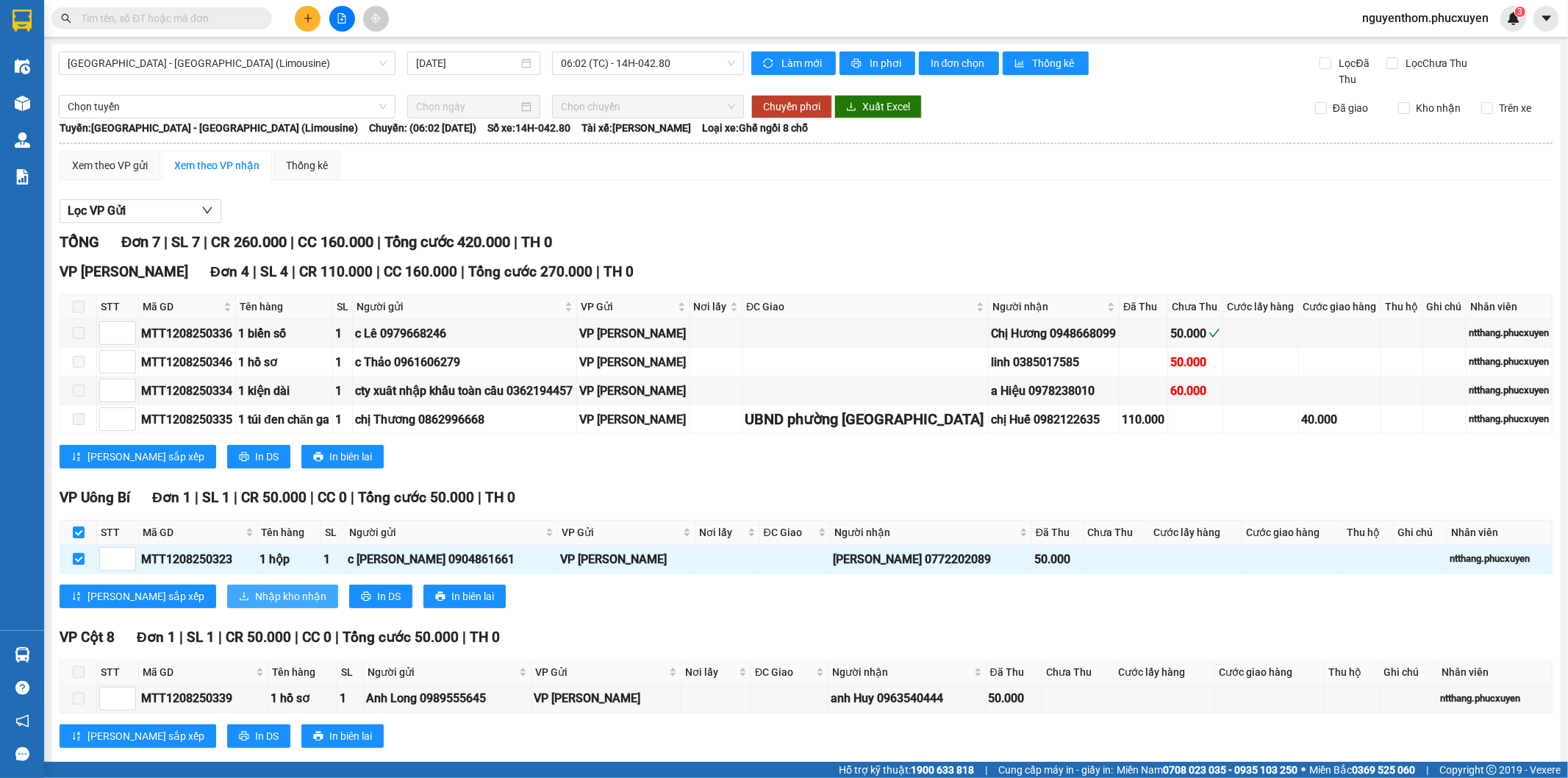
click at [255, 589] on span "Nhập kho nhận" at bounding box center [290, 597] width 71 height 16
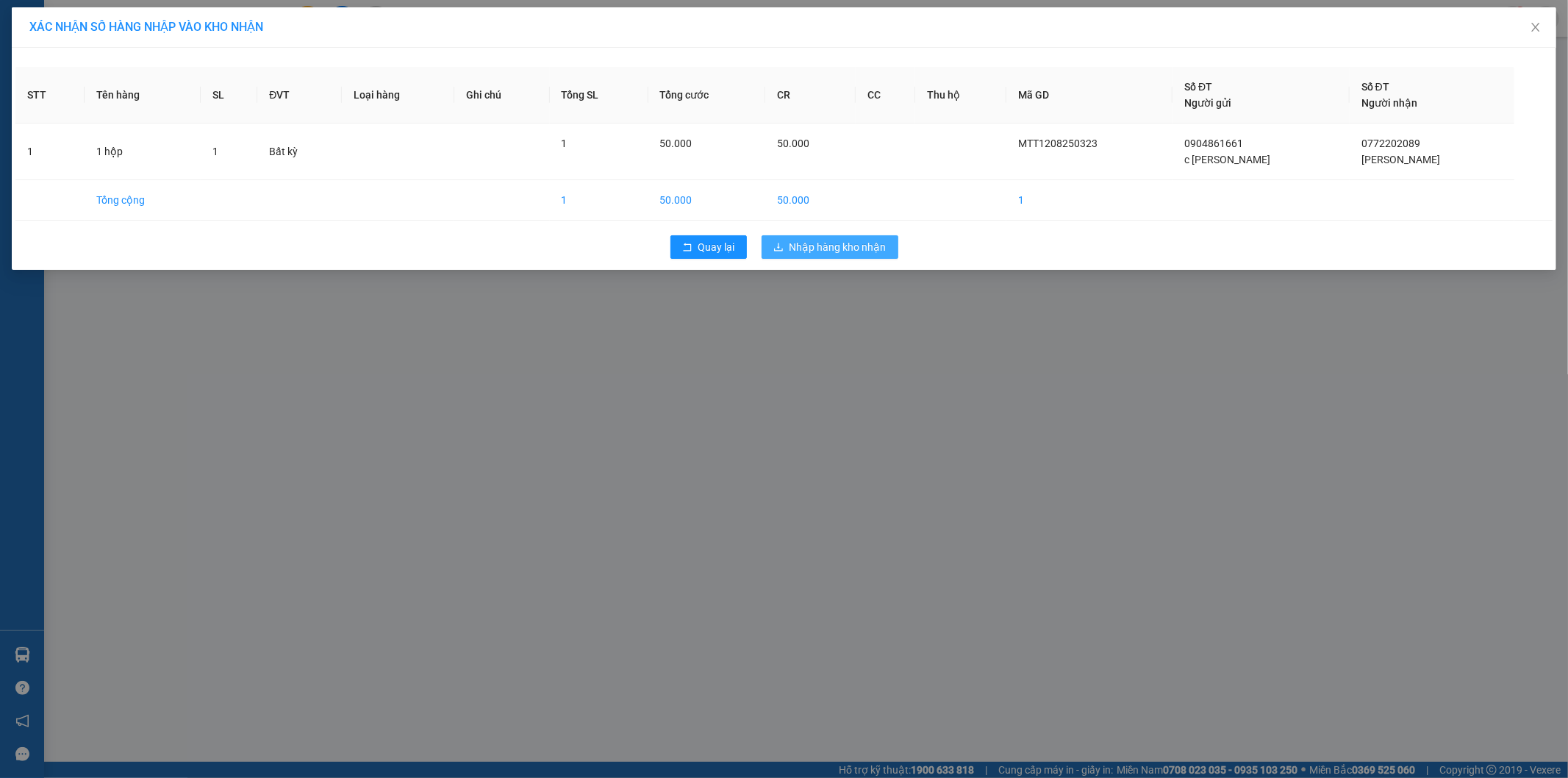
click at [811, 253] on span "Nhập hàng kho nhận" at bounding box center [838, 248] width 97 height 16
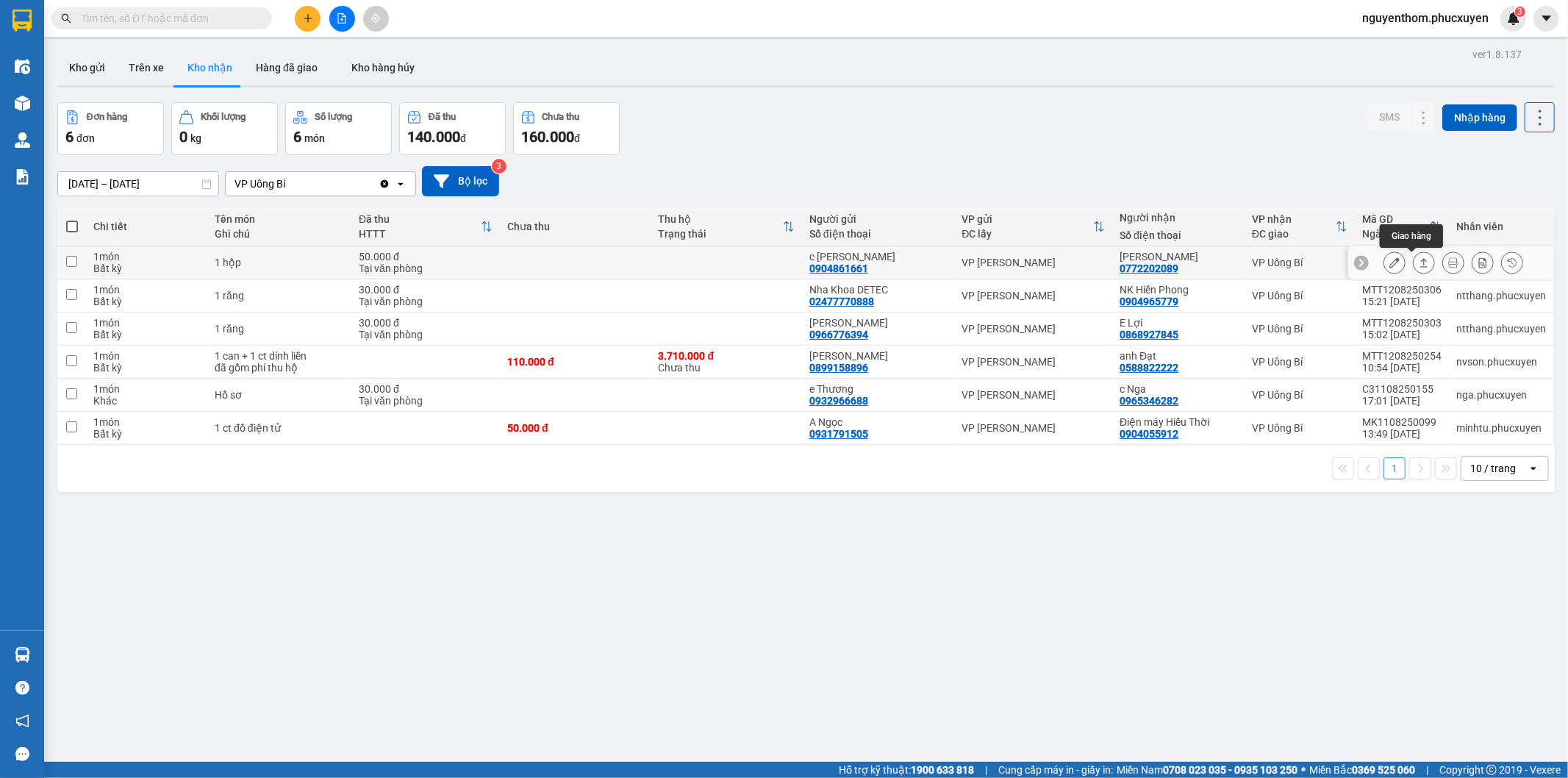
click at [1420, 263] on icon at bounding box center [1425, 262] width 8 height 9
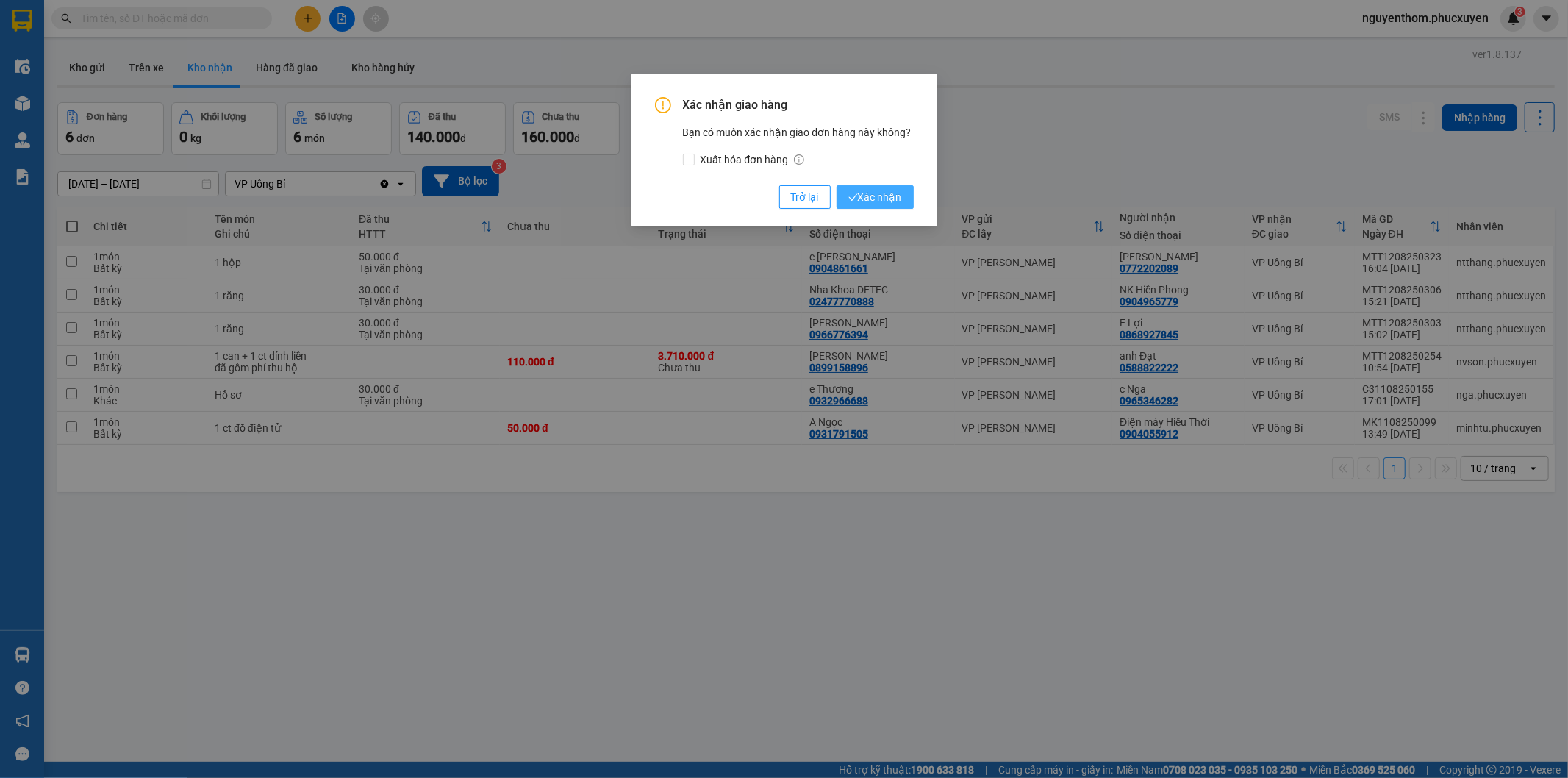
click at [875, 200] on span "Xác nhận" at bounding box center [875, 198] width 53 height 16
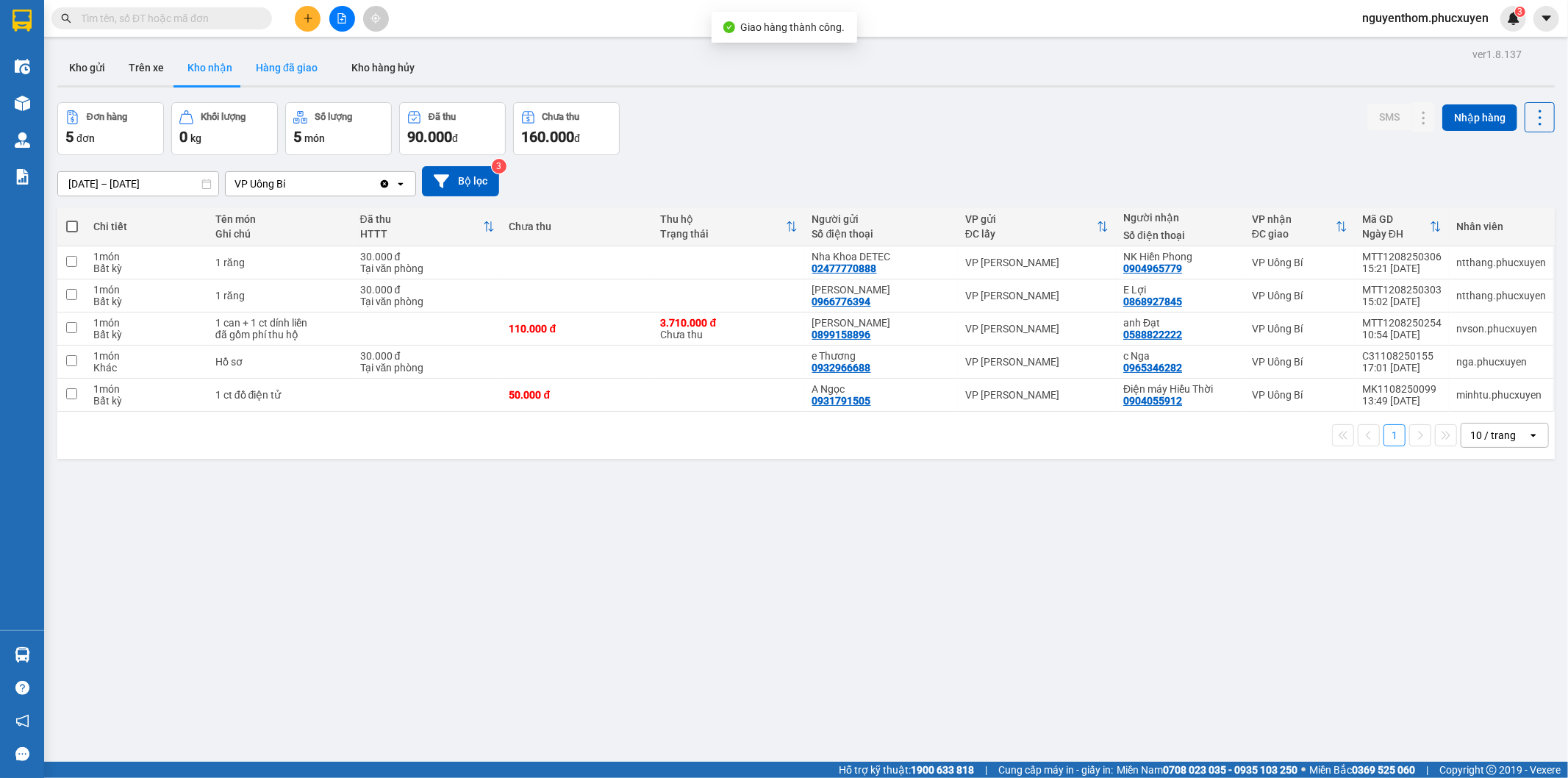
click at [278, 67] on button "Hàng đã giao" at bounding box center [287, 67] width 85 height 35
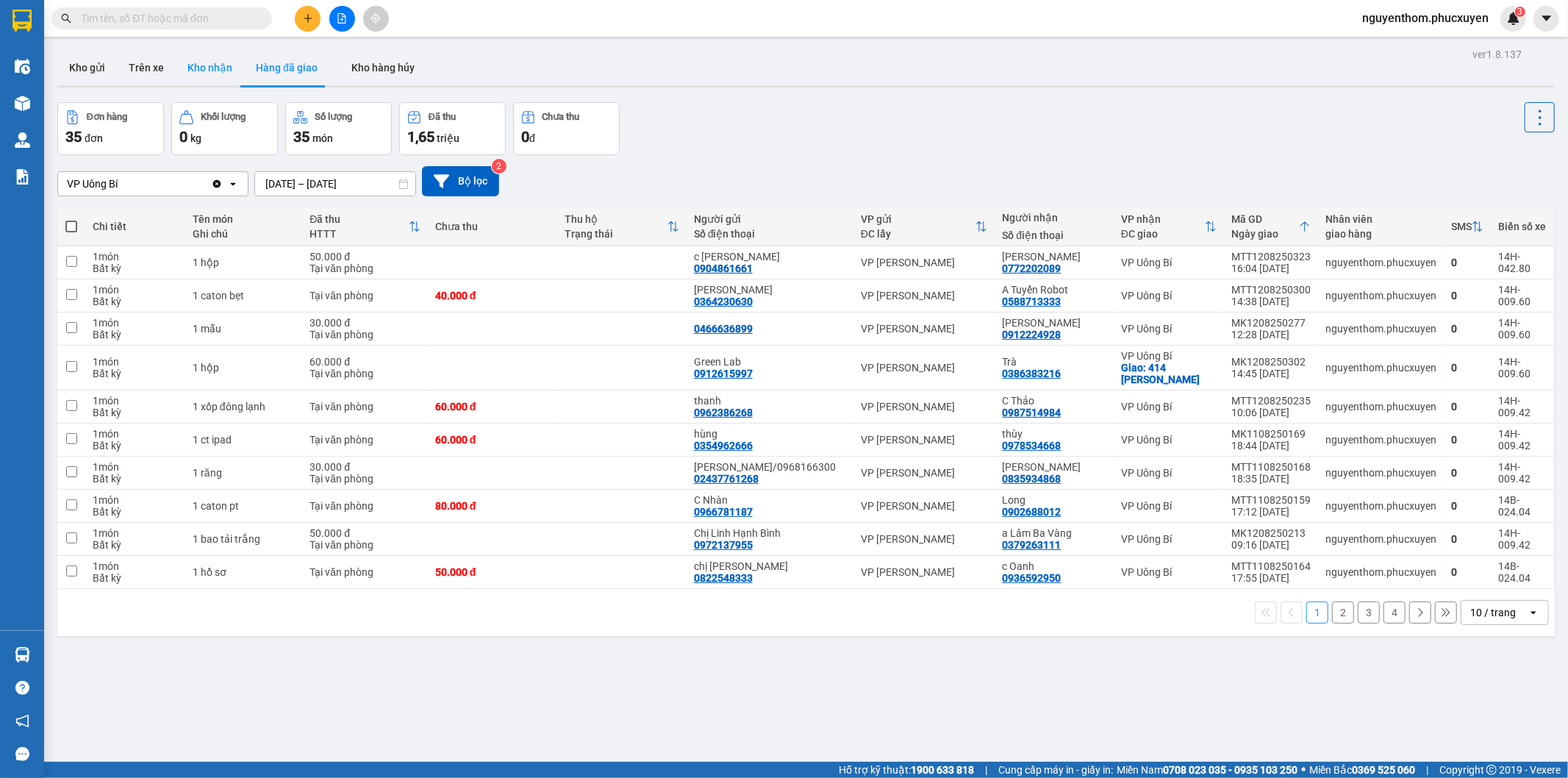
click at [199, 64] on button "Kho nhận" at bounding box center [209, 67] width 68 height 35
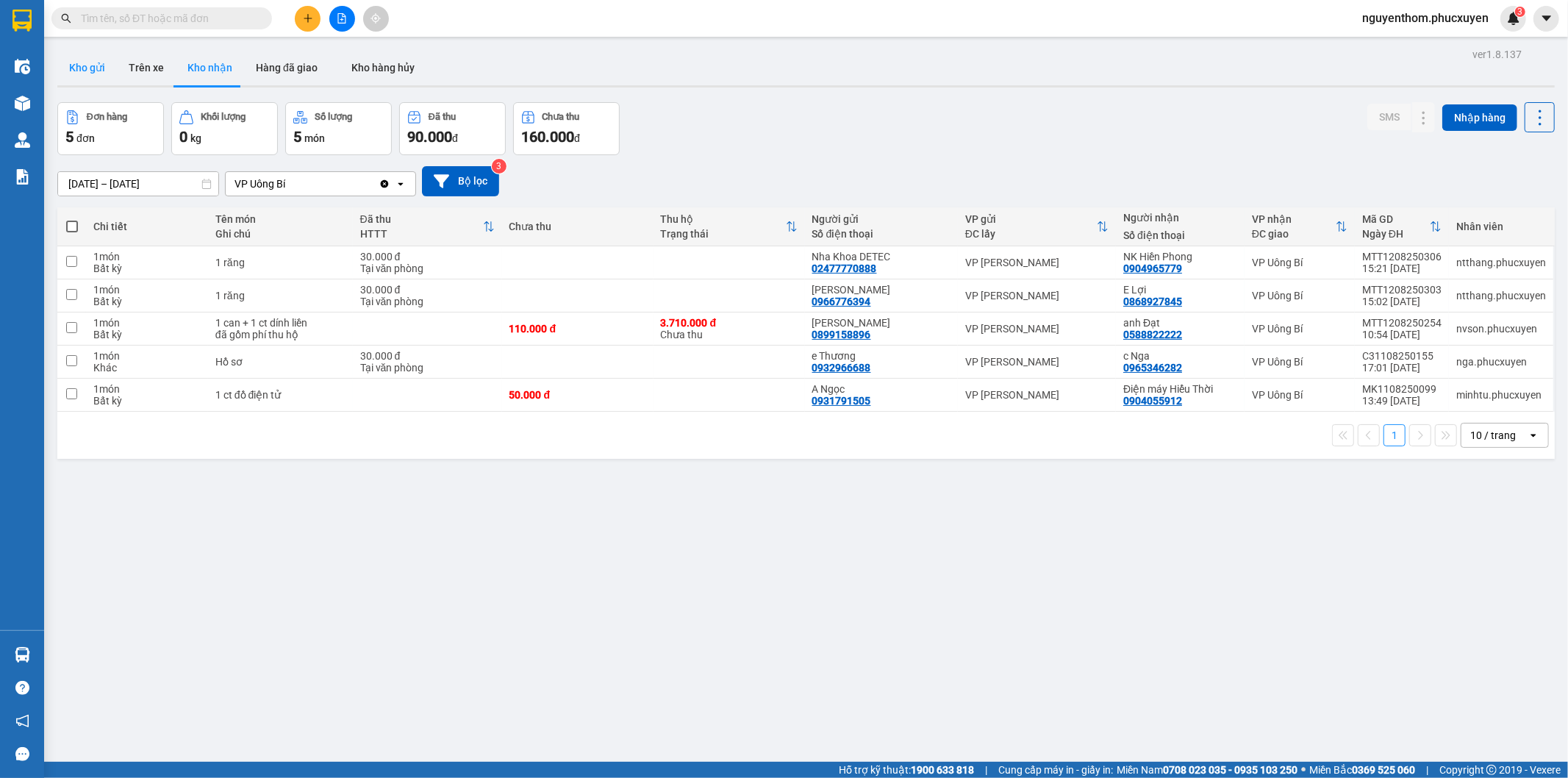
click at [90, 71] on button "Kho gửi" at bounding box center [87, 67] width 60 height 35
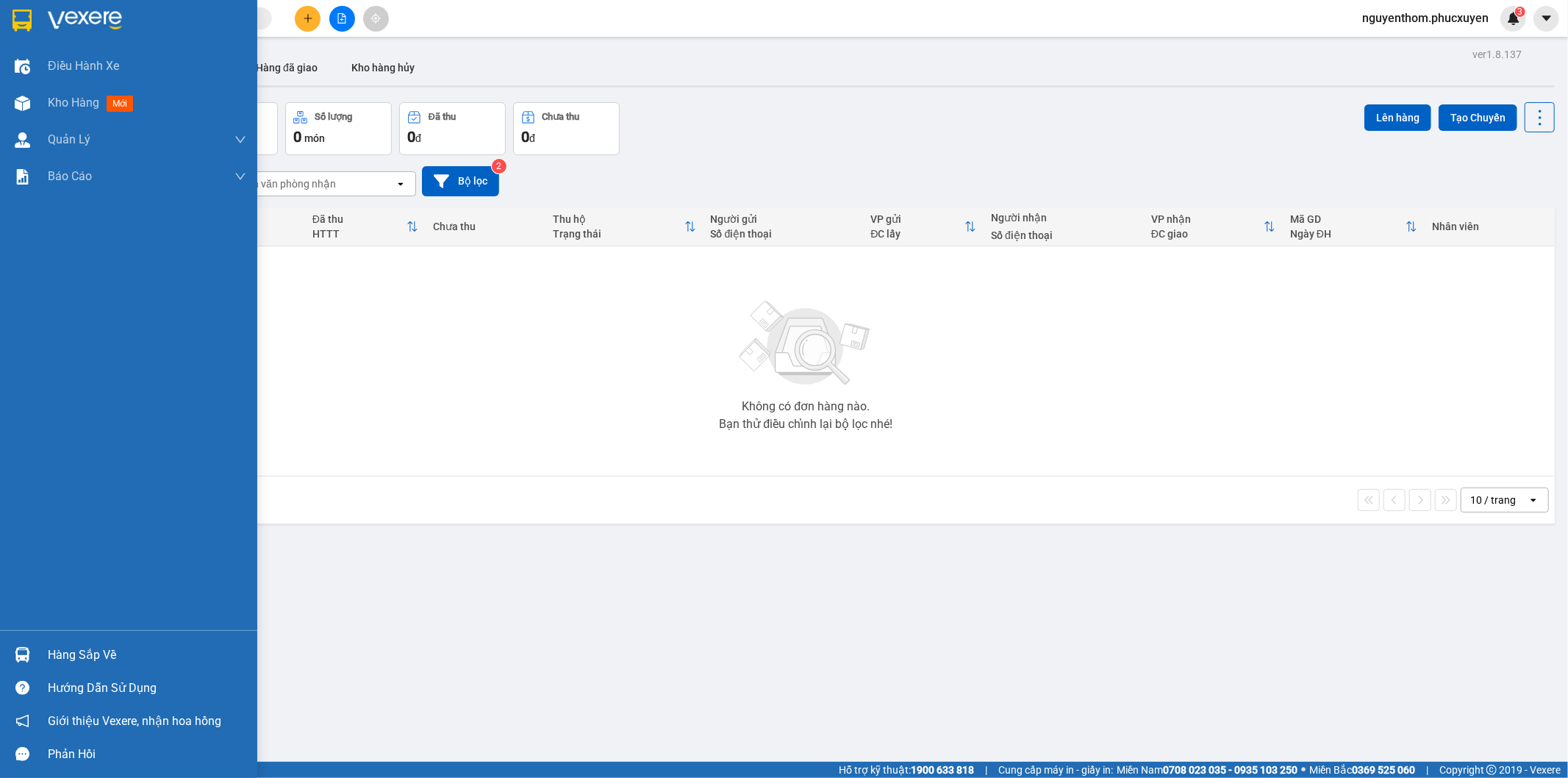
click at [25, 644] on div at bounding box center [22, 654] width 25 height 25
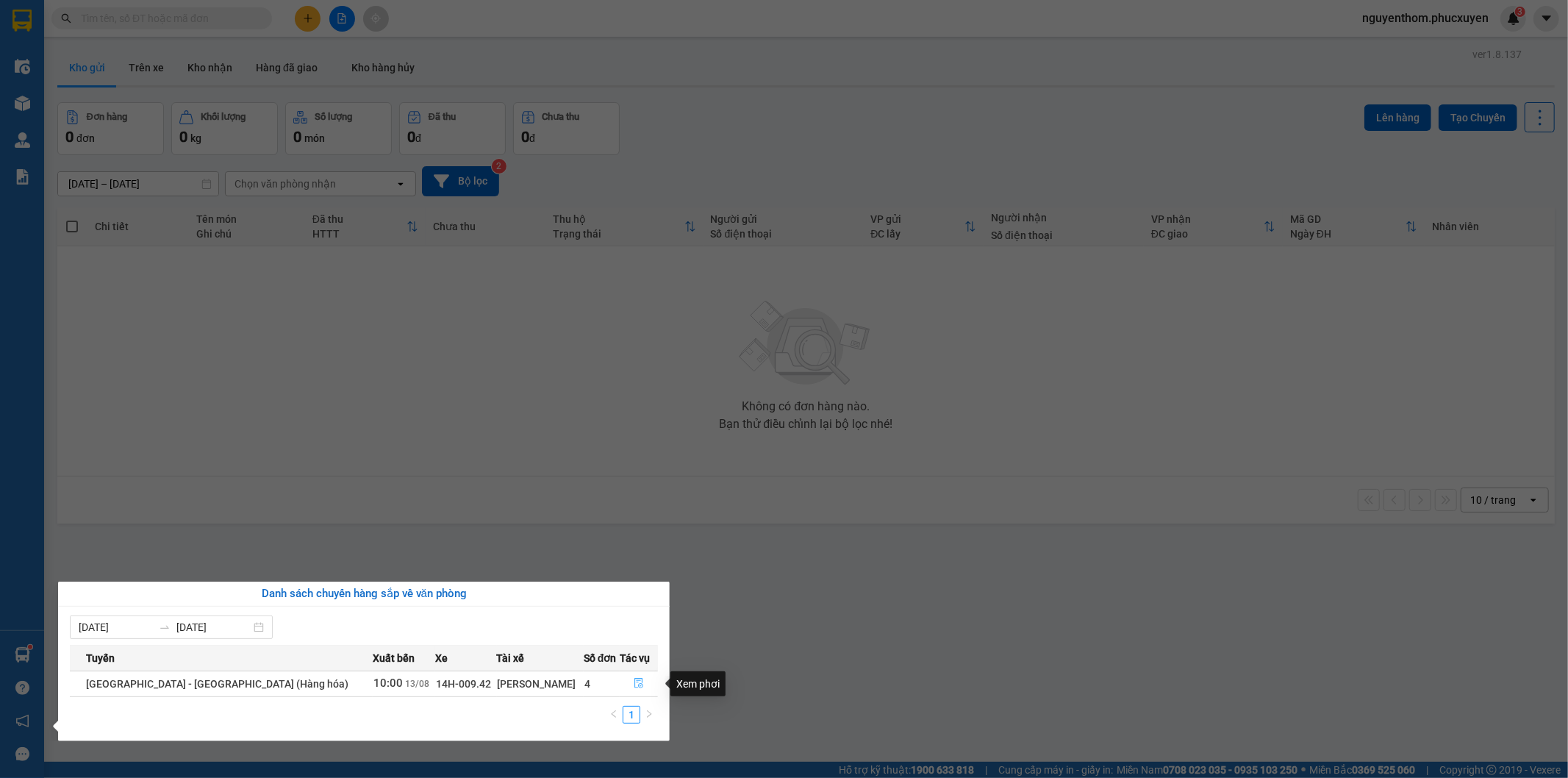
click at [634, 682] on icon "file-done" at bounding box center [639, 683] width 11 height 11
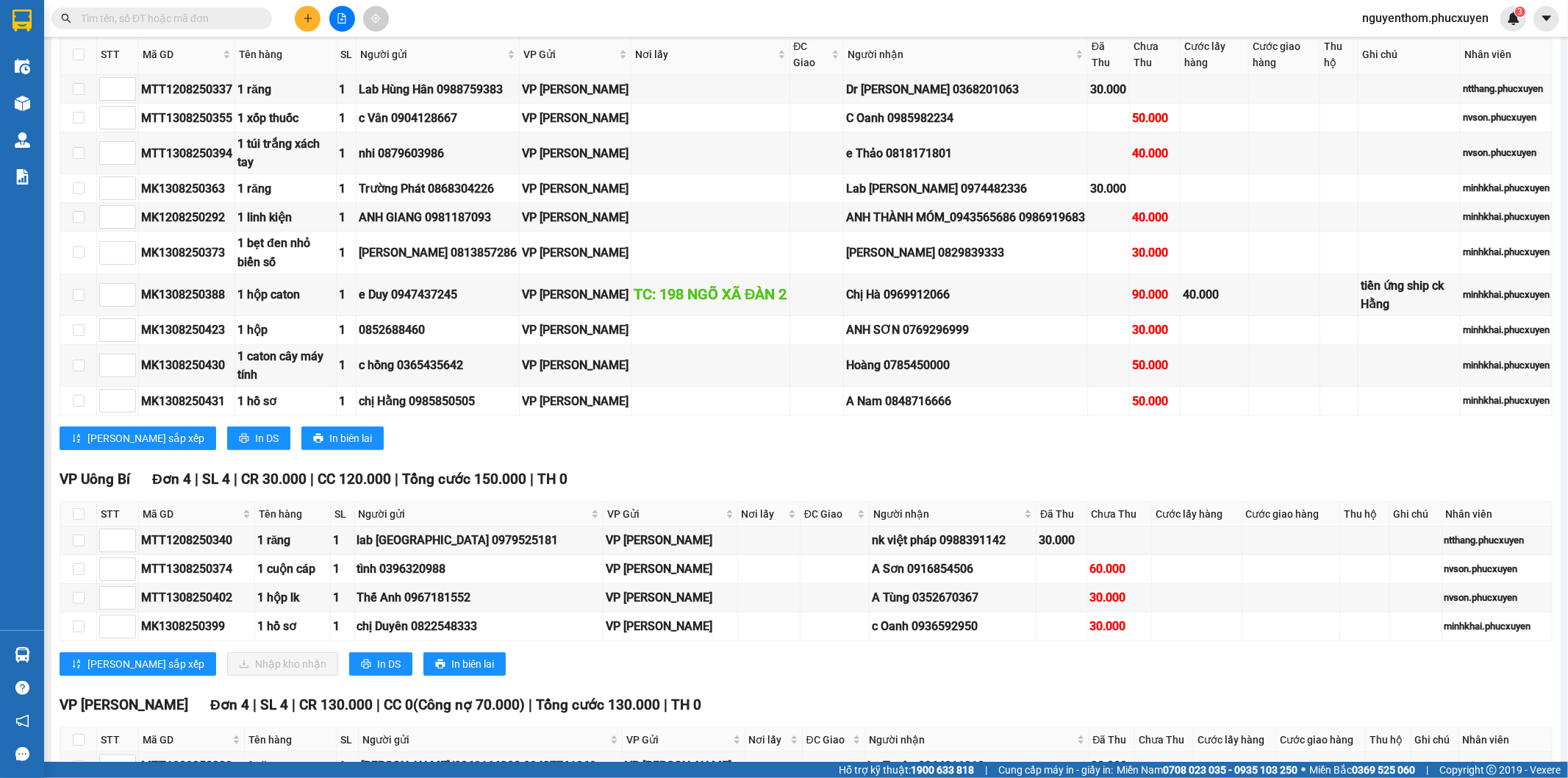
scroll to position [1061, 0]
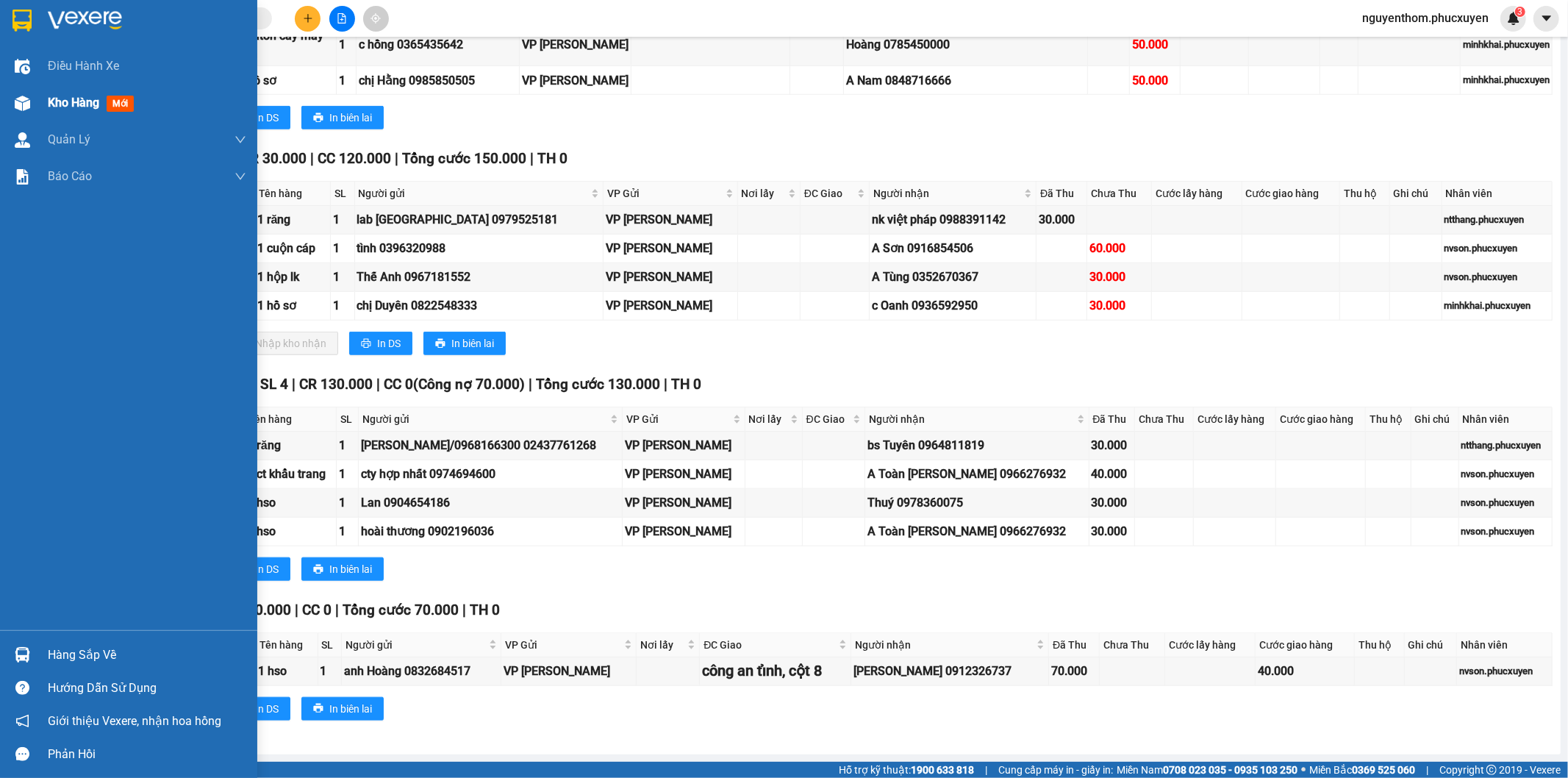
click at [18, 98] on img at bounding box center [22, 103] width 16 height 16
click at [22, 98] on img at bounding box center [22, 103] width 16 height 16
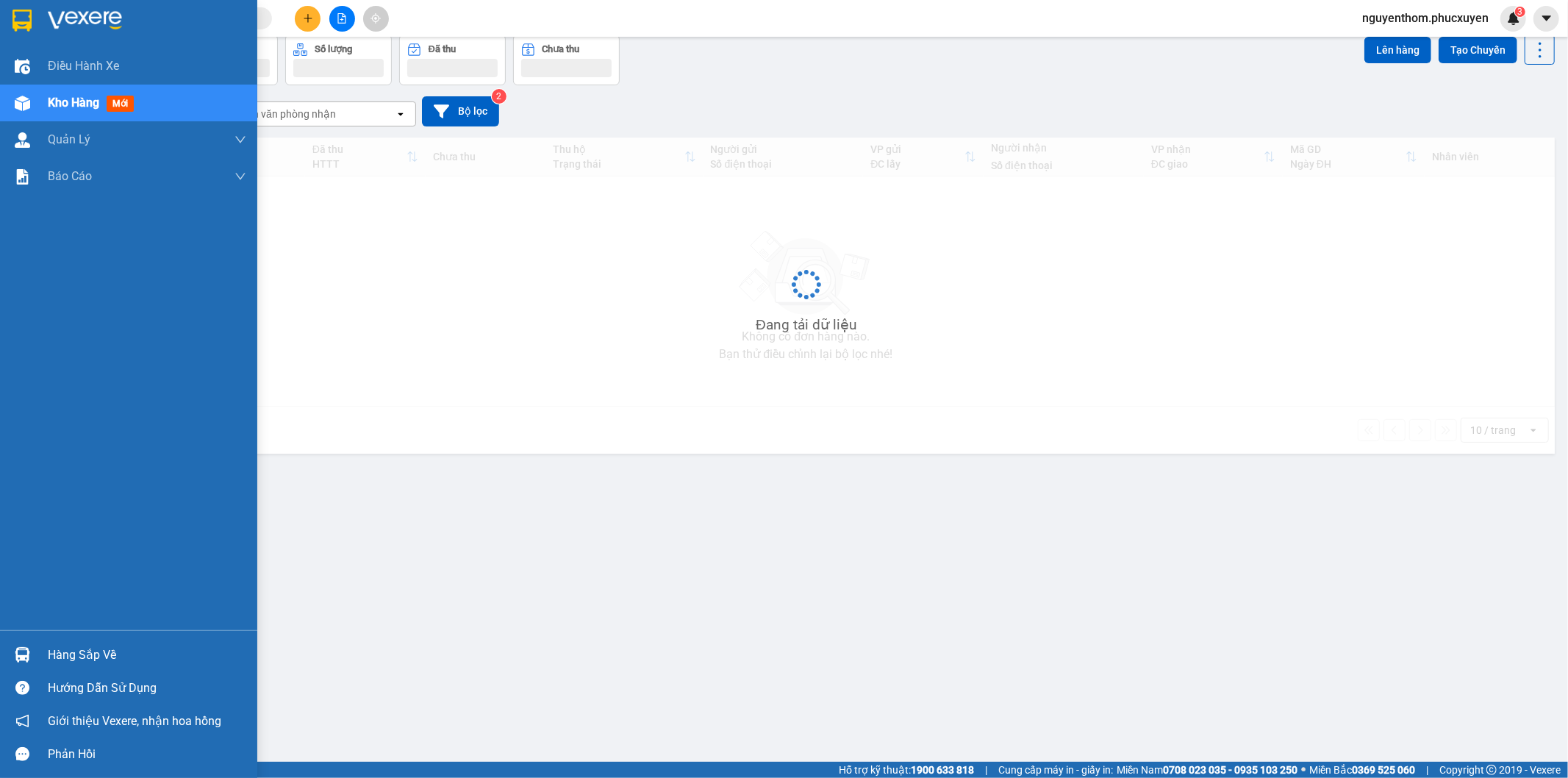
scroll to position [68, 0]
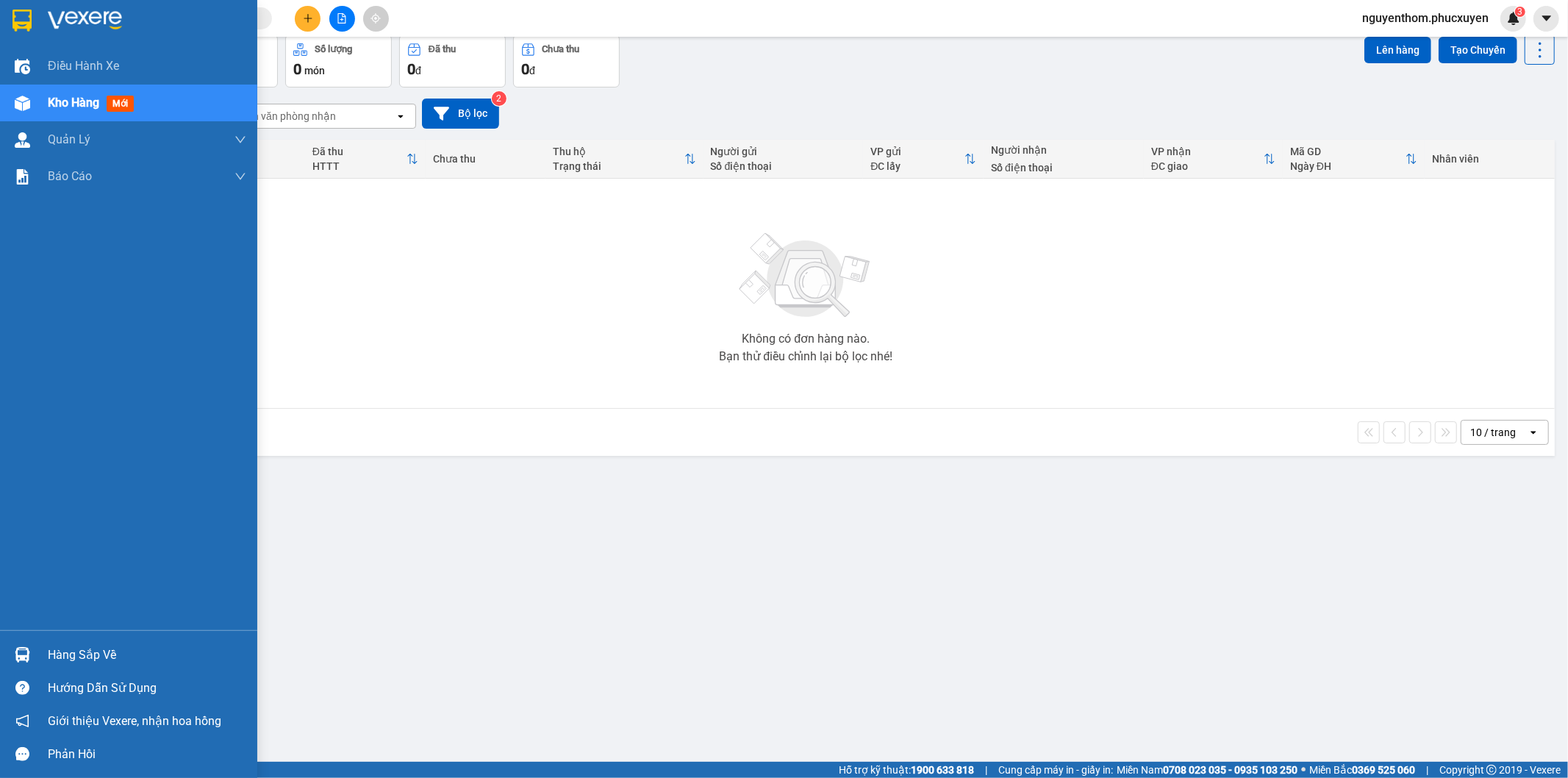
click at [75, 97] on span "Kho hàng" at bounding box center [73, 102] width 52 height 14
